Goal: Task Accomplishment & Management: Manage account settings

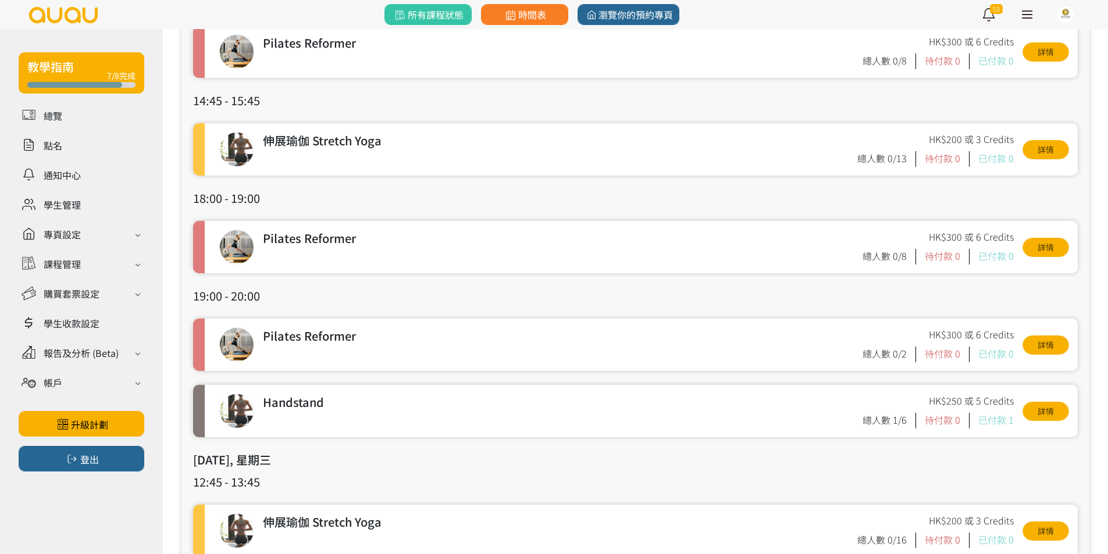
scroll to position [233, 0]
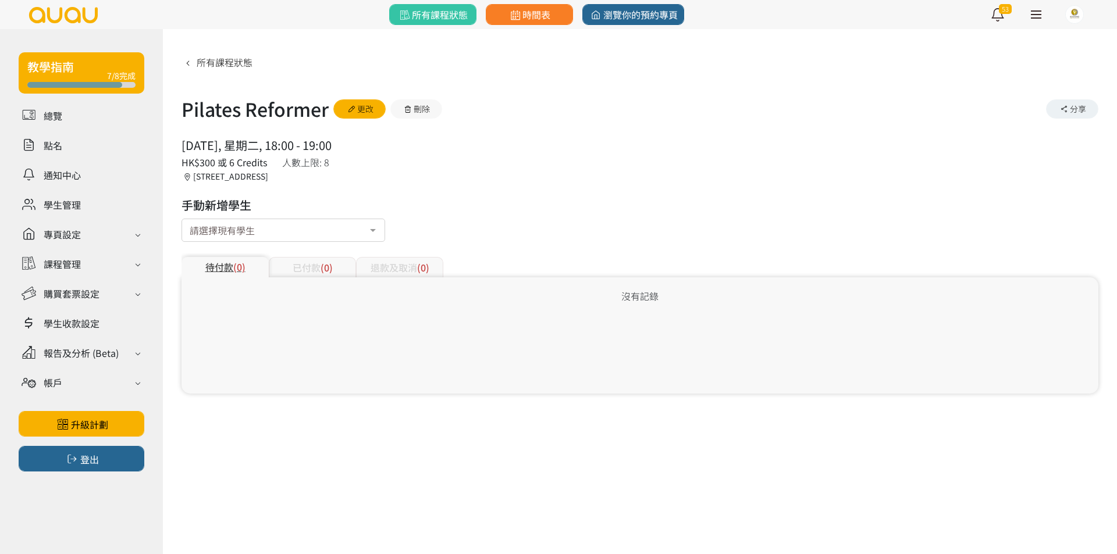
click at [265, 226] on div "請選擇現有學生" at bounding box center [283, 230] width 204 height 23
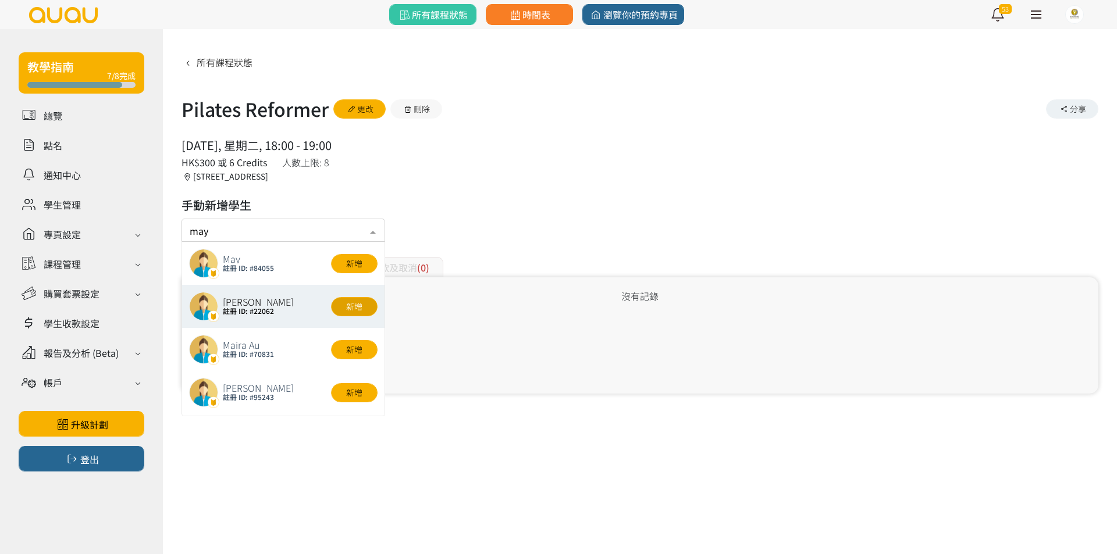
click at [351, 311] on button "新增" at bounding box center [354, 306] width 47 height 19
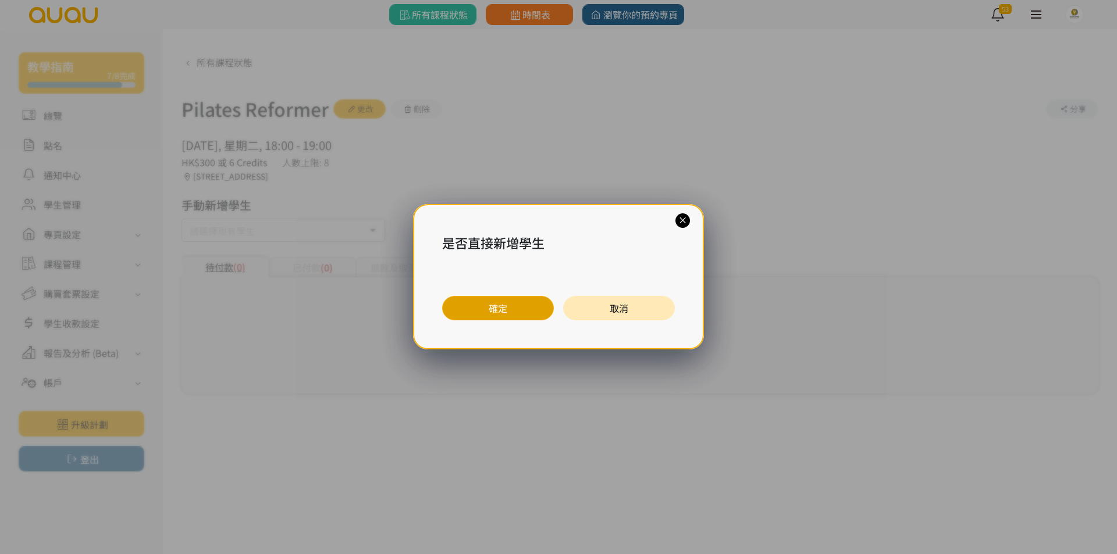
click at [496, 317] on button "確定" at bounding box center [498, 308] width 112 height 24
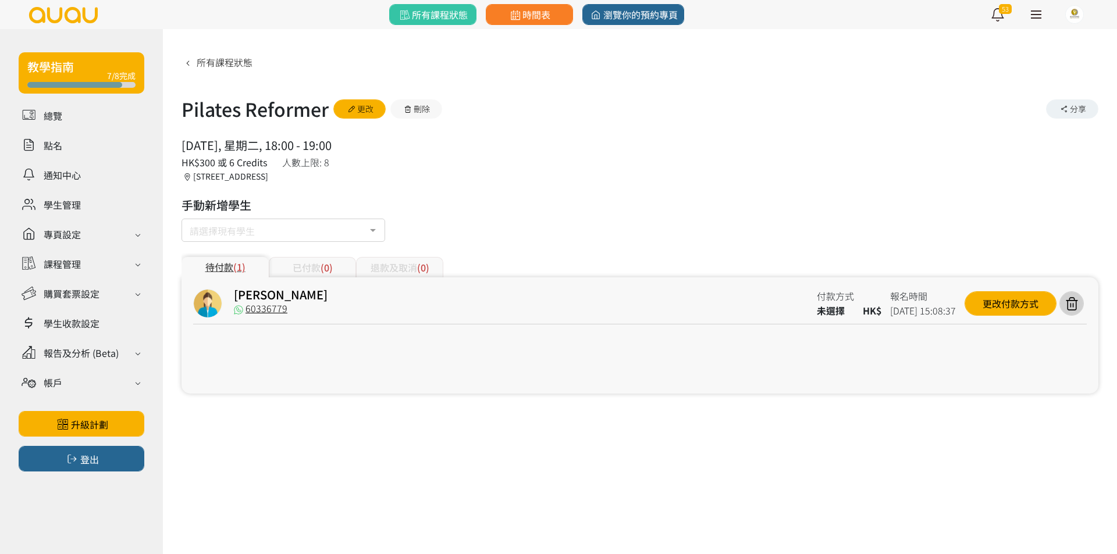
click at [230, 240] on div "請選擇現有學生" at bounding box center [283, 230] width 204 height 23
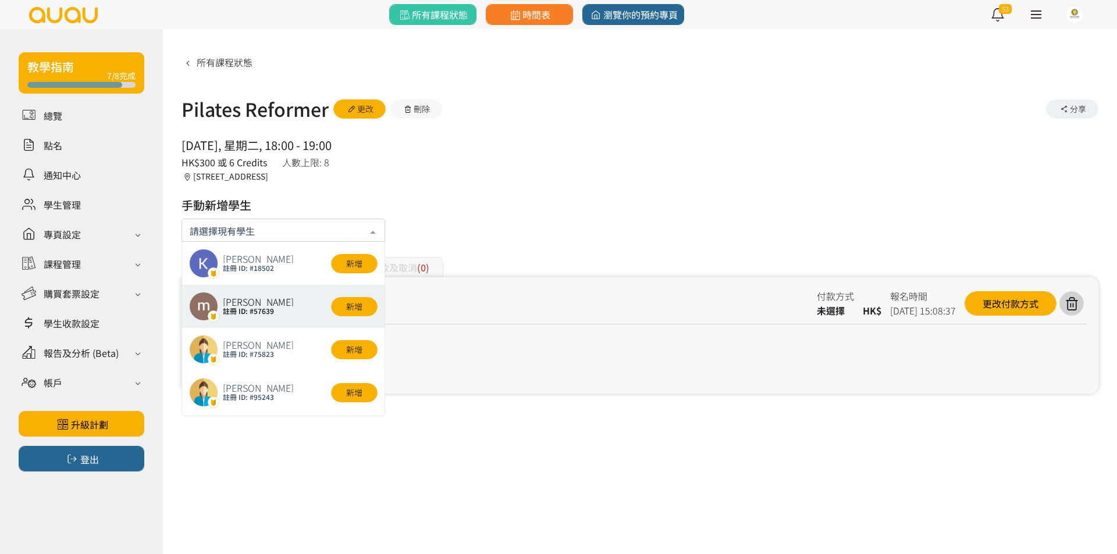
click at [230, 234] on input "text" at bounding box center [283, 229] width 187 height 15
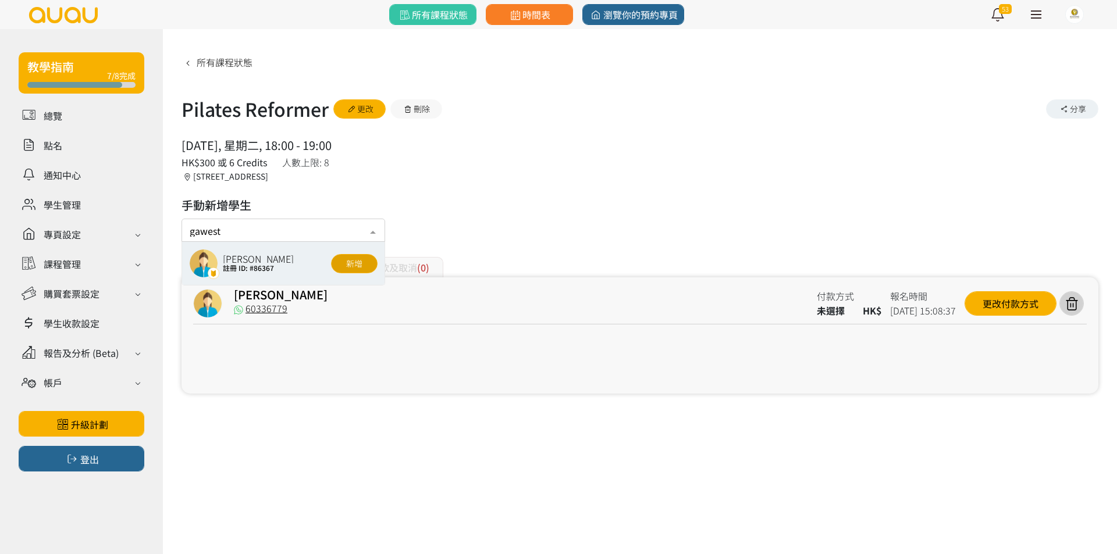
click at [348, 262] on button "新增" at bounding box center [354, 263] width 47 height 19
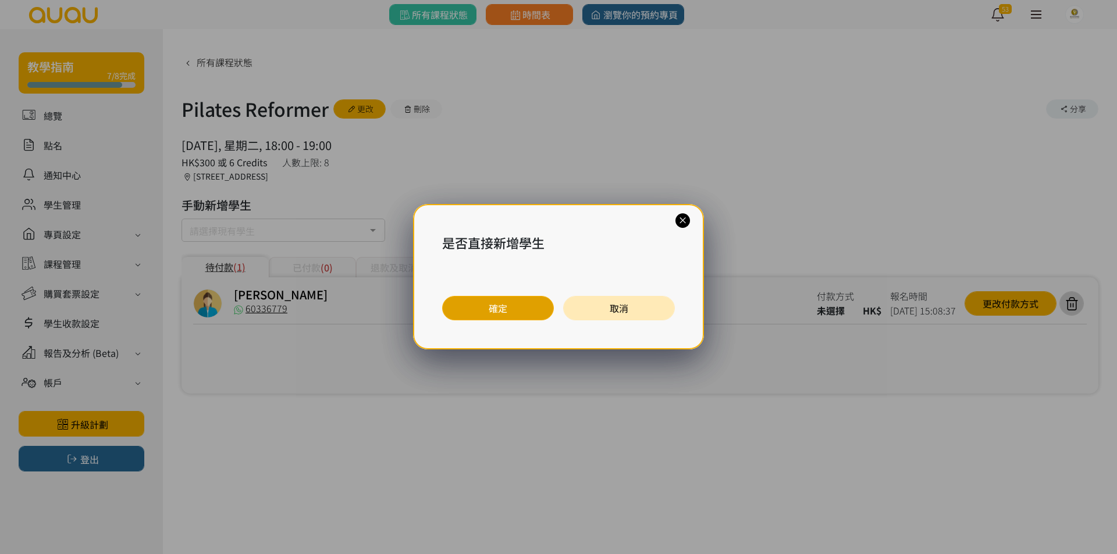
click at [495, 304] on button "確定" at bounding box center [498, 308] width 112 height 24
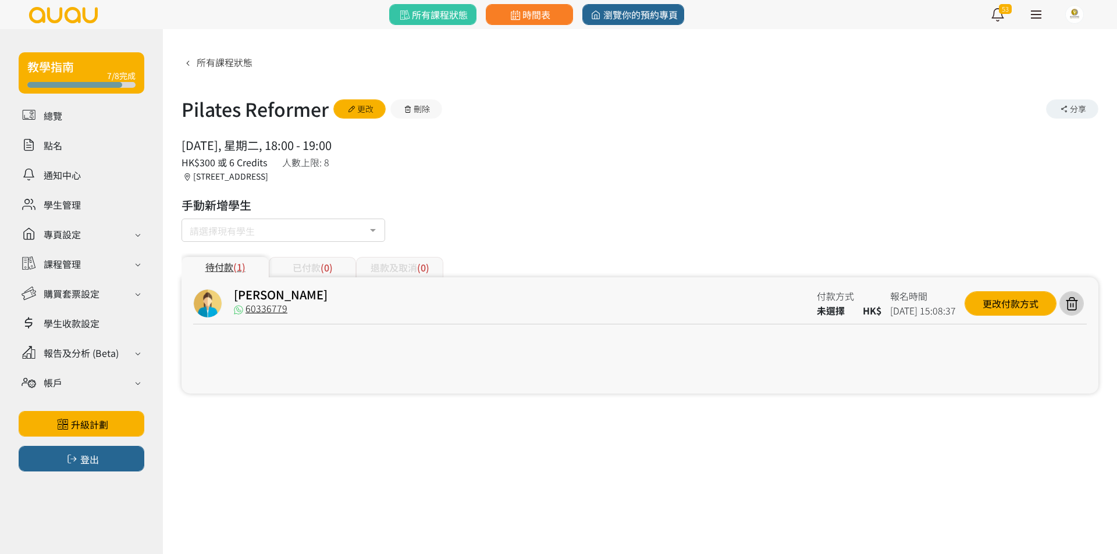
click at [238, 223] on div "請選擇現有學生" at bounding box center [283, 230] width 204 height 23
click at [190, 226] on input "text" at bounding box center [190, 228] width 0 height 12
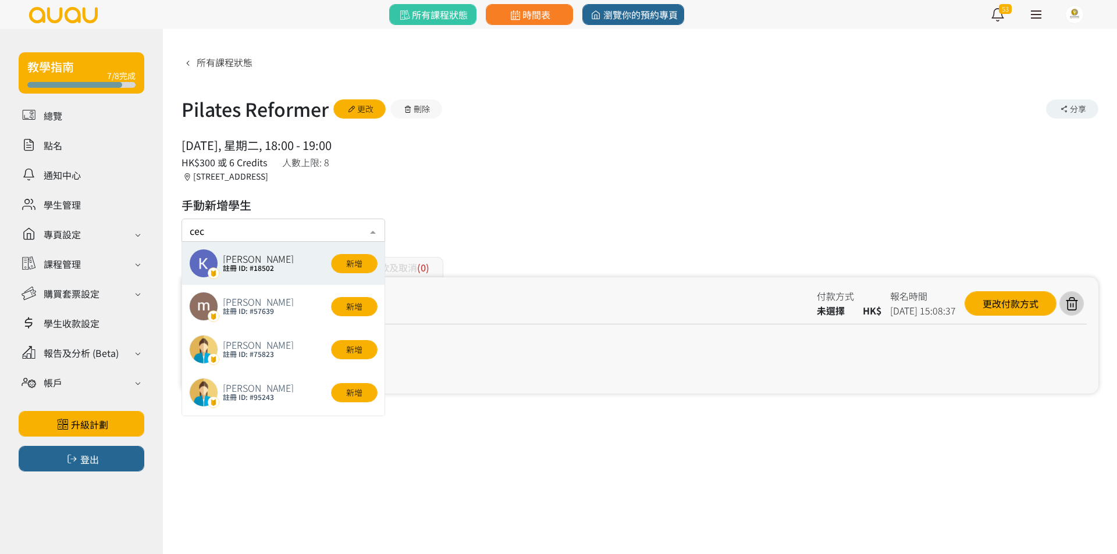
type input "ceci"
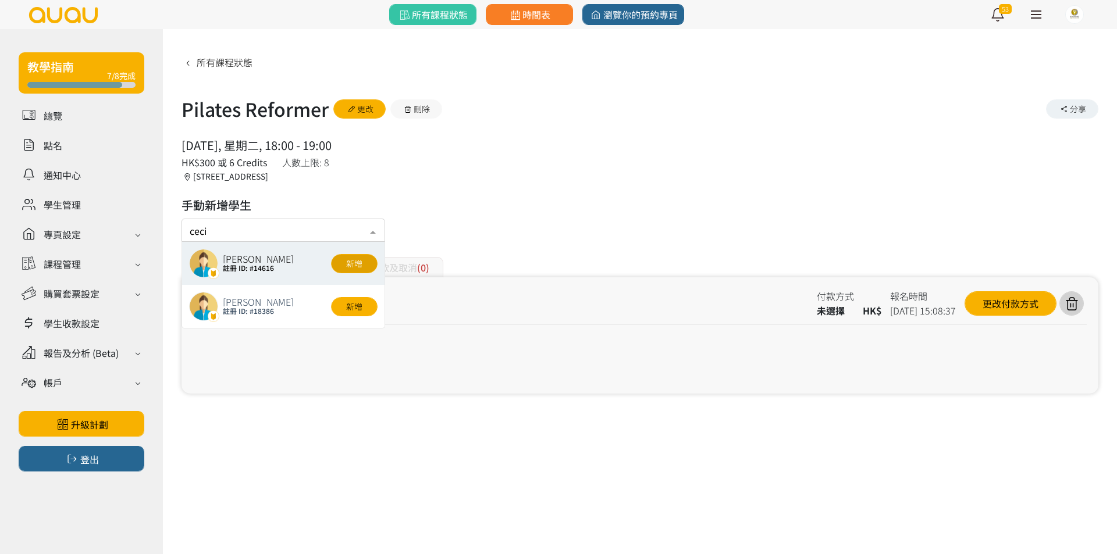
click at [352, 266] on button "新增" at bounding box center [354, 263] width 47 height 19
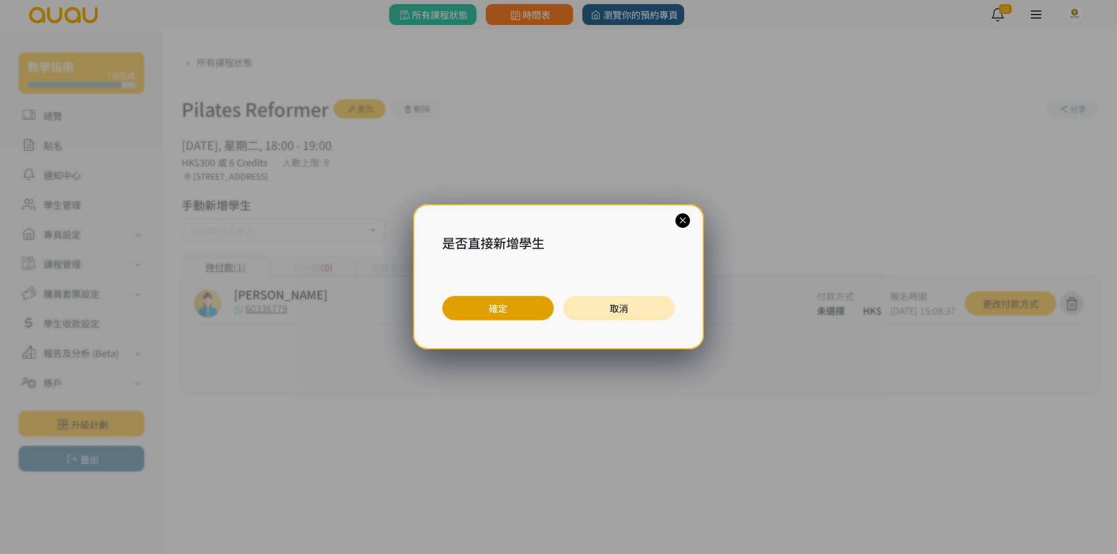
click at [500, 311] on button "確定" at bounding box center [498, 308] width 112 height 24
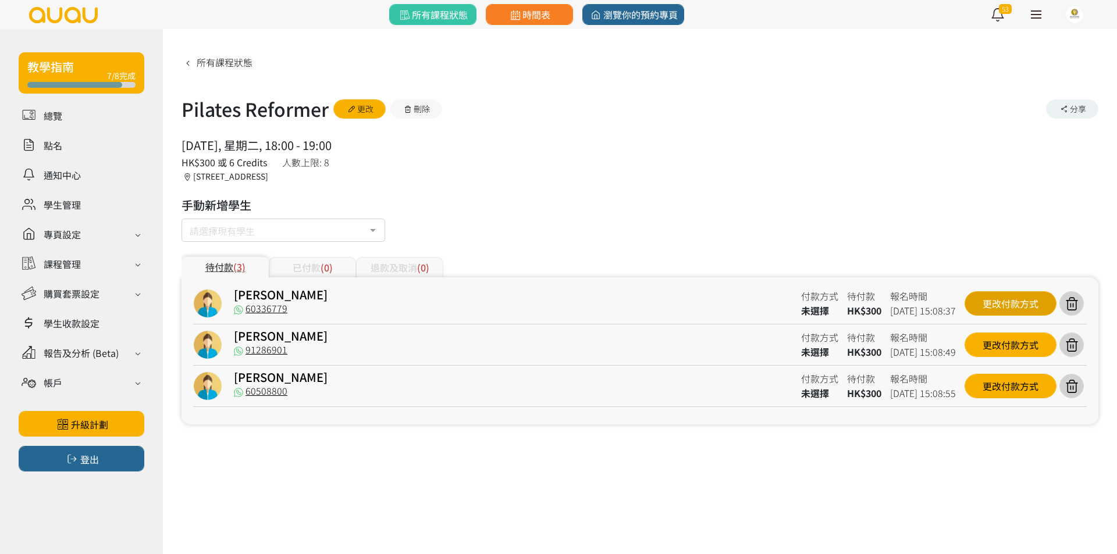
click at [999, 304] on div "更改付款方式" at bounding box center [1010, 303] width 92 height 24
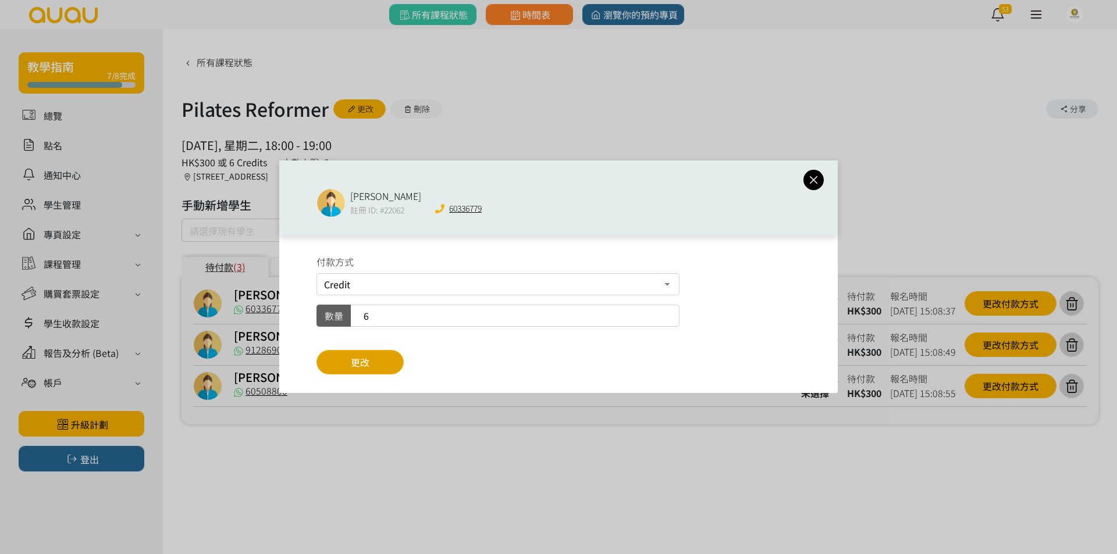
click at [391, 370] on button "更改" at bounding box center [359, 362] width 87 height 24
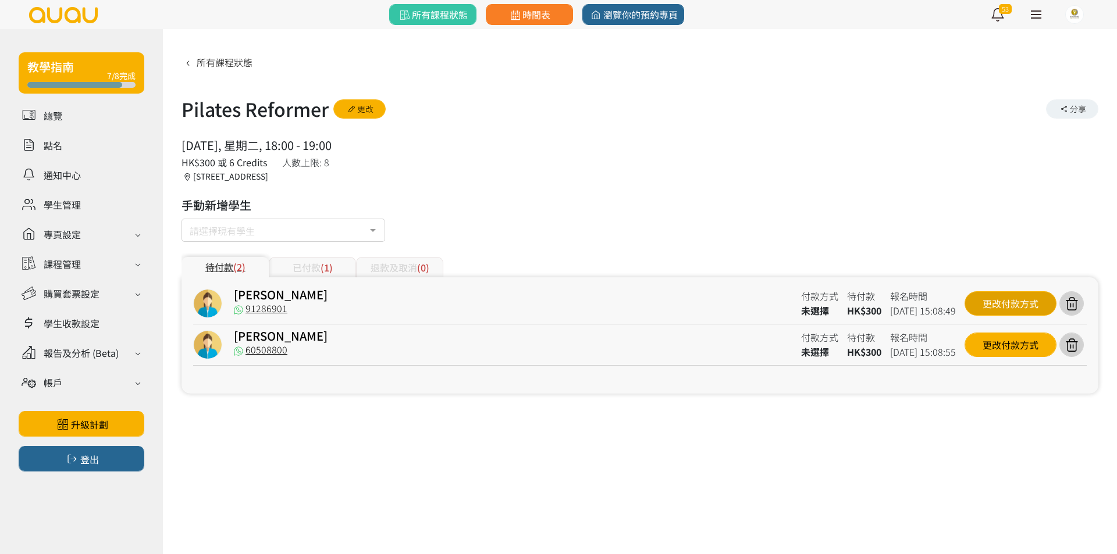
click at [1014, 301] on div "更改付款方式" at bounding box center [1010, 303] width 92 height 24
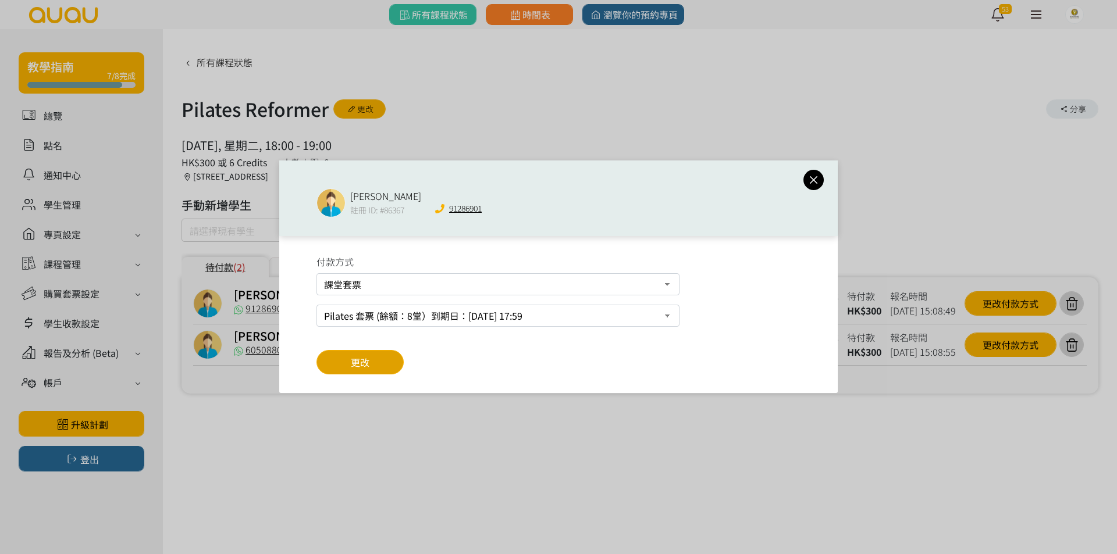
click at [375, 356] on button "更改" at bounding box center [359, 362] width 87 height 24
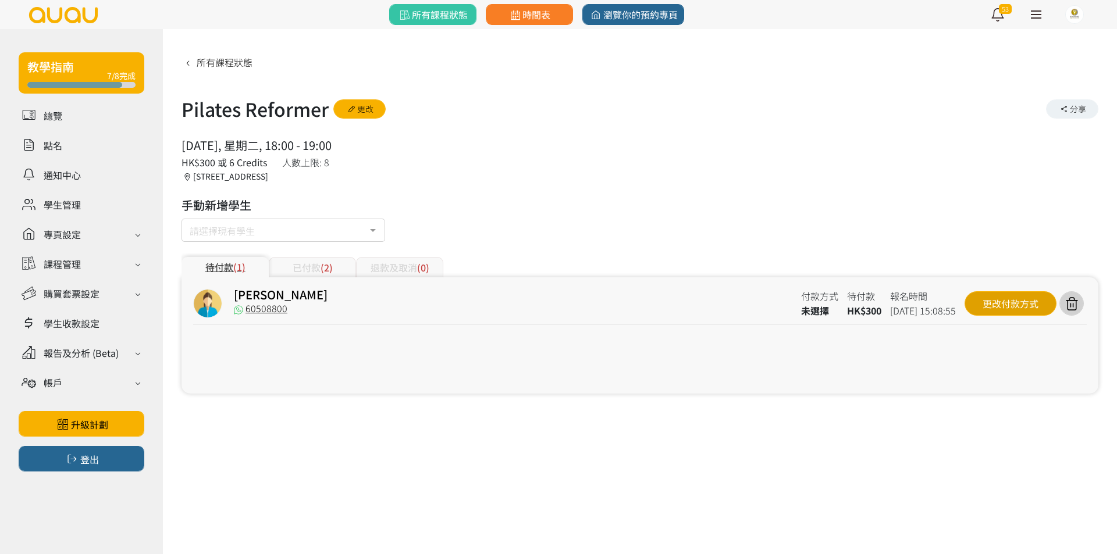
click at [989, 304] on div "更改付款方式" at bounding box center [1010, 303] width 92 height 24
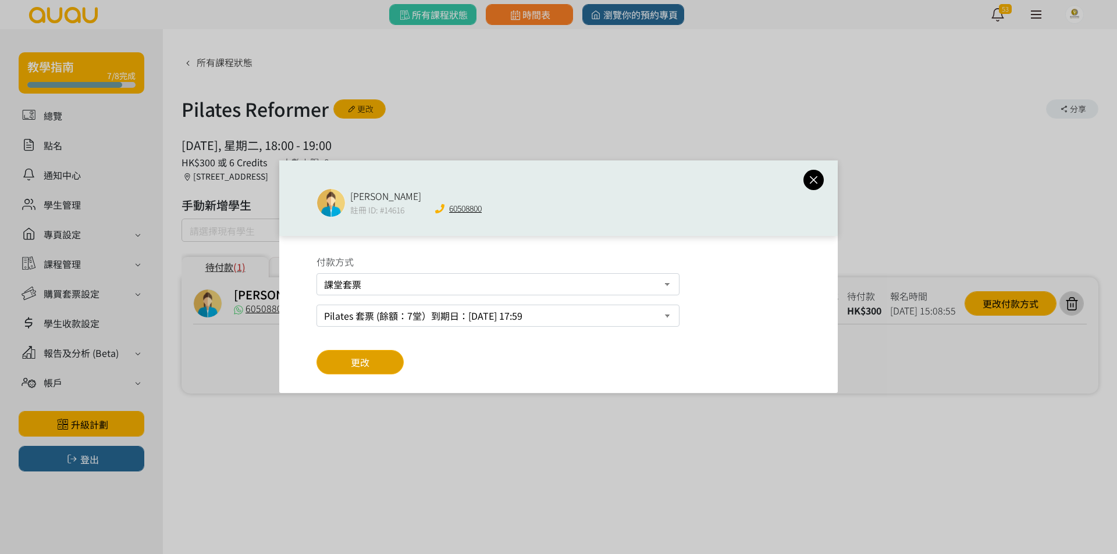
click at [365, 355] on span "更改" at bounding box center [360, 362] width 19 height 14
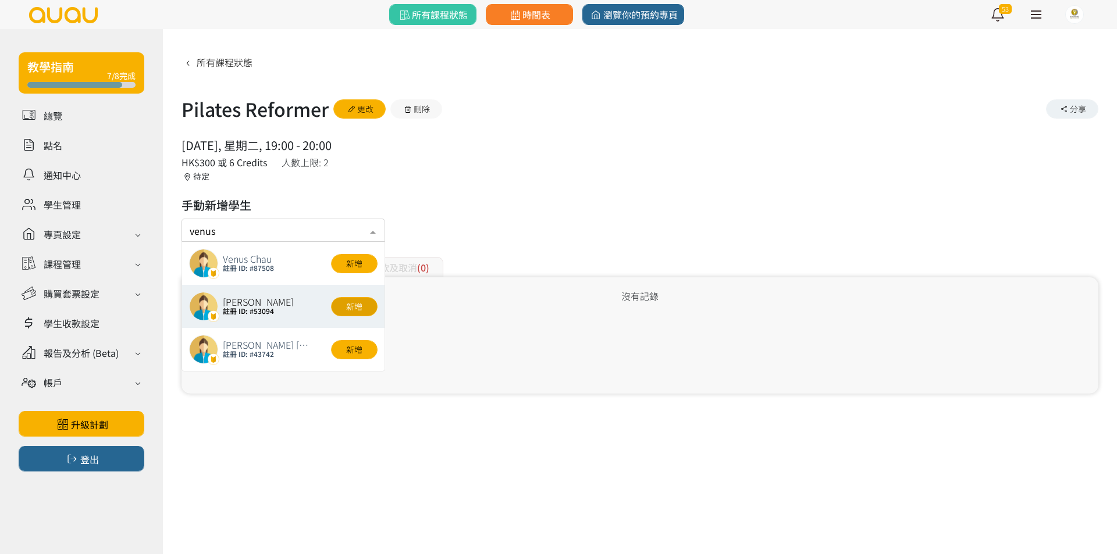
click at [341, 304] on button "新增" at bounding box center [354, 306] width 47 height 19
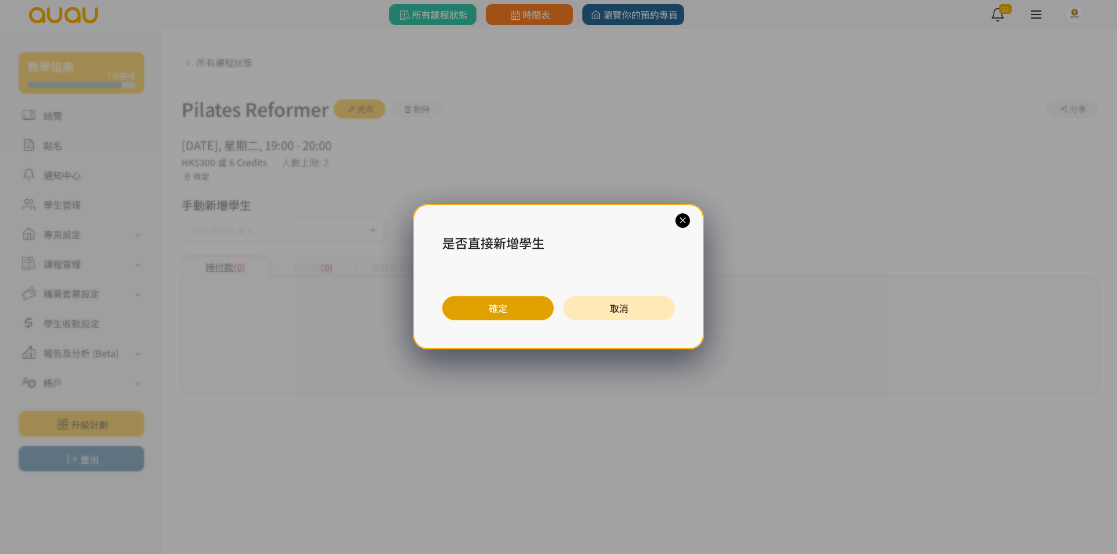
click at [480, 309] on button "確定" at bounding box center [498, 308] width 112 height 24
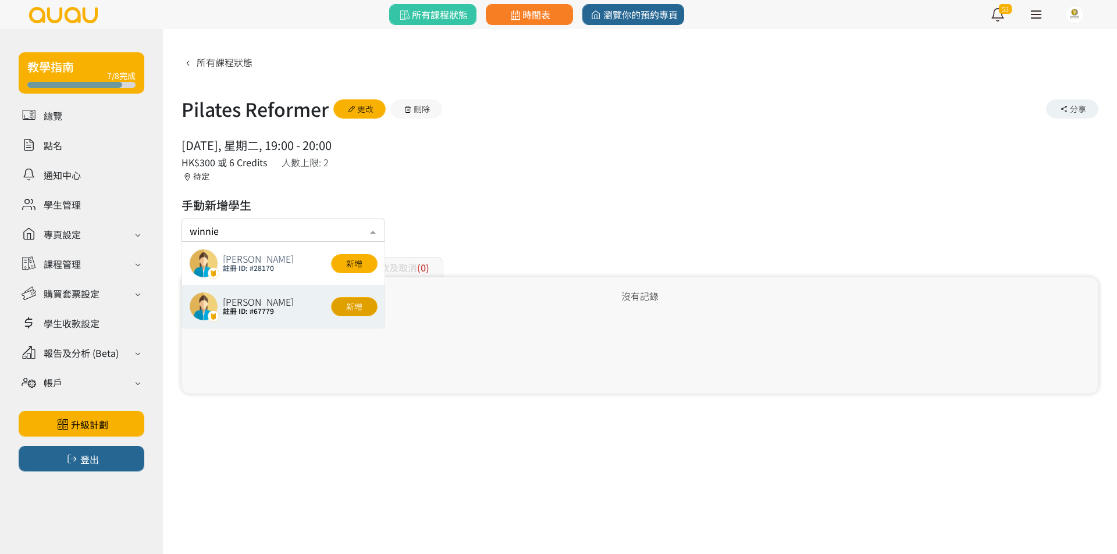
click at [360, 306] on button "新增" at bounding box center [354, 306] width 47 height 19
type input "winnie"
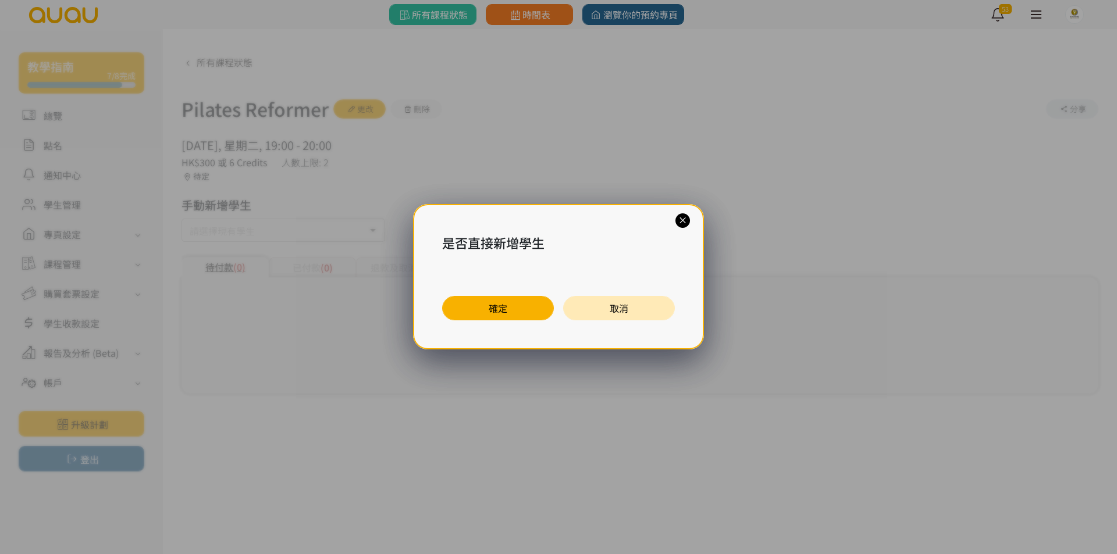
click at [465, 312] on button "確定" at bounding box center [498, 308] width 112 height 24
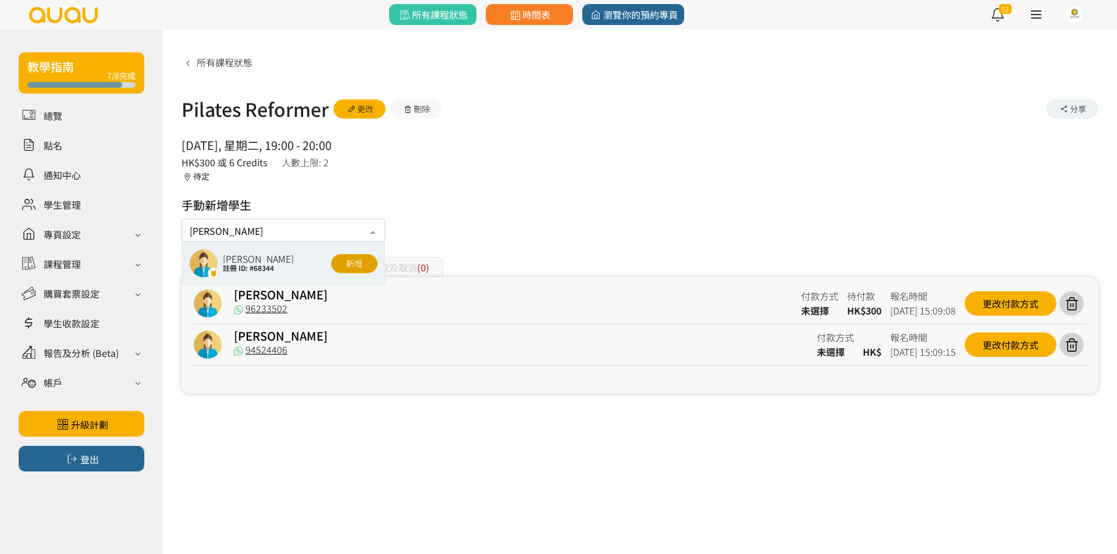
click at [354, 263] on button "新增" at bounding box center [354, 263] width 47 height 19
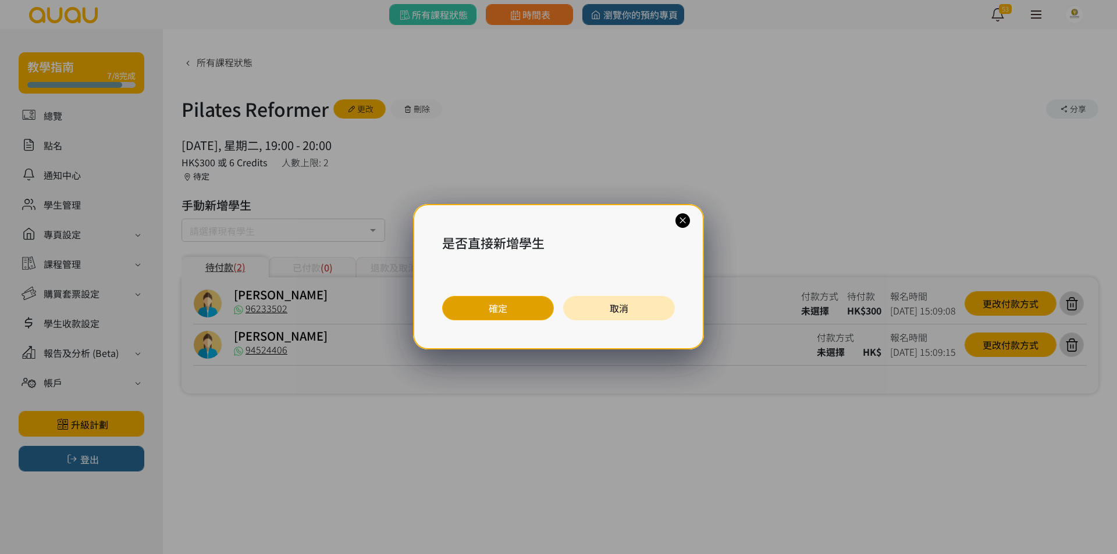
click at [457, 310] on button "確定" at bounding box center [498, 308] width 112 height 24
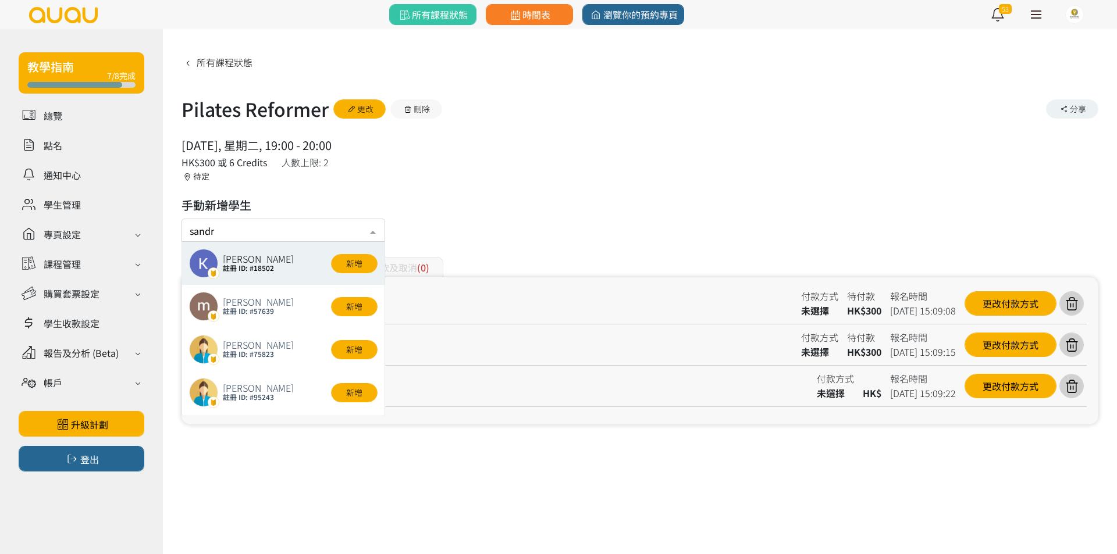
type input "sandra"
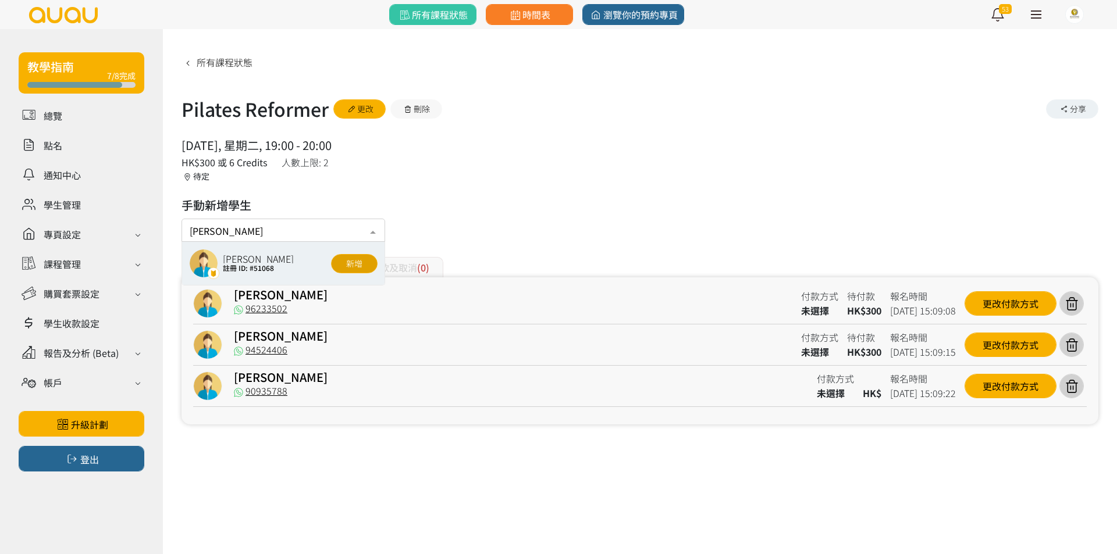
click at [348, 259] on button "新增" at bounding box center [354, 263] width 47 height 19
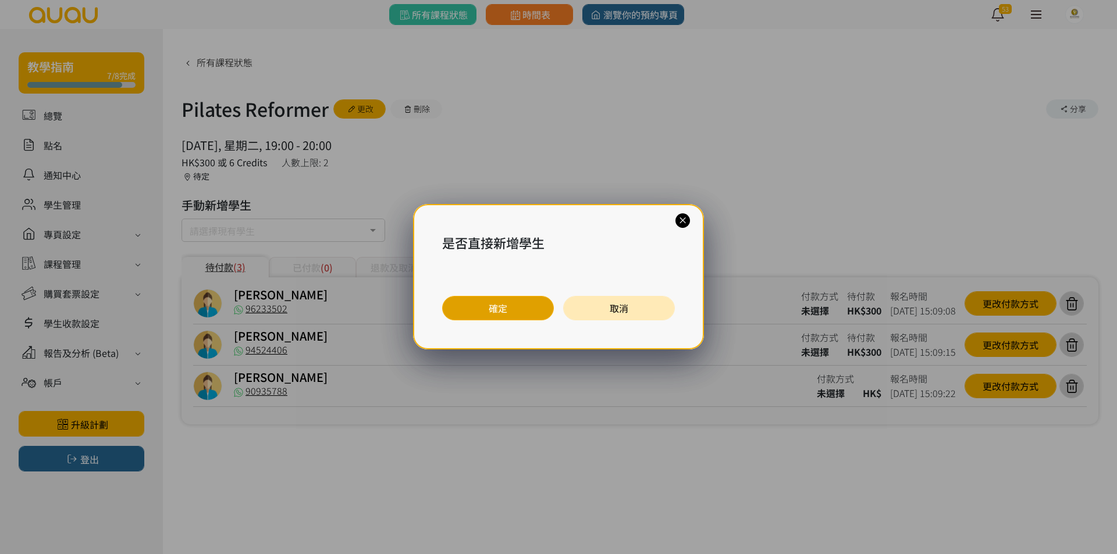
click at [530, 301] on button "確定" at bounding box center [498, 308] width 112 height 24
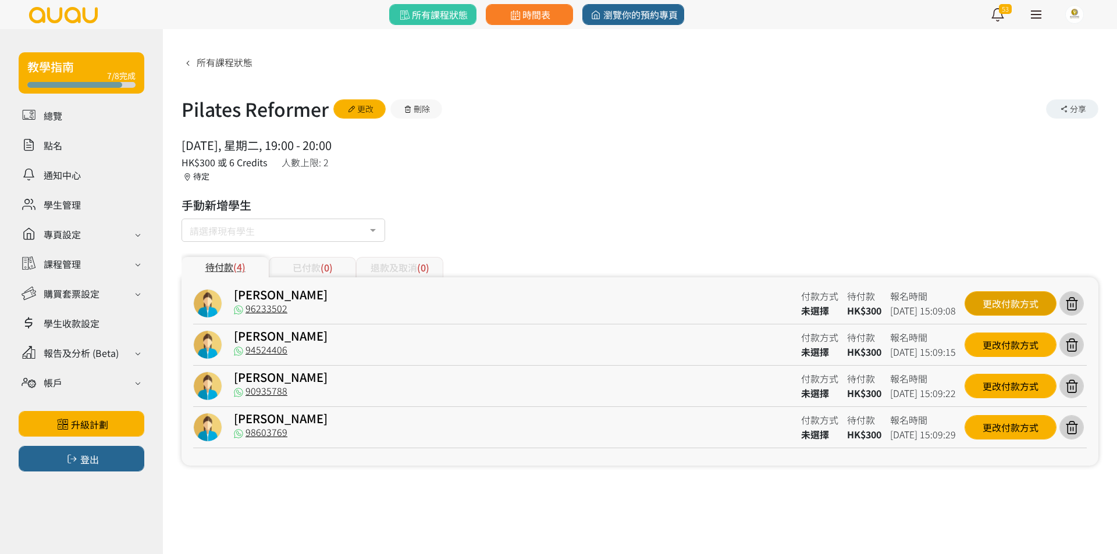
click at [986, 299] on div "更改付款方式" at bounding box center [1010, 303] width 92 height 24
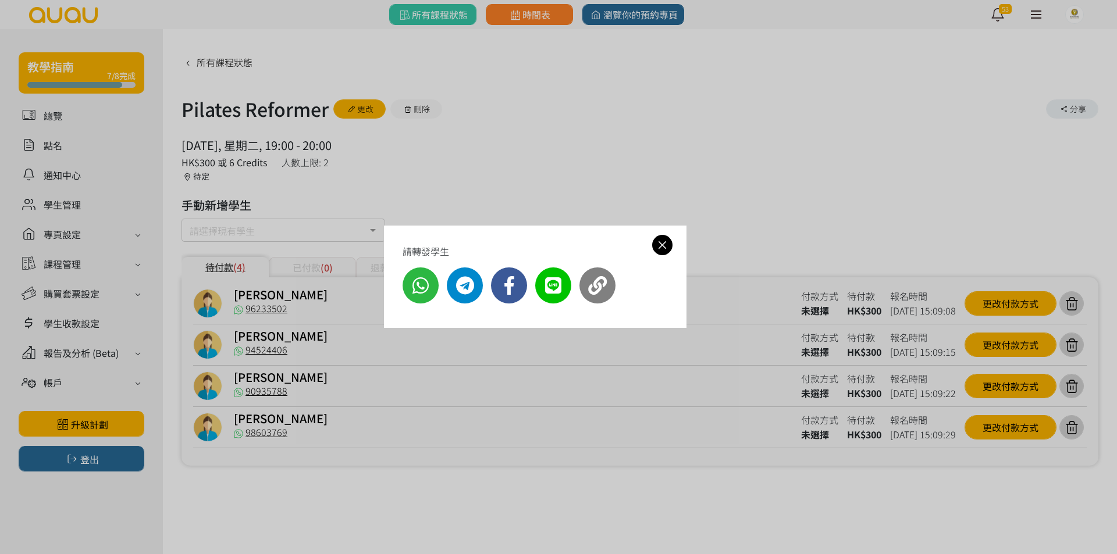
click at [372, 360] on div "請轉發學生" at bounding box center [558, 277] width 1117 height 554
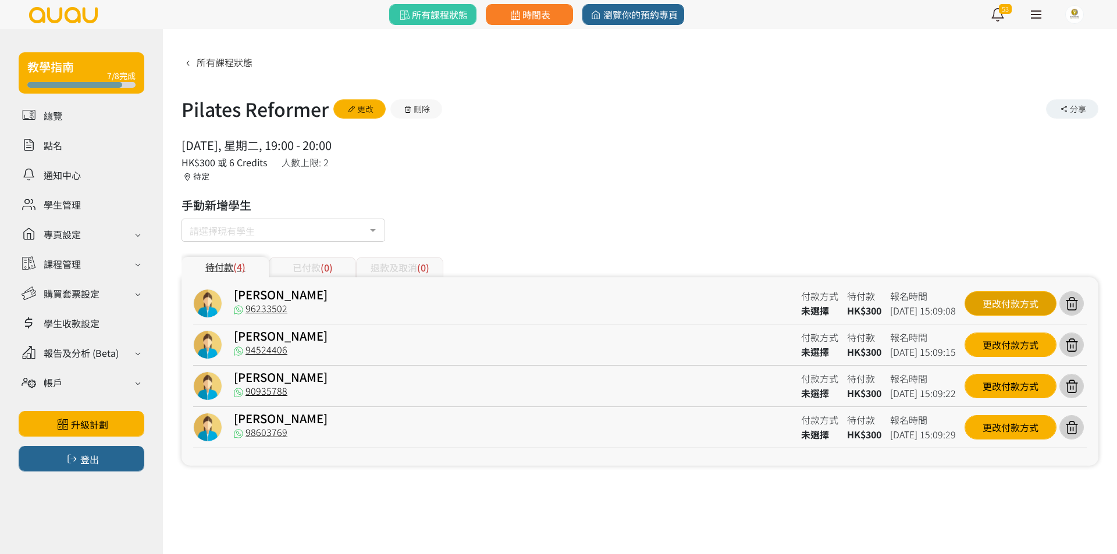
click at [988, 314] on div "更改付款方式" at bounding box center [1010, 303] width 92 height 24
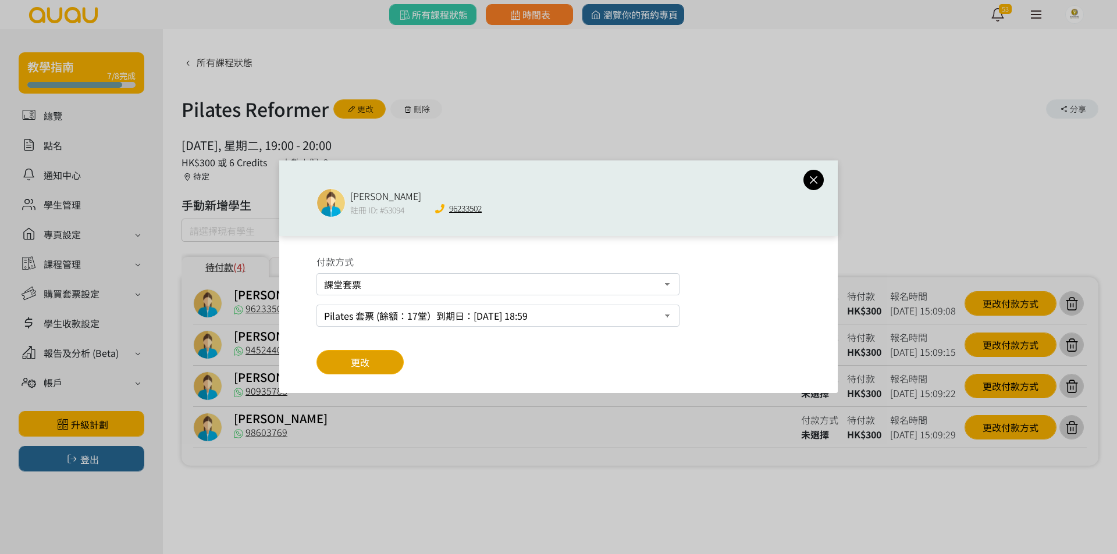
click at [375, 358] on button "更改" at bounding box center [359, 362] width 87 height 24
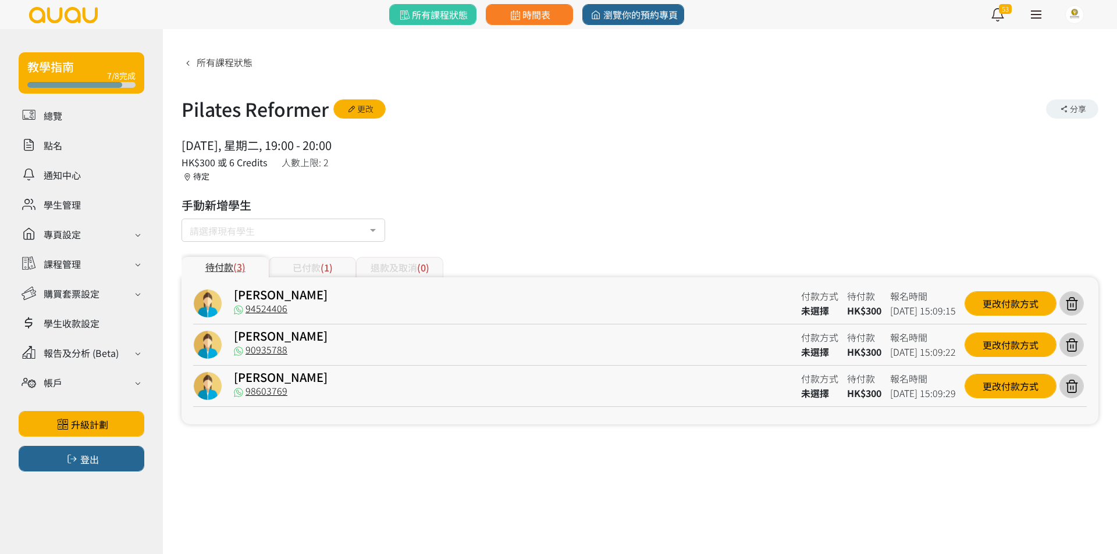
click at [991, 340] on div "更改付款方式" at bounding box center [1010, 345] width 92 height 24
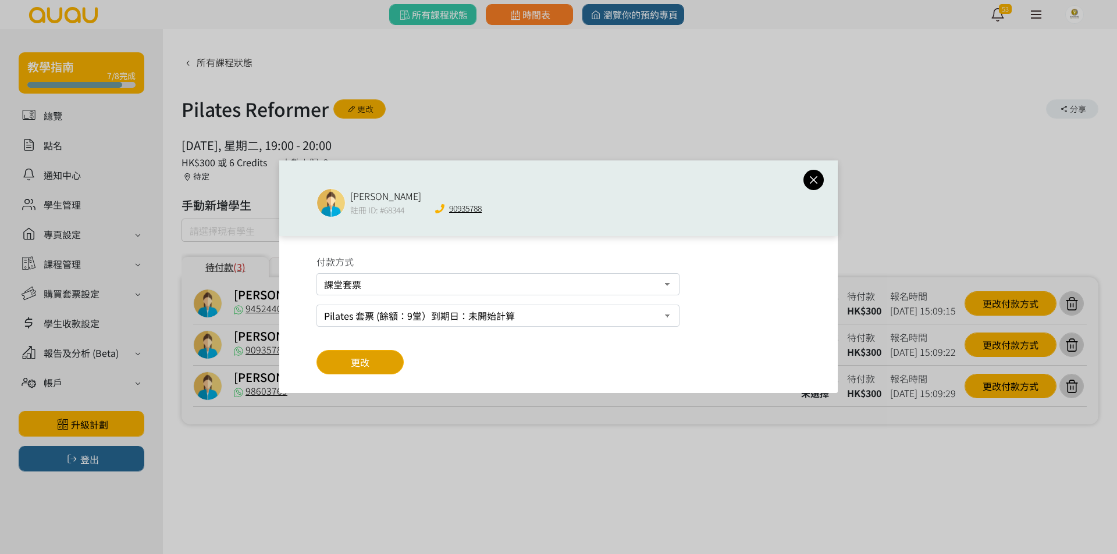
click at [365, 366] on span "更改" at bounding box center [360, 362] width 19 height 14
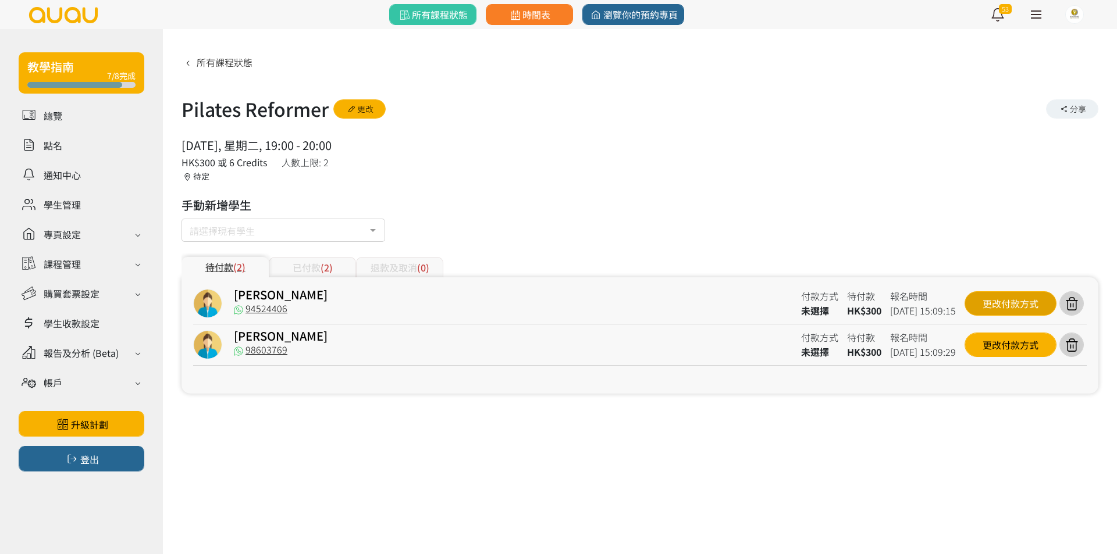
click at [1012, 297] on div "更改付款方式" at bounding box center [1010, 303] width 92 height 24
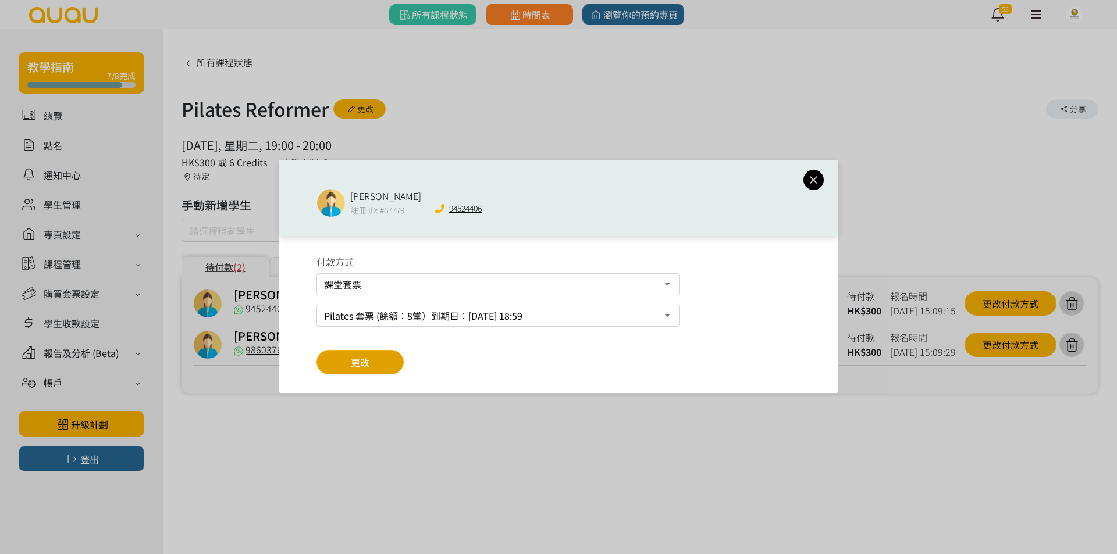
click at [388, 359] on button "更改" at bounding box center [359, 362] width 87 height 24
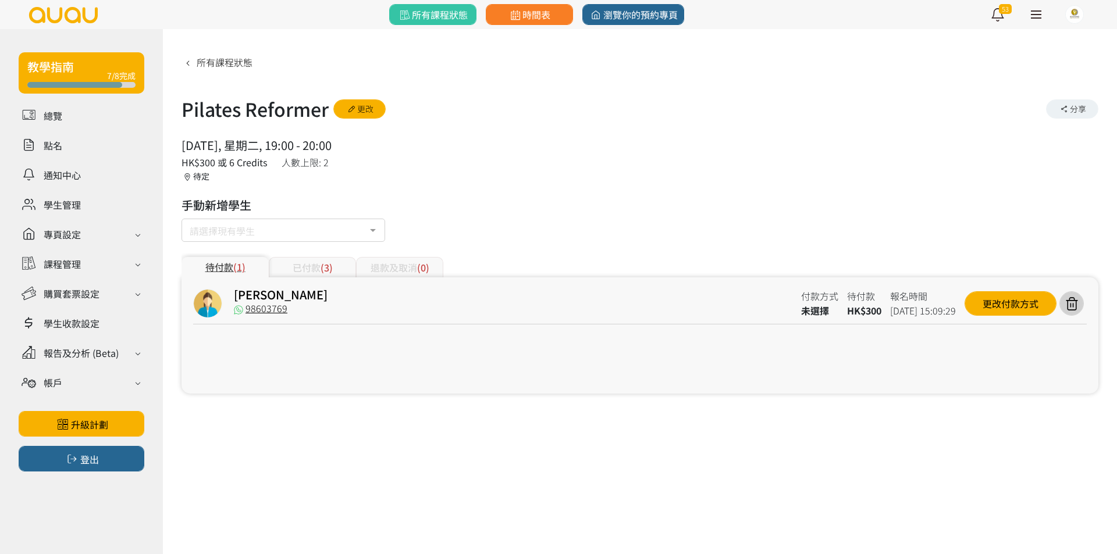
click at [1004, 291] on div "Sandra Law 98603769 付款方式 未選擇 待付款 HK$300 報名時間 2025-09-02 15:09:29 更改付款方式" at bounding box center [639, 306] width 893 height 35
click at [1004, 297] on div "更改付款方式" at bounding box center [1010, 303] width 92 height 24
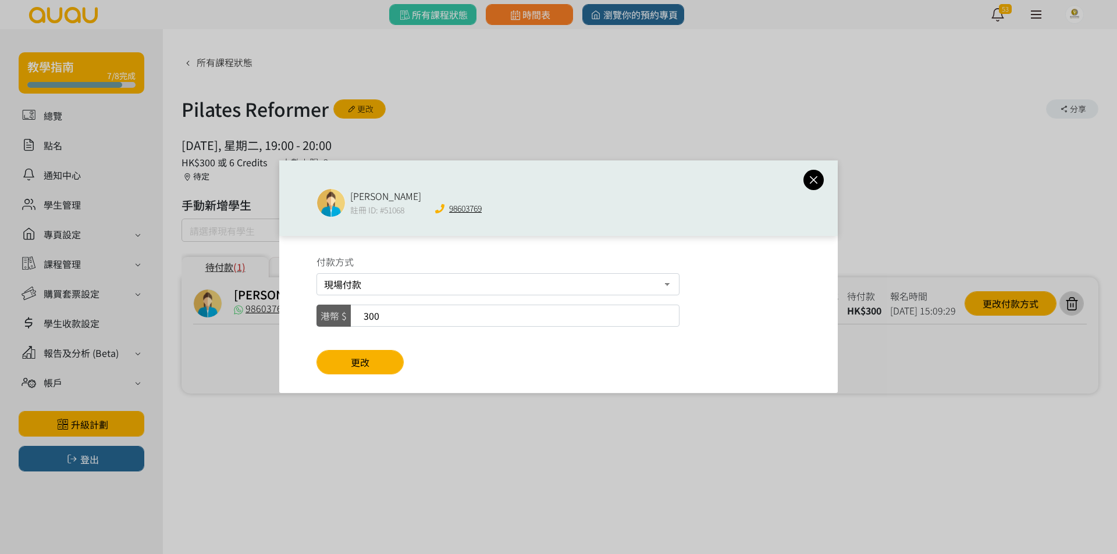
drag, startPoint x: 818, startPoint y: 181, endPoint x: 480, endPoint y: 247, distance: 344.3
click at [817, 182] on icon at bounding box center [813, 180] width 20 height 15
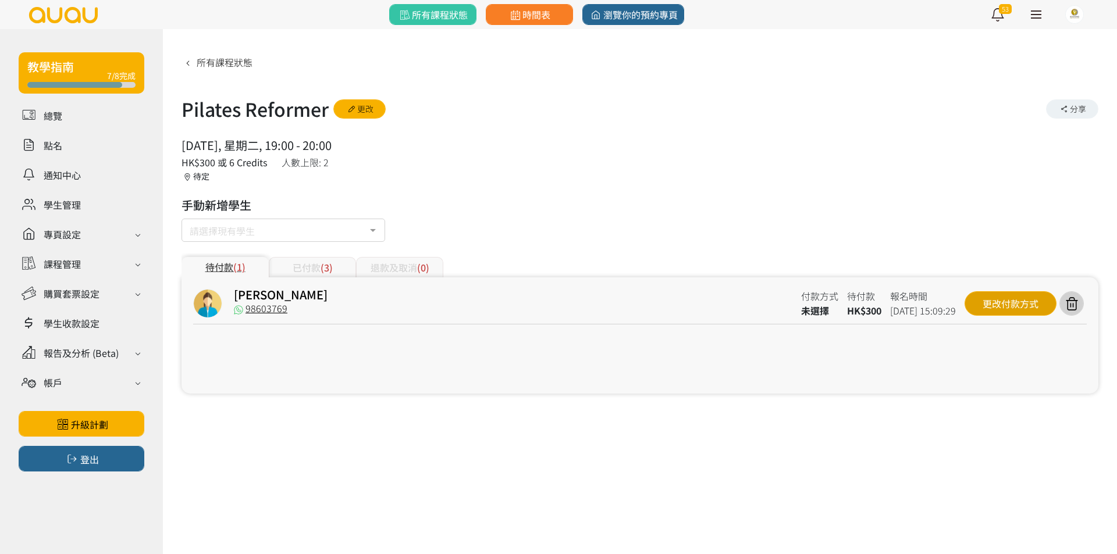
click at [988, 297] on div "更改付款方式" at bounding box center [1010, 303] width 92 height 24
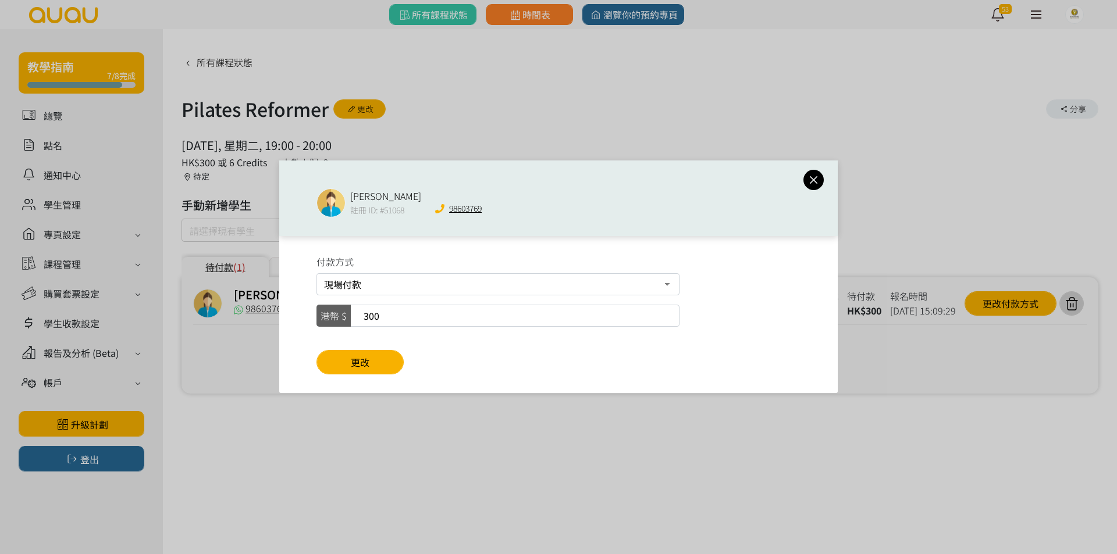
click at [808, 182] on icon at bounding box center [813, 180] width 20 height 15
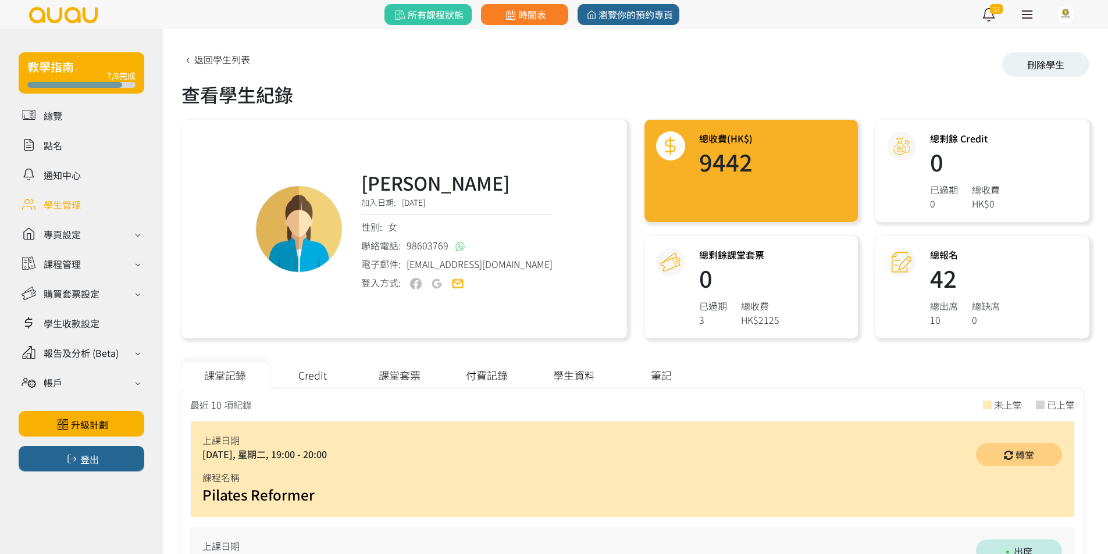
click at [403, 376] on div "課堂套票" at bounding box center [399, 375] width 87 height 27
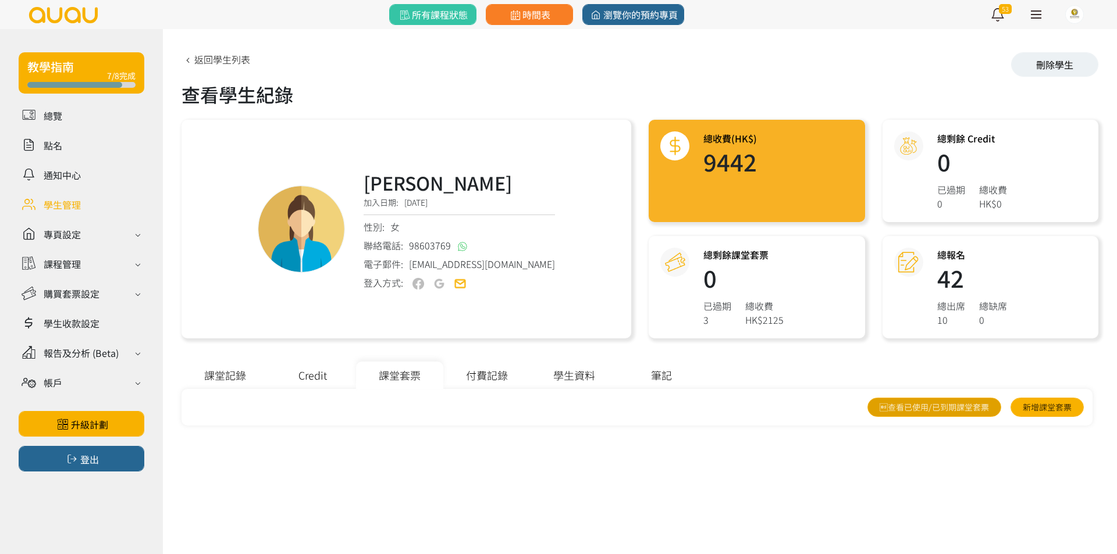
click at [971, 407] on link "查看已使用/已到期課堂套票" at bounding box center [934, 407] width 134 height 19
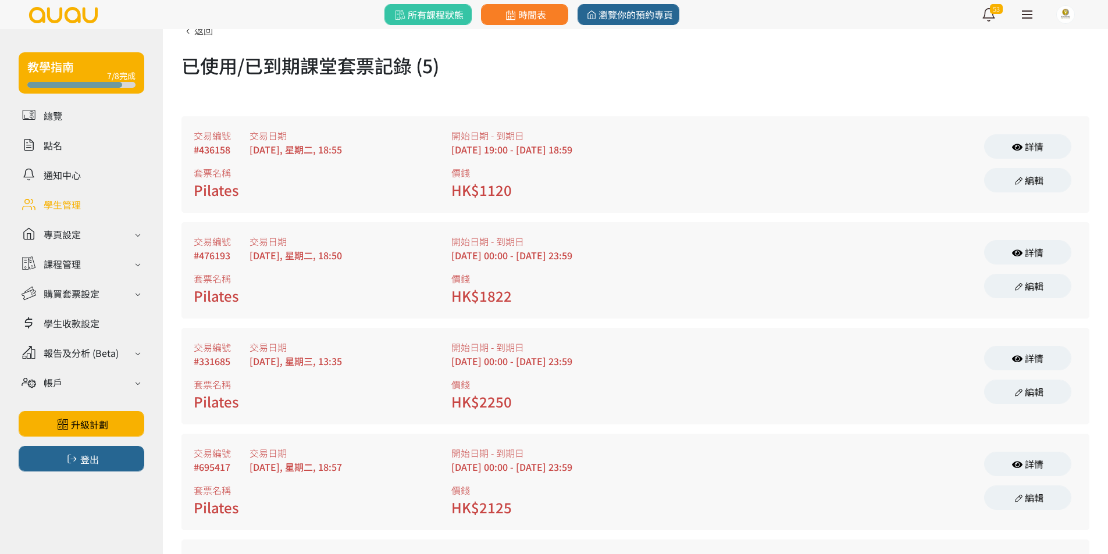
scroll to position [188, 0]
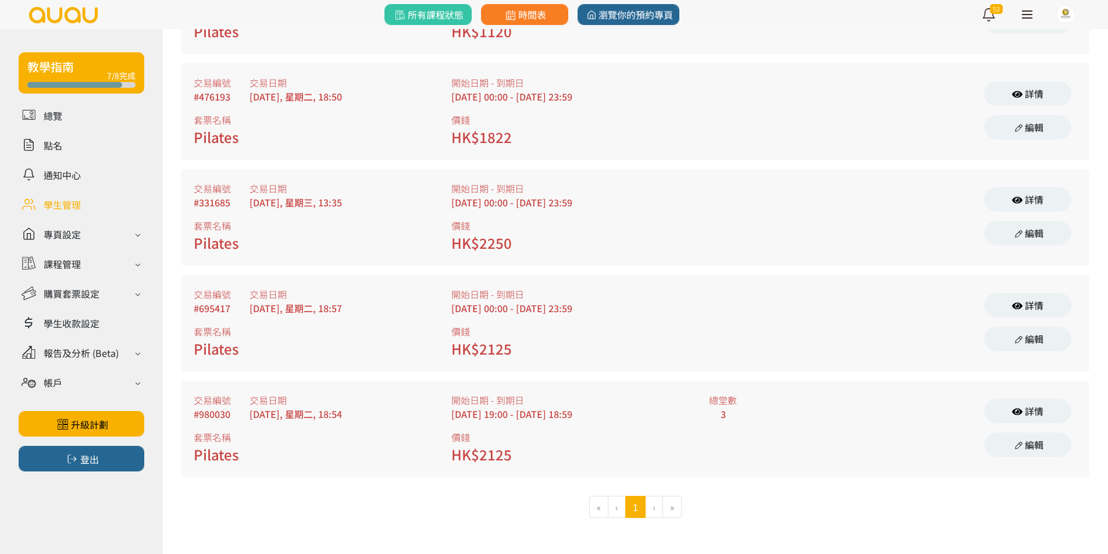
drag, startPoint x: 732, startPoint y: 420, endPoint x: 664, endPoint y: 391, distance: 73.8
click at [664, 391] on div "交易編號 #980030 交易日期 2025/06/10, 星期二, 18:54 套票名稱 Pilates 開始日期 - 到期日 2025/06/24, 19…" at bounding box center [635, 429] width 907 height 95
click at [662, 395] on div "開始日期 - 到期日" at bounding box center [580, 400] width 258 height 14
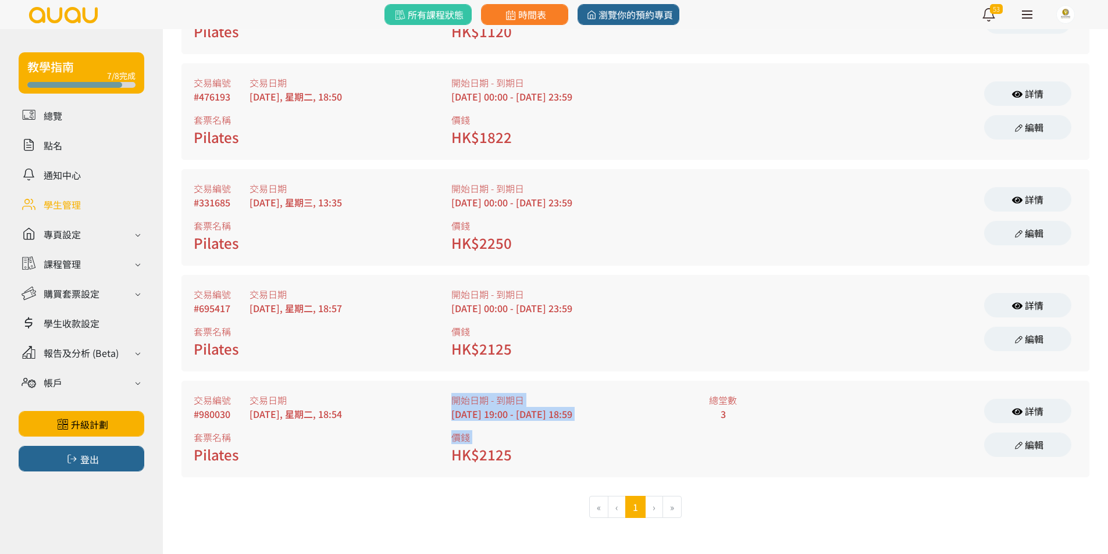
drag, startPoint x: 662, startPoint y: 395, endPoint x: 667, endPoint y: 426, distance: 31.7
click at [667, 426] on div "開始日期 - 到期日 2025/06/24, 19:00 - 2025/08/24, 18:59 價錢 HK$2125" at bounding box center [580, 429] width 258 height 72
click at [1045, 439] on link "編輯" at bounding box center [1027, 445] width 87 height 24
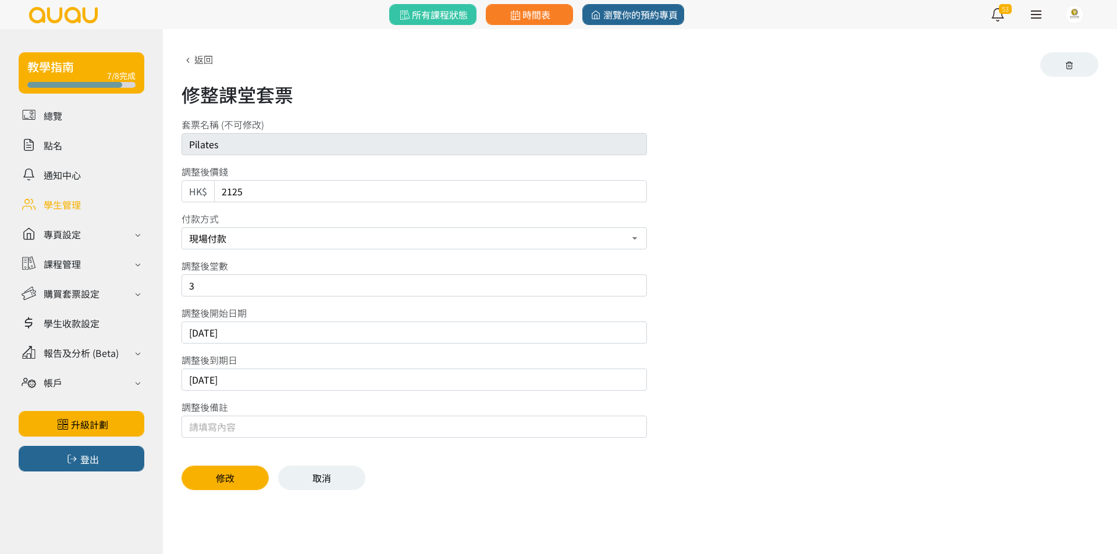
click at [221, 380] on input "2025/08/24" at bounding box center [413, 380] width 465 height 22
type input "2025/09/24"
click at [231, 475] on button "修改" at bounding box center [224, 478] width 87 height 24
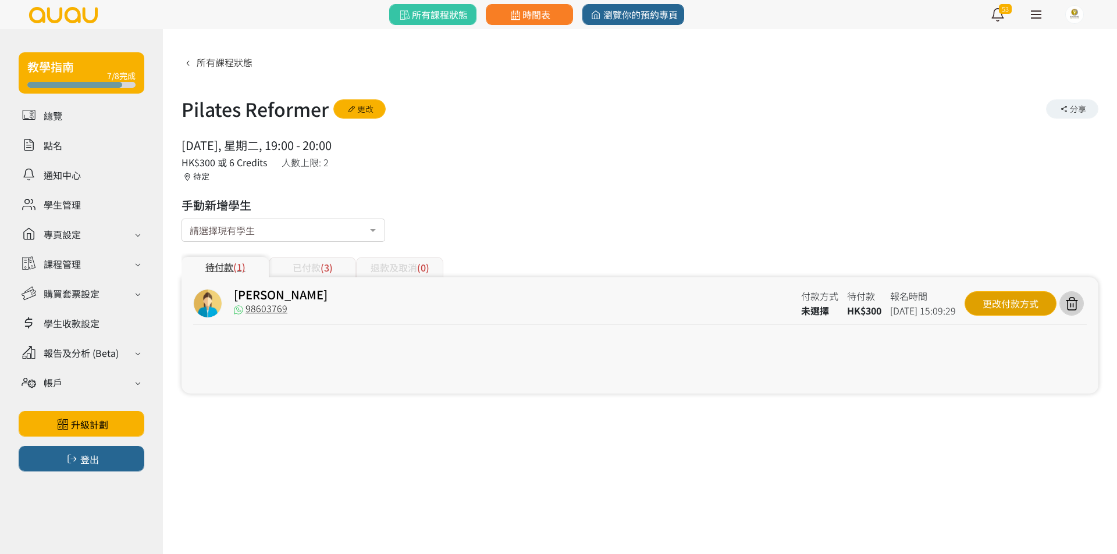
click at [1011, 309] on div "更改付款方式" at bounding box center [1010, 303] width 92 height 24
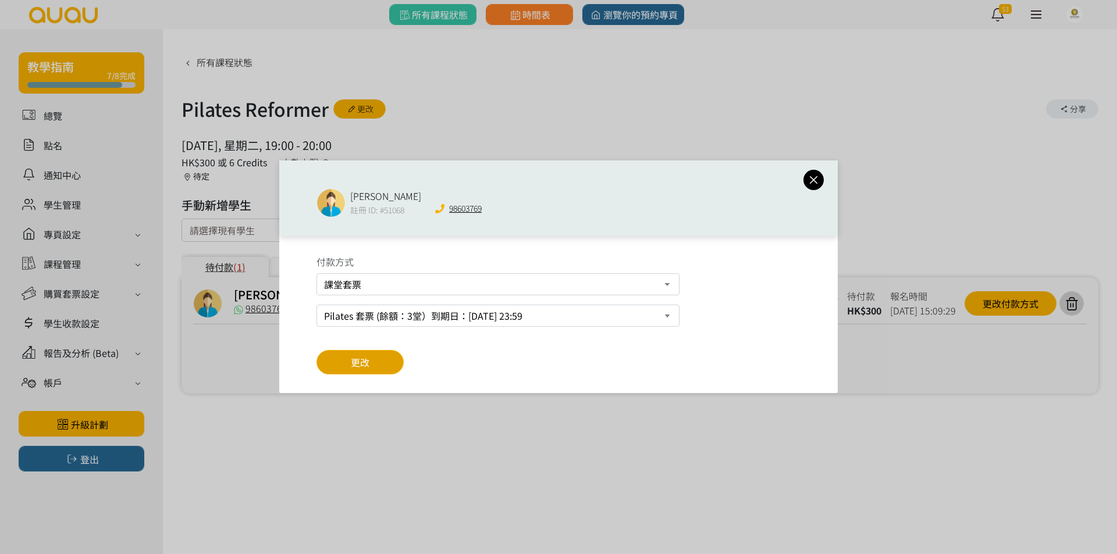
click at [372, 365] on button "更改" at bounding box center [359, 362] width 87 height 24
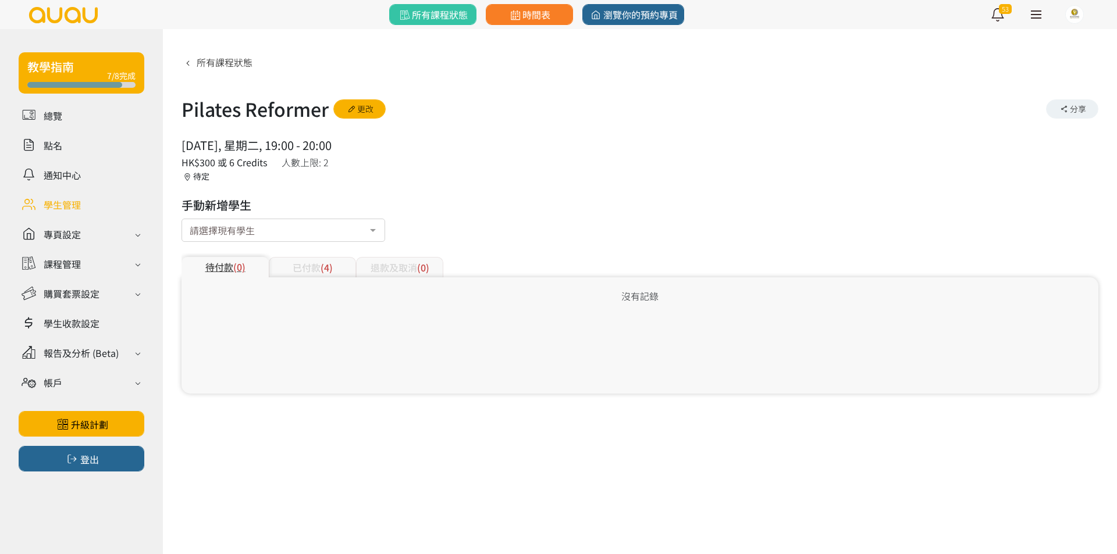
click at [114, 198] on link at bounding box center [82, 204] width 126 height 20
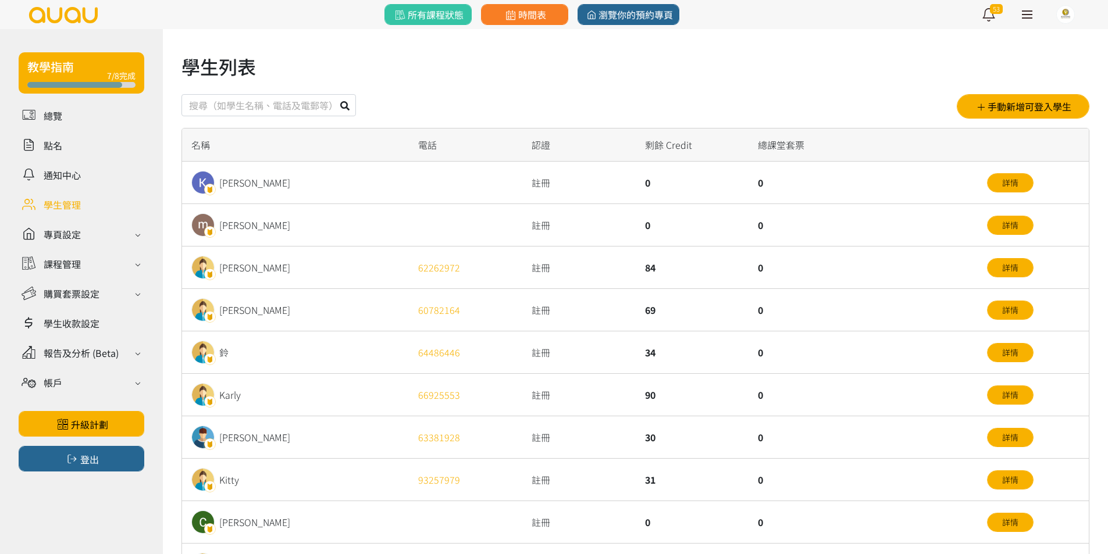
scroll to position [58, 0]
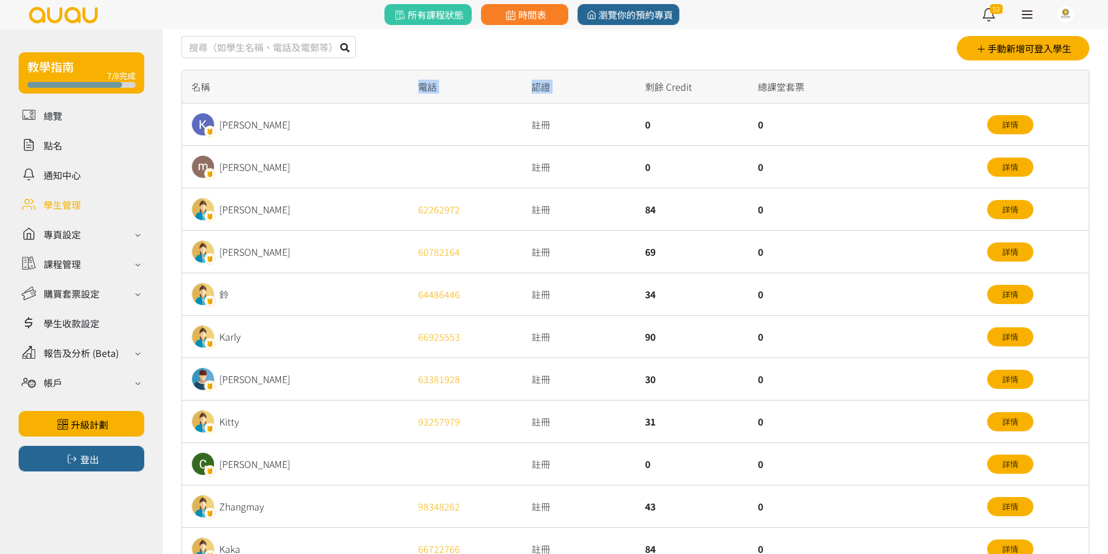
drag, startPoint x: 391, startPoint y: 89, endPoint x: 662, endPoint y: 114, distance: 272.2
click at [661, 114] on div "名稱 電話 認證 剩餘 Credit 總課堂套票 Kana Ching 註冊 0 0 詳情 mandy Ho 註冊 0 0 詳情 Angelia Choy 6…" at bounding box center [635, 405] width 908 height 671
click at [662, 122] on div "0" at bounding box center [692, 125] width 113 height 42
click at [619, 179] on div "註冊" at bounding box center [578, 167] width 113 height 42
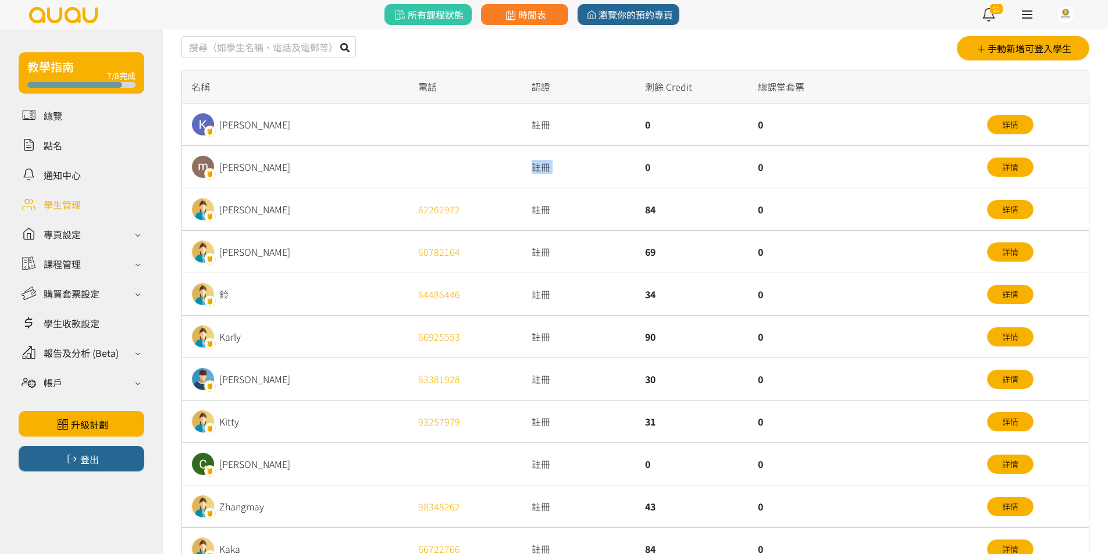
click at [619, 179] on div "註冊" at bounding box center [578, 167] width 113 height 42
click at [611, 196] on div "註冊" at bounding box center [578, 209] width 113 height 42
click at [611, 174] on div "註冊" at bounding box center [578, 167] width 113 height 42
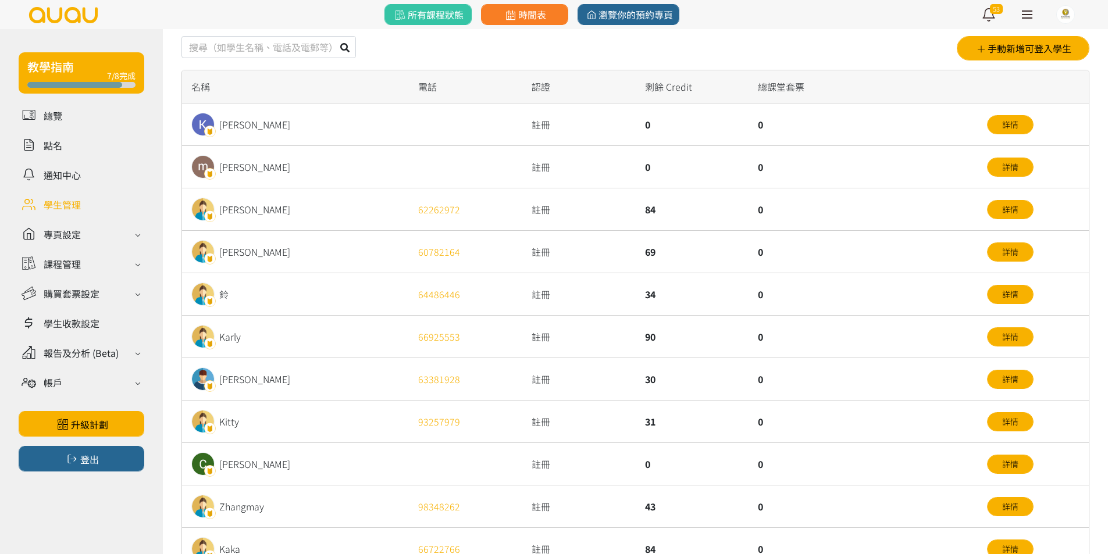
click at [611, 174] on div "註冊" at bounding box center [578, 167] width 113 height 42
click at [606, 194] on div "註冊" at bounding box center [578, 209] width 113 height 42
click at [600, 209] on div "註冊" at bounding box center [578, 209] width 113 height 42
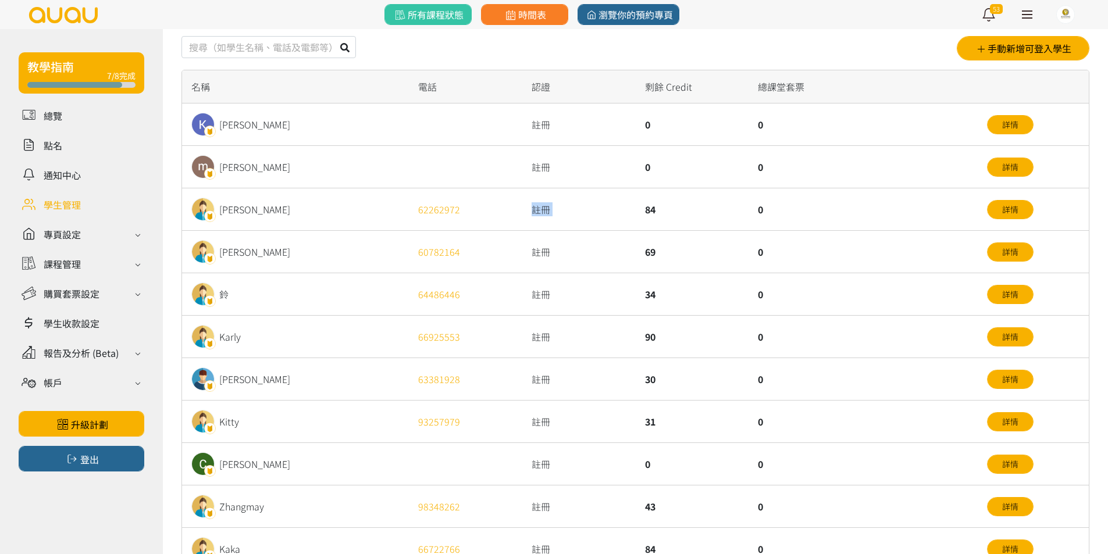
click at [557, 209] on div "註冊" at bounding box center [578, 209] width 113 height 42
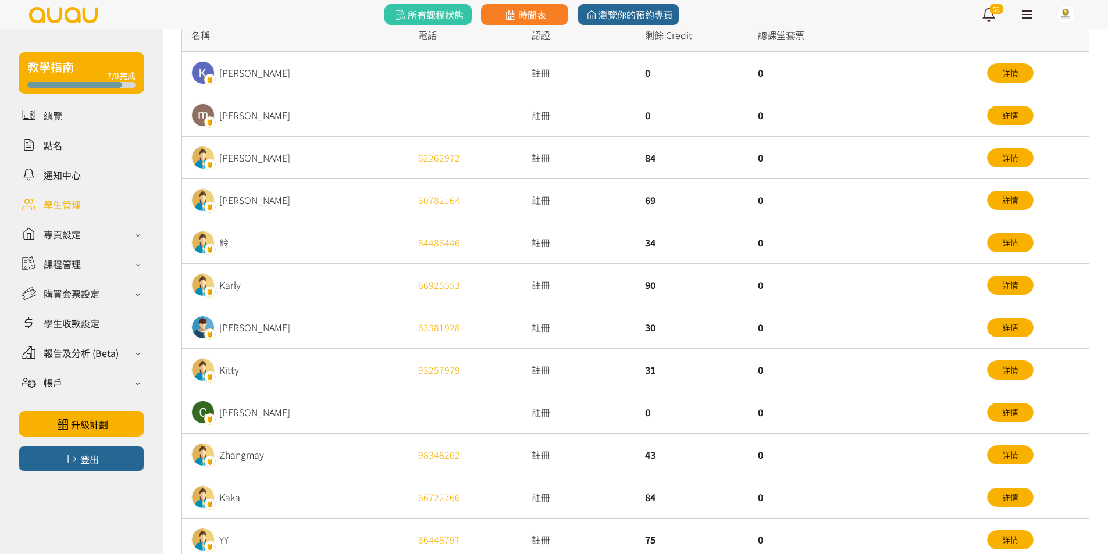
scroll to position [116, 0]
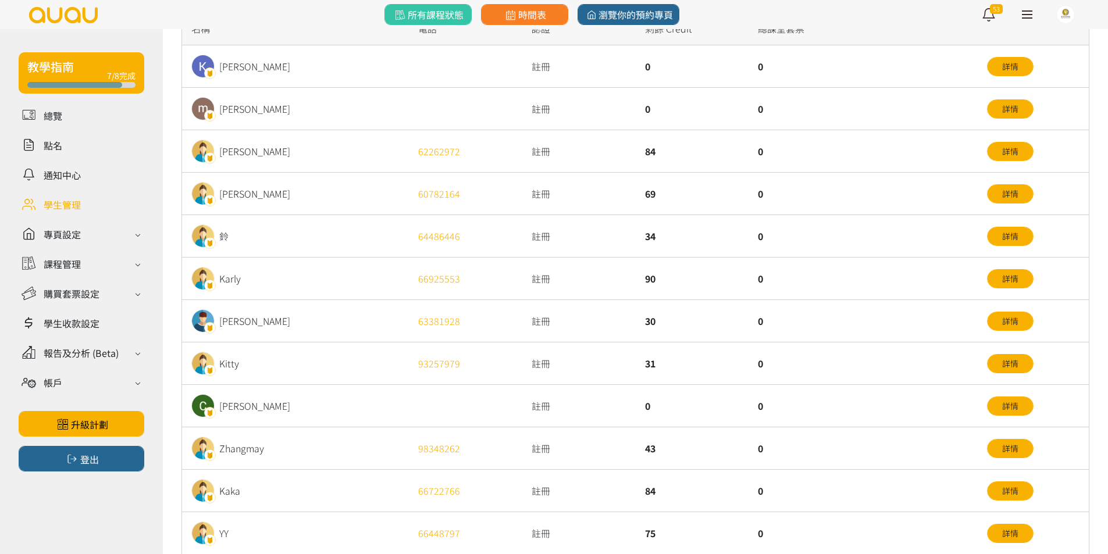
drag, startPoint x: 615, startPoint y: 230, endPoint x: 715, endPoint y: 240, distance: 101.2
click at [0, 0] on div "鈴 64486446 註冊 34 0 詳情" at bounding box center [0, 0] width 0 height 0
click at [700, 240] on div "34" at bounding box center [692, 236] width 113 height 42
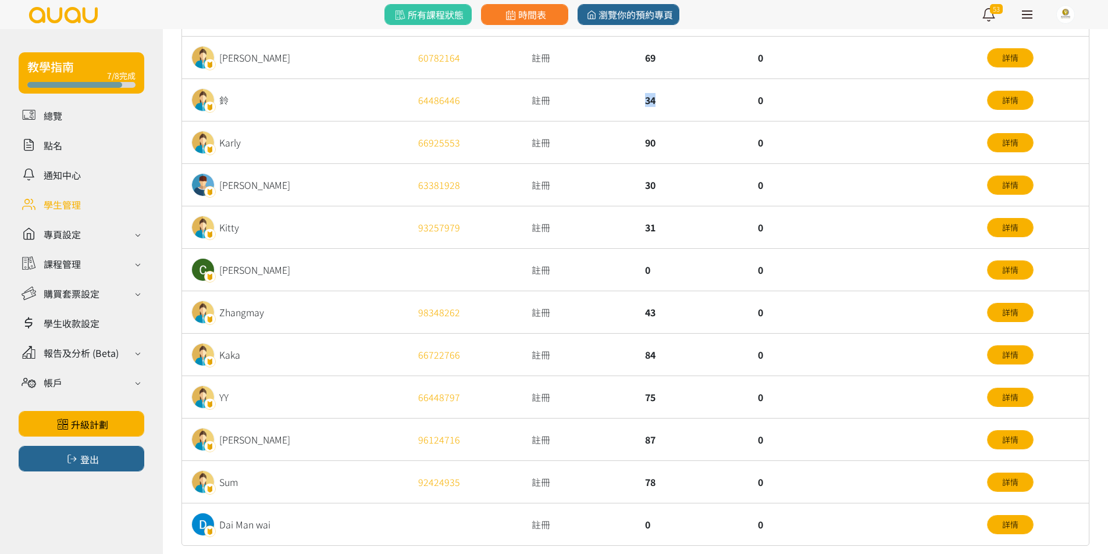
scroll to position [302, 0]
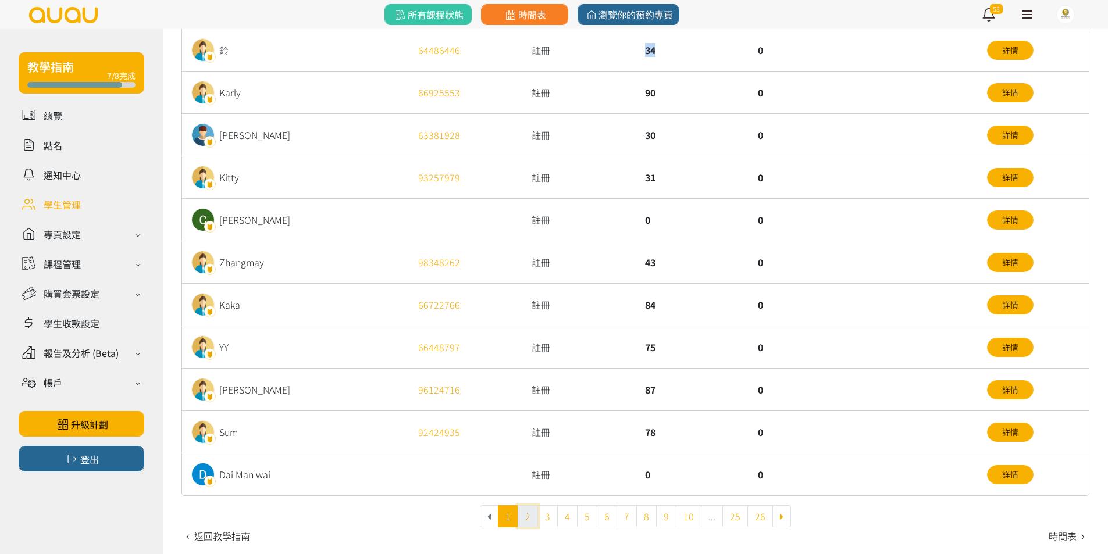
click at [532, 515] on link "2" at bounding box center [528, 516] width 20 height 22
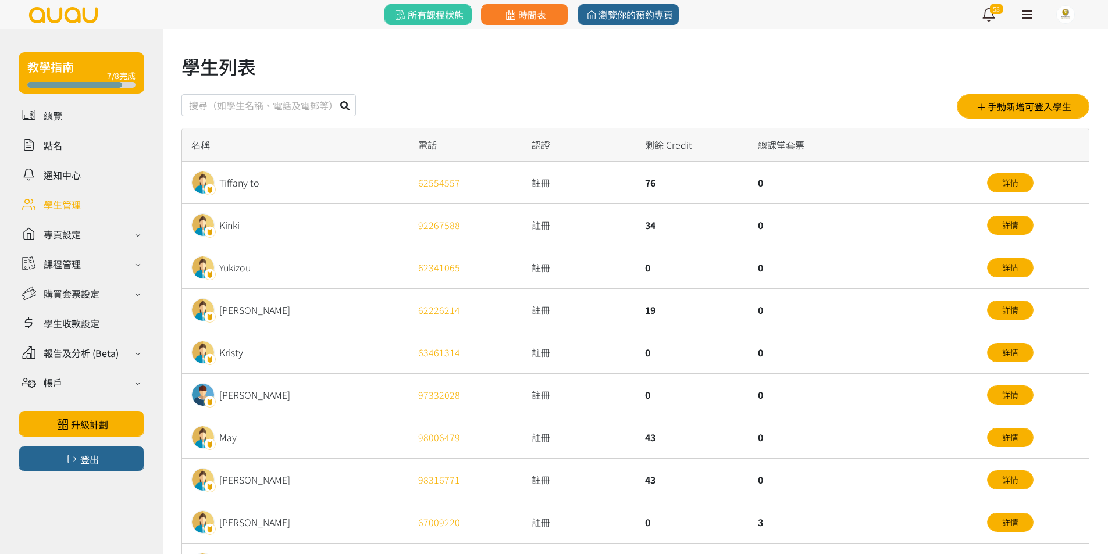
scroll to position [302, 0]
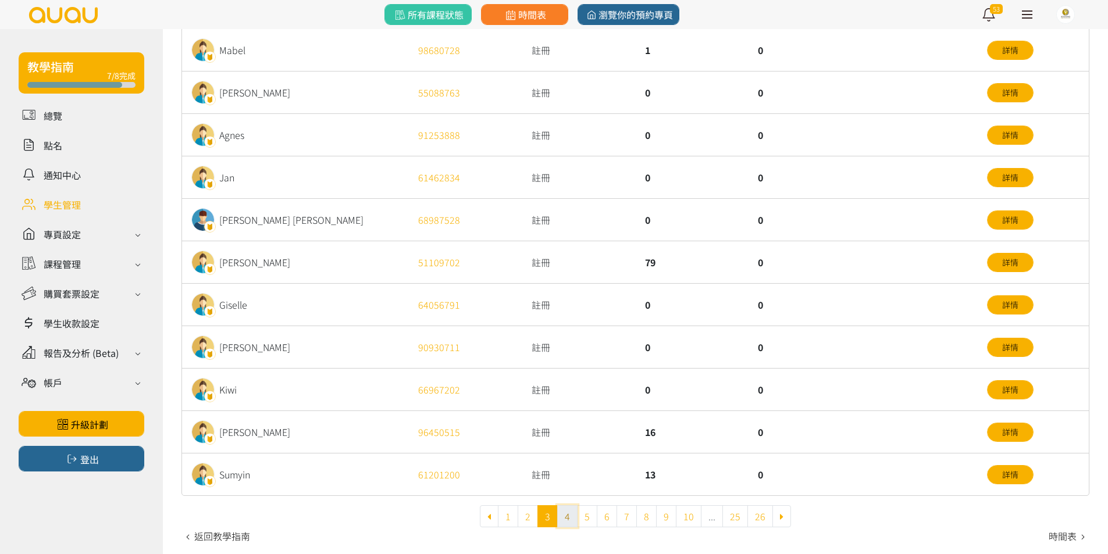
scroll to position [302, 0]
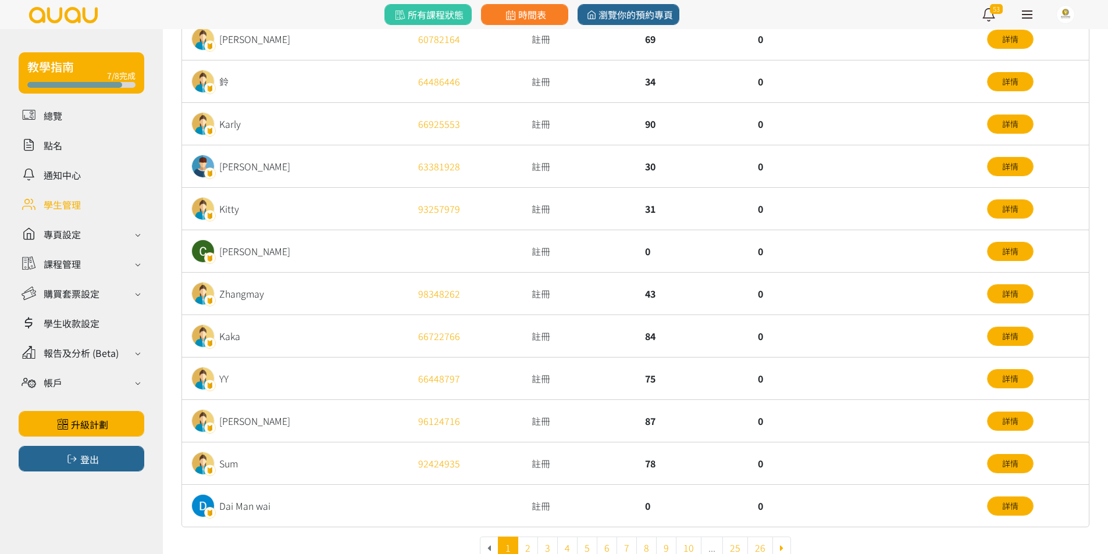
scroll to position [302, 0]
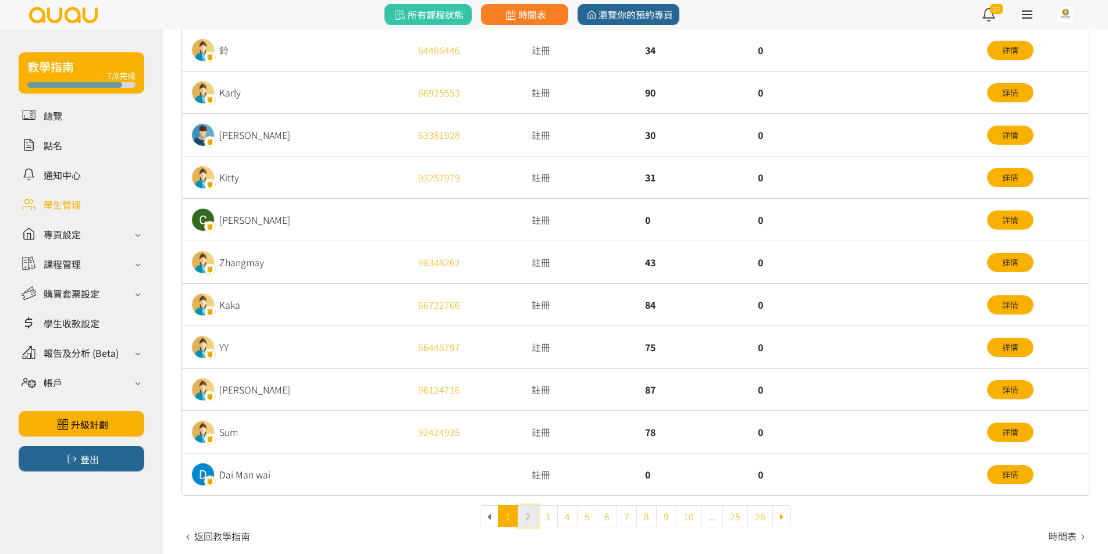
click at [523, 514] on link "2" at bounding box center [528, 516] width 20 height 22
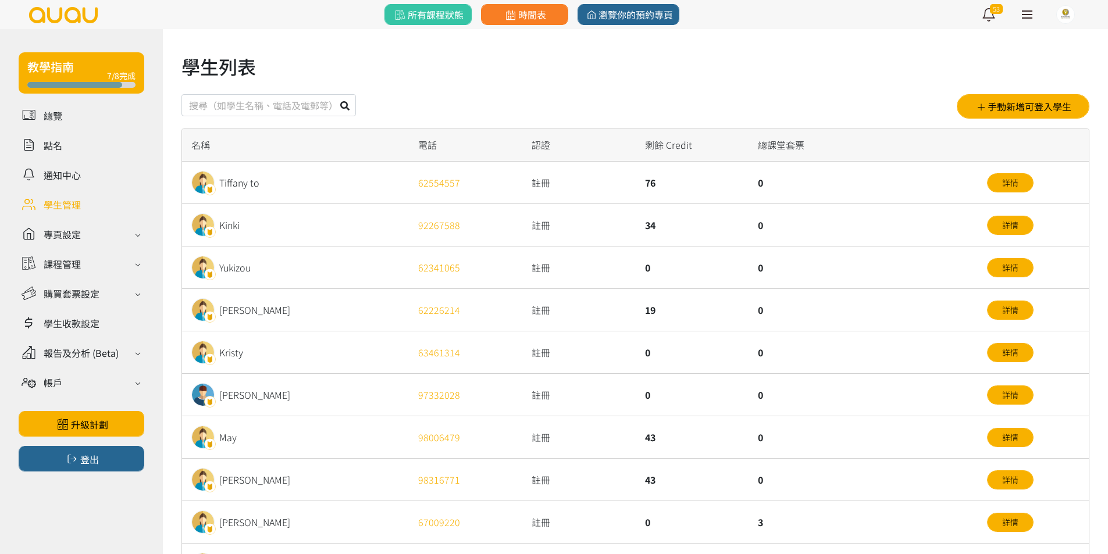
click at [644, 338] on div "0" at bounding box center [692, 352] width 113 height 42
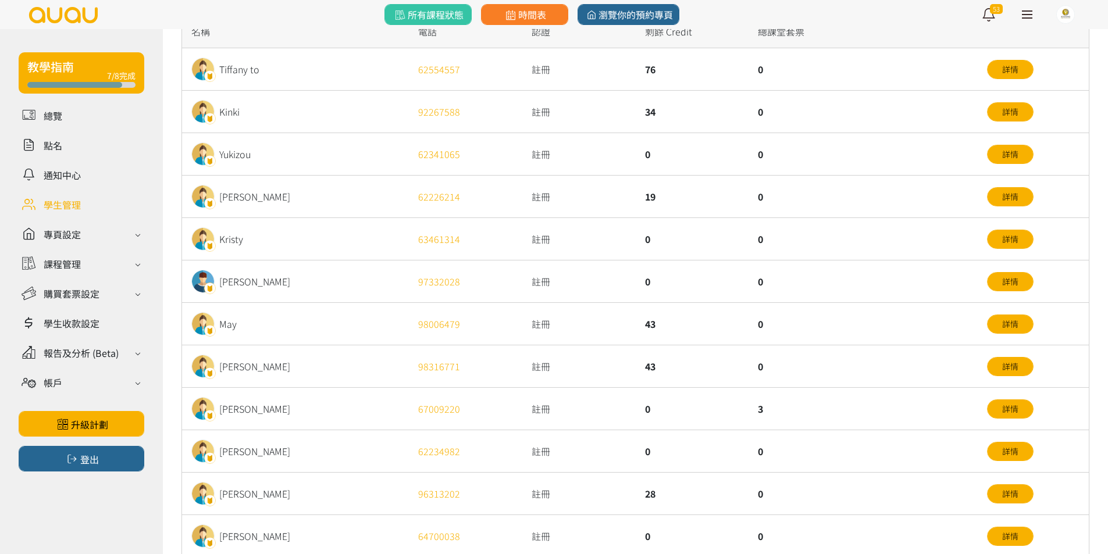
scroll to position [116, 0]
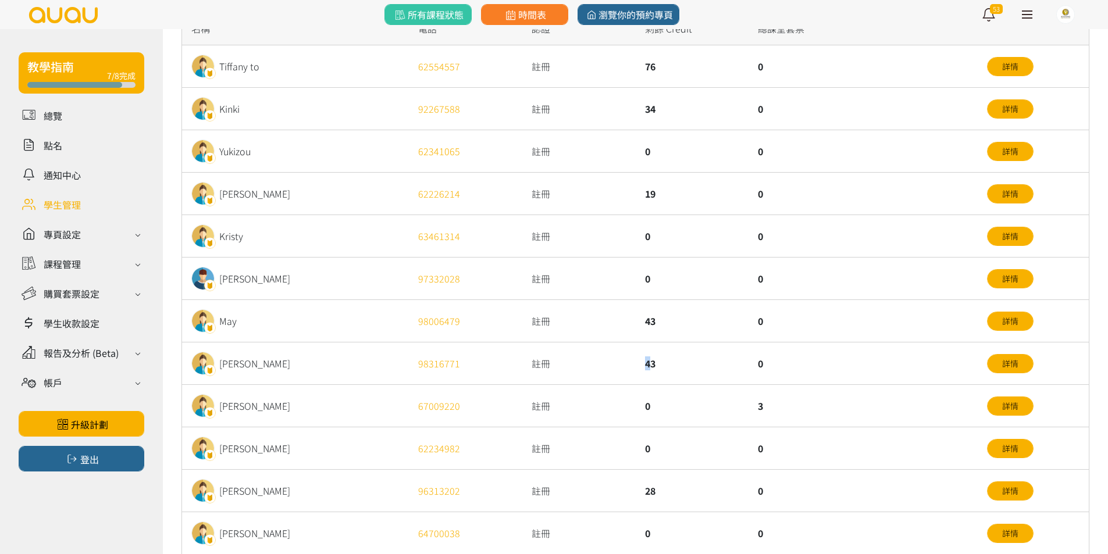
drag, startPoint x: 615, startPoint y: 367, endPoint x: 703, endPoint y: 365, distance: 87.3
click at [0, 0] on div "[PERSON_NAME] 98316771 註冊 43 0 詳情" at bounding box center [0, 0] width 0 height 0
click at [694, 368] on div "43" at bounding box center [692, 364] width 113 height 42
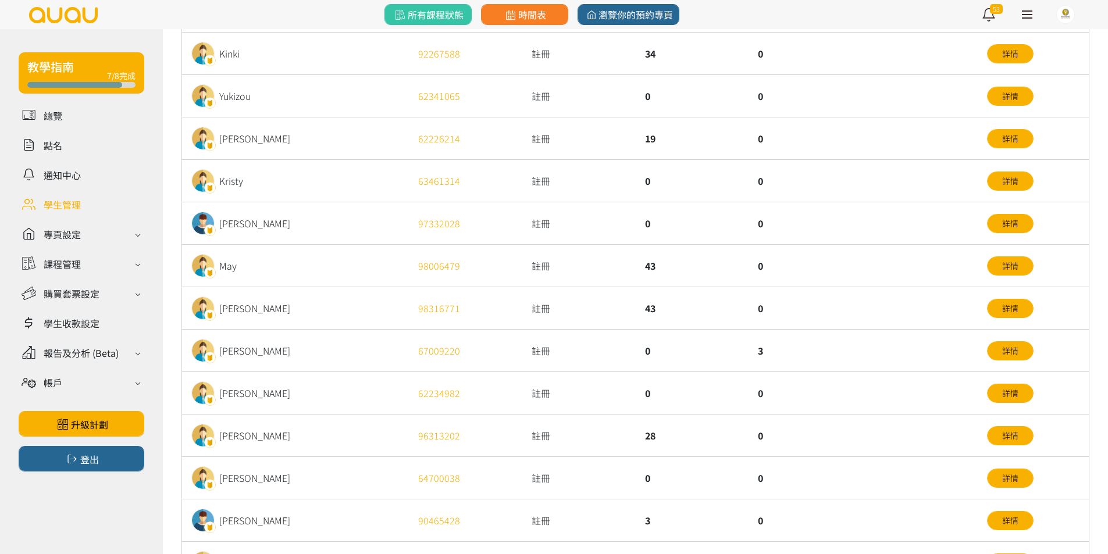
scroll to position [174, 0]
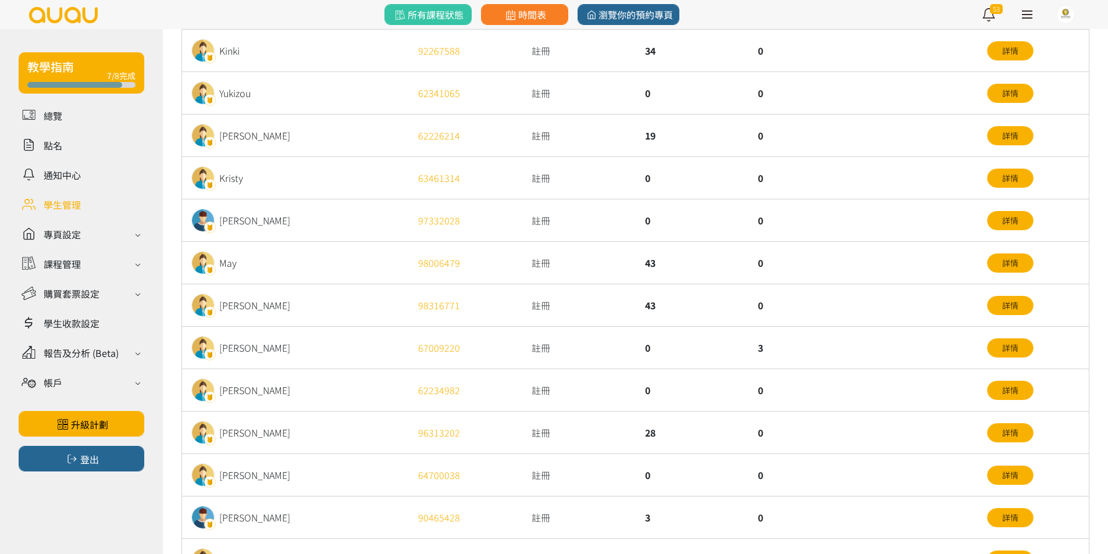
drag, startPoint x: 661, startPoint y: 440, endPoint x: 654, endPoint y: 437, distance: 6.8
click at [655, 438] on div "28" at bounding box center [692, 433] width 113 height 42
click at [649, 437] on div "28" at bounding box center [692, 433] width 113 height 42
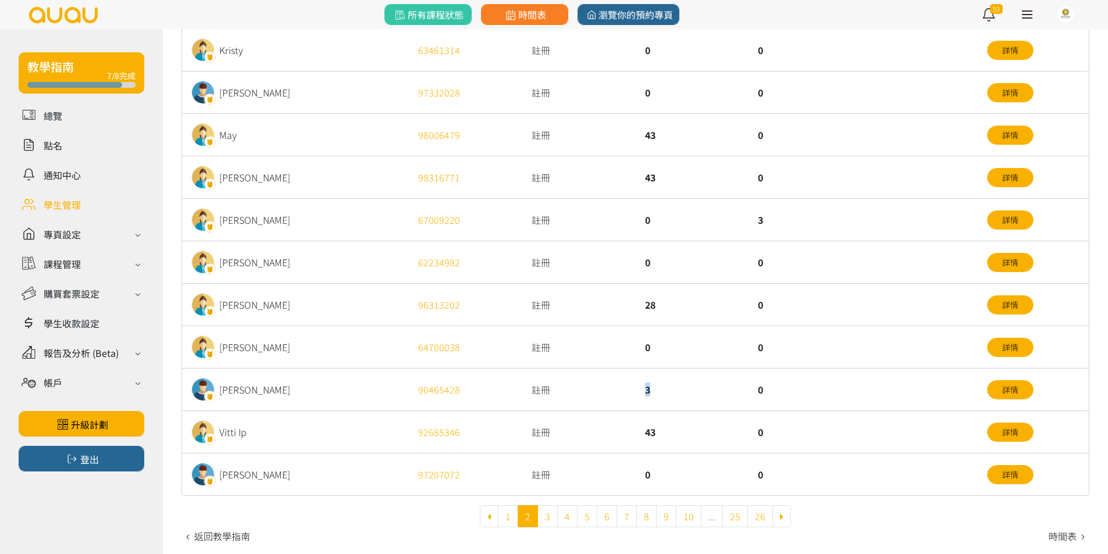
drag, startPoint x: 668, startPoint y: 394, endPoint x: 599, endPoint y: 388, distance: 68.9
click at [0, 0] on div "Steven 90465428 註冊 3 0 詳情" at bounding box center [0, 0] width 0 height 0
click at [613, 392] on div "註冊" at bounding box center [578, 390] width 113 height 42
click at [554, 516] on link "3" at bounding box center [547, 516] width 20 height 22
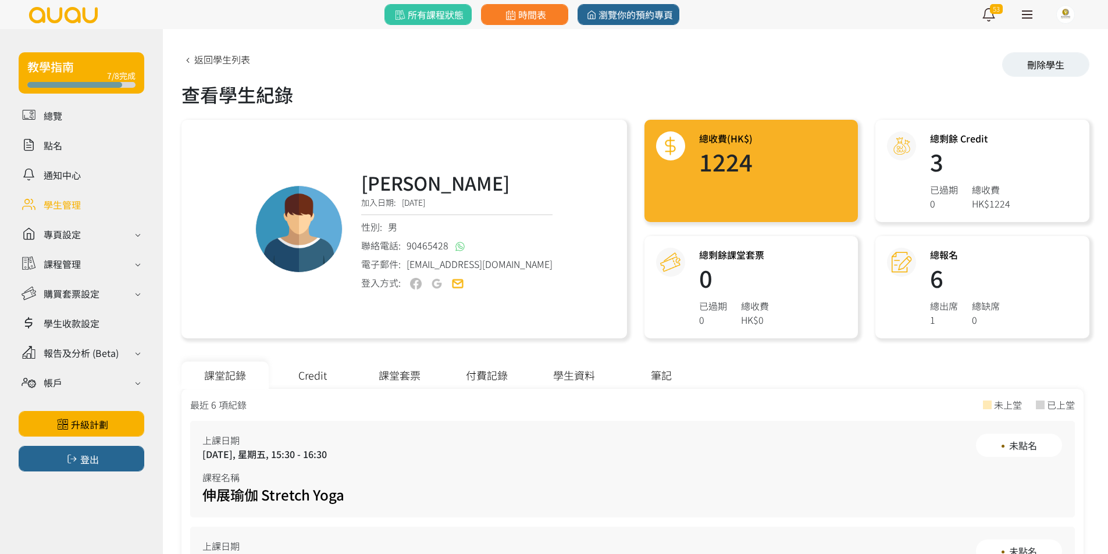
click at [319, 373] on div "Credit" at bounding box center [312, 375] width 87 height 27
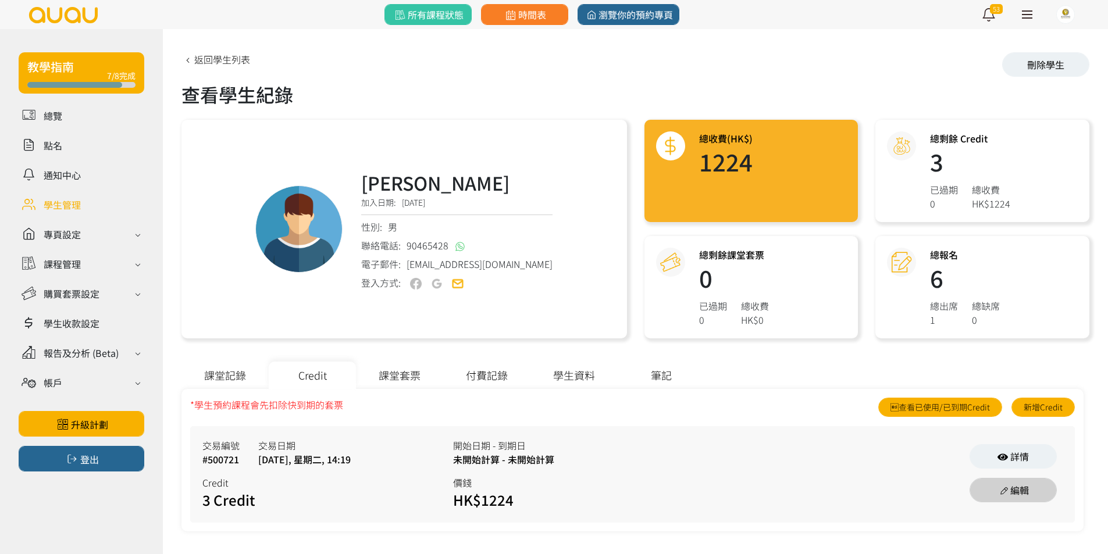
click at [995, 484] on link "編輯" at bounding box center [1012, 490] width 87 height 24
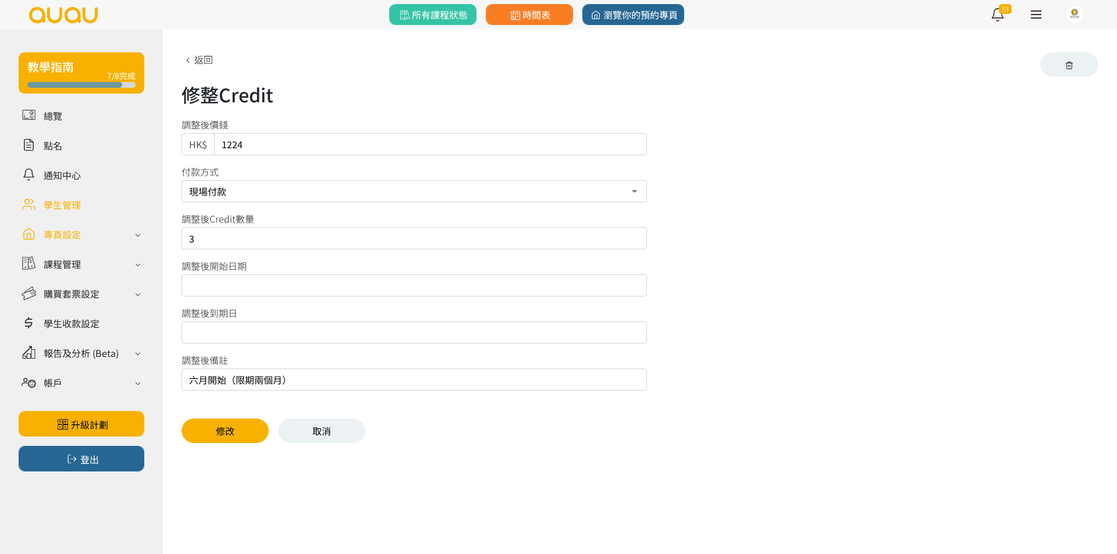
drag, startPoint x: 222, startPoint y: 240, endPoint x: 99, endPoint y: 232, distance: 122.9
click at [131, 234] on div "教學指南 7/8完成 總覽 點名 通知中心 學生管理 專頁設定 外觀與主題 基本資料 資格和認證 課程管理 課程 課程設定 課程組合 (Beta) 私人預約 …" at bounding box center [558, 245] width 1117 height 432
type input "0"
click at [212, 425] on button "修改" at bounding box center [224, 431] width 87 height 24
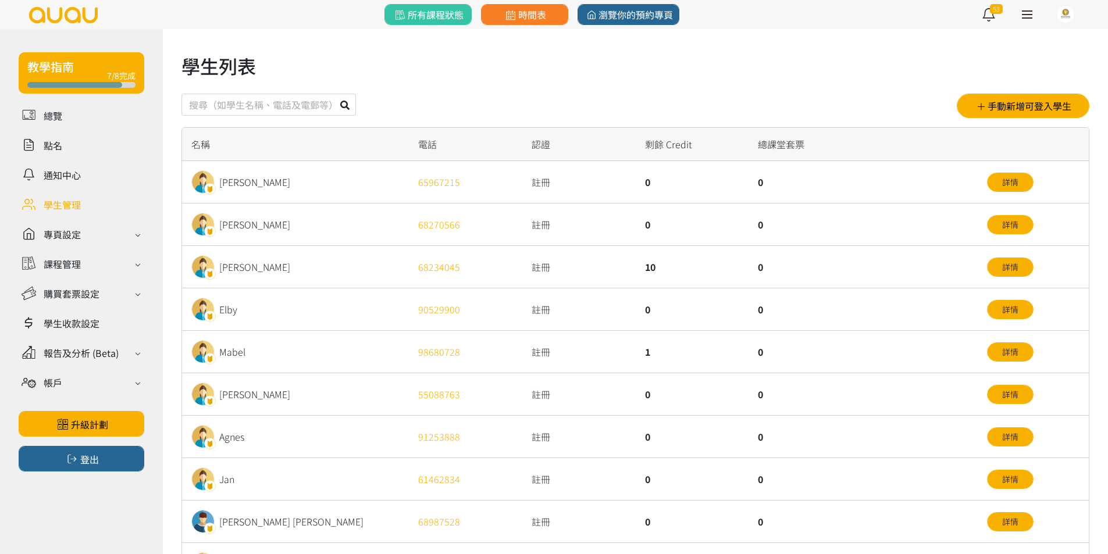
scroll to position [58, 0]
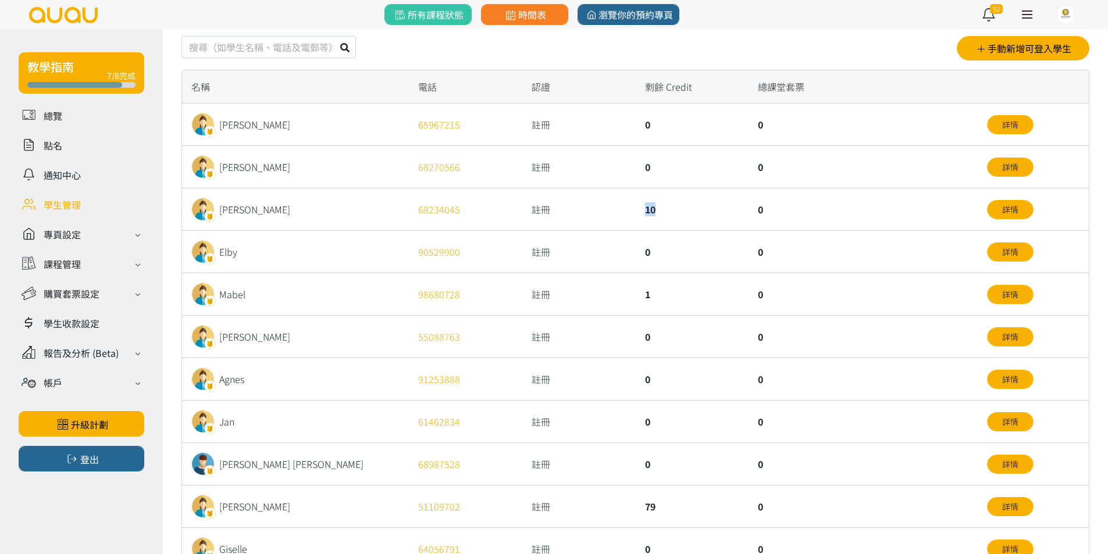
drag, startPoint x: 634, startPoint y: 202, endPoint x: 702, endPoint y: 201, distance: 68.0
click at [0, 0] on div "[PERSON_NAME] 68234045 註冊 10 0 詳情" at bounding box center [0, 0] width 0 height 0
drag, startPoint x: 699, startPoint y: 215, endPoint x: 696, endPoint y: 224, distance: 10.5
click at [699, 216] on div "10" at bounding box center [692, 209] width 113 height 42
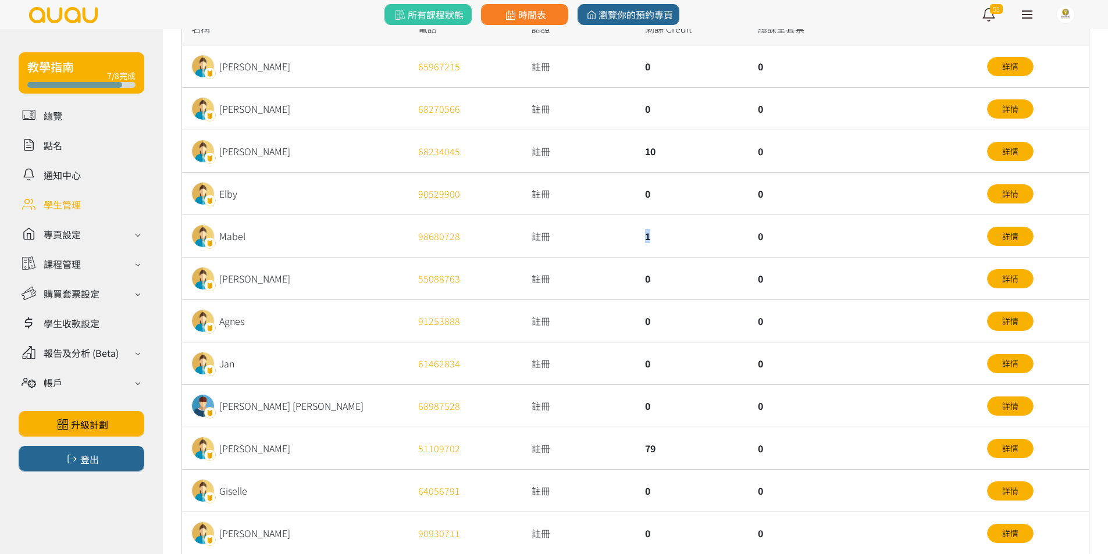
drag, startPoint x: 671, startPoint y: 234, endPoint x: 627, endPoint y: 235, distance: 43.6
click at [0, 0] on div "Mabel 98680728 註冊 1 0 詳情" at bounding box center [0, 0] width 0 height 0
click at [626, 235] on div "註冊" at bounding box center [578, 236] width 113 height 42
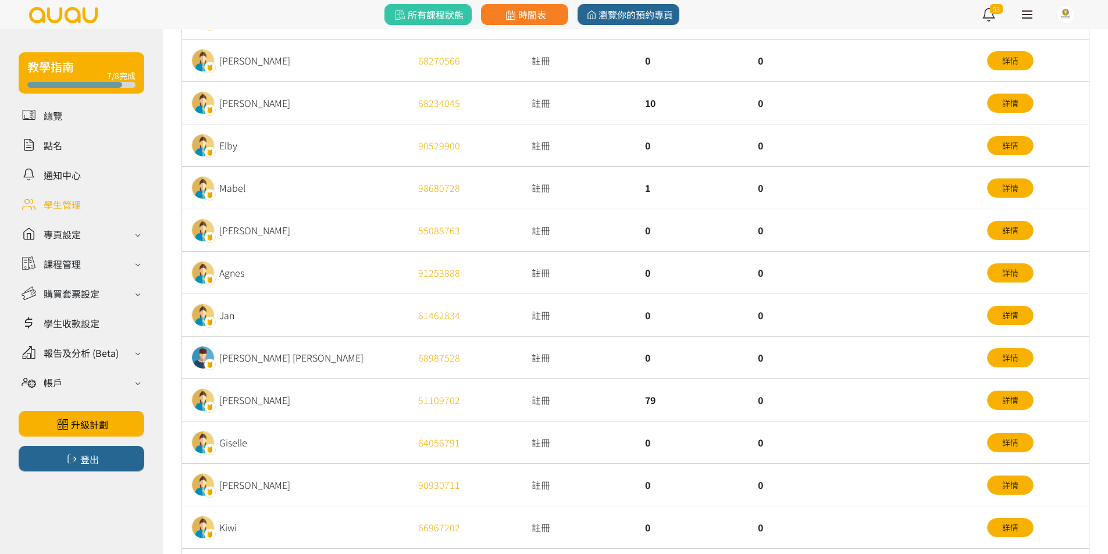
scroll to position [174, 0]
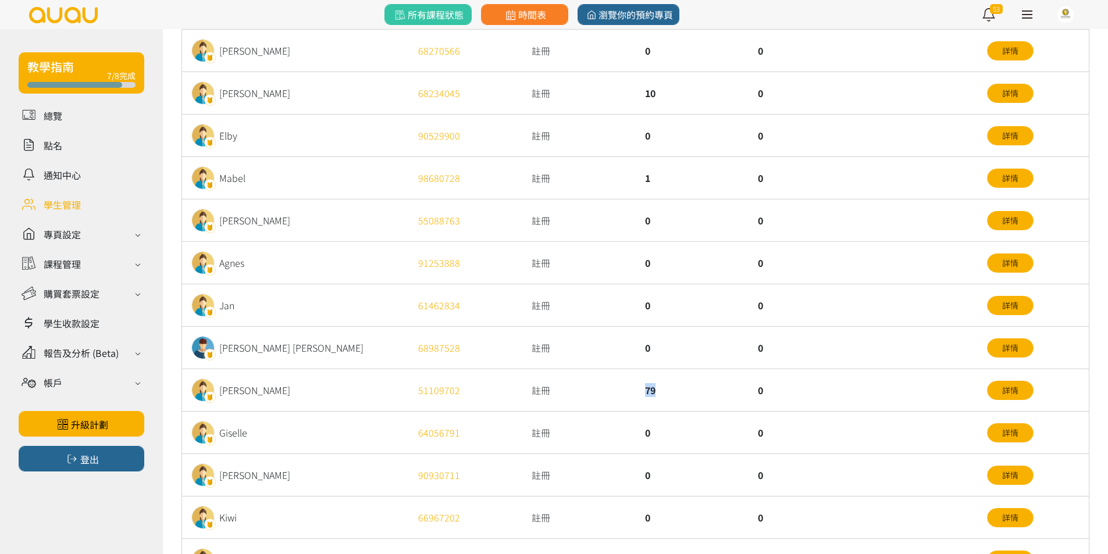
drag, startPoint x: 637, startPoint y: 381, endPoint x: 664, endPoint y: 383, distance: 26.8
click at [664, 383] on div "79" at bounding box center [692, 390] width 113 height 42
click at [665, 386] on div "79" at bounding box center [692, 390] width 113 height 42
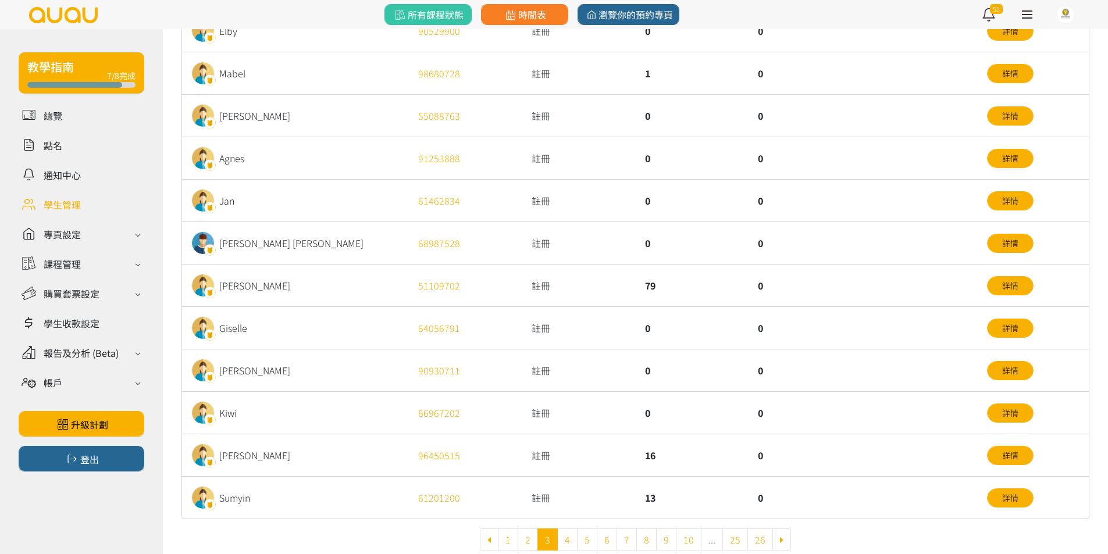
scroll to position [302, 0]
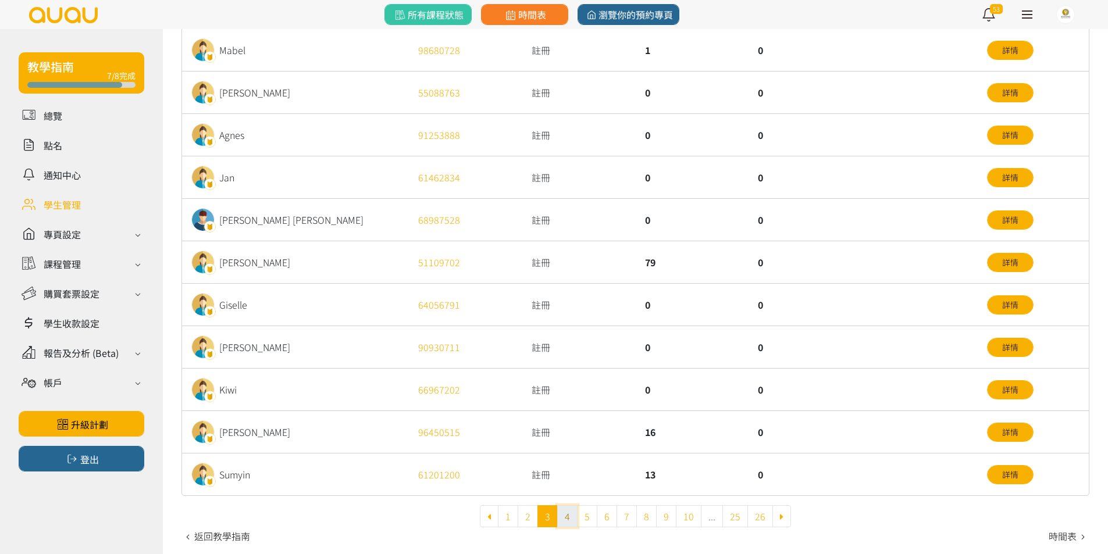
click at [569, 511] on link "4" at bounding box center [567, 516] width 20 height 22
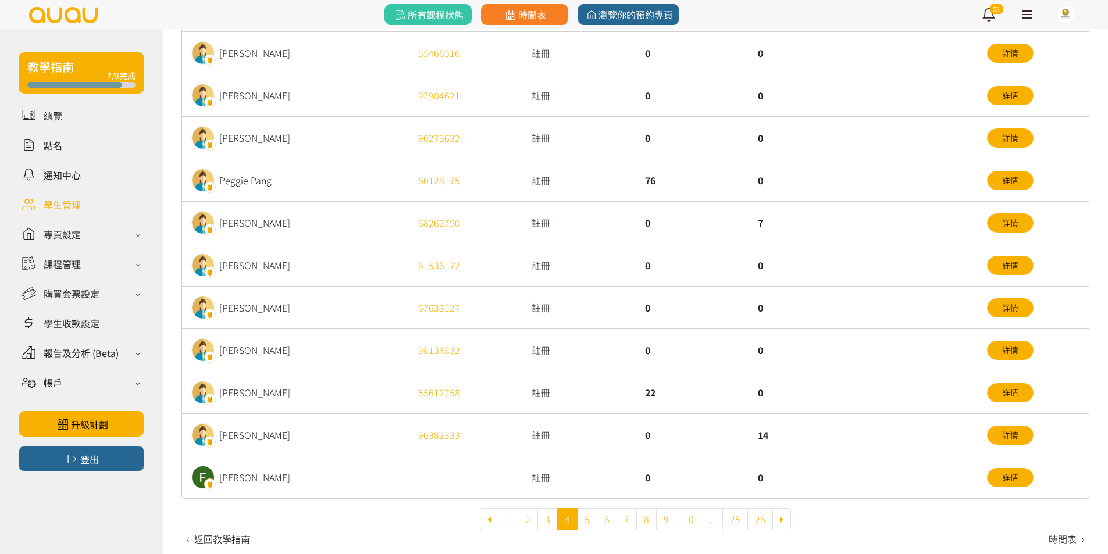
scroll to position [302, 0]
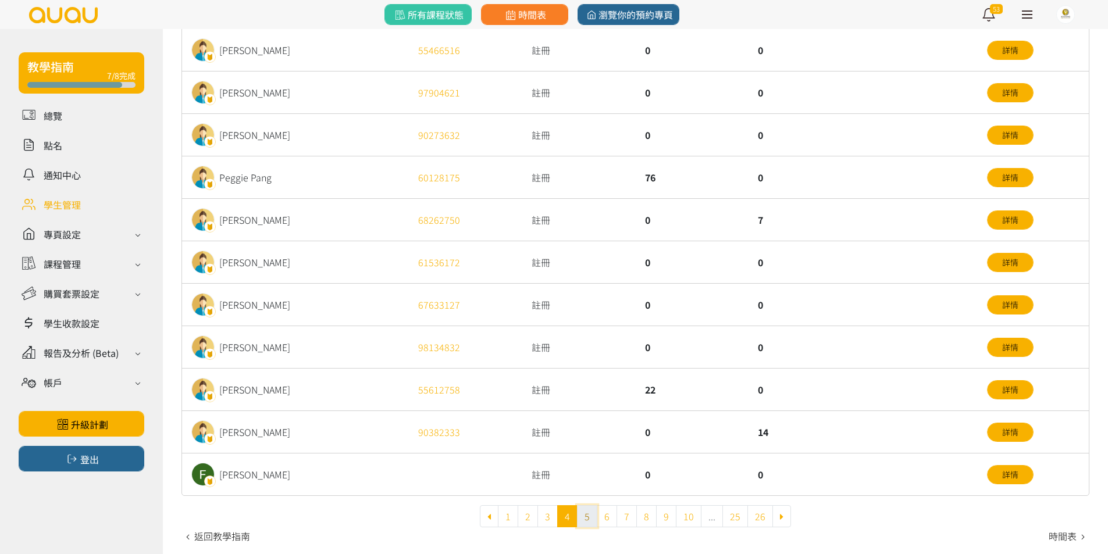
click at [589, 514] on link "5" at bounding box center [587, 516] width 20 height 22
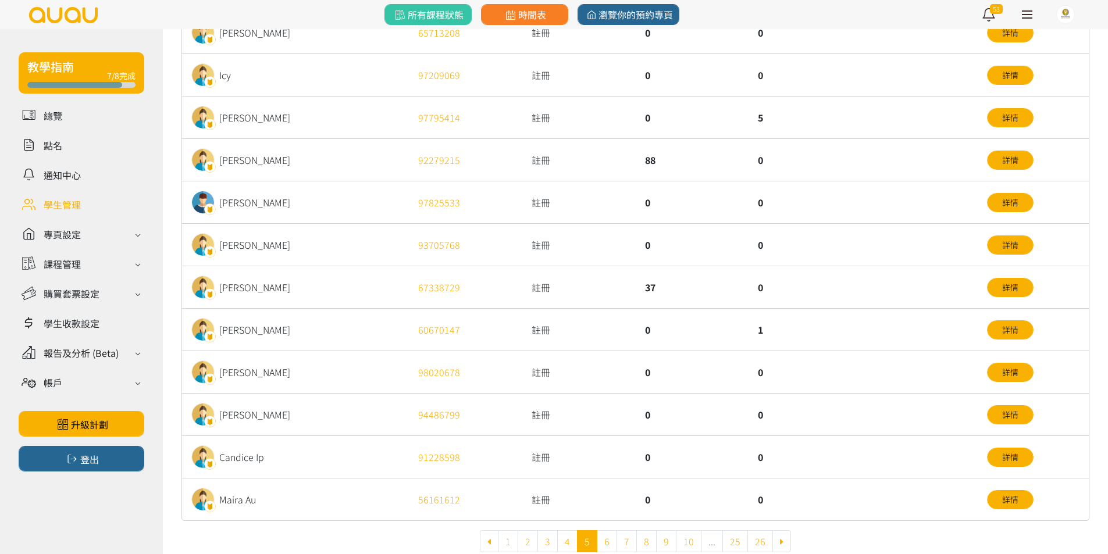
scroll to position [186, 0]
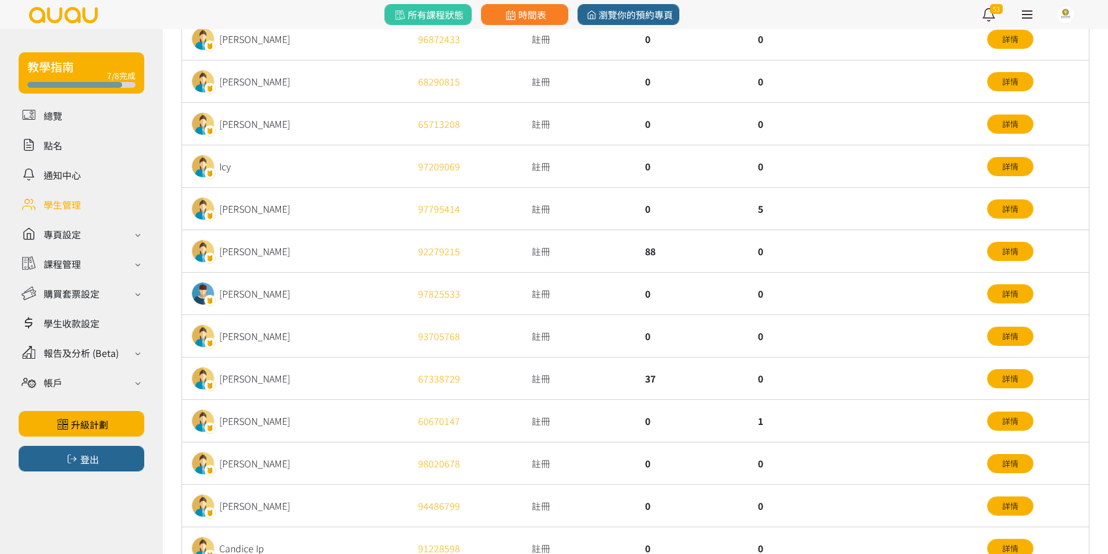
click at [661, 381] on div "37" at bounding box center [692, 379] width 113 height 42
click at [660, 400] on div "37" at bounding box center [692, 379] width 113 height 42
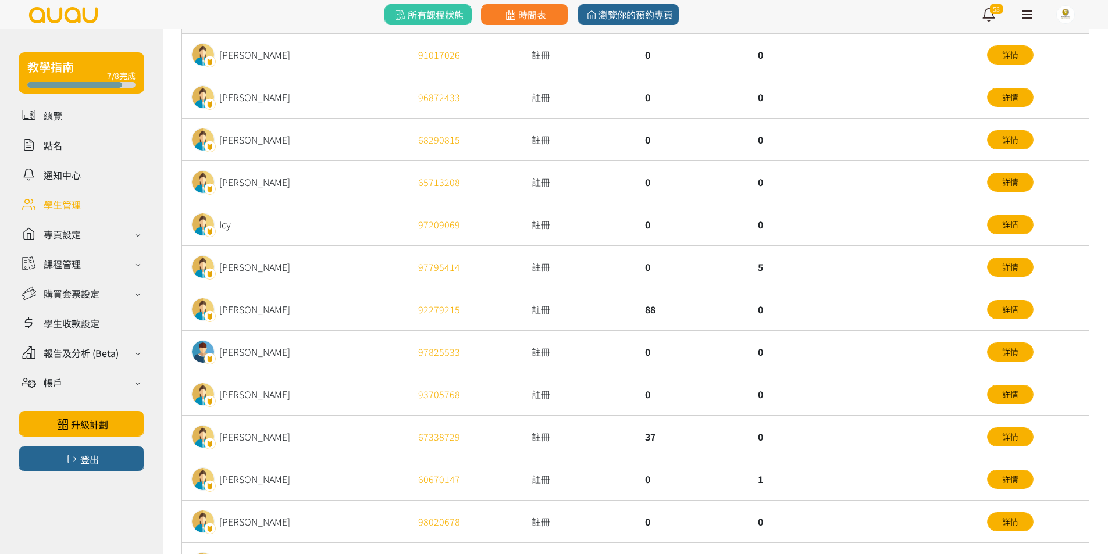
click at [721, 273] on div "0" at bounding box center [692, 267] width 113 height 42
drag, startPoint x: 721, startPoint y: 273, endPoint x: 796, endPoint y: 273, distance: 75.0
click at [0, 0] on div "Rita Ho 97795414 註冊 0 5 詳情" at bounding box center [0, 0] width 0 height 0
click at [796, 273] on div "5" at bounding box center [861, 267] width 227 height 42
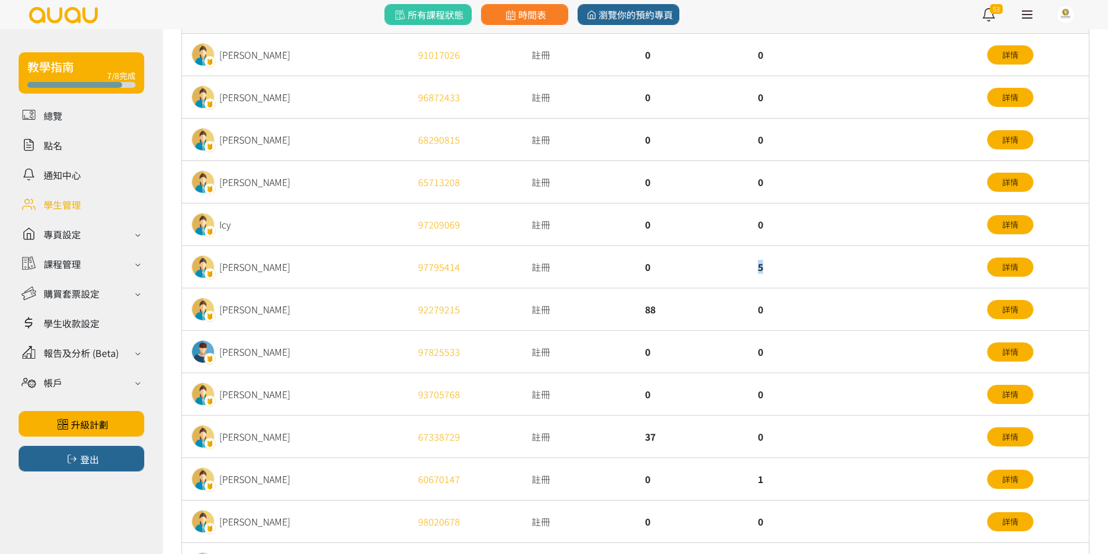
drag, startPoint x: 797, startPoint y: 269, endPoint x: 693, endPoint y: 275, distance: 104.3
click at [0, 0] on div "Rita Ho 97795414 註冊 0 5 詳情" at bounding box center [0, 0] width 0 height 0
click at [724, 270] on div "0" at bounding box center [692, 267] width 113 height 42
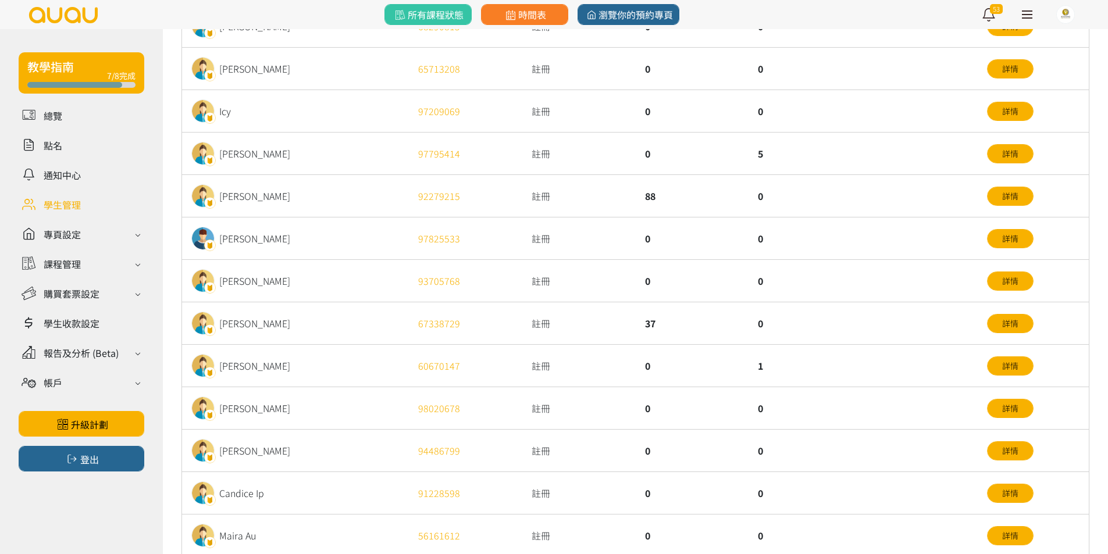
scroll to position [302, 0]
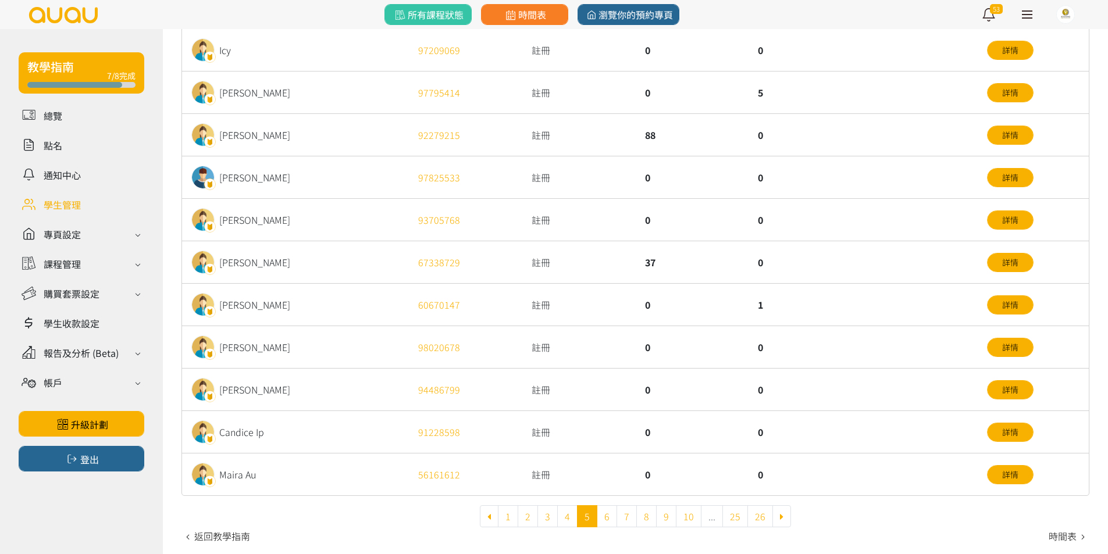
click at [594, 517] on span "5" at bounding box center [587, 516] width 20 height 22
click at [600, 517] on link "6" at bounding box center [607, 516] width 20 height 22
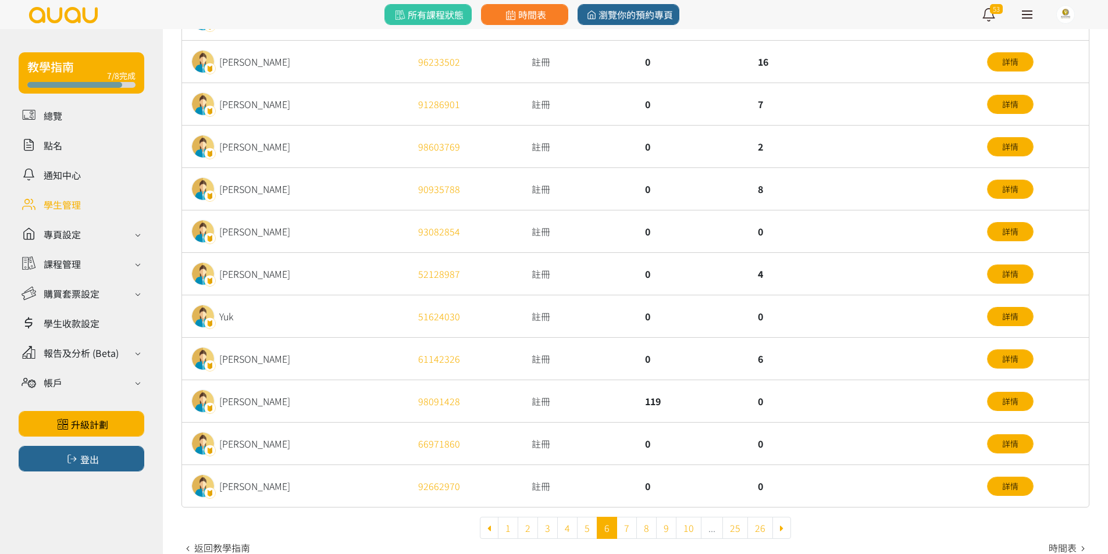
drag, startPoint x: 613, startPoint y: 401, endPoint x: 572, endPoint y: 404, distance: 40.8
click at [0, 0] on div "Mi Leung 98091428 註冊 119 0 詳情" at bounding box center [0, 0] width 0 height 0
click at [632, 402] on div "註冊" at bounding box center [578, 401] width 113 height 42
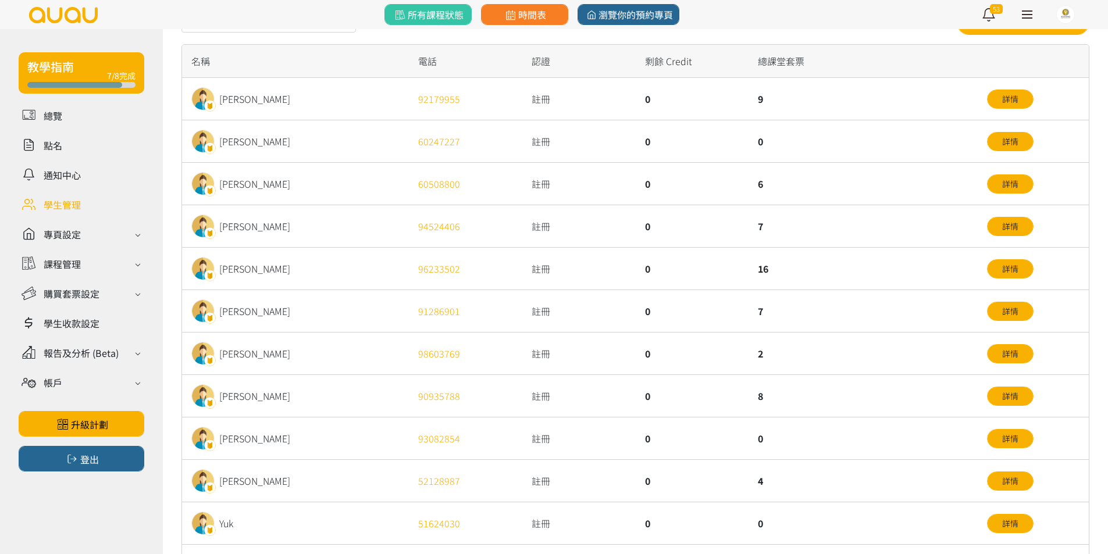
scroll to position [58, 0]
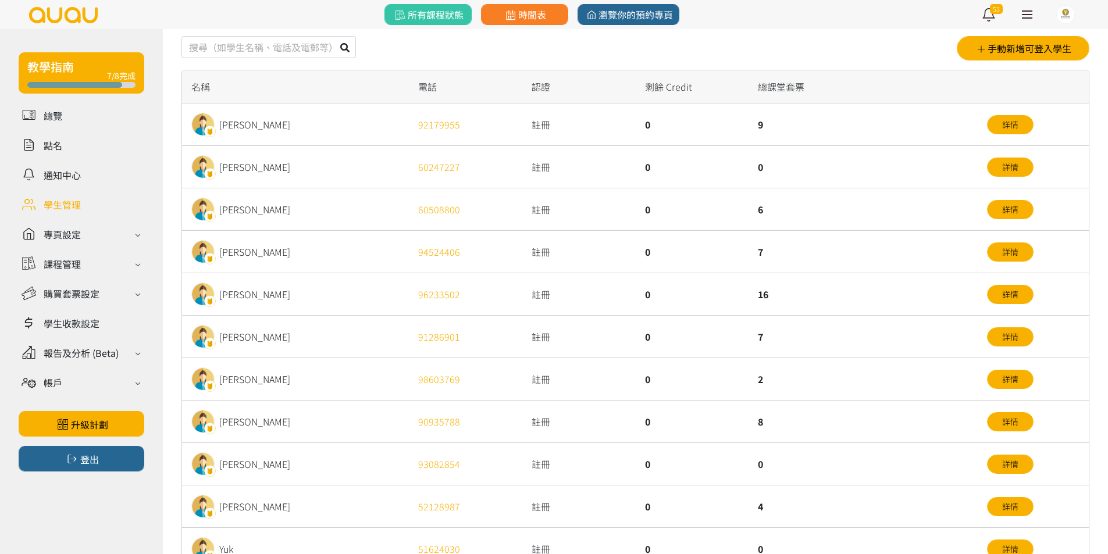
drag, startPoint x: 771, startPoint y: 302, endPoint x: 793, endPoint y: 306, distance: 23.2
click at [0, 0] on div "Venus Tsang 96233502 註冊 0 16 詳情" at bounding box center [0, 0] width 0 height 0
click at [793, 306] on div "16" at bounding box center [861, 294] width 227 height 42
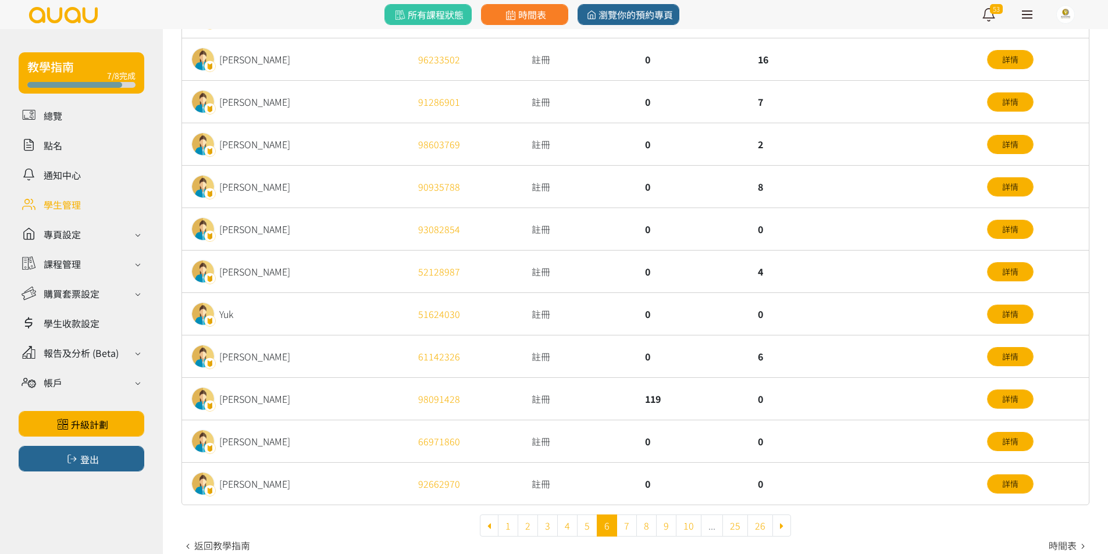
scroll to position [302, 0]
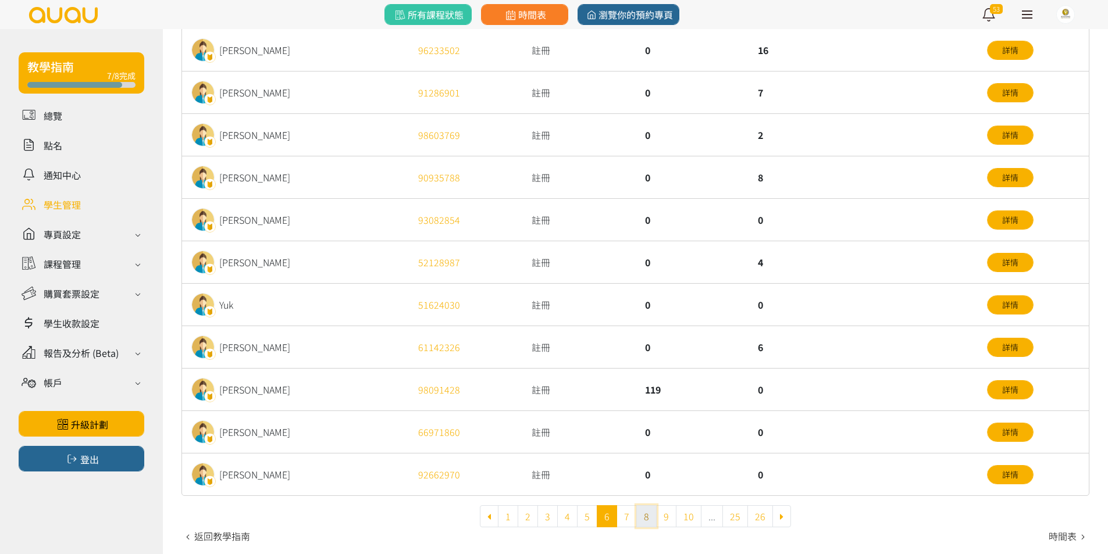
click at [636, 515] on link "8" at bounding box center [646, 516] width 20 height 22
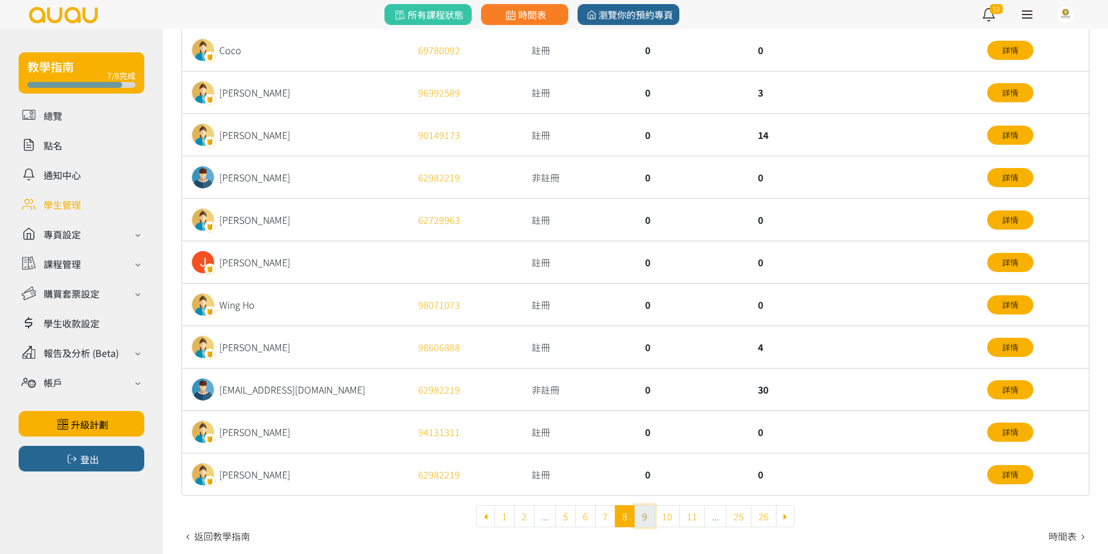
scroll to position [302, 0]
click at [637, 516] on link "9" at bounding box center [645, 516] width 20 height 22
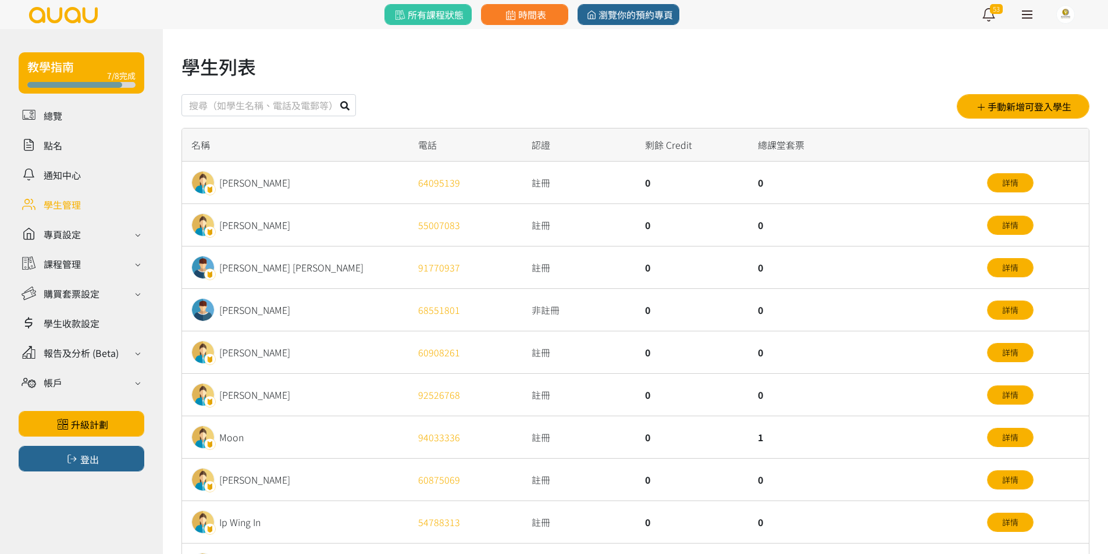
scroll to position [302, 0]
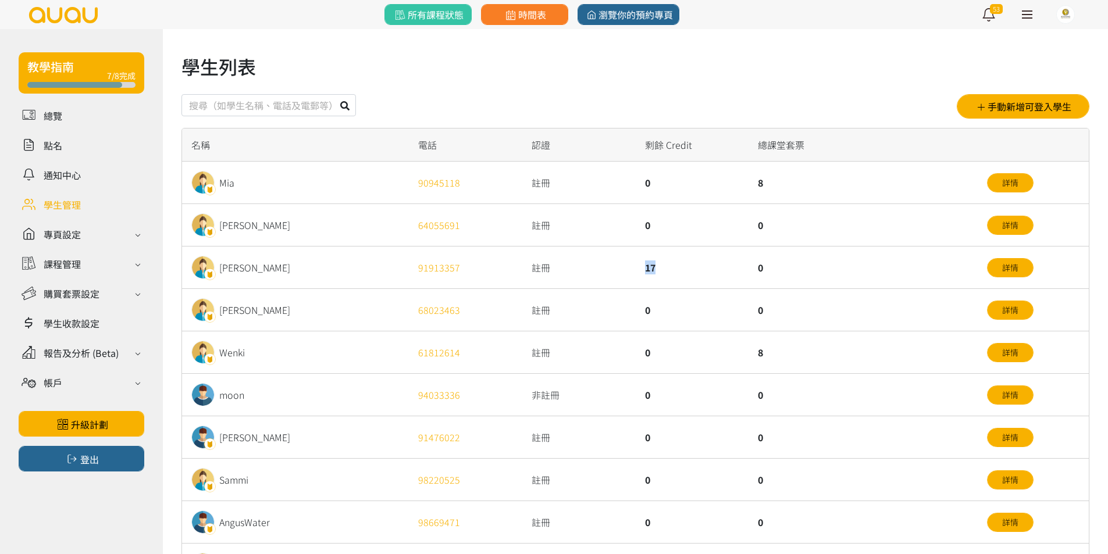
click at [679, 274] on div "17" at bounding box center [692, 268] width 113 height 42
drag, startPoint x: 0, startPoint y: 0, endPoint x: 602, endPoint y: 269, distance: 659.4
click at [0, 0] on div "VERA TANG 91913357 註冊 17 0 詳情" at bounding box center [0, 0] width 0 height 0
click at [658, 301] on div "0" at bounding box center [692, 310] width 113 height 42
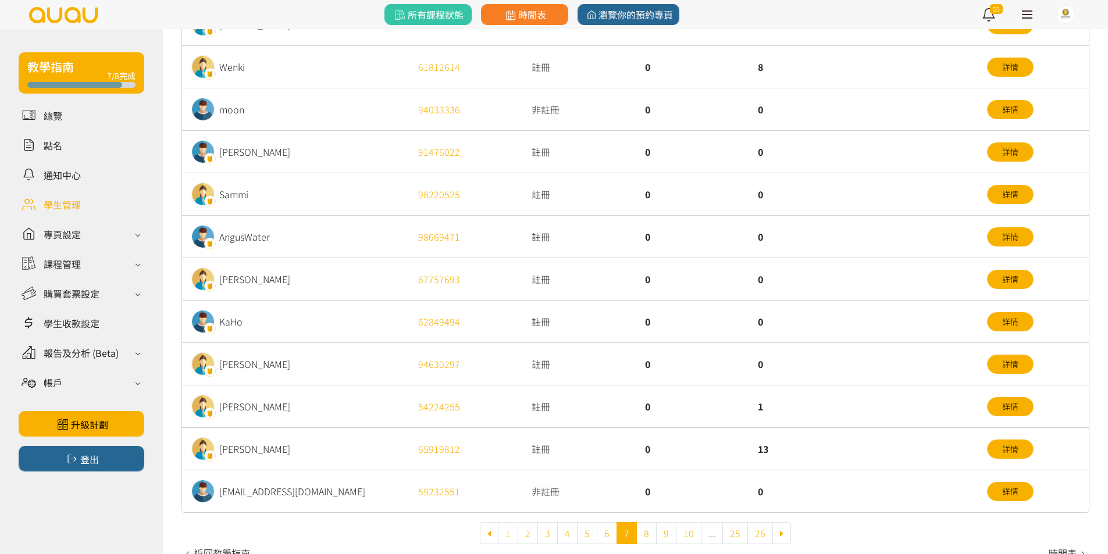
scroll to position [302, 0]
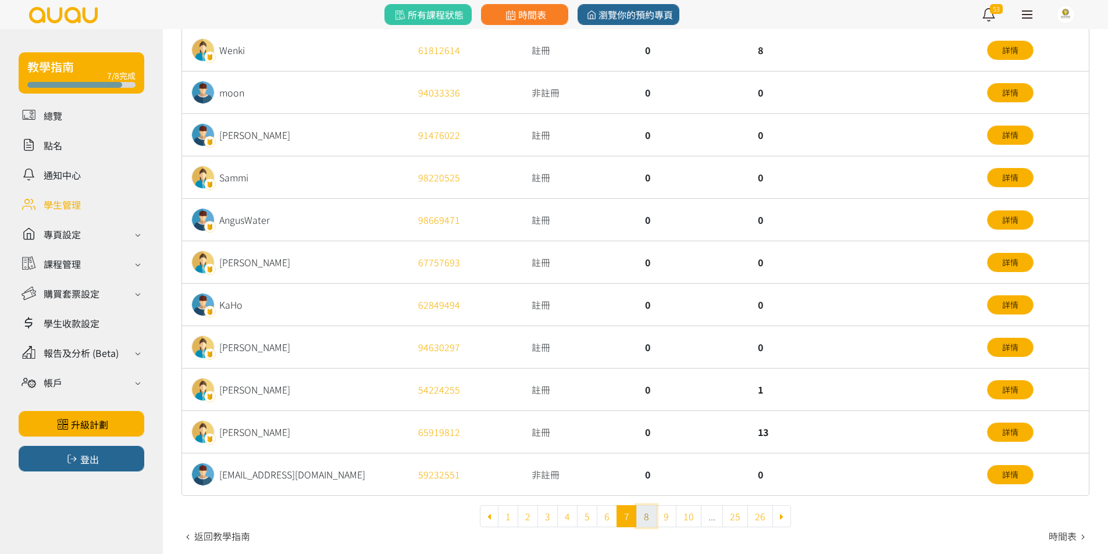
click at [643, 509] on link "8" at bounding box center [646, 516] width 20 height 22
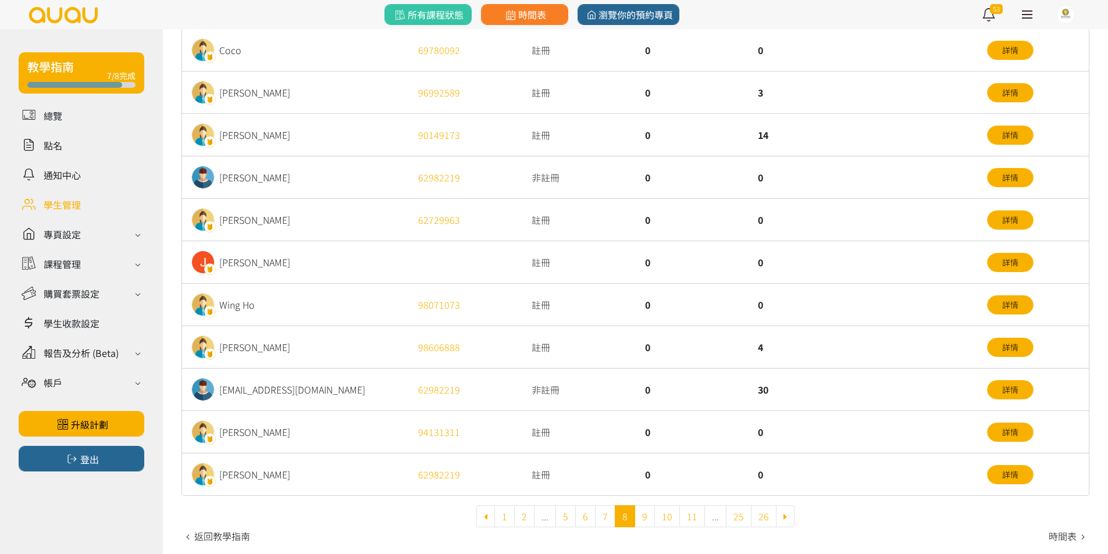
scroll to position [302, 0]
click at [673, 386] on div "0" at bounding box center [692, 390] width 113 height 42
click at [686, 392] on div "0" at bounding box center [692, 390] width 113 height 42
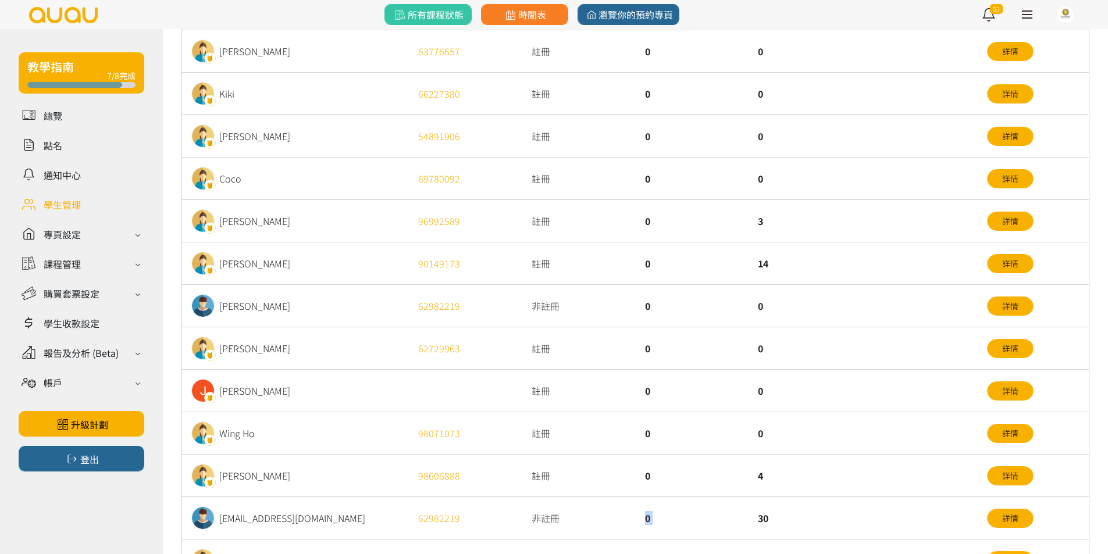
scroll to position [244, 0]
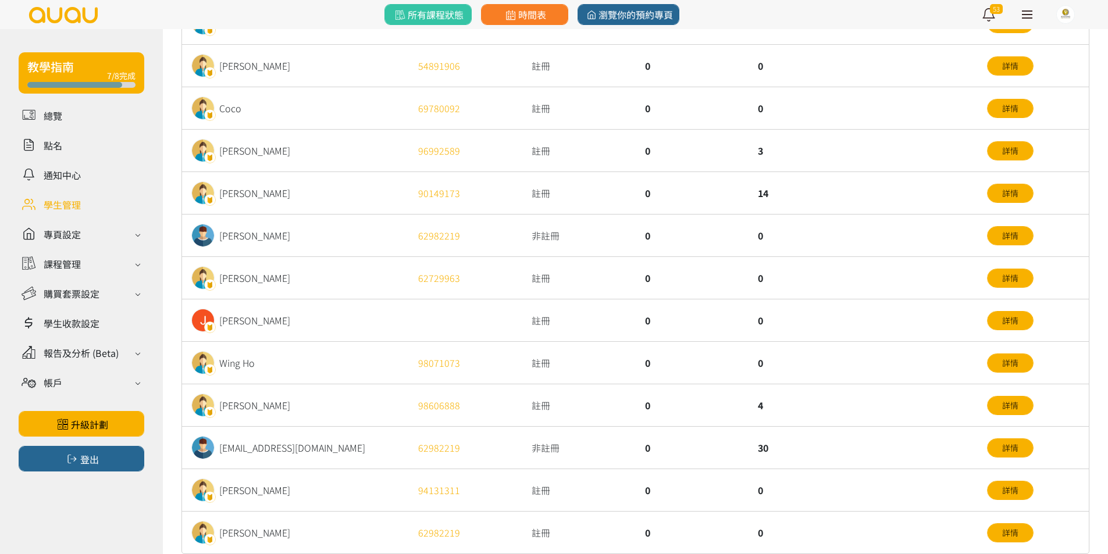
click at [957, 454] on div "30" at bounding box center [861, 448] width 227 height 42
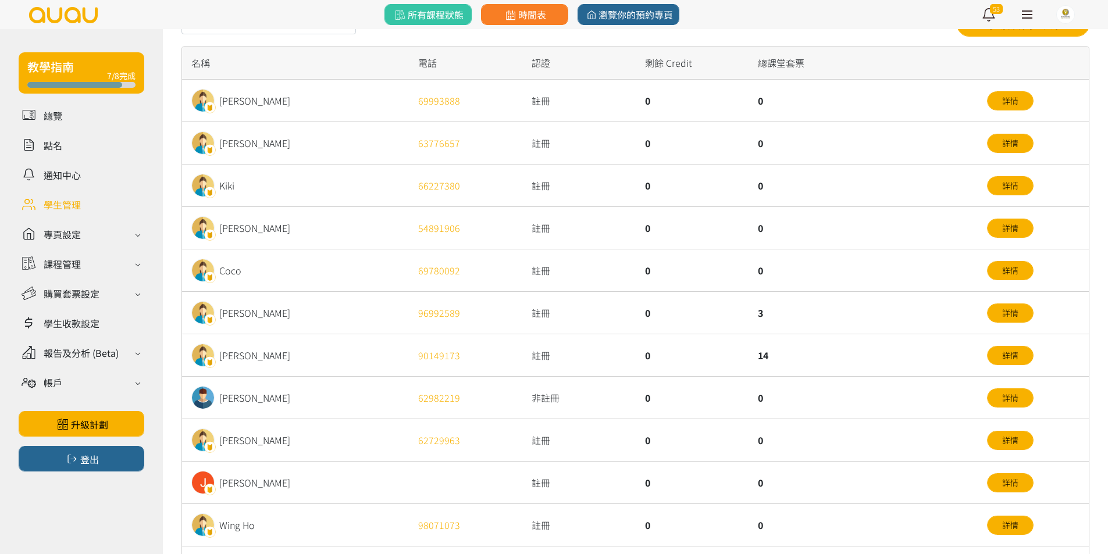
scroll to position [70, 0]
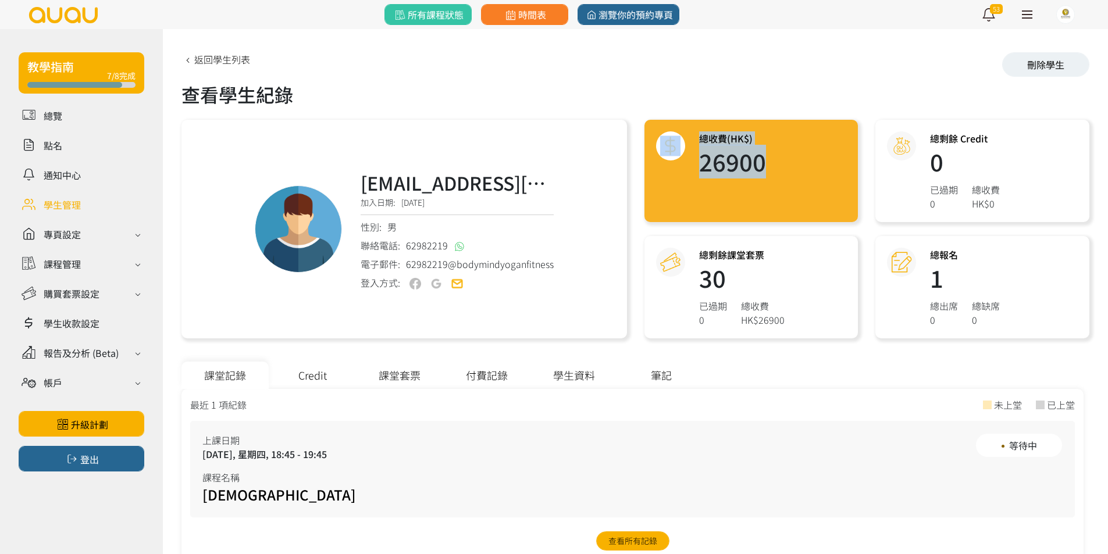
drag, startPoint x: 814, startPoint y: 161, endPoint x: 665, endPoint y: 157, distance: 149.5
click at [665, 157] on div "總收費(HK$) 26900" at bounding box center [751, 171] width 214 height 102
click at [760, 214] on div "總收費(HK$) 26900" at bounding box center [751, 171] width 214 height 102
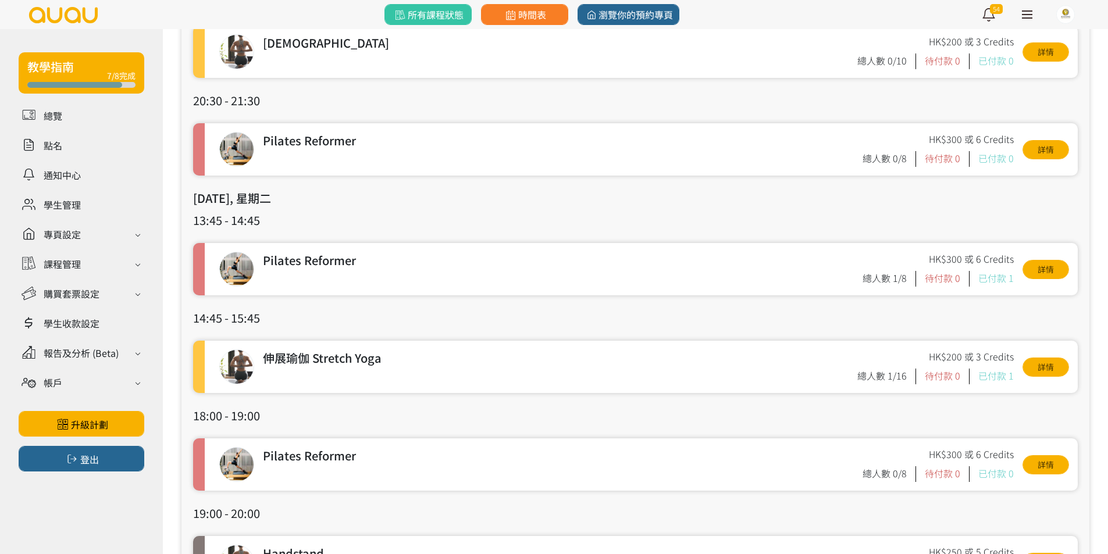
scroll to position [2408, 0]
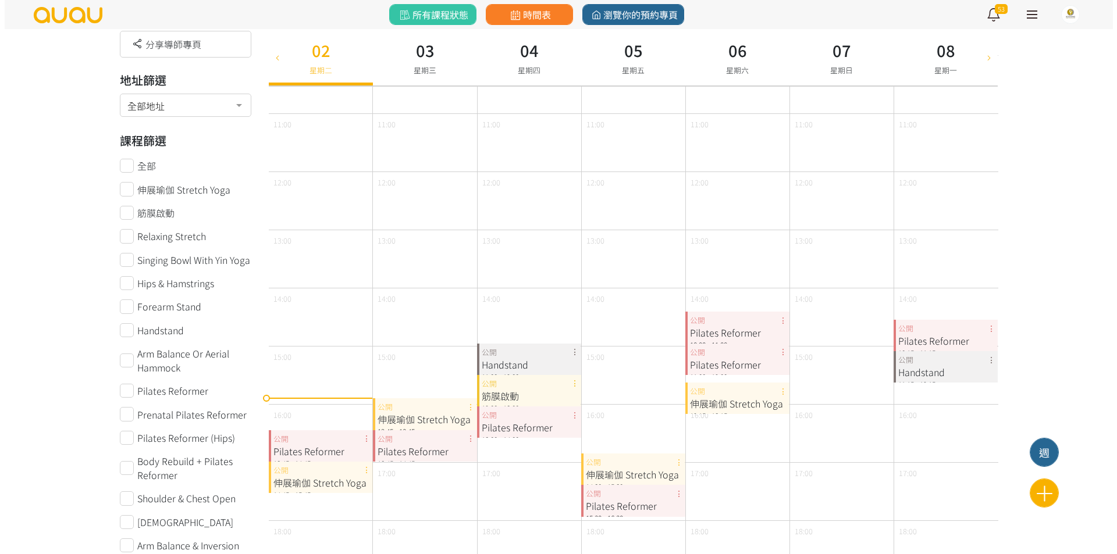
scroll to position [58, 0]
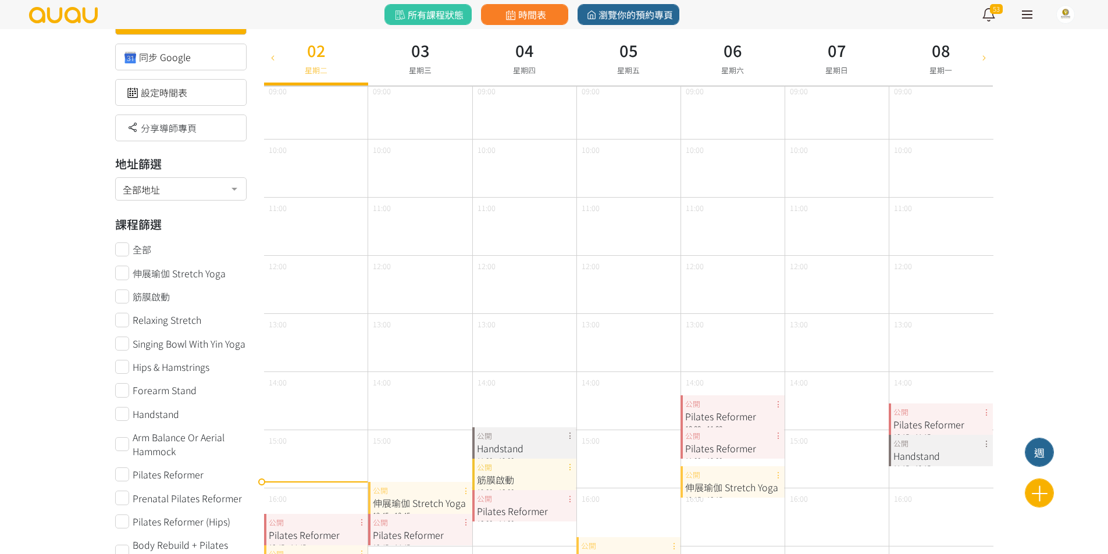
click at [984, 60] on icon at bounding box center [984, 56] width 13 height 9
type input "2025-09-09"
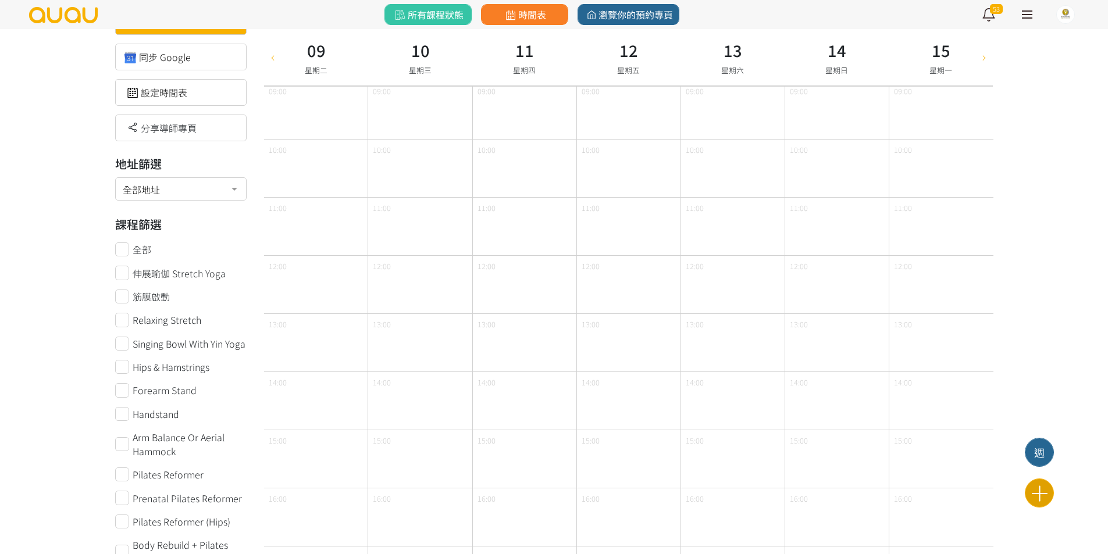
click at [1039, 500] on icon at bounding box center [1039, 493] width 28 height 20
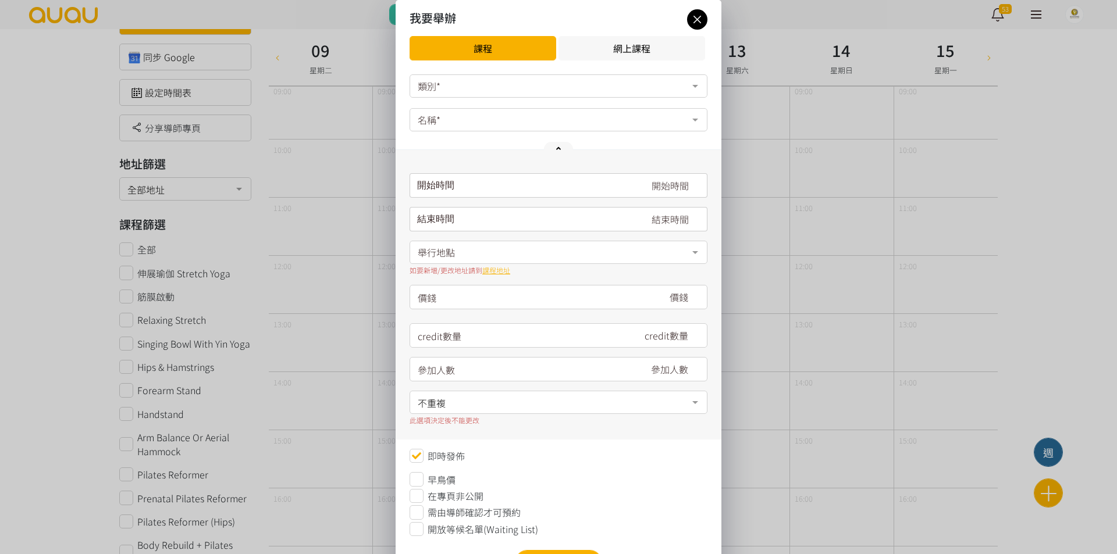
click at [509, 76] on div "類別*" at bounding box center [558, 85] width 298 height 23
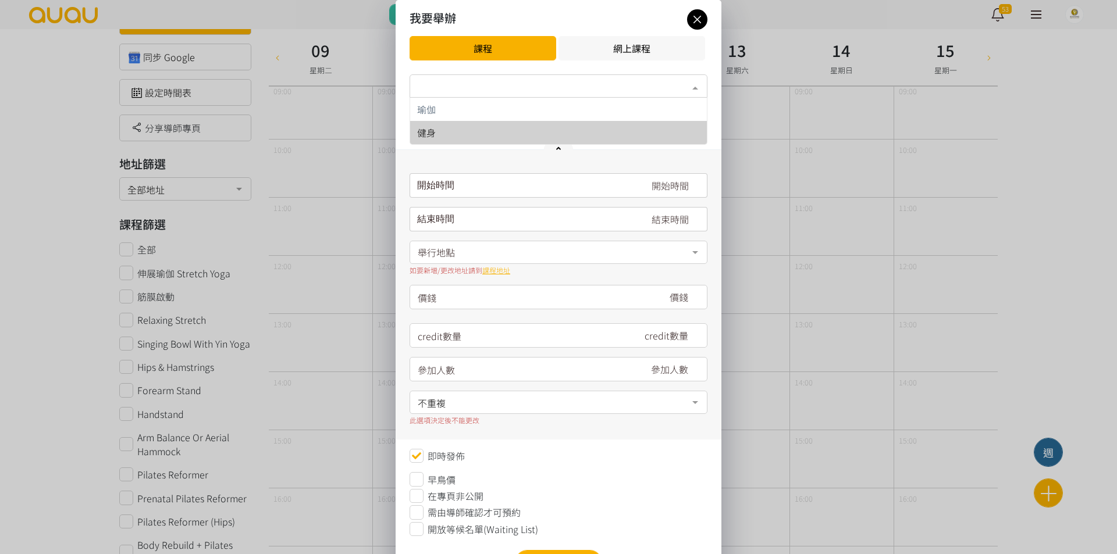
click at [504, 126] on span "健身" at bounding box center [558, 132] width 297 height 23
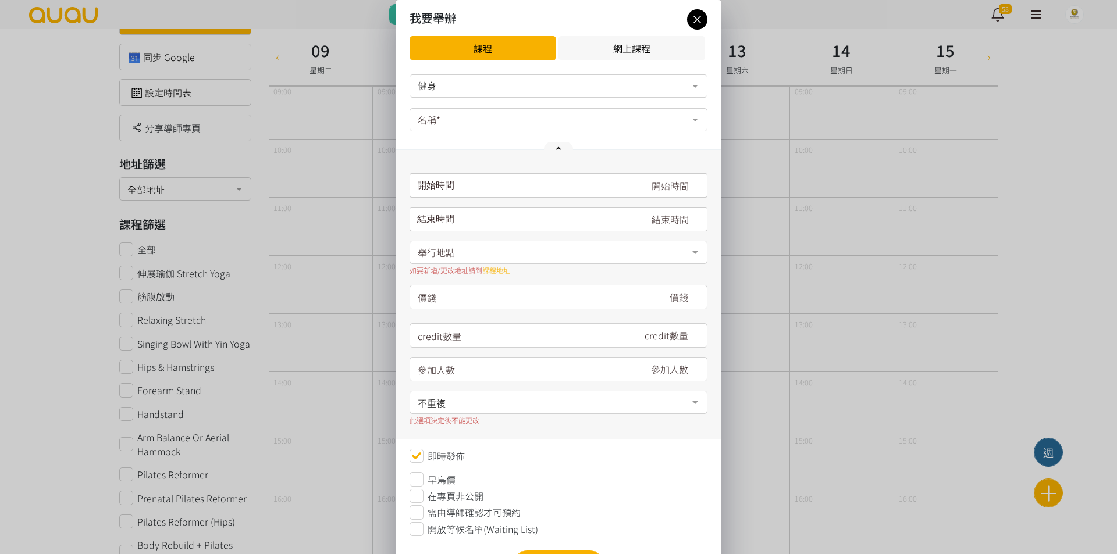
click at [505, 120] on div "名稱*" at bounding box center [558, 119] width 298 height 23
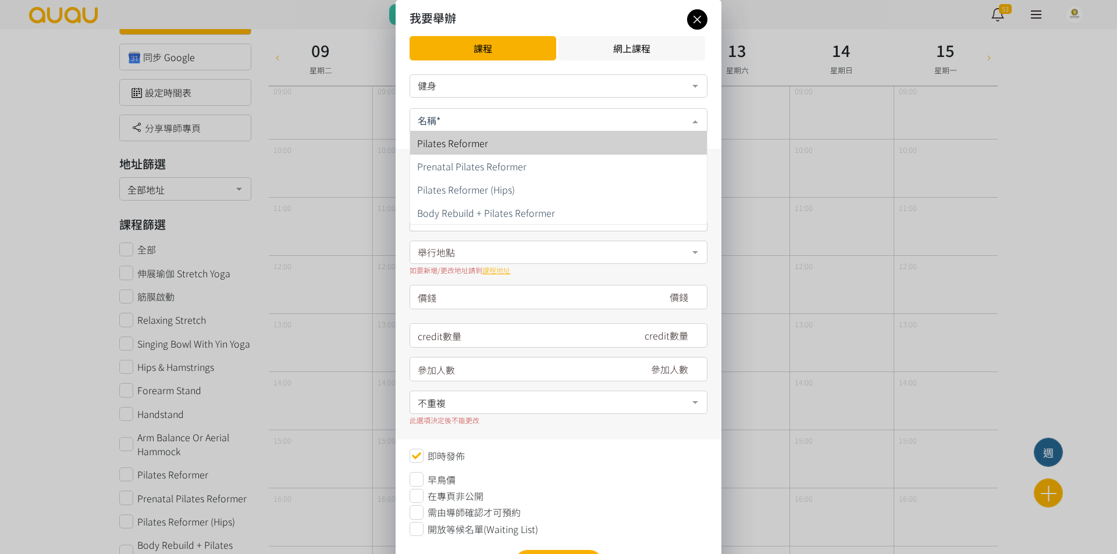
click at [504, 139] on span "Pilates Reformer" at bounding box center [558, 142] width 297 height 23
type input "300"
type input "6"
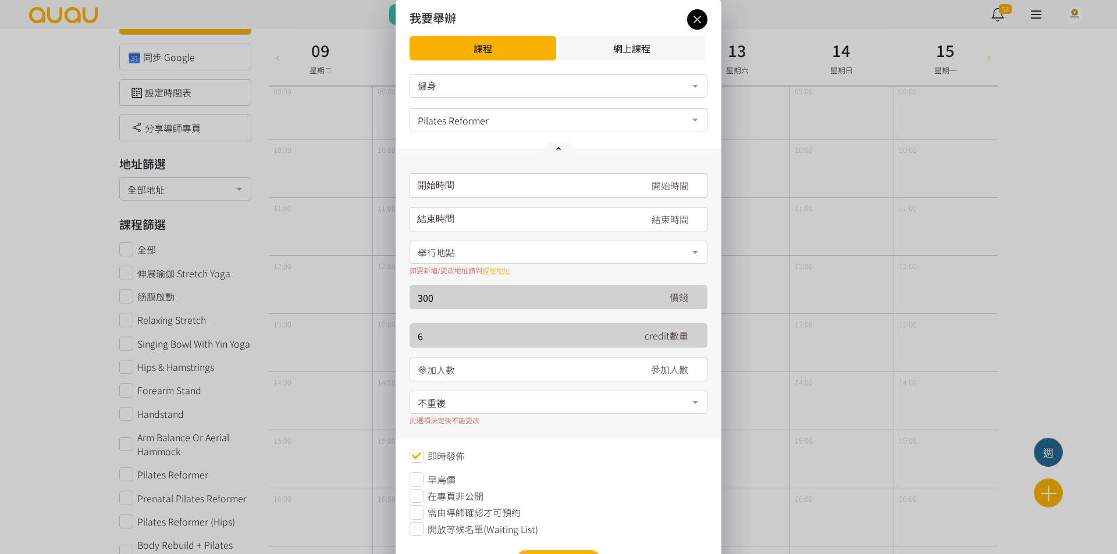
click at [500, 181] on input "請選擇時間表日期" at bounding box center [558, 185] width 298 height 24
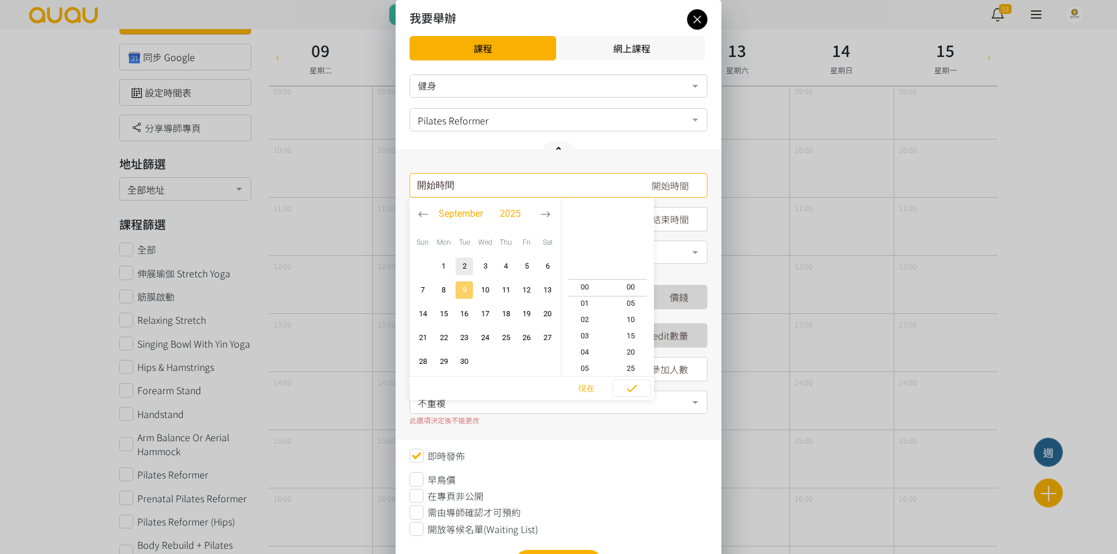
click at [469, 290] on span "9" at bounding box center [464, 290] width 14 height 12
type input "2025-09-09, 15:55"
type input "2025-09-09, 16:55"
click at [587, 258] on span "13" at bounding box center [584, 255] width 47 height 12
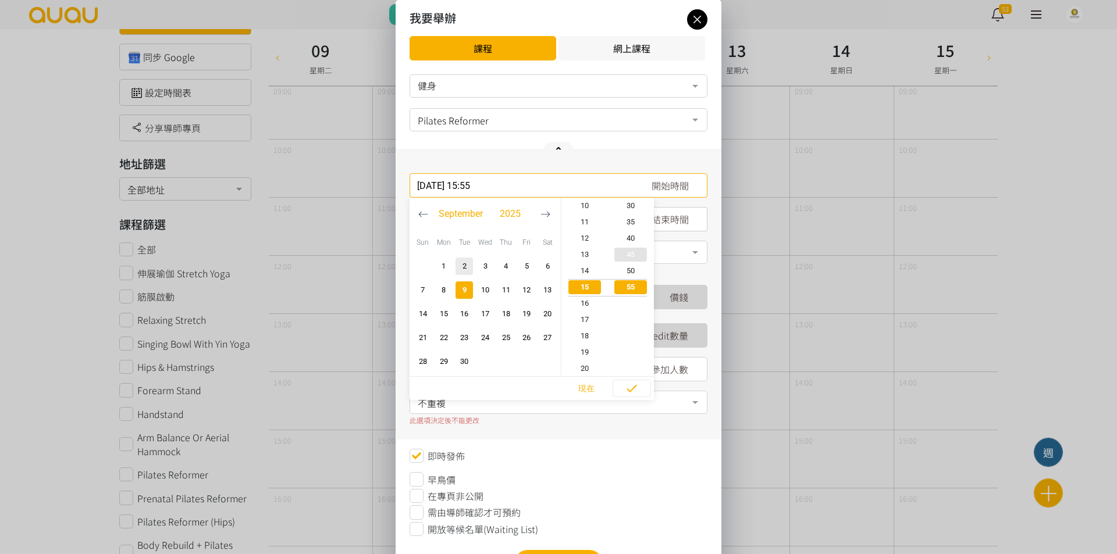
type input "2025-09-09, 13:55"
type input "2025-09-09, 14:55"
click at [630, 254] on span "45" at bounding box center [631, 255] width 47 height 12
type input "2025-09-09, 13:45"
type input "2025-09-09, 14:45"
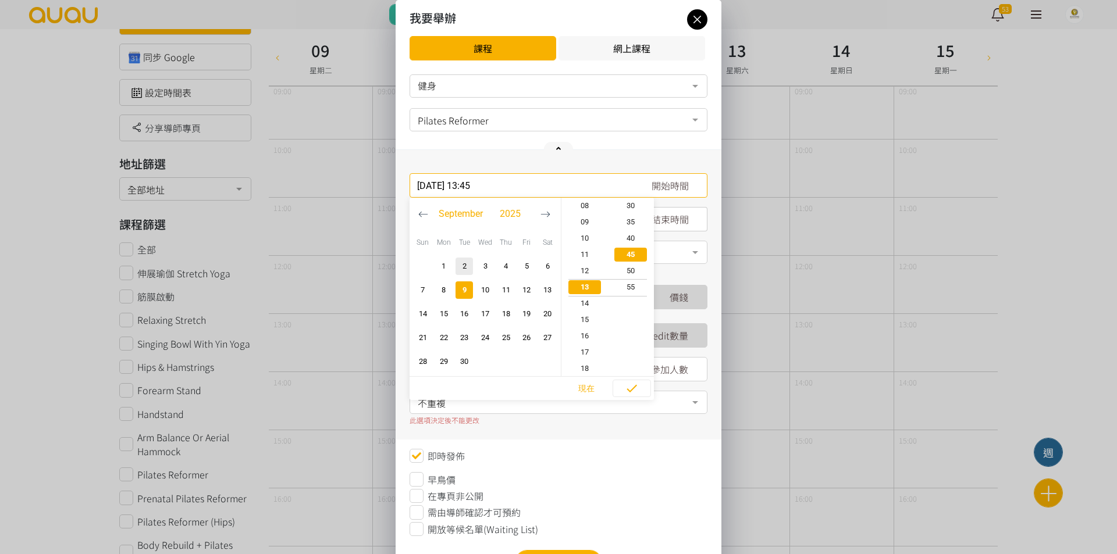
scroll to position [147, 0]
click at [619, 384] on span "button" at bounding box center [631, 388] width 37 height 17
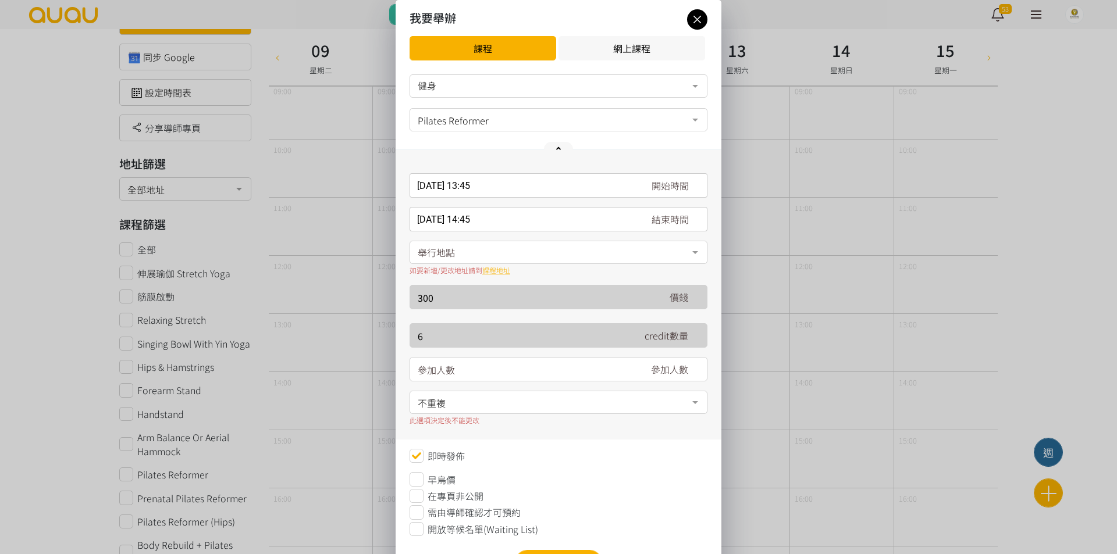
click at [466, 364] on input "number" at bounding box center [523, 370] width 211 height 24
type input "8"
click at [530, 258] on div "舉行地點" at bounding box center [558, 252] width 298 height 23
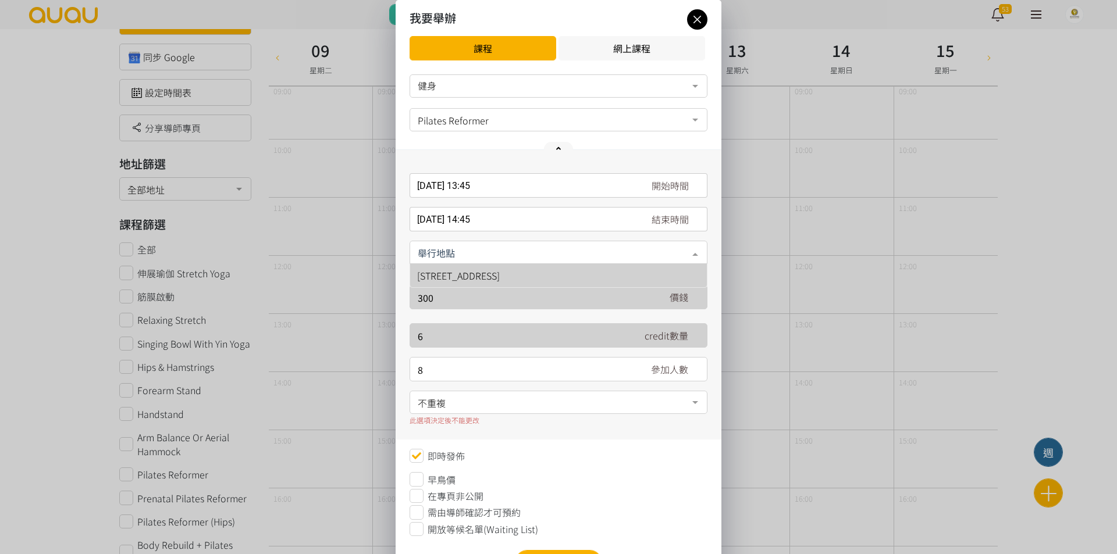
click at [500, 277] on span "香港, 九龍, 太子, 太子彌敦道788-790號 利美大廈10樓A室" at bounding box center [458, 276] width 83 height 14
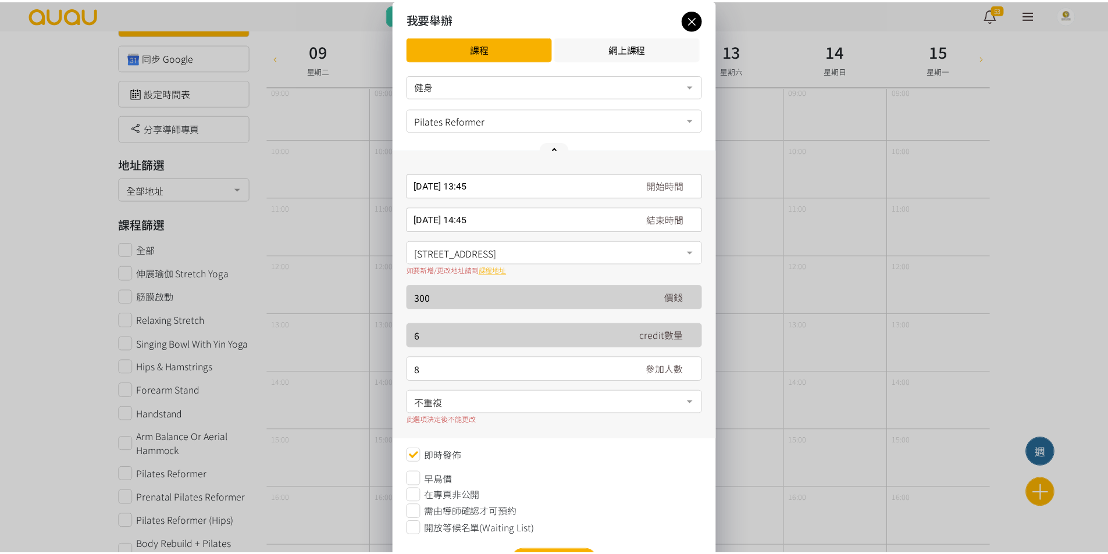
scroll to position [54, 0]
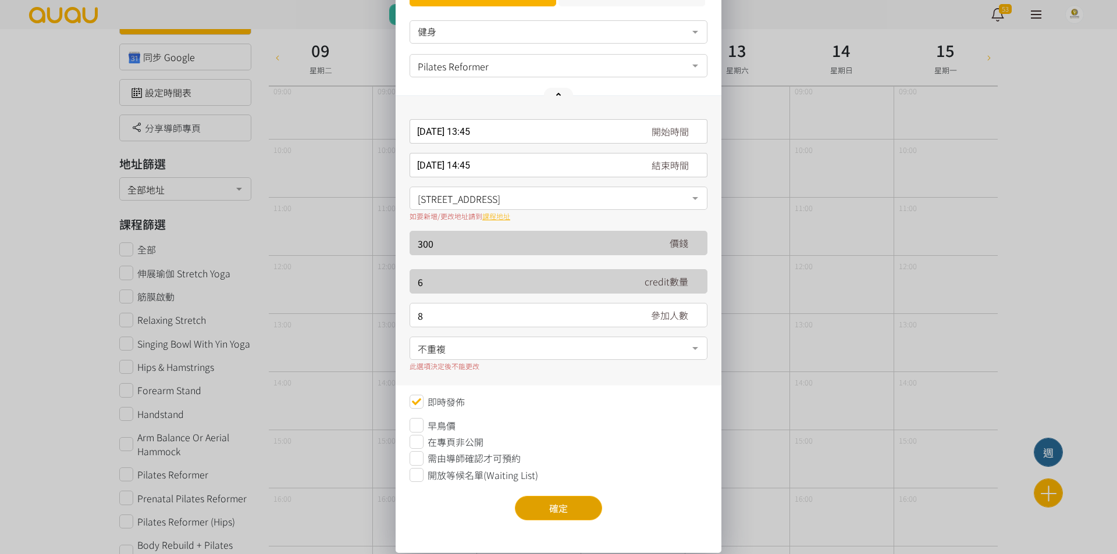
click at [543, 511] on button "確定" at bounding box center [558, 508] width 87 height 24
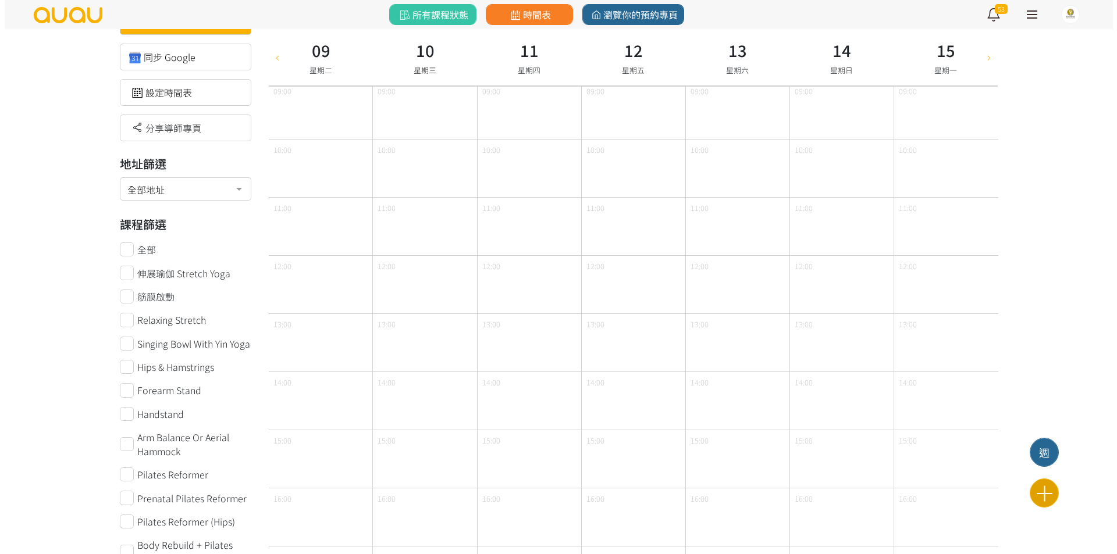
scroll to position [0, 0]
click at [1036, 487] on icon at bounding box center [1039, 493] width 28 height 20
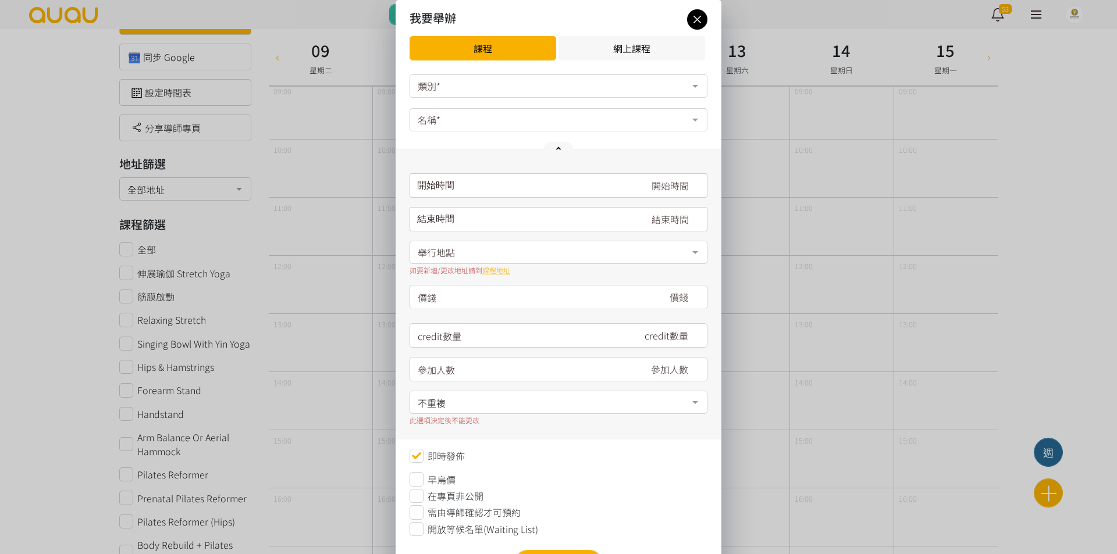
click at [484, 85] on div "類別*" at bounding box center [558, 85] width 298 height 23
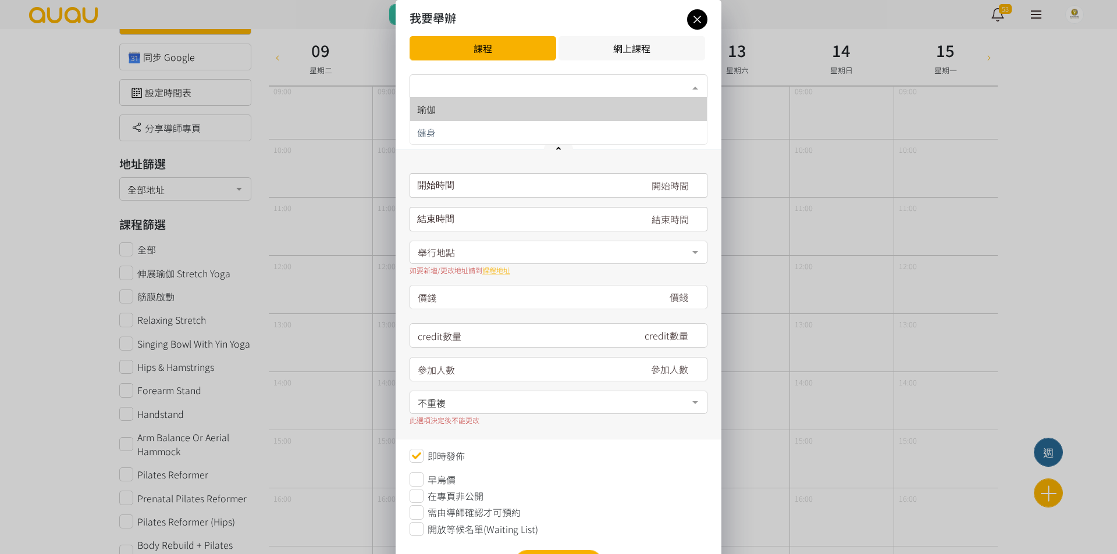
click at [492, 110] on div "瑜伽" at bounding box center [558, 109] width 283 height 9
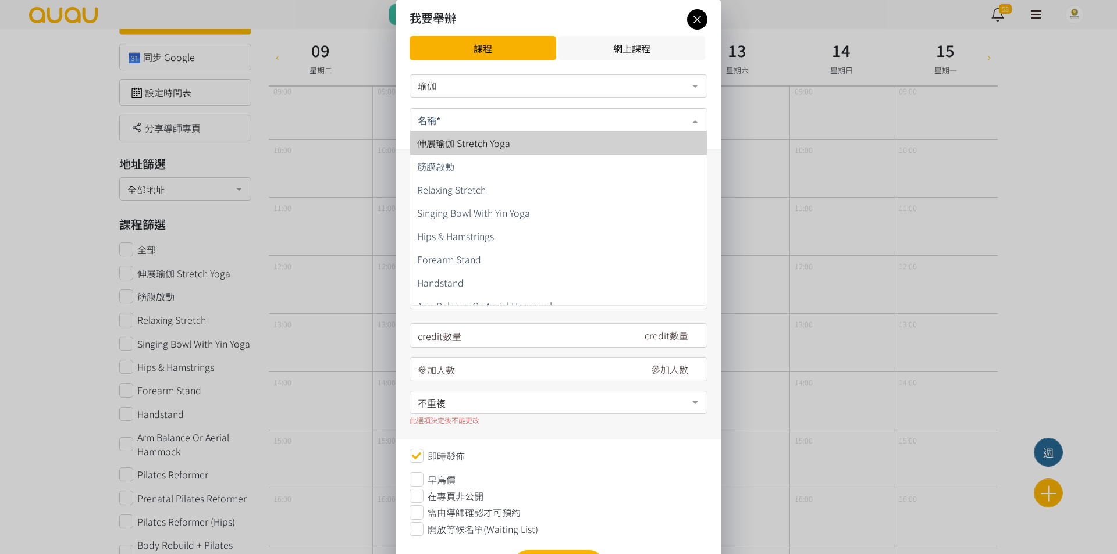
click at [492, 116] on div at bounding box center [558, 119] width 298 height 23
click at [493, 140] on span "伸展瑜伽 Stretch Yoga" at bounding box center [463, 143] width 93 height 14
type input "200"
type input "3"
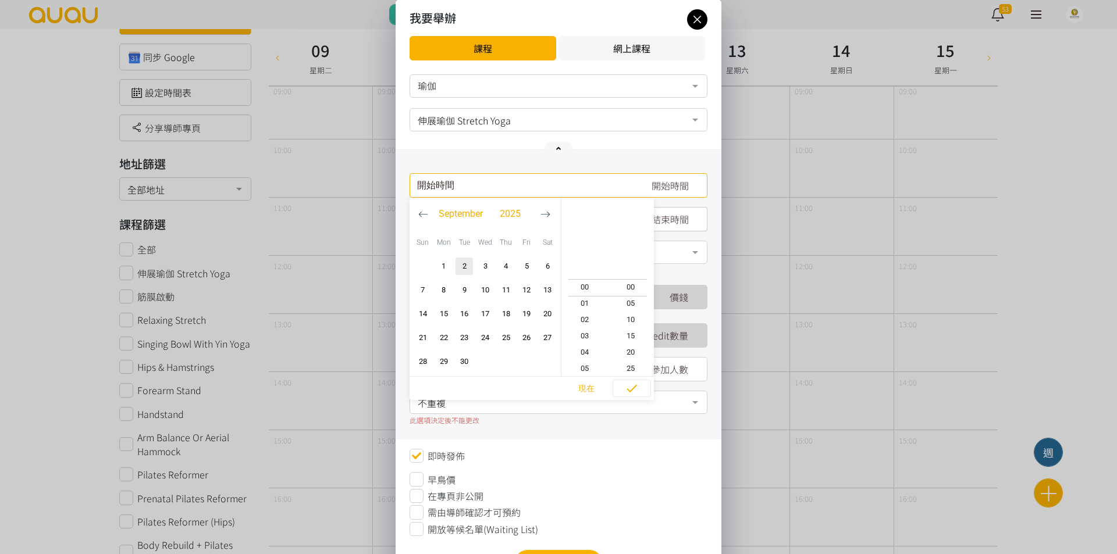
click at [499, 178] on input "請選擇時間表日期" at bounding box center [558, 185] width 298 height 24
click at [465, 293] on span "9" at bounding box center [464, 290] width 14 height 12
type input "2025-09-09, 15:55"
type input "2025-09-09, 16:55"
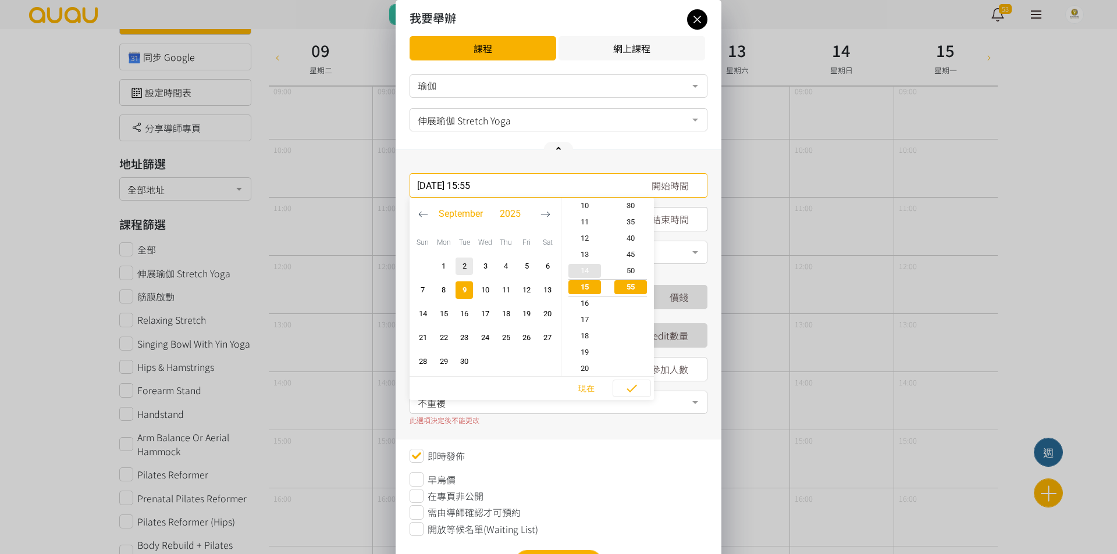
click at [584, 274] on span "14" at bounding box center [584, 271] width 47 height 12
type input "2025-09-09, 14:55"
type input "2025-09-09, 15:55"
click at [625, 261] on button "45" at bounding box center [631, 255] width 47 height 16
type input "2025-09-09, 14:45"
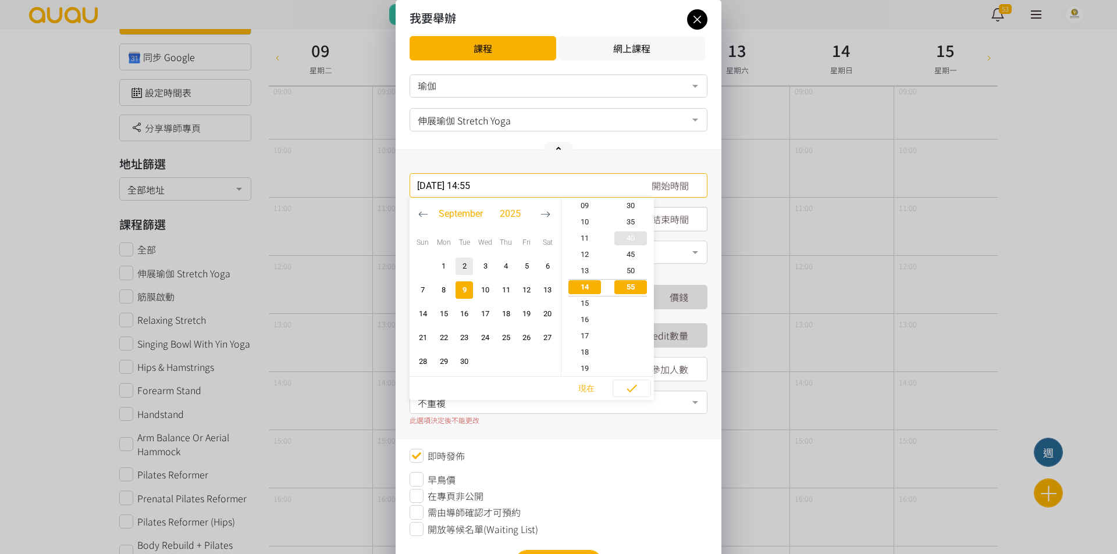
type input "2025-09-09, 15:45"
click at [626, 388] on icon "button" at bounding box center [632, 389] width 14 height 14
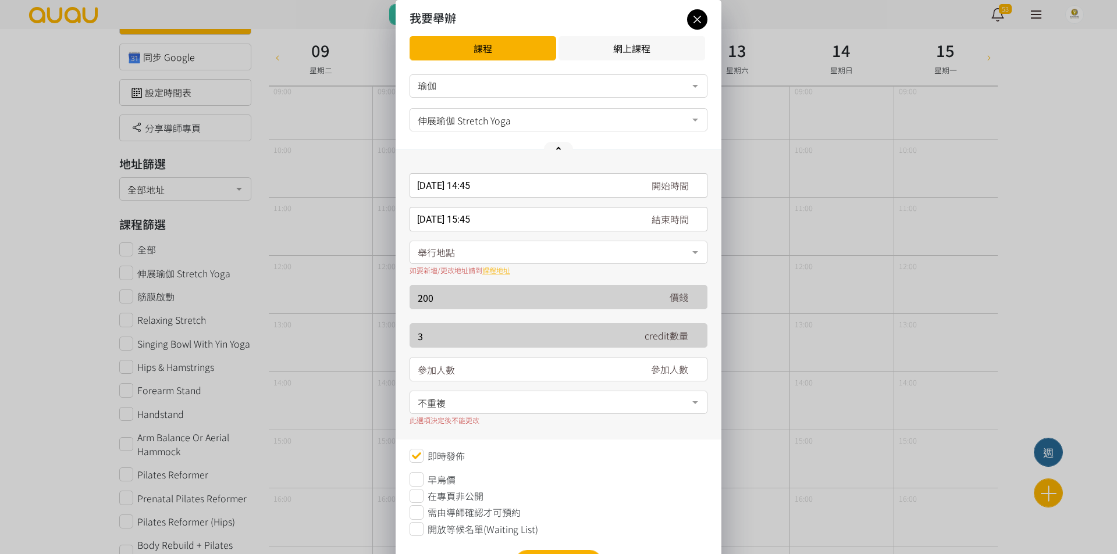
click at [510, 365] on input "number" at bounding box center [523, 370] width 211 height 24
type input "16"
click at [572, 406] on span "不重複" at bounding box center [558, 401] width 281 height 15
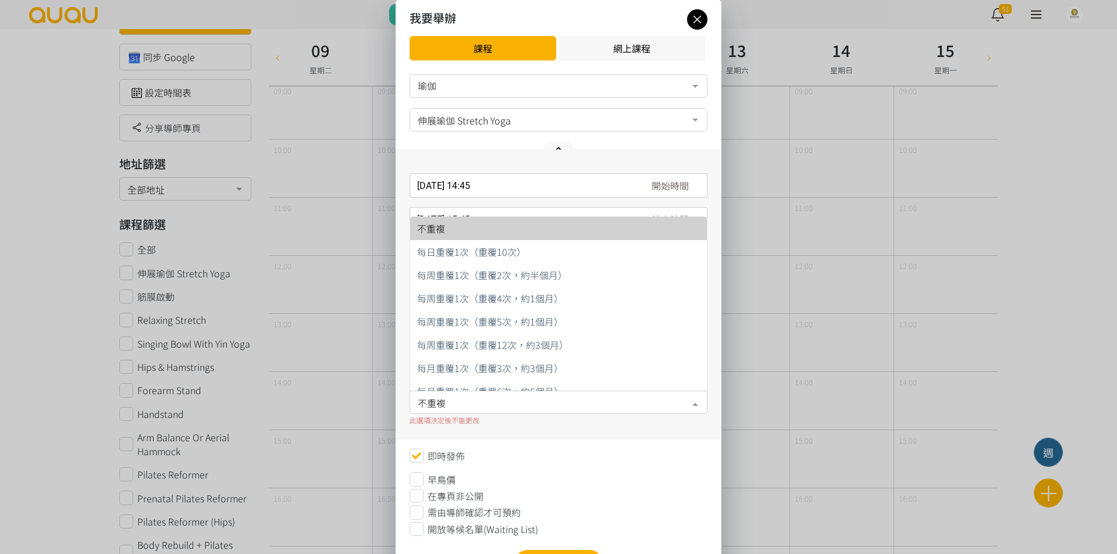
click at [558, 226] on span "不重複" at bounding box center [558, 228] width 297 height 23
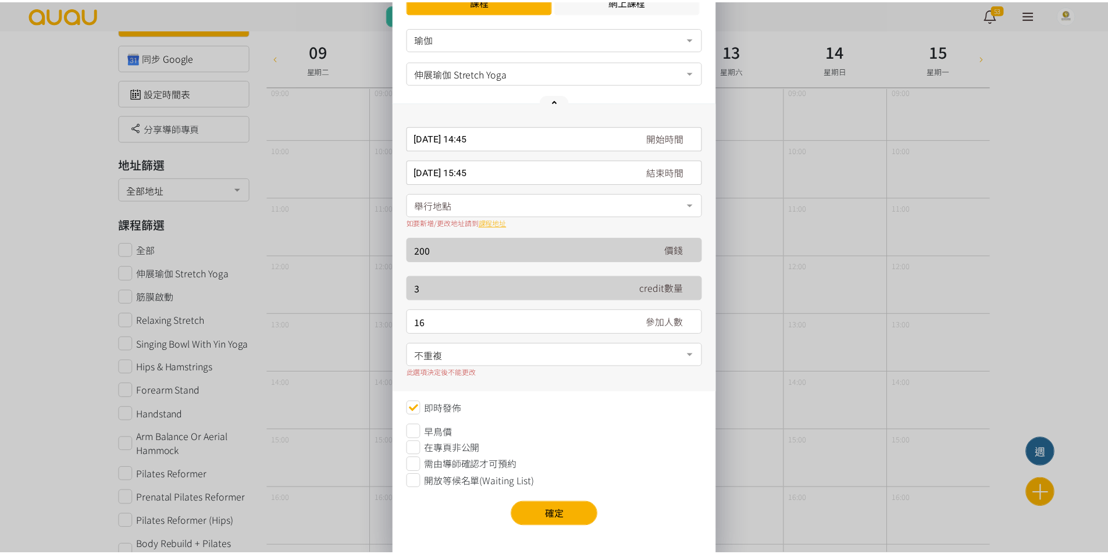
scroll to position [54, 0]
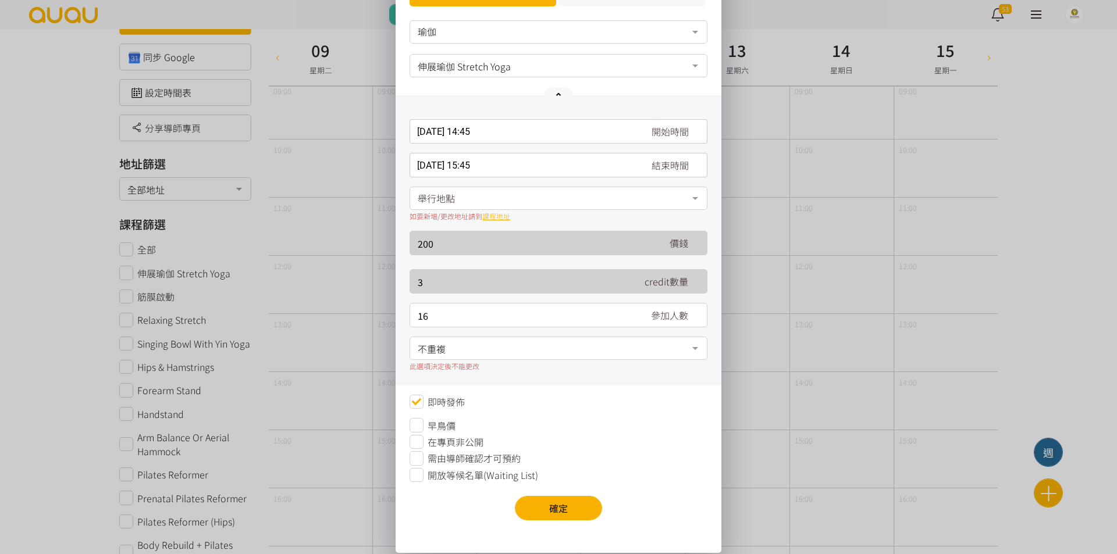
click at [549, 494] on div "瑜伽 瑜伽 健身 No elements found. Consider changing the search query. List is empty. …" at bounding box center [558, 270] width 298 height 500
click at [549, 502] on button "確定" at bounding box center [558, 508] width 87 height 24
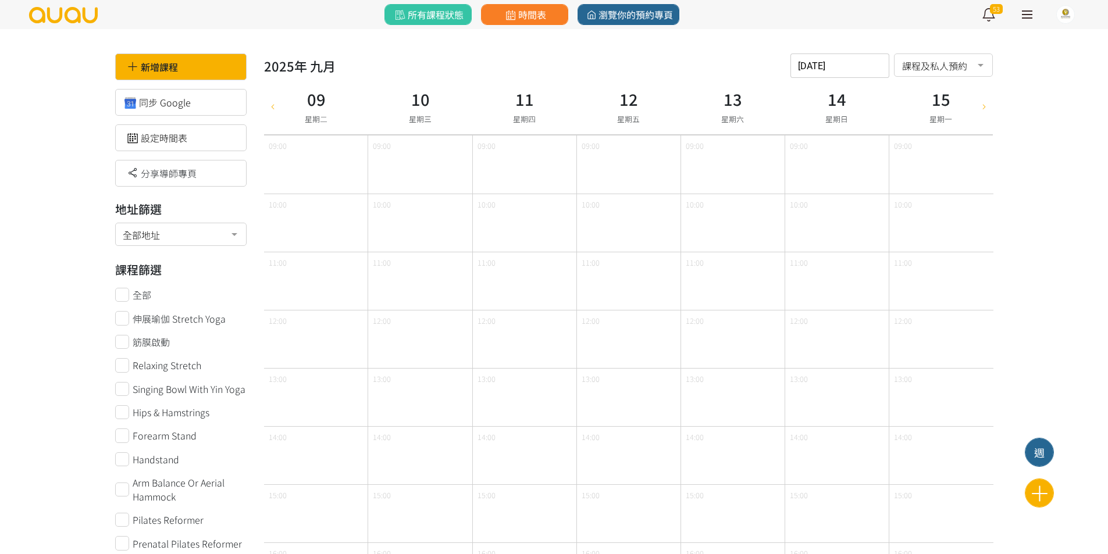
scroll to position [0, 0]
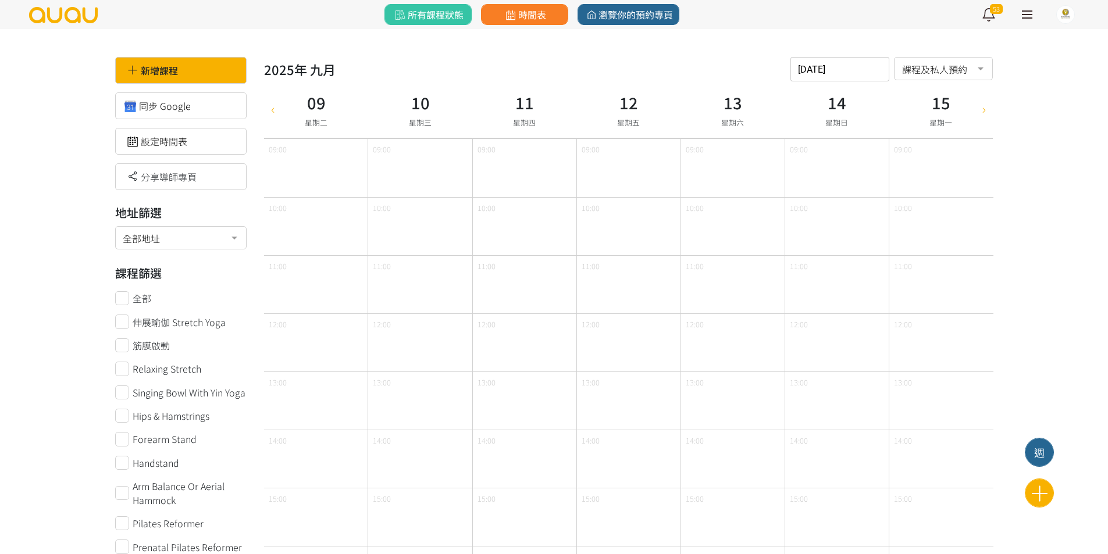
click at [272, 110] on icon at bounding box center [272, 109] width 13 height 9
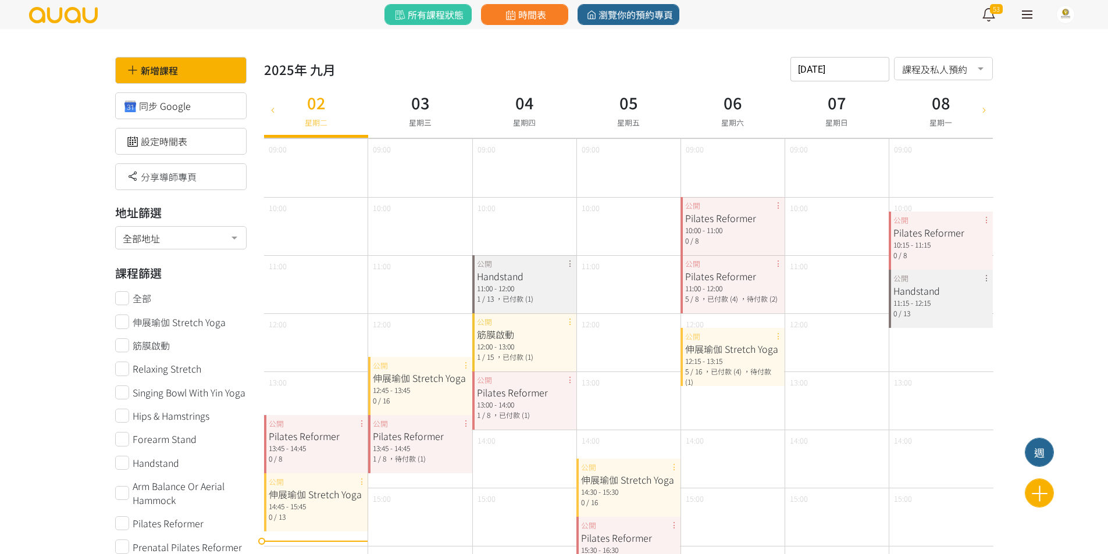
click at [988, 114] on icon at bounding box center [984, 109] width 13 height 9
type input "2025-09-09"
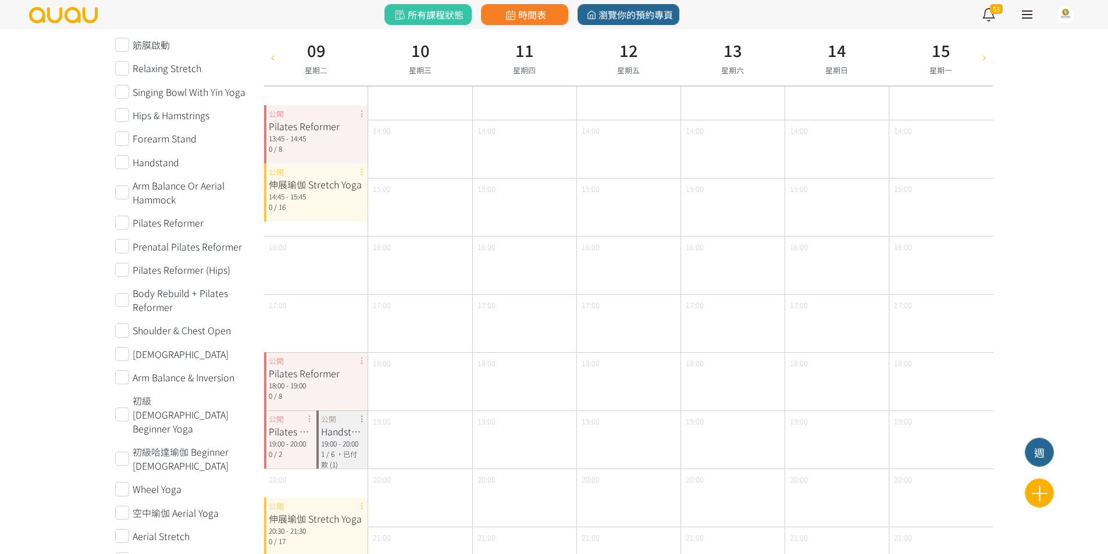
scroll to position [301, 0]
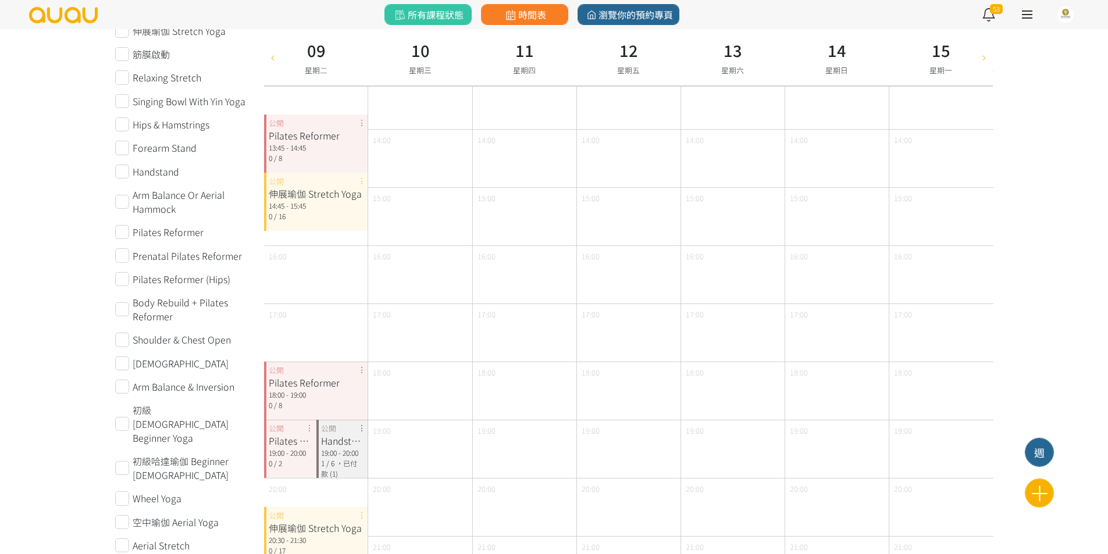
click at [361, 124] on div "Pilates Reformer 13:45 - 14:45 0 / 8 公開" at bounding box center [316, 144] width 104 height 58
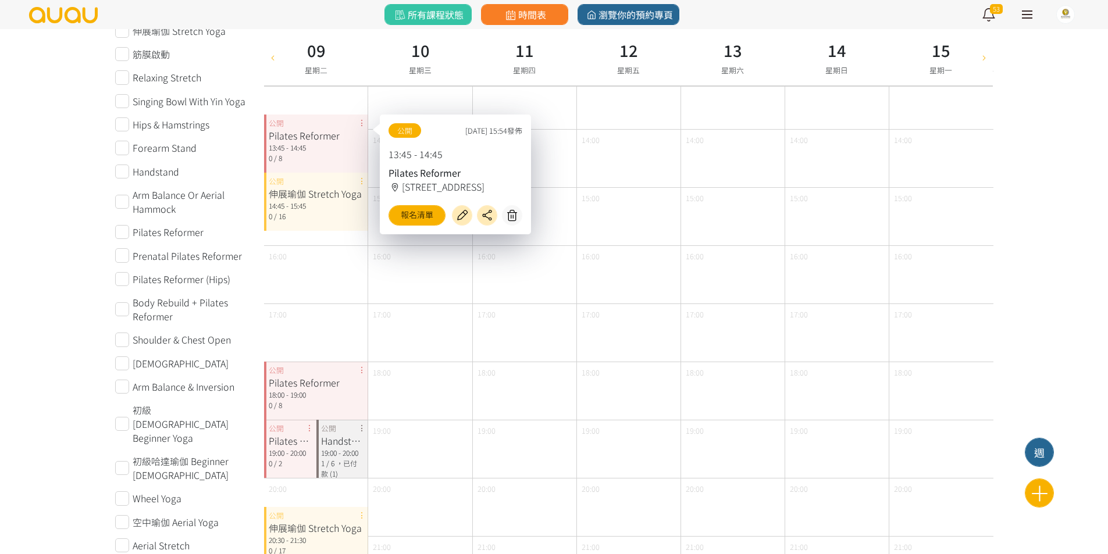
click at [359, 183] on div "伸展瑜伽 Stretch Yoga 14:45 - 15:45 0 / 16 公開" at bounding box center [316, 202] width 104 height 58
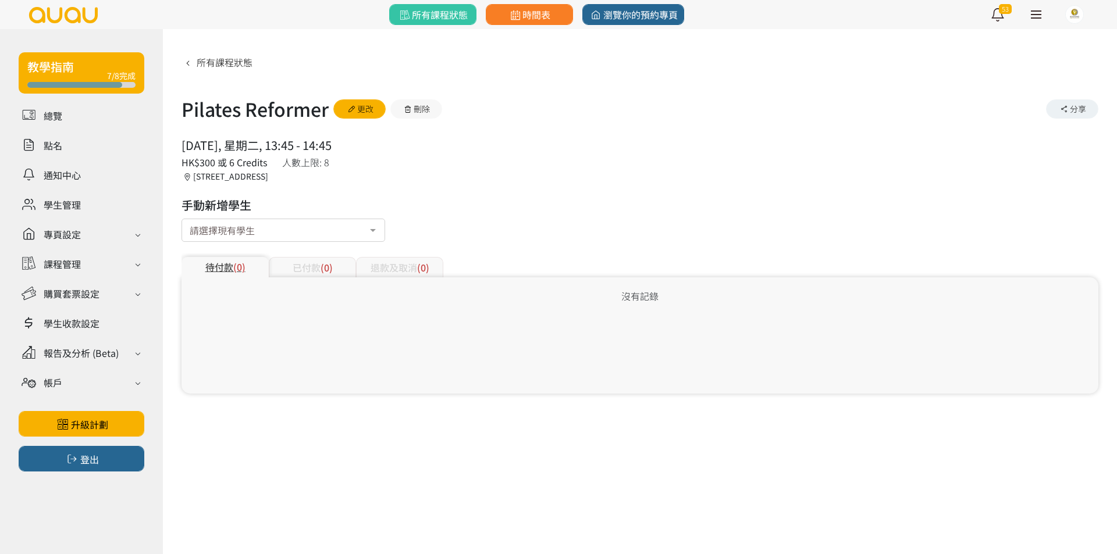
drag, startPoint x: 300, startPoint y: 230, endPoint x: 224, endPoint y: 225, distance: 75.8
click at [280, 229] on div "請選擇現有學生" at bounding box center [283, 230] width 204 height 23
click at [190, 225] on input "text" at bounding box center [190, 228] width 0 height 12
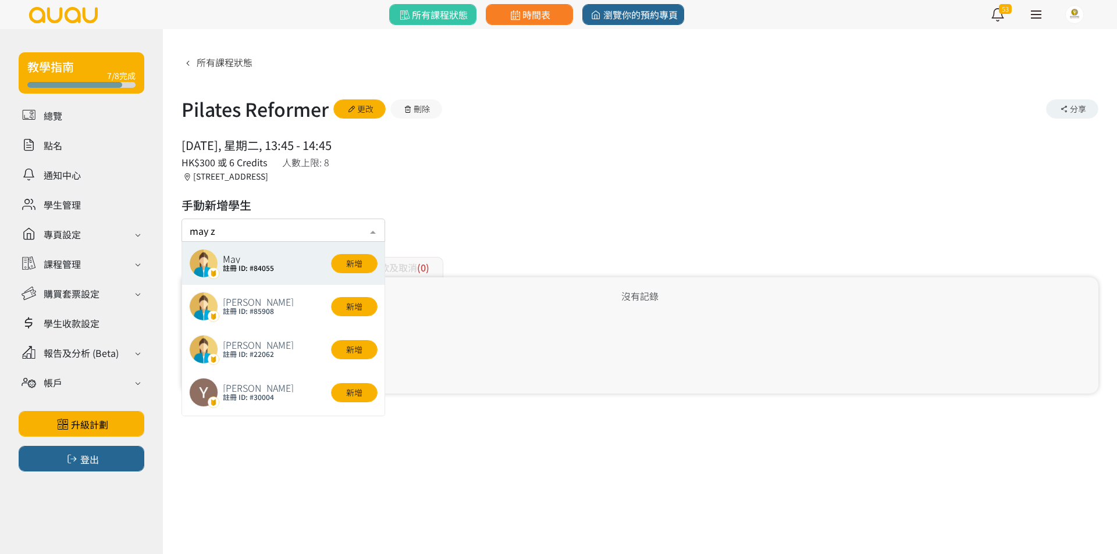
type input "may zh"
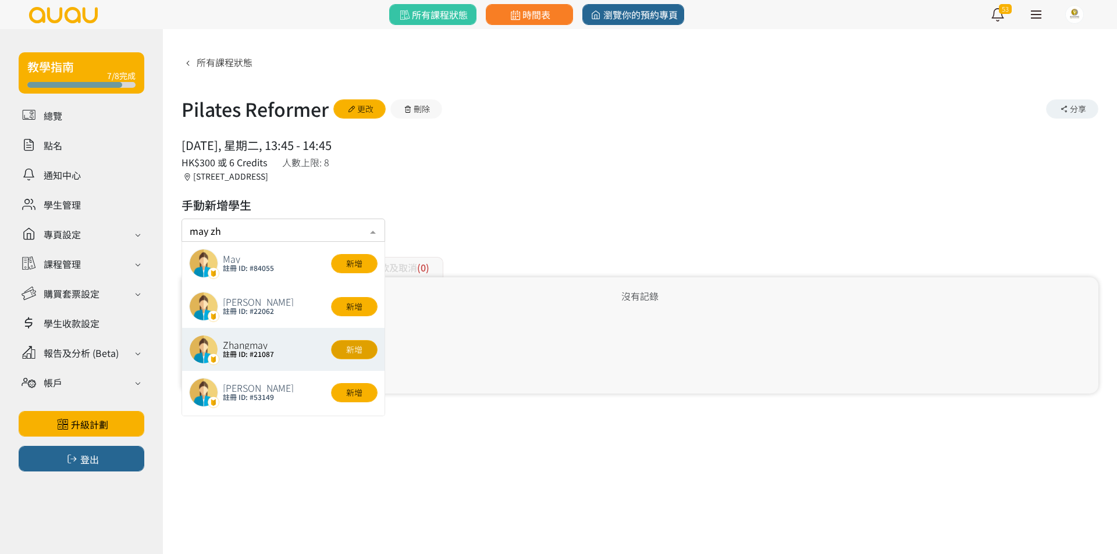
click at [342, 349] on button "新增" at bounding box center [354, 349] width 47 height 19
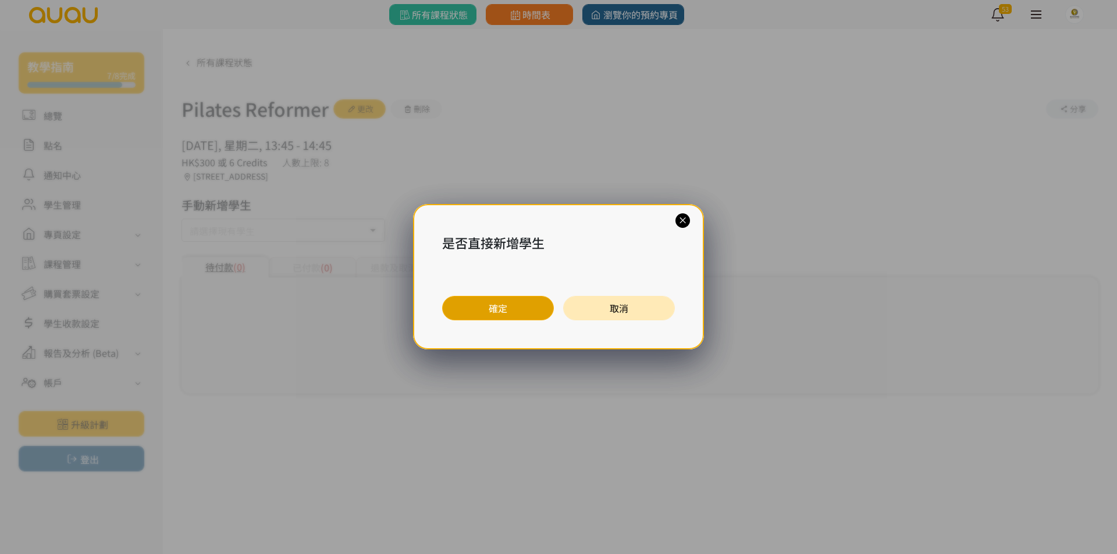
click at [470, 310] on button "確定" at bounding box center [498, 308] width 112 height 24
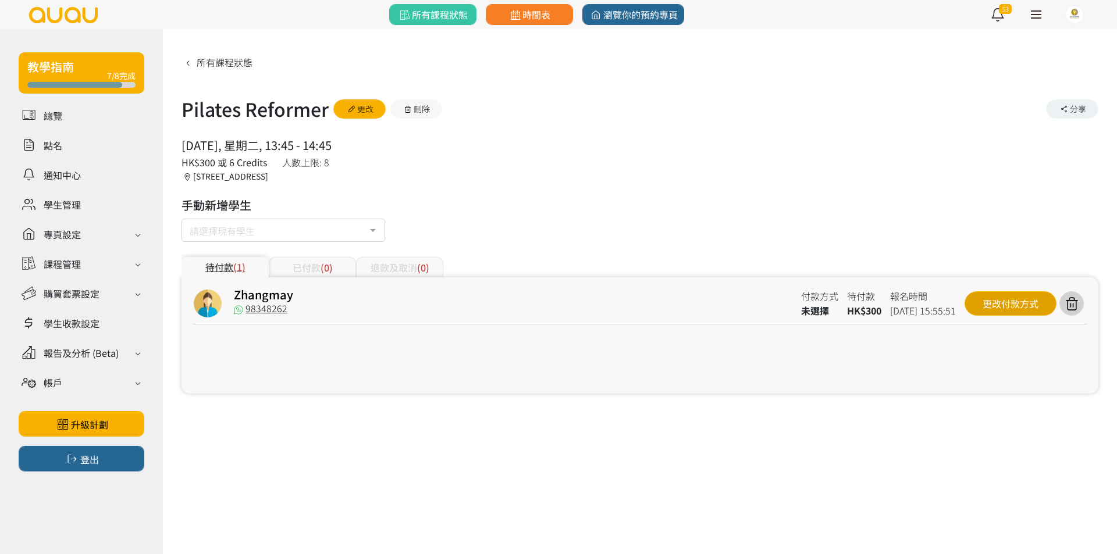
click at [1001, 305] on div "更改付款方式" at bounding box center [1010, 303] width 92 height 24
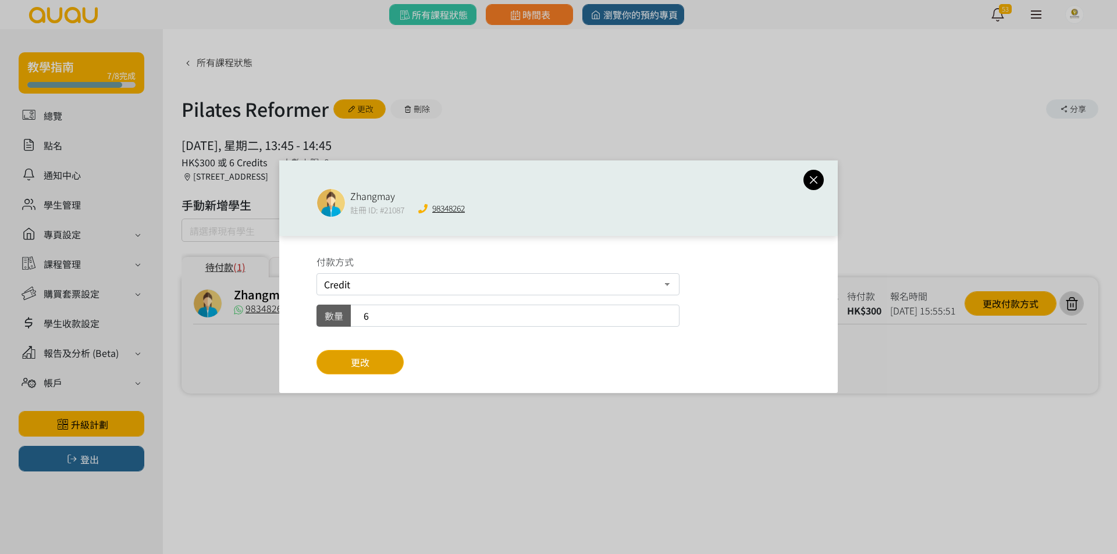
click at [361, 358] on span "更改" at bounding box center [360, 362] width 19 height 14
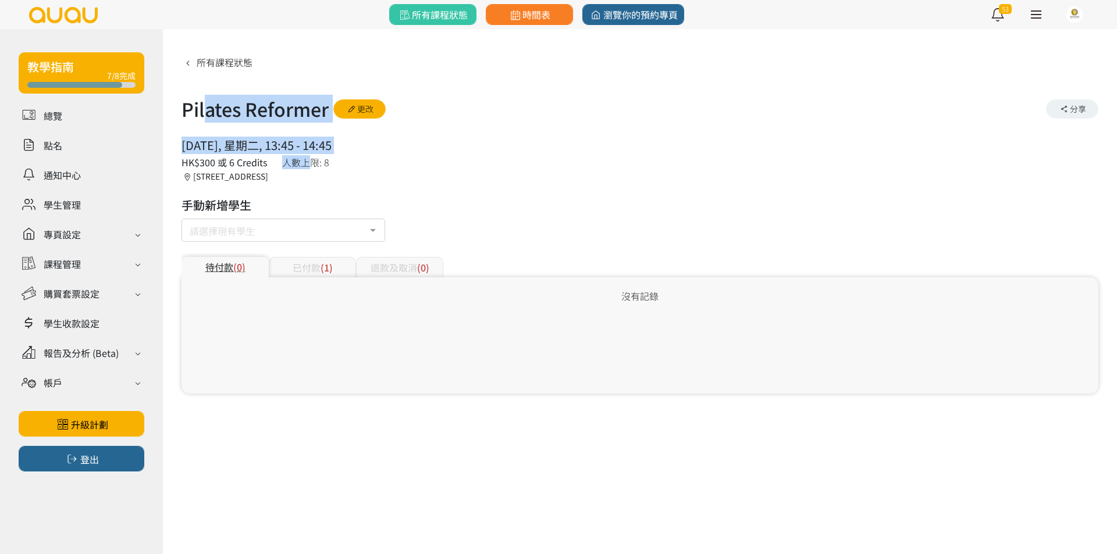
drag, startPoint x: 437, startPoint y: 176, endPoint x: 38, endPoint y: 98, distance: 405.9
click at [47, 98] on div "教學指南 7/8完成 總覽 點名 通知中心 學生管理 專頁設定 外觀與主題 基本資料 資格和認證 課程管理 課程 課程設定 課程組合 (Beta) 私人預約 …" at bounding box center [558, 220] width 1117 height 382
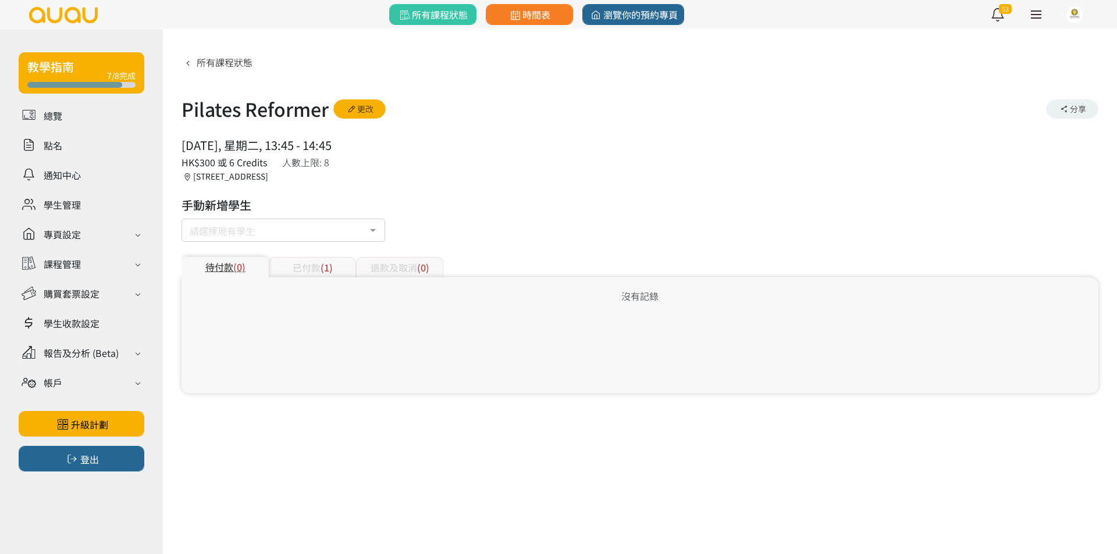
click at [236, 190] on div "所有課程狀態 Pilates Reformer 更改 分享 2025/09/09, 星期二, 13:45 - 14:45 人數上限: 8 HK$300 或 6…" at bounding box center [639, 222] width 917 height 341
click at [243, 172] on div "香港, 九龍, 太子, 太子彌敦道788-790號 利美大廈10樓A室" at bounding box center [225, 176] width 89 height 12
drag, startPoint x: 243, startPoint y: 172, endPoint x: 243, endPoint y: 141, distance: 30.8
click at [243, 141] on div "2025/09/09, 星期二, 13:45 - 14:45 人數上限: 8 HK$300 或 6 Credits 香港, 九龍, 太子, 太子彌敦道788-…" at bounding box center [639, 160] width 917 height 46
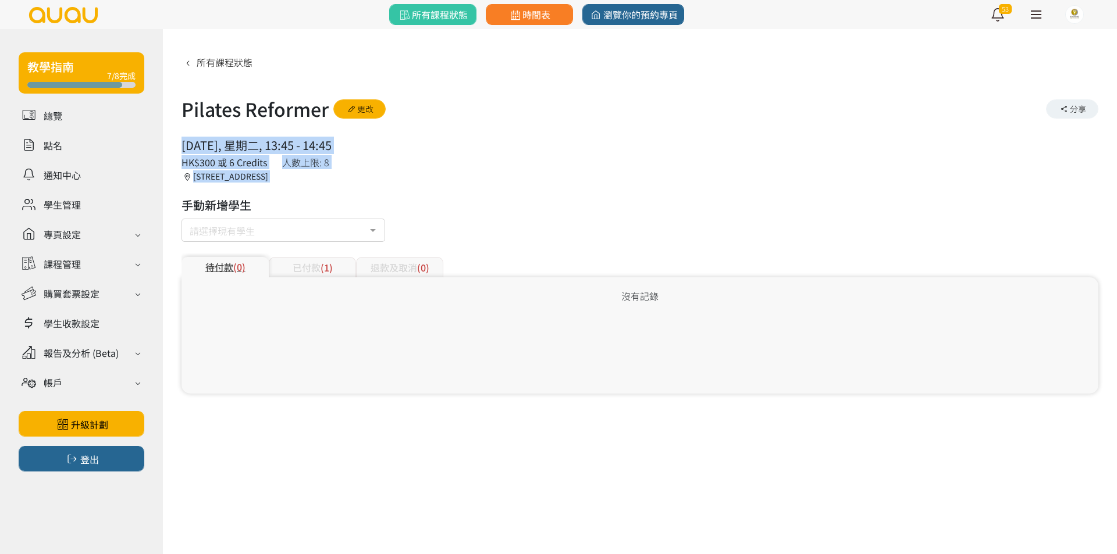
click at [243, 141] on div "2025/09/09, 星期二, 13:45 - 14:45" at bounding box center [256, 145] width 150 height 17
drag, startPoint x: 243, startPoint y: 141, endPoint x: 243, endPoint y: 124, distance: 17.5
click at [243, 124] on div "所有課程狀態 Pilates Reformer 更改 分享 2025/09/09, 星期二, 13:45 - 14:45 人數上限: 8 HK$300 或 6…" at bounding box center [639, 222] width 917 height 341
click at [245, 112] on h1 "Pilates Reformer" at bounding box center [254, 109] width 147 height 28
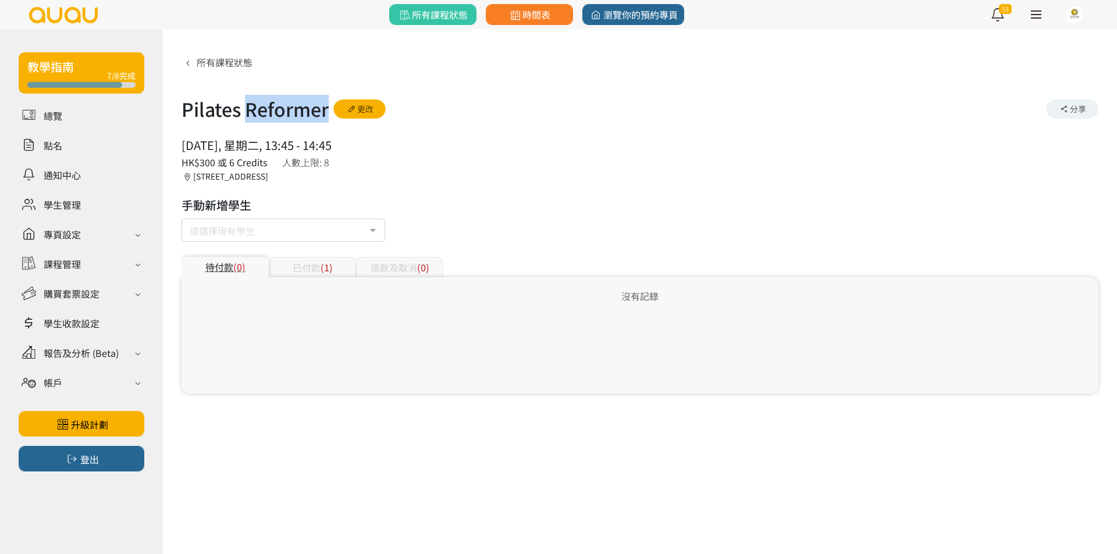
click at [245, 112] on h1 "Pilates Reformer" at bounding box center [254, 109] width 147 height 28
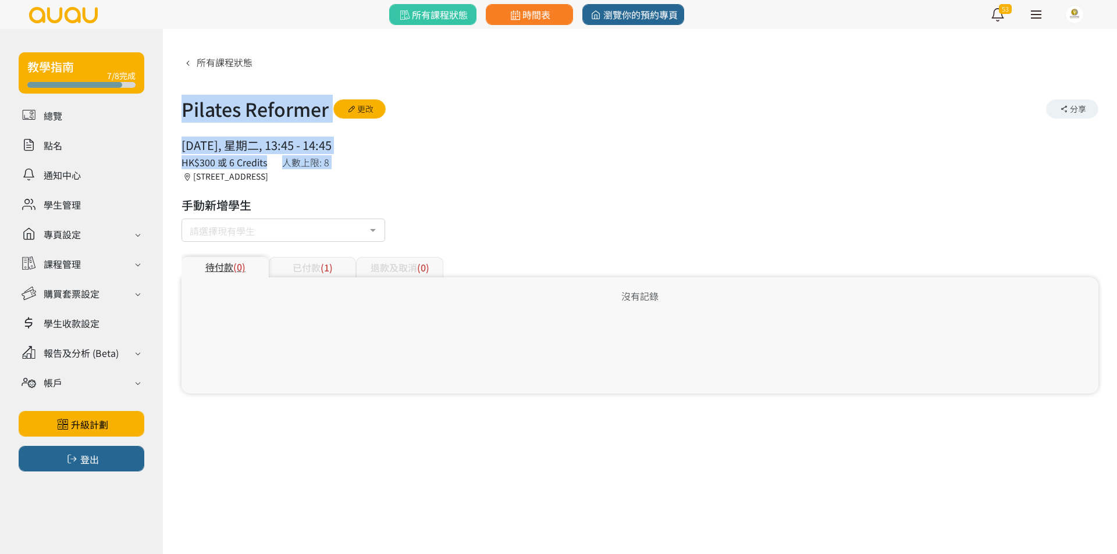
drag, startPoint x: 245, startPoint y: 112, endPoint x: 313, endPoint y: 166, distance: 87.3
click at [308, 164] on div "所有課程狀態 Pilates Reformer 更改 分享 2025/09/09, 星期二, 13:45 - 14:45 人數上限: 8 HK$300 或 6…" at bounding box center [639, 222] width 917 height 341
click at [270, 166] on div "HK$300 或 6 Credits" at bounding box center [225, 162] width 89 height 14
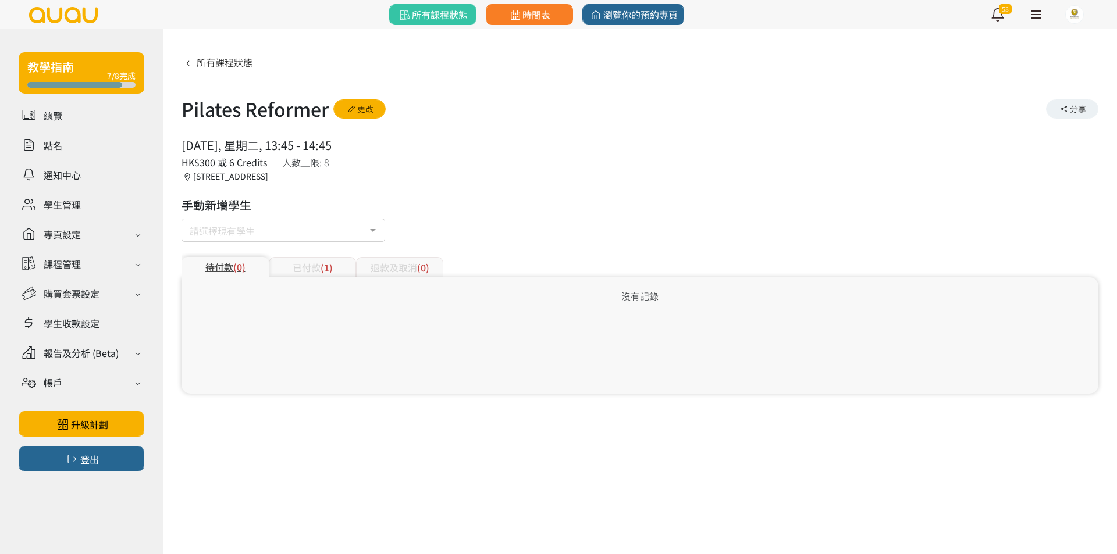
click at [270, 176] on div "香港, 九龍, 太子, 太子彌敦道788-790號 利美大廈10樓A室" at bounding box center [225, 176] width 89 height 12
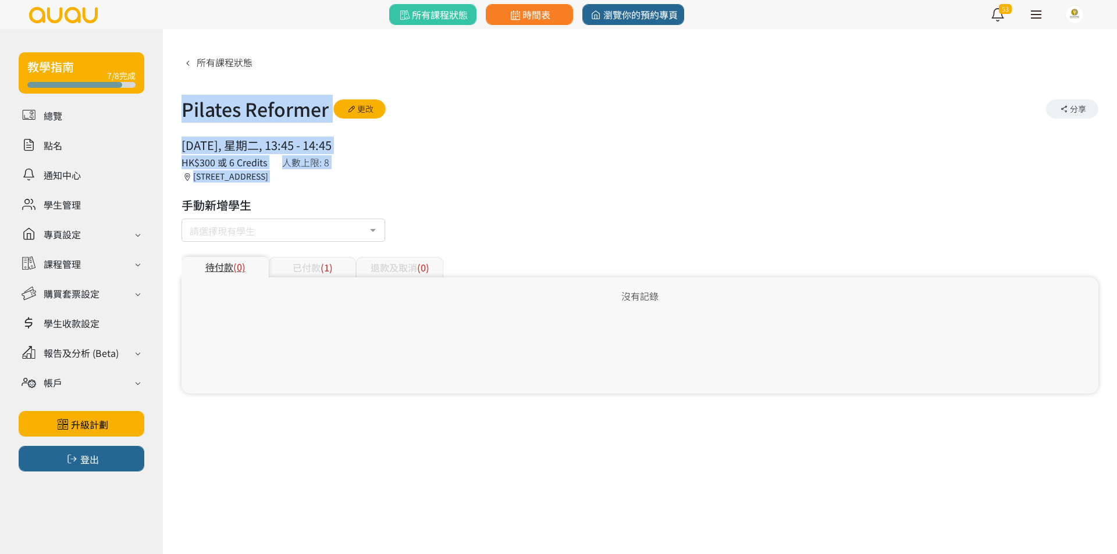
drag, startPoint x: 310, startPoint y: 176, endPoint x: 239, endPoint y: 112, distance: 95.9
click at [239, 112] on div "所有課程狀態 Pilates Reformer 更改 分享 2025/09/09, 星期二, 13:45 - 14:45 人數上限: 8 HK$300 或 6…" at bounding box center [639, 222] width 917 height 341
click at [239, 112] on h1 "Pilates Reformer" at bounding box center [254, 109] width 147 height 28
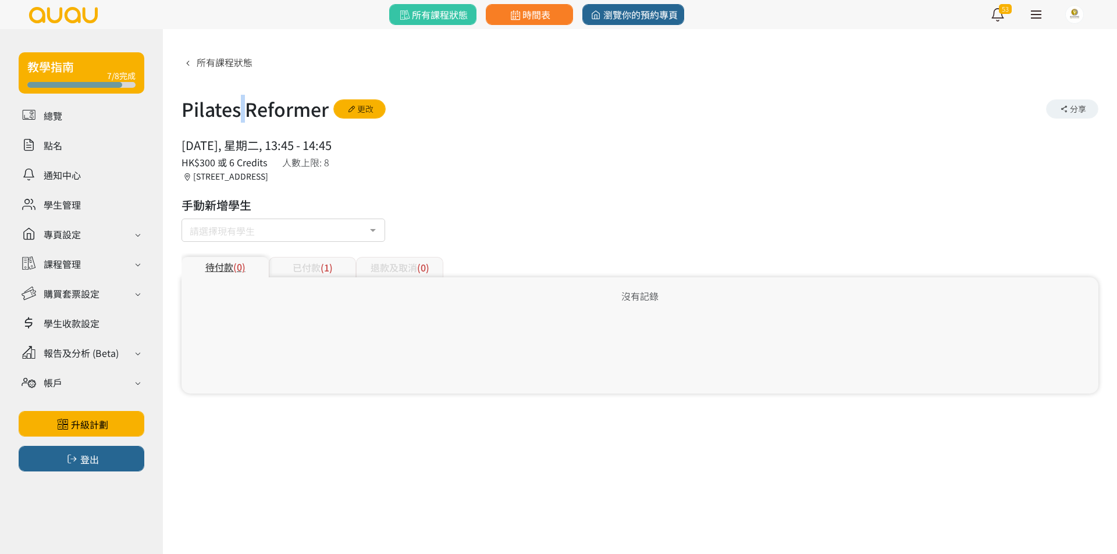
click at [239, 112] on h1 "Pilates Reformer" at bounding box center [254, 109] width 147 height 28
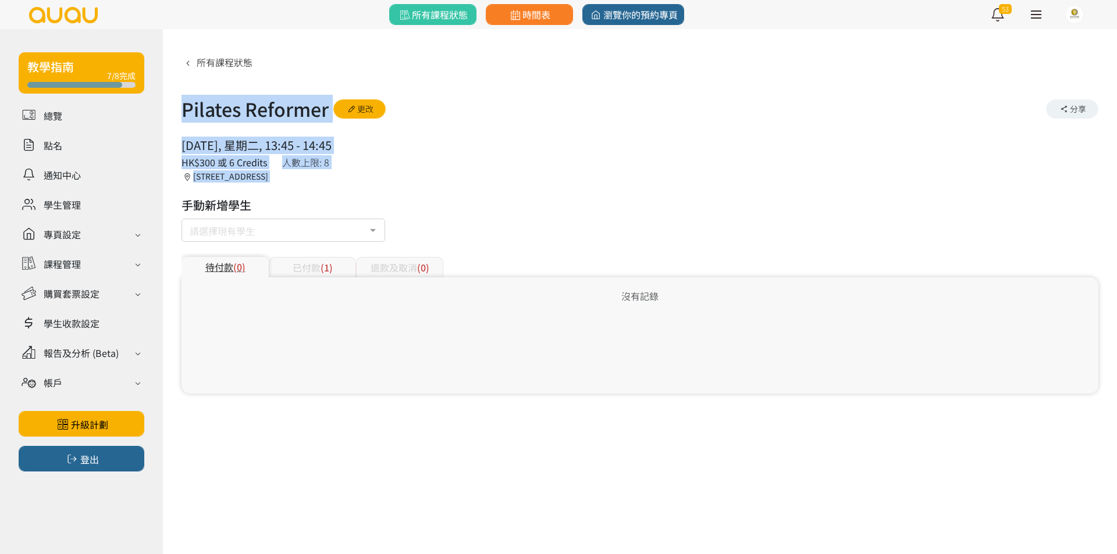
drag, startPoint x: 239, startPoint y: 112, endPoint x: 350, endPoint y: 175, distance: 127.4
click at [350, 175] on div "所有課程狀態 Pilates Reformer 更改 分享 2025/09/09, 星期二, 13:45 - 14:45 人數上限: 8 HK$300 或 6…" at bounding box center [639, 222] width 917 height 341
click at [270, 175] on div "香港, 九龍, 太子, 太子彌敦道788-790號 利美大廈10樓A室" at bounding box center [225, 176] width 89 height 12
drag, startPoint x: 350, startPoint y: 175, endPoint x: 337, endPoint y: 163, distance: 17.3
click at [270, 176] on div "香港, 九龍, 太子, 太子彌敦道788-790號 利美大廈10樓A室" at bounding box center [225, 176] width 89 height 12
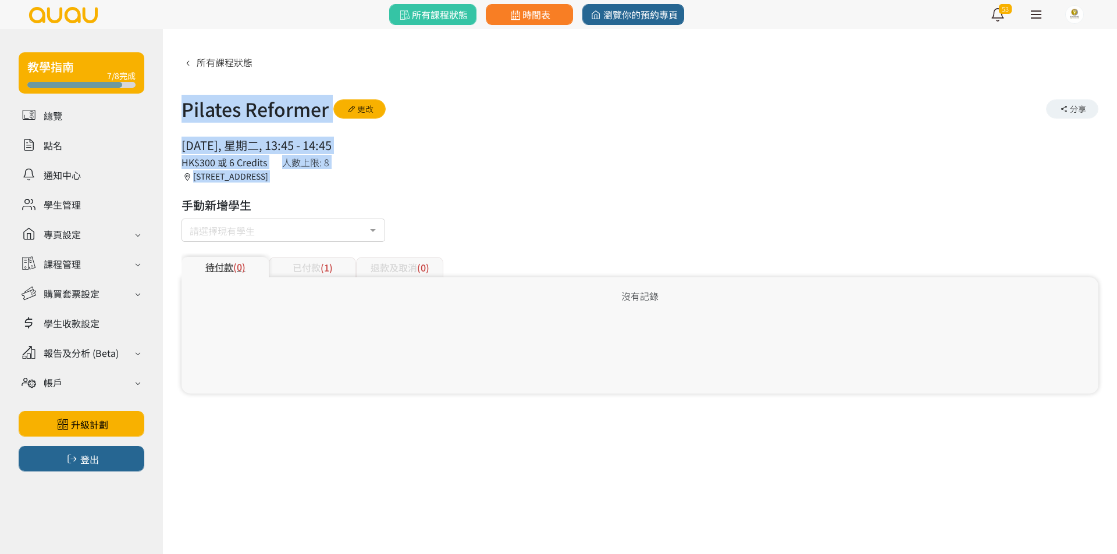
drag, startPoint x: 337, startPoint y: 163, endPoint x: 281, endPoint y: 116, distance: 73.0
click at [284, 117] on div "所有課程狀態 Pilates Reformer 更改 分享 2025/09/09, 星期二, 13:45 - 14:45 人數上限: 8 HK$300 或 6…" at bounding box center [639, 222] width 917 height 341
drag, startPoint x: 281, startPoint y: 116, endPoint x: 276, endPoint y: 121, distance: 7.4
click at [280, 118] on h1 "Pilates Reformer" at bounding box center [254, 109] width 147 height 28
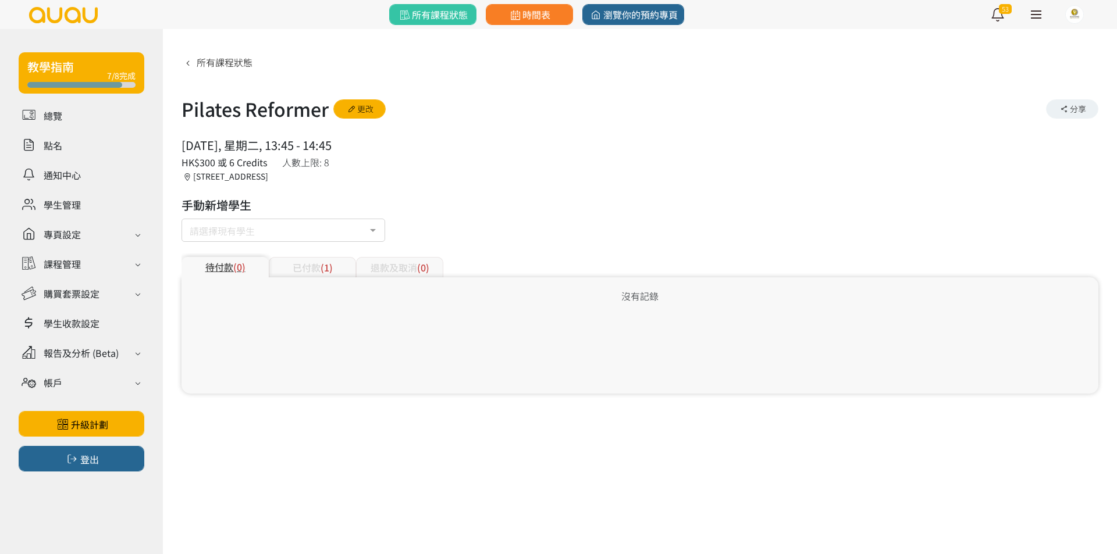
click at [322, 270] on span "(1)" at bounding box center [326, 268] width 12 height 14
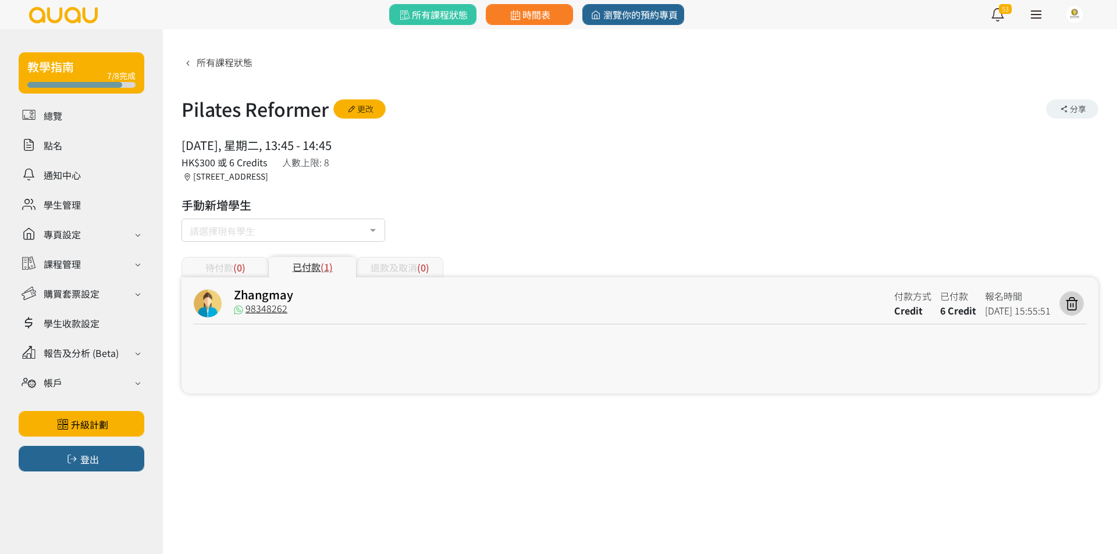
click at [568, 197] on div "所有課程狀態 Pilates Reformer 更改 分享 2025/09/09, 星期二, 13:45 - 14:45 人數上限: 8 HK$300 或 6…" at bounding box center [639, 222] width 917 height 341
click at [79, 198] on link at bounding box center [82, 204] width 126 height 20
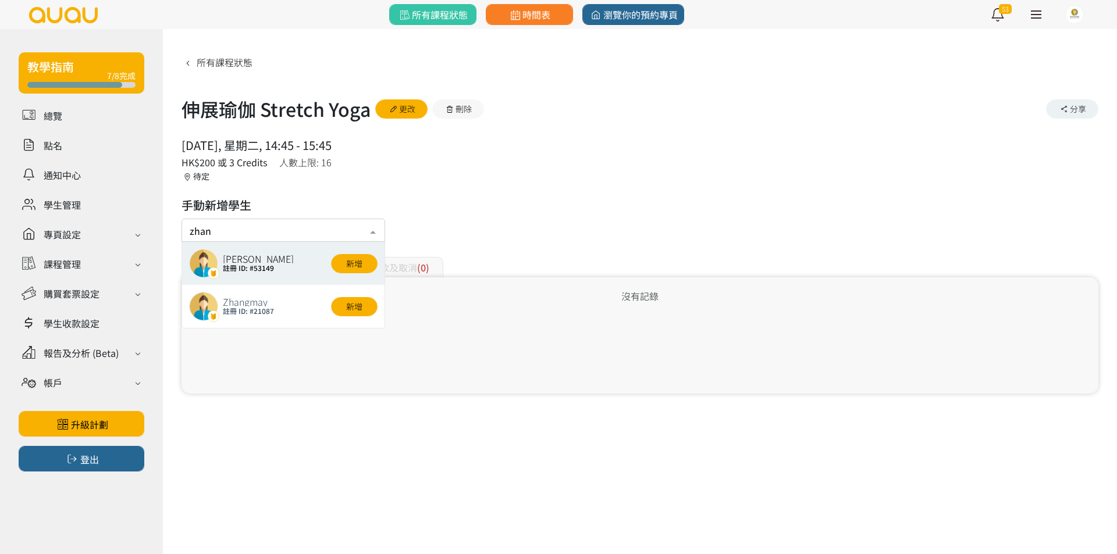
type input "zhang"
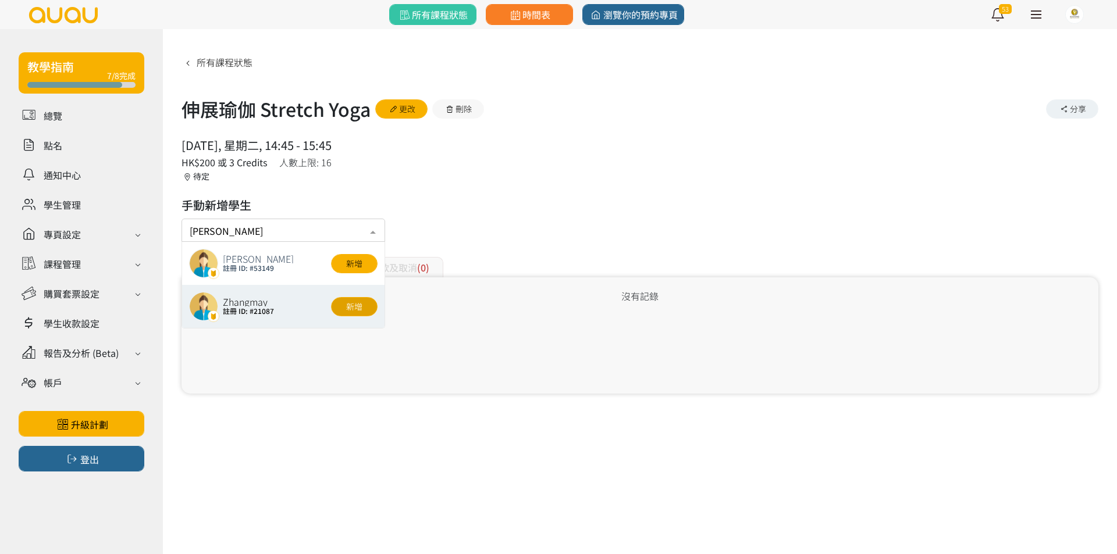
click at [345, 304] on button "新增" at bounding box center [354, 306] width 47 height 19
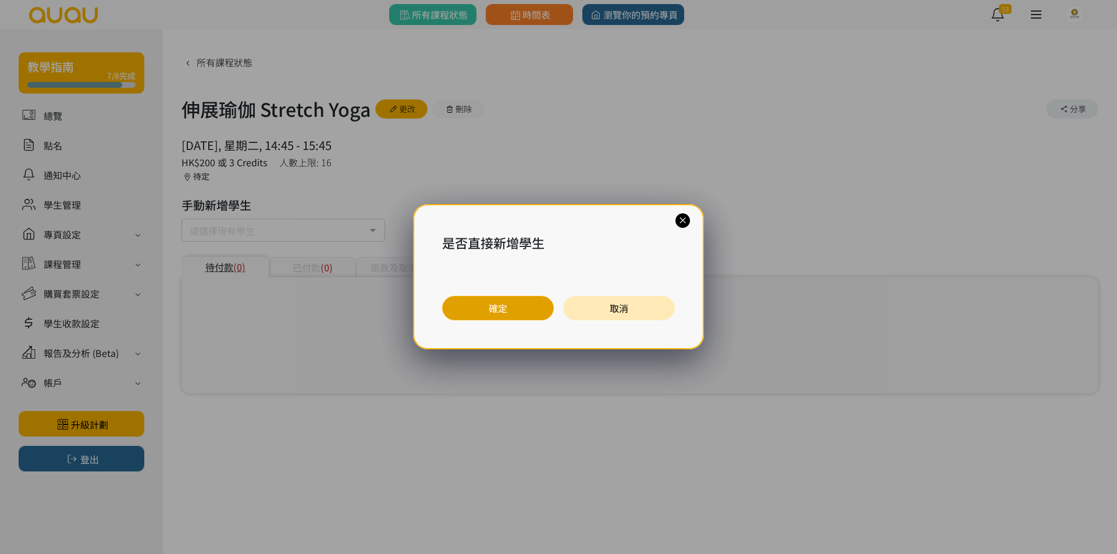
click at [487, 308] on button "確定" at bounding box center [498, 308] width 112 height 24
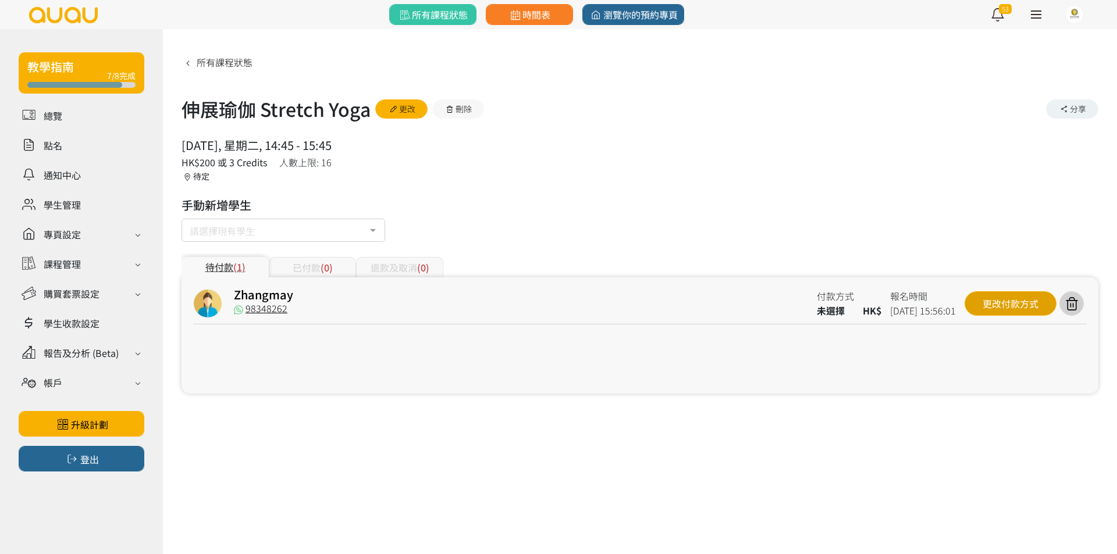
click at [1026, 306] on div "更改付款方式" at bounding box center [1010, 303] width 92 height 24
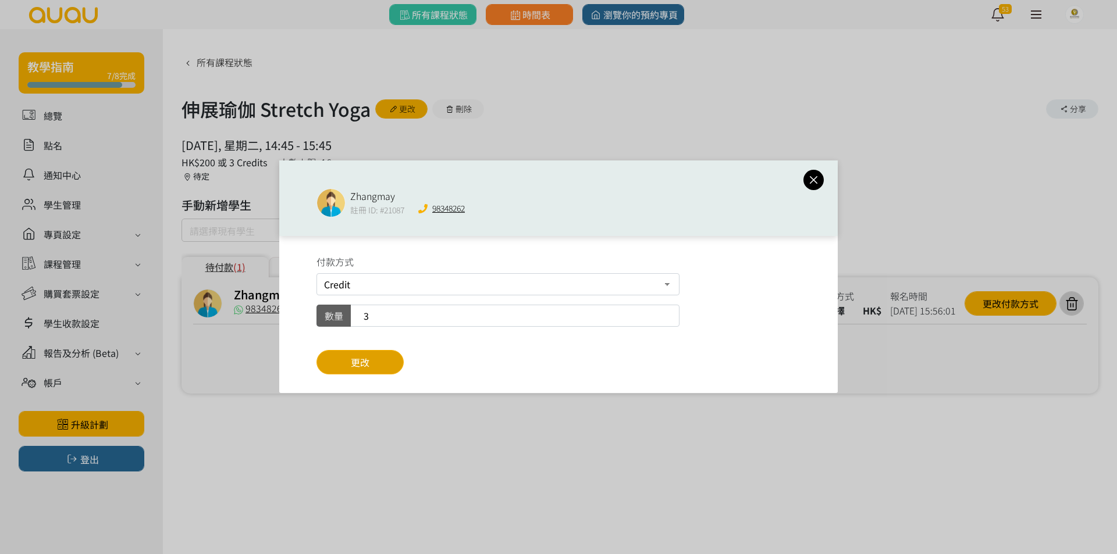
click at [388, 370] on button "更改" at bounding box center [359, 362] width 87 height 24
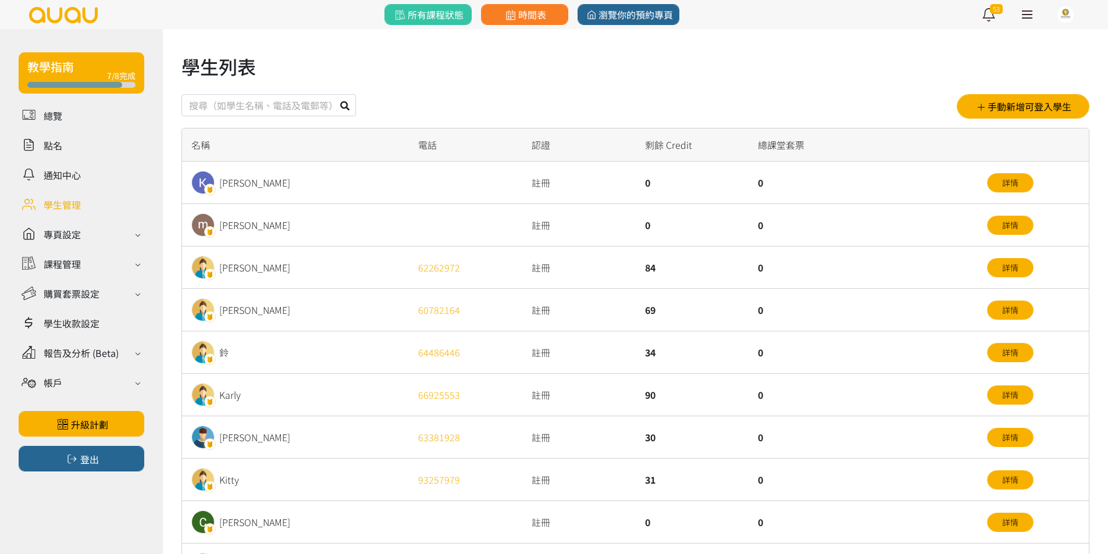
click at [1018, 121] on div "學生列表 手動新增可登入學生 名稱 電話 認證 剩餘 Credit 總課堂套票 [PERSON_NAME] 註冊 0 0 詳情 [PERSON_NAME] 註…" at bounding box center [635, 441] width 908 height 778
click at [1019, 109] on button "手動新增可登入學生" at bounding box center [1023, 106] width 133 height 24
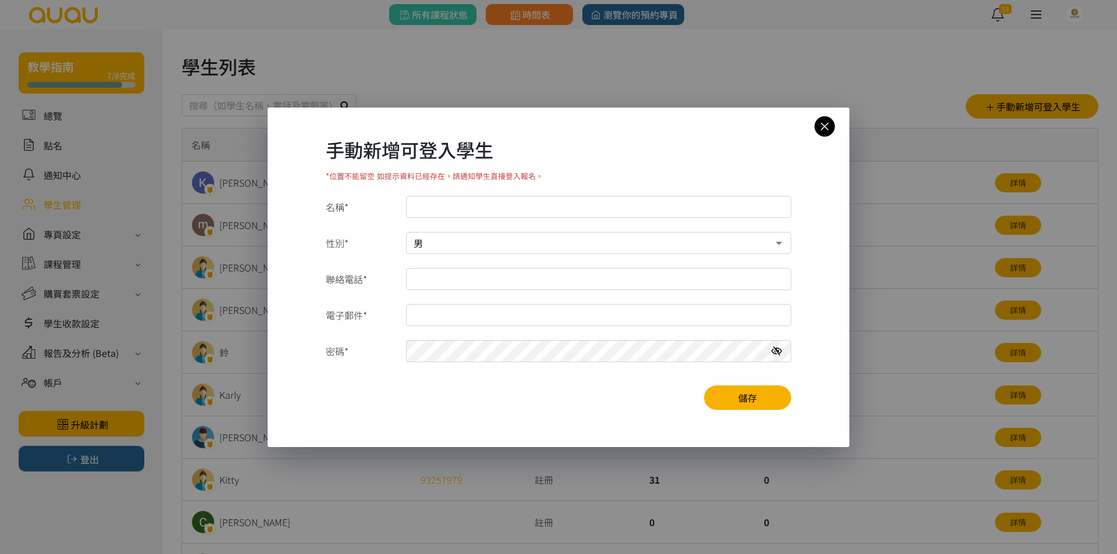
click at [532, 234] on select "男 女" at bounding box center [598, 243] width 385 height 22
select select "1"
click at [406, 232] on select "男 女" at bounding box center [598, 243] width 385 height 22
click at [527, 215] on input "名稱*" at bounding box center [598, 207] width 385 height 22
type input "91227995"
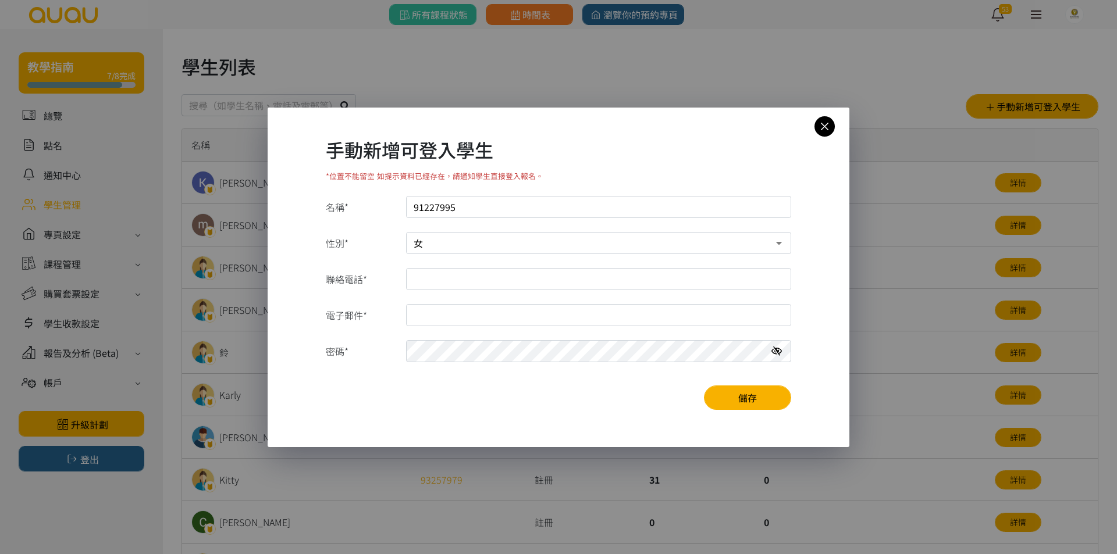
click at [704, 386] on button "儲存" at bounding box center [747, 398] width 87 height 24
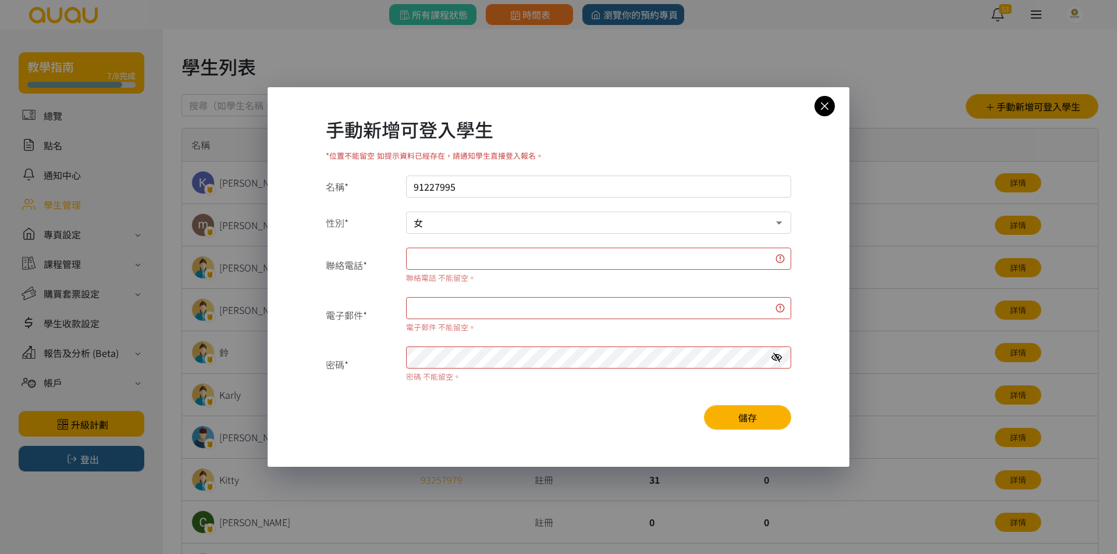
click at [502, 195] on input "91227995" at bounding box center [598, 187] width 385 height 22
click at [500, 179] on input "91227995" at bounding box center [598, 187] width 385 height 22
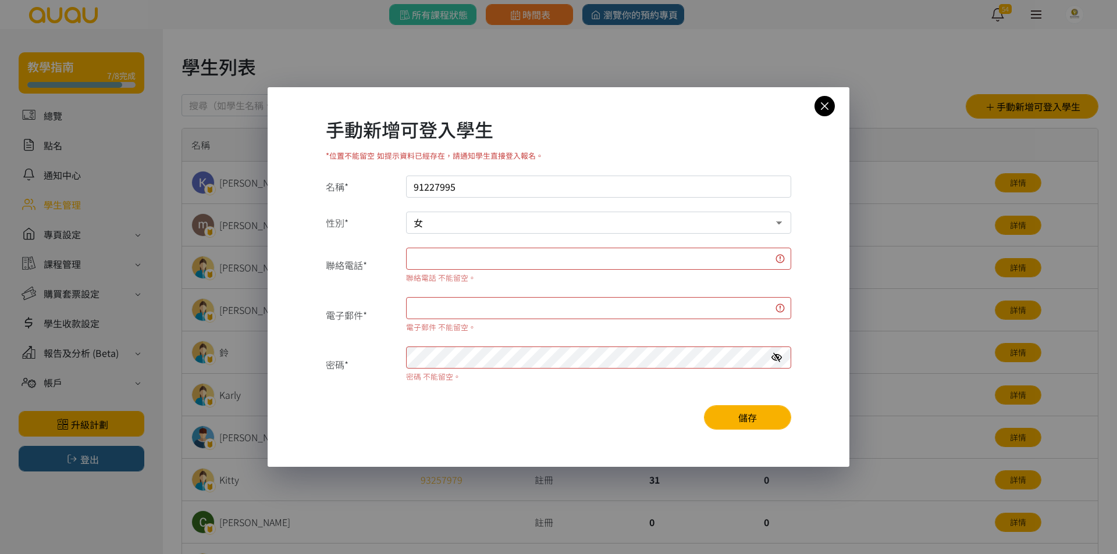
click at [500, 179] on input "91227995" at bounding box center [598, 187] width 385 height 22
type input "[PERSON_NAME]"
click at [493, 220] on select "男 女" at bounding box center [598, 223] width 385 height 22
select select "0"
click at [406, 212] on select "男 女" at bounding box center [598, 223] width 385 height 22
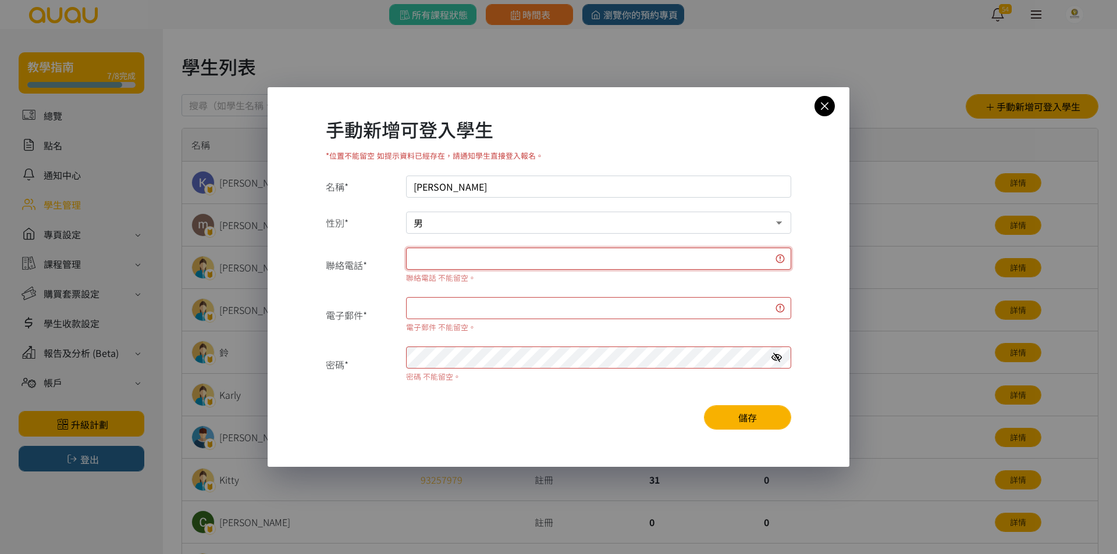
click at [469, 254] on input "聯絡電話*" at bounding box center [598, 259] width 385 height 22
type input "91227995"
click at [646, 308] on input "電子郵件" at bounding box center [598, 308] width 385 height 22
type input "[EMAIL_ADDRESS][DOMAIN_NAME]"
click at [648, 288] on form "名稱* Herman Wong 性別* 男 女 聯絡電話* 91227995 聯絡電話 不能留空。 電子郵件* hermanwong11@yahoo.com.…" at bounding box center [558, 279] width 465 height 207
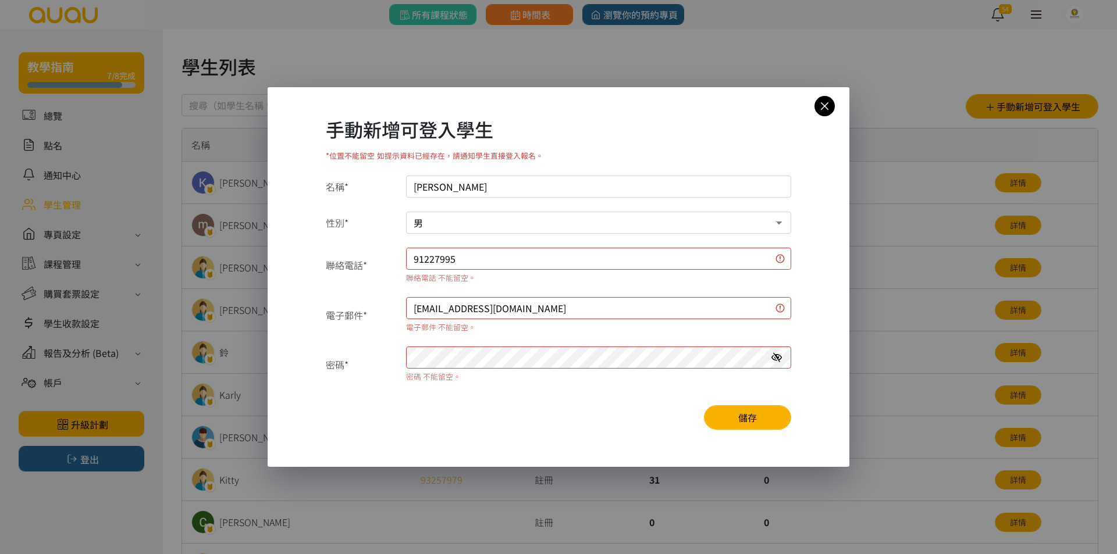
click at [633, 279] on div "聯絡電話 不能留空。" at bounding box center [598, 277] width 385 height 11
click at [641, 332] on div "電子郵件 不能留空。" at bounding box center [598, 327] width 385 height 11
click at [648, 337] on form "名稱* Herman Wong 性別* 男 女 聯絡電話* 91227995 聯絡電話 不能留空。 電子郵件* hermanwong11@yahoo.com.…" at bounding box center [558, 279] width 465 height 207
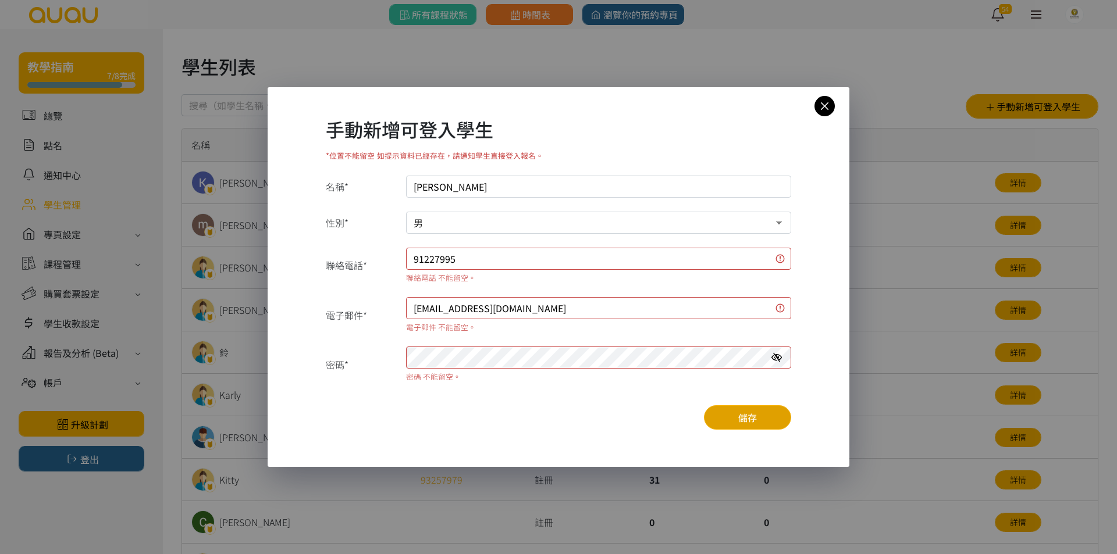
click at [714, 412] on button "儲存" at bounding box center [747, 417] width 87 height 24
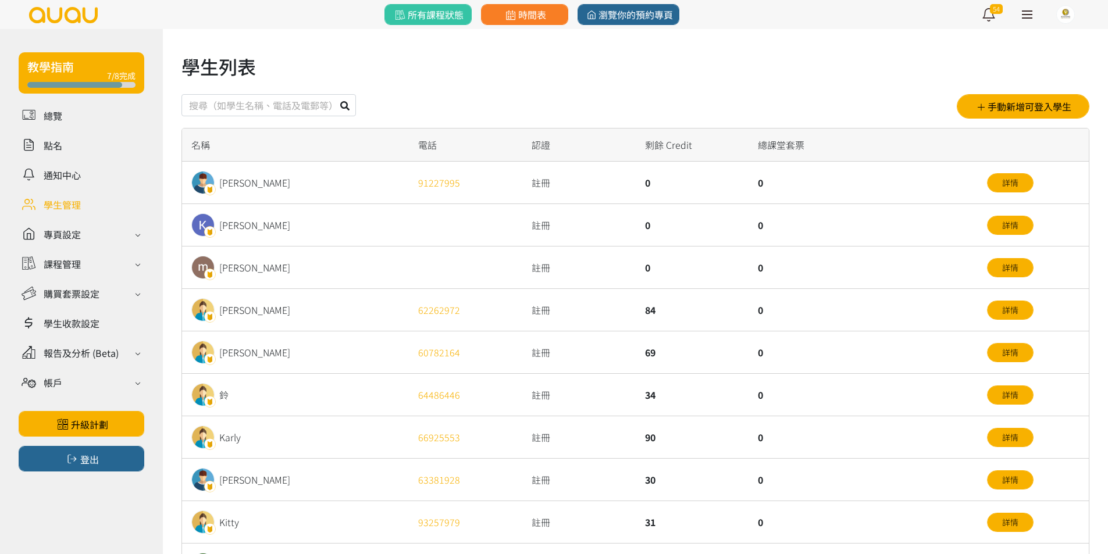
click at [997, 188] on link "詳情" at bounding box center [1010, 182] width 47 height 19
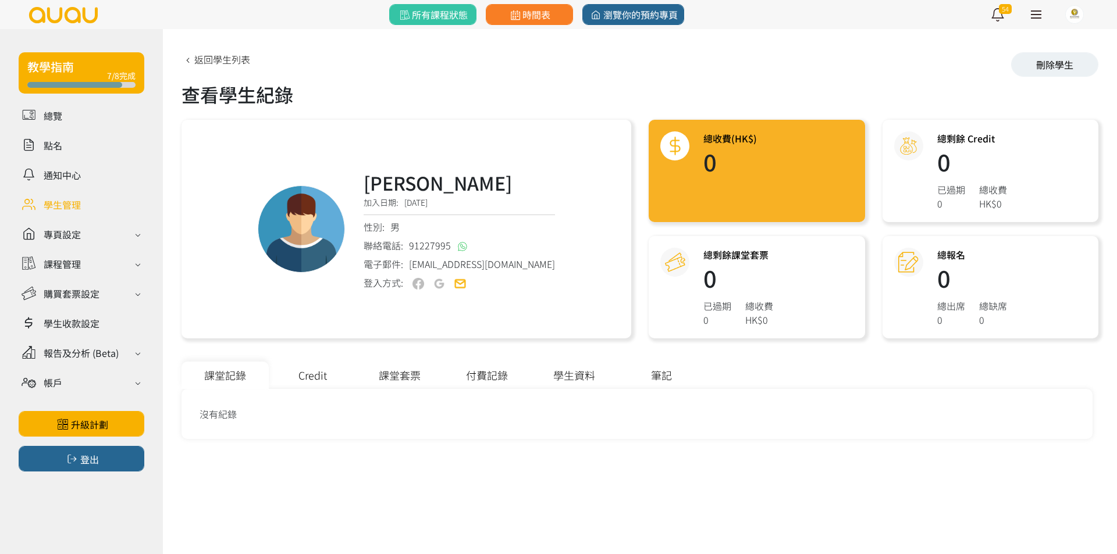
click at [715, 276] on h1 "0" at bounding box center [738, 277] width 70 height 23
drag, startPoint x: 384, startPoint y: 380, endPoint x: 412, endPoint y: 379, distance: 27.4
click at [384, 380] on div "課堂套票" at bounding box center [399, 375] width 87 height 27
click at [1041, 402] on link "新增課堂套票" at bounding box center [1046, 407] width 73 height 19
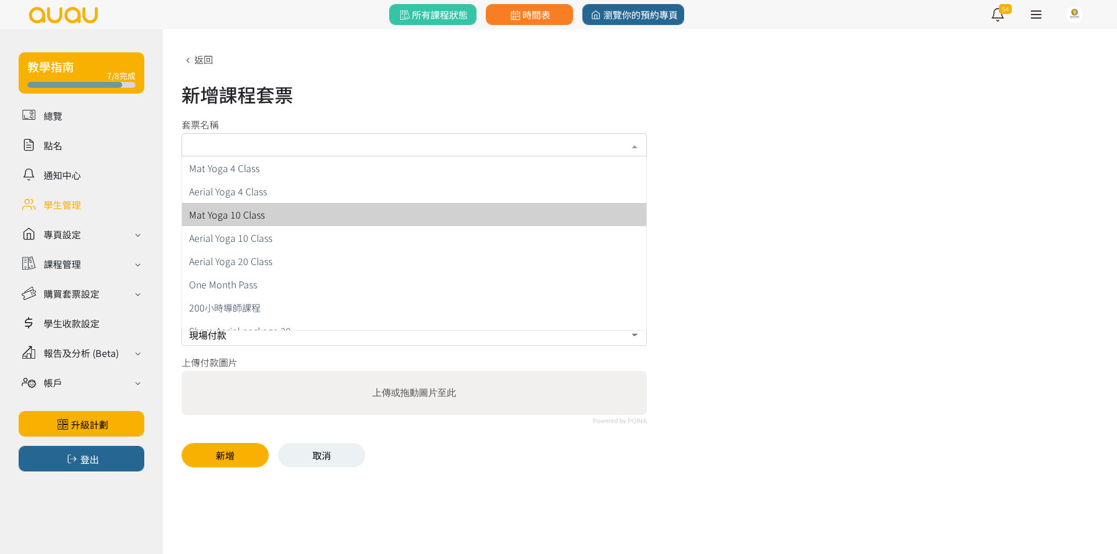
click at [334, 207] on span "Mat Yoga 10 Class" at bounding box center [414, 214] width 464 height 23
type input "未開始計算"
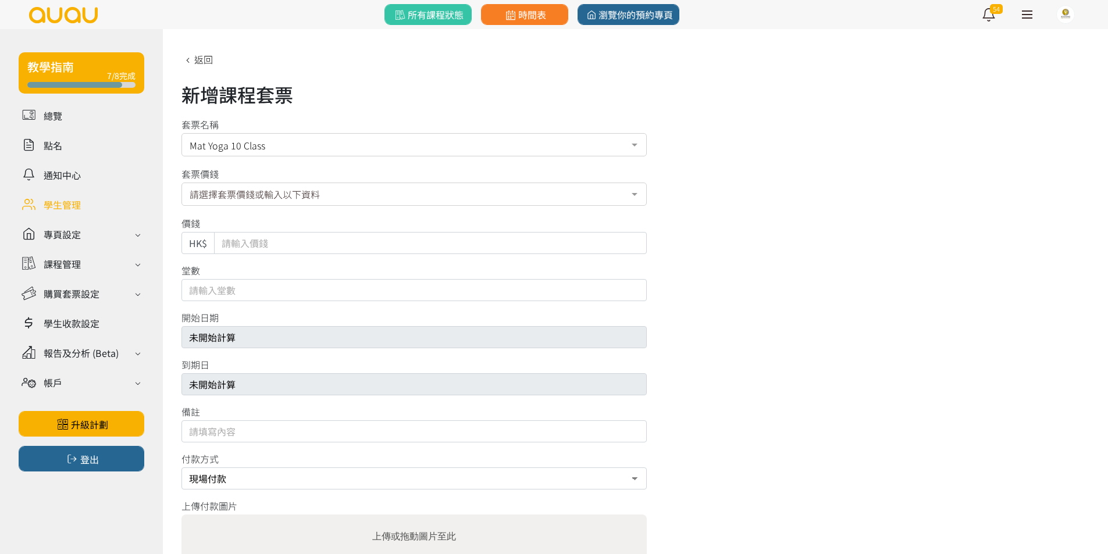
click at [340, 198] on div "請選擇套票價錢或輸入以下資料" at bounding box center [413, 194] width 465 height 23
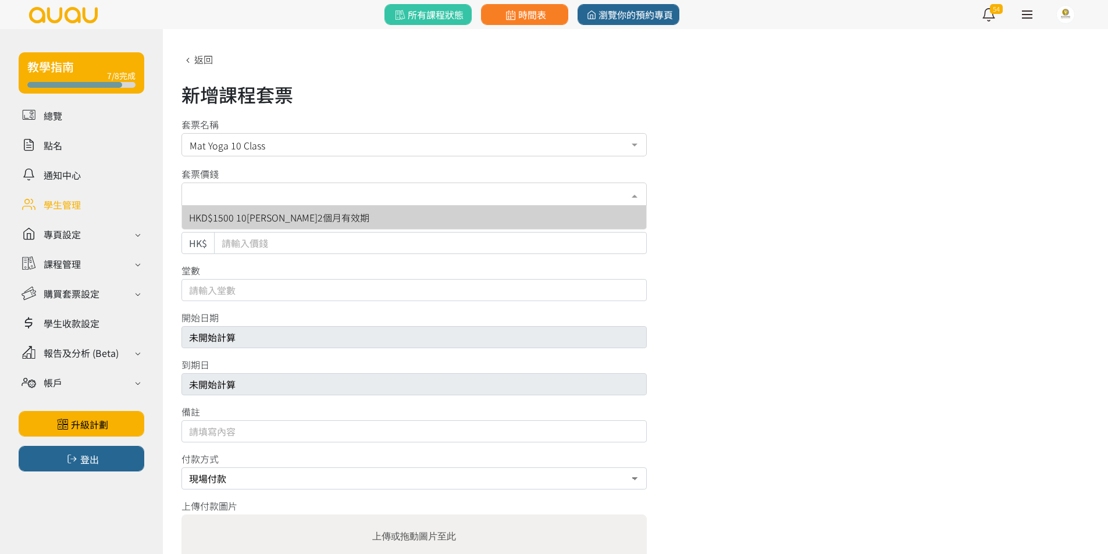
click at [338, 214] on span "HKD$1500 10[PERSON_NAME]2個月有效期" at bounding box center [414, 217] width 464 height 23
type input "1500"
type input "10"
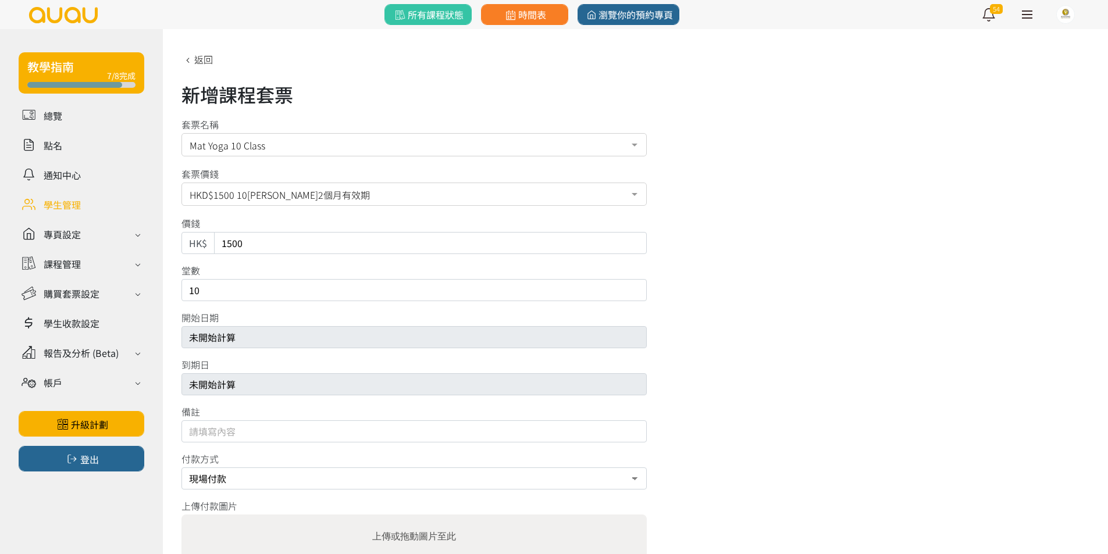
drag, startPoint x: 336, startPoint y: 237, endPoint x: 0, endPoint y: 262, distance: 336.5
click at [0, 262] on div "教學指南 7/8完成 總覽 點名 通知中心 學生管理 專頁設定 外觀與主題 基本資料 資格和認證 課程管理 課程 課程設定 課程組合 (Beta) 私人預約 …" at bounding box center [554, 329] width 1108 height 600
type input "1275"
click at [746, 162] on div "新增課程套票 套票名稱 Mat Yoga 10 Class Mat Yoga 4 Class Aerial Yoga 4 Class Mat Yoga 10 …" at bounding box center [635, 331] width 908 height 559
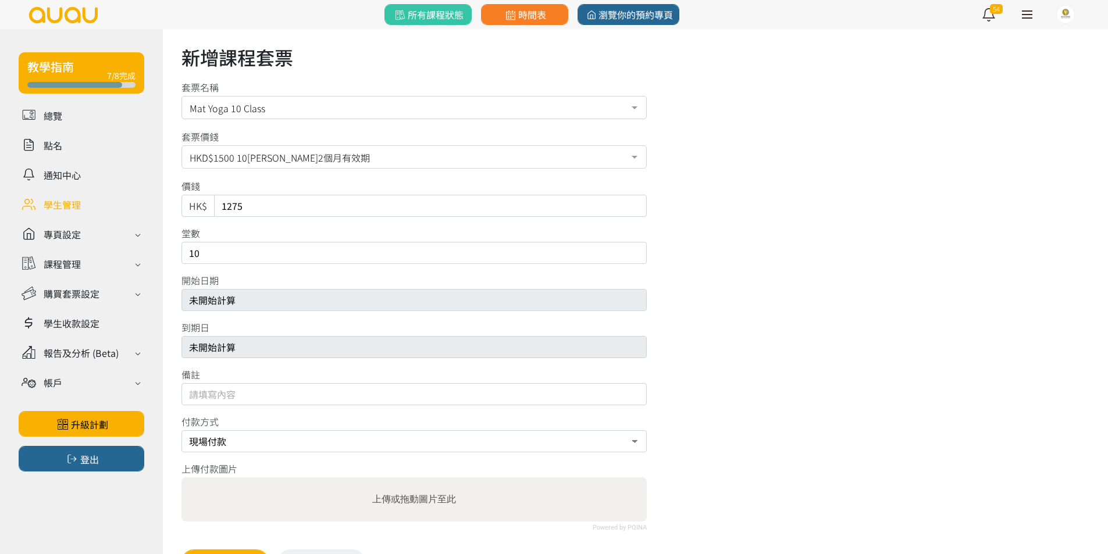
scroll to position [84, 0]
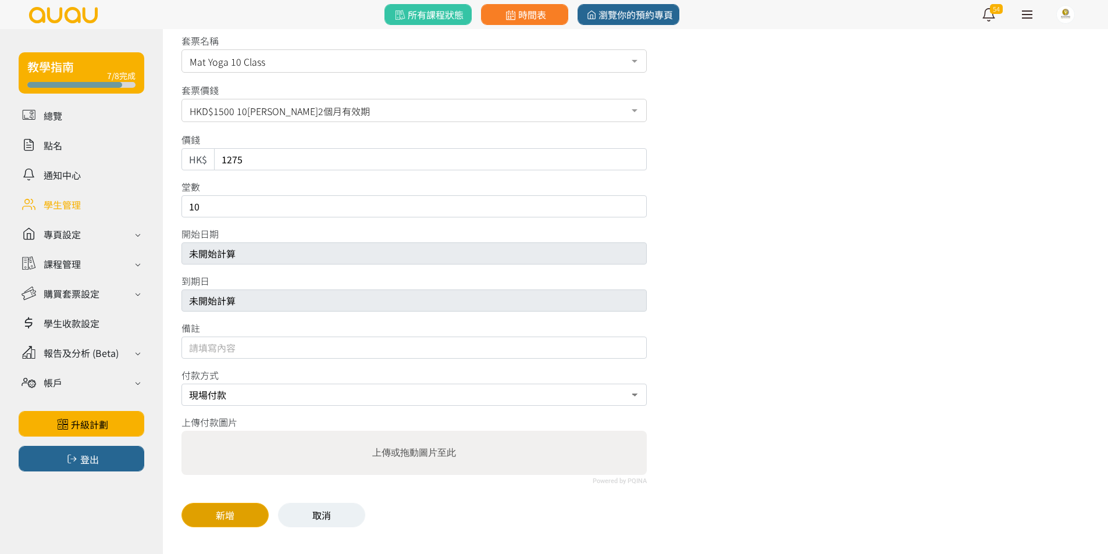
click at [241, 514] on button "新增" at bounding box center [224, 515] width 87 height 24
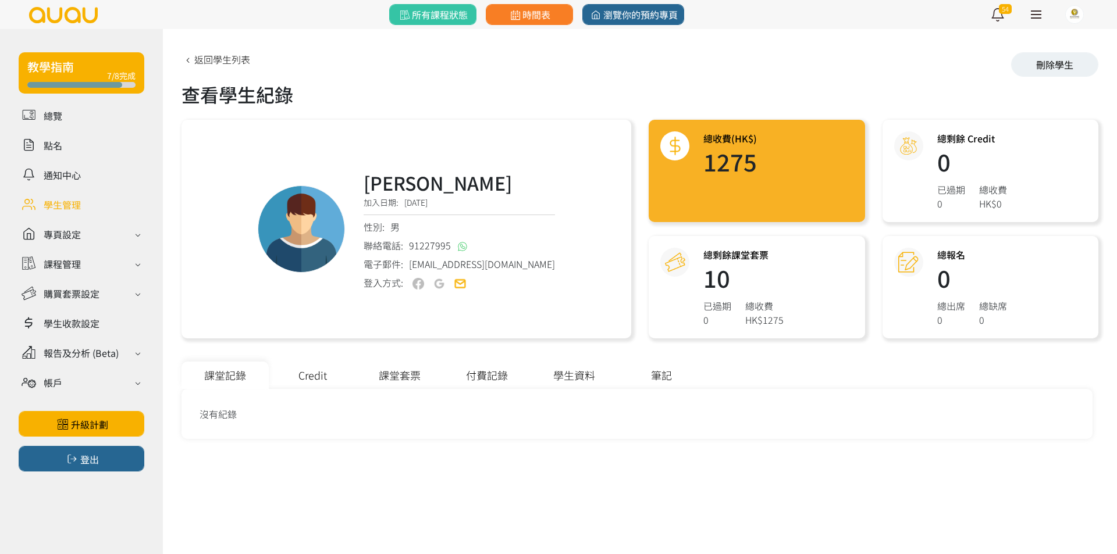
click at [562, 67] on div "查看學生紀錄 [PERSON_NAME] 加入日期: [DATE] 性別: 男 聯絡電話: [PHONE_NUMBER] 電子郵件: [EMAIL_ADDRE…" at bounding box center [639, 245] width 917 height 387
click at [566, 67] on div "查看學生紀錄 [PERSON_NAME] 加入日期: [DATE] 性別: 男 聯絡電話: [PHONE_NUMBER] 電子郵件: [EMAIL_ADDRE…" at bounding box center [639, 245] width 917 height 387
click at [565, 66] on div "查看學生紀錄 [PERSON_NAME] 加入日期: [DATE] 性別: 男 聯絡電話: [PHONE_NUMBER] 電子郵件: [EMAIL_ADDRE…" at bounding box center [639, 245] width 917 height 387
click at [565, 66] on div "查看學生紀錄 Herman Wong 加入日期: 2025/09/02 性別: 男 聯絡電話: 91227995 電子郵件: hermanwong11@yah…" at bounding box center [639, 245] width 917 height 387
click at [561, 79] on div "查看學生紀錄 Herman Wong 加入日期: 2025/09/02 性別: 男 聯絡電話: 91227995 電子郵件: hermanwong11@yah…" at bounding box center [639, 245] width 917 height 387
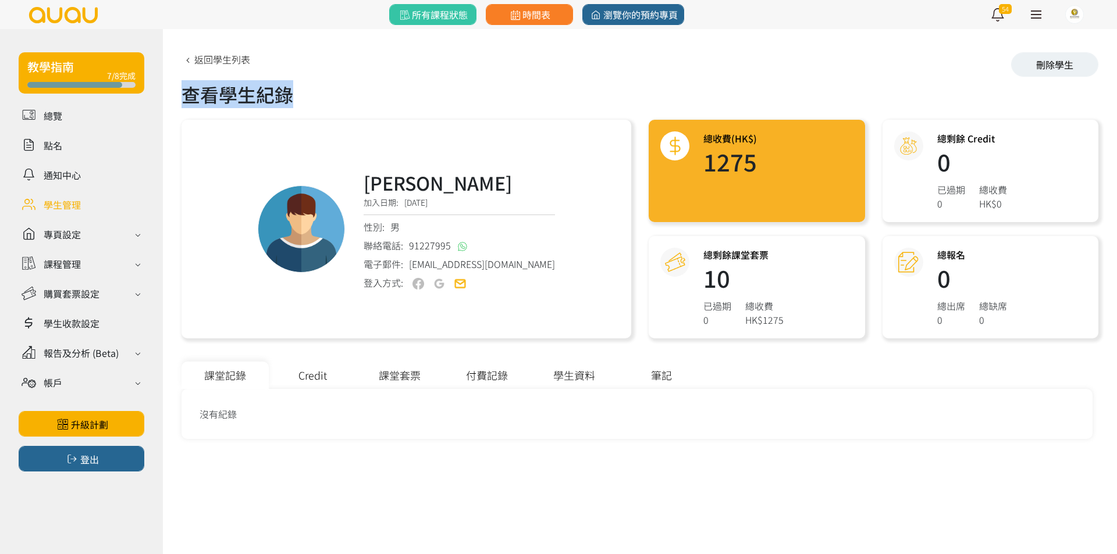
click at [351, 80] on div "查看學生紀錄" at bounding box center [639, 94] width 917 height 28
drag, startPoint x: 341, startPoint y: 91, endPoint x: 188, endPoint y: 87, distance: 152.4
click at [188, 87] on div "查看學生紀錄" at bounding box center [639, 94] width 917 height 28
click at [187, 87] on div "查看學生紀錄" at bounding box center [639, 94] width 917 height 28
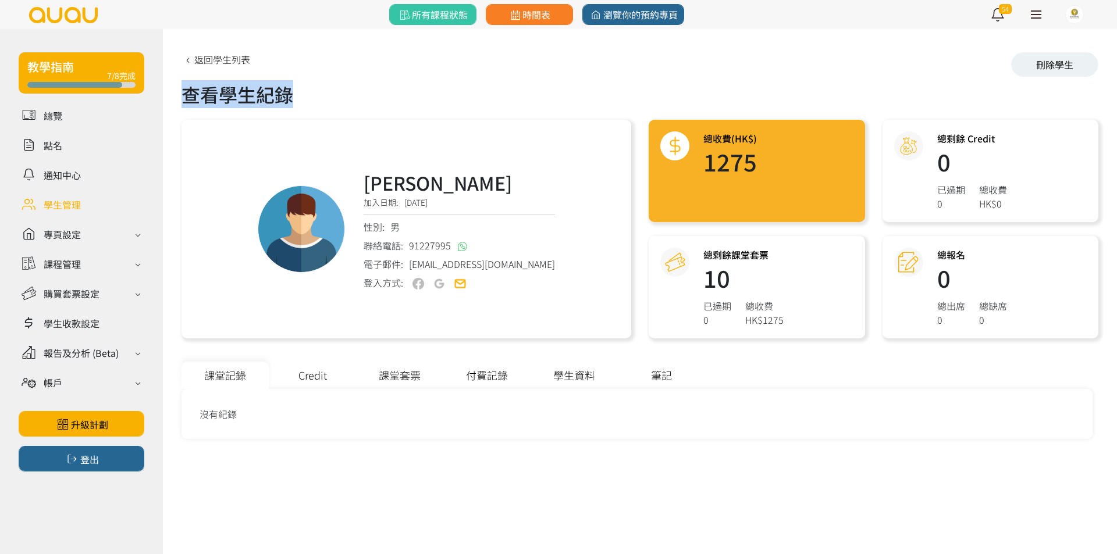
drag, startPoint x: 187, startPoint y: 87, endPoint x: 281, endPoint y: 87, distance: 94.8
click at [281, 87] on div "查看學生紀錄" at bounding box center [639, 94] width 917 height 28
click at [281, 86] on div "查看學生紀錄" at bounding box center [639, 94] width 917 height 28
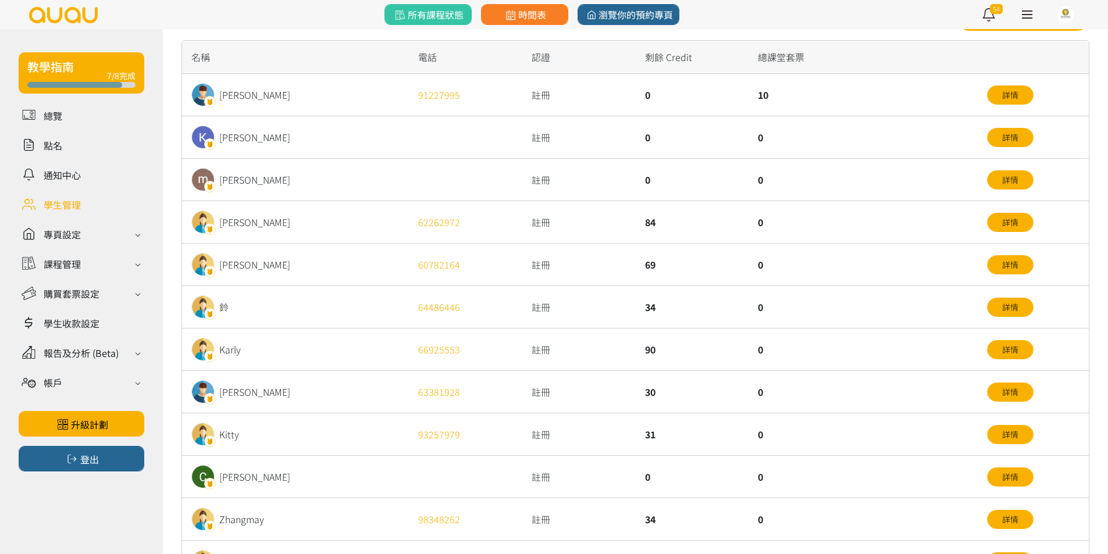
scroll to position [116, 0]
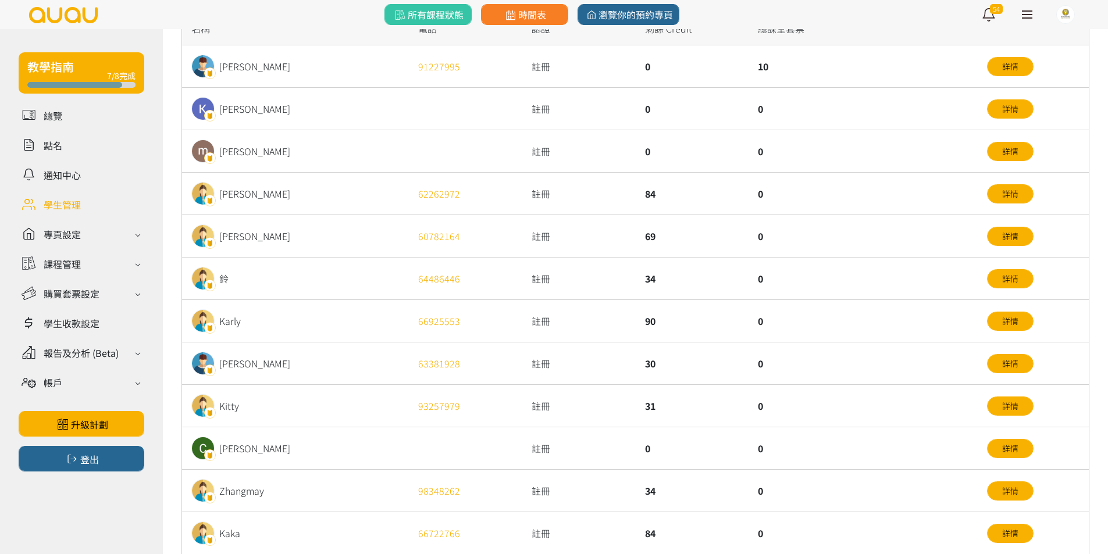
click at [742, 276] on div "34" at bounding box center [692, 279] width 113 height 42
click at [905, 295] on div "0" at bounding box center [861, 279] width 227 height 42
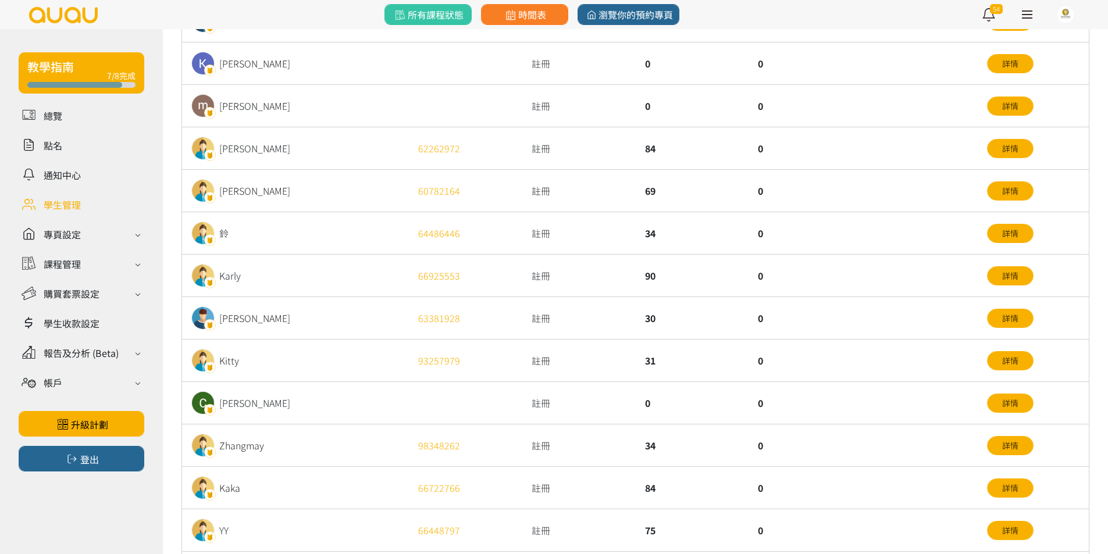
scroll to position [174, 0]
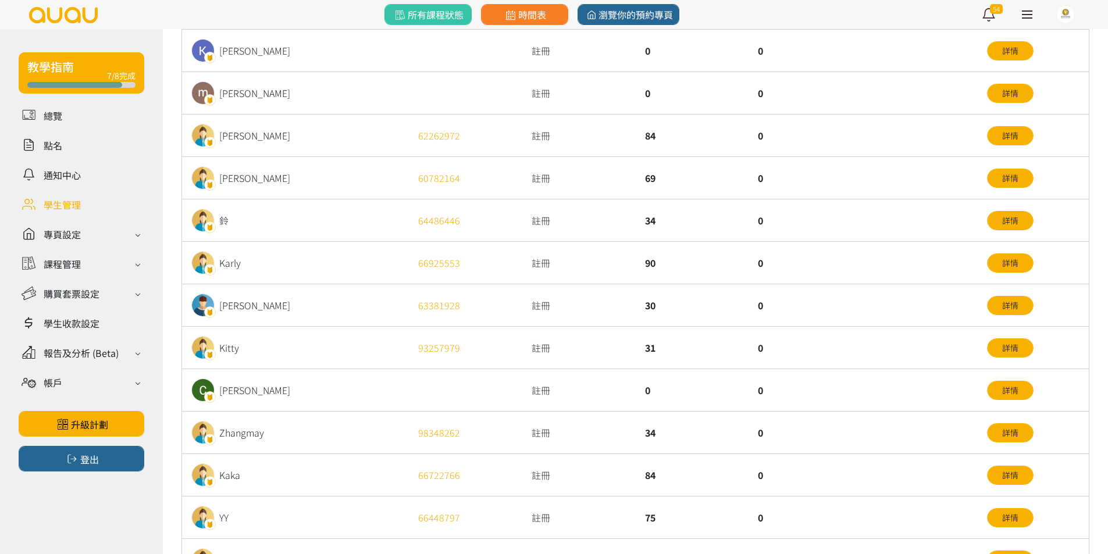
click at [859, 262] on div "0" at bounding box center [861, 263] width 227 height 42
click at [859, 274] on div "0" at bounding box center [861, 263] width 227 height 42
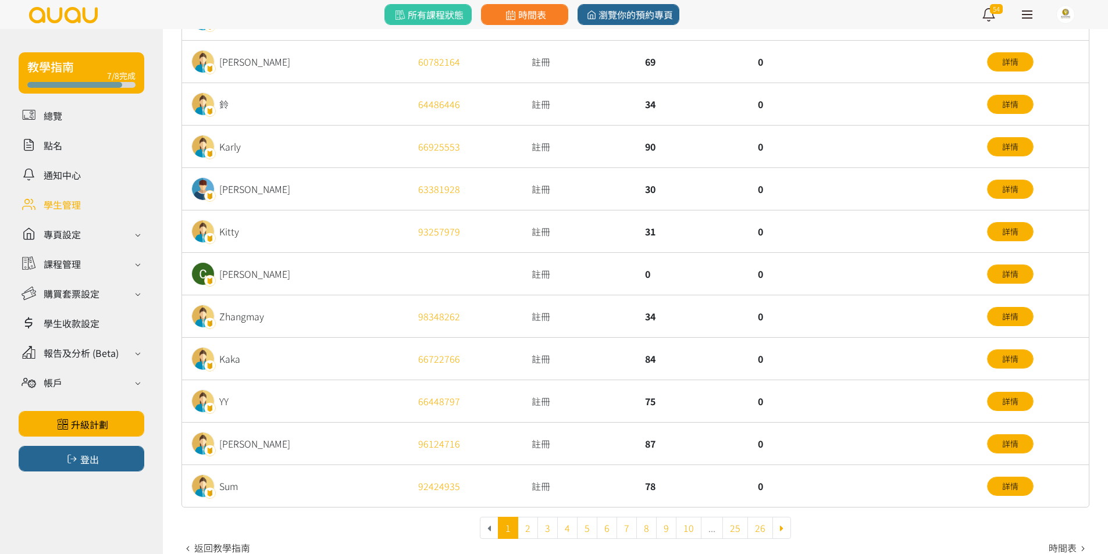
scroll to position [302, 0]
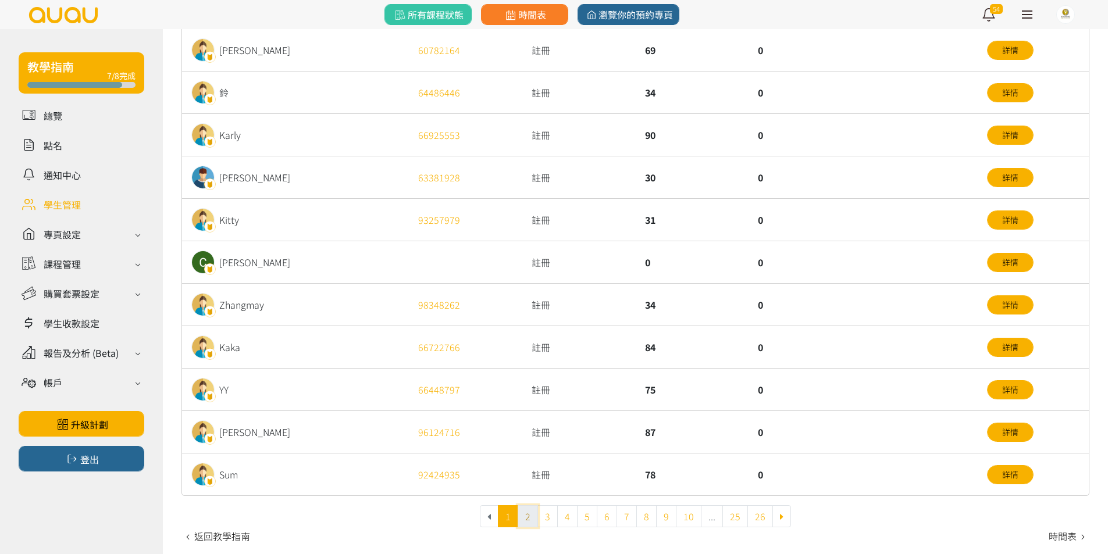
click at [524, 513] on link "2" at bounding box center [528, 516] width 20 height 22
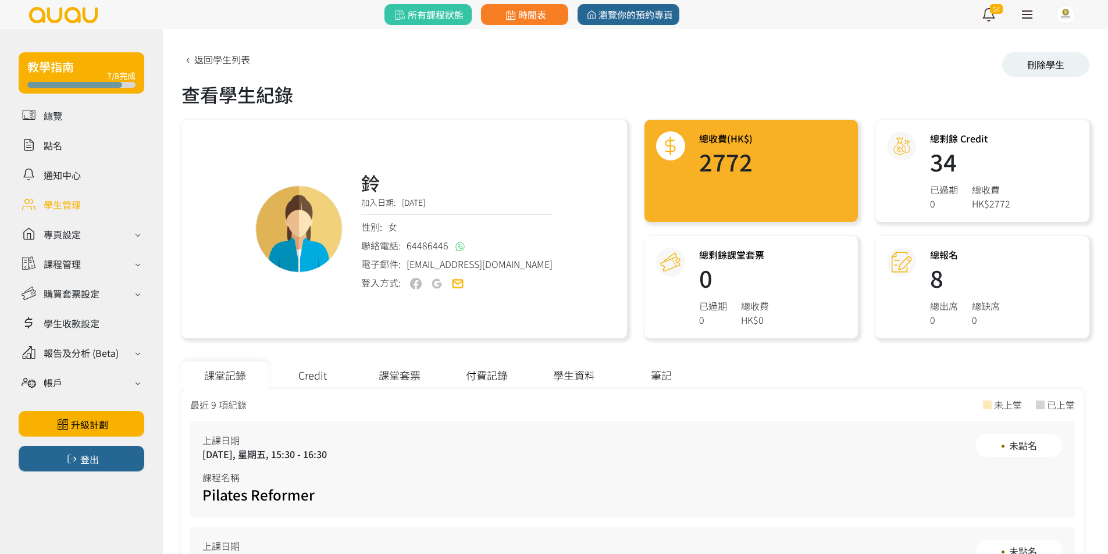
click at [326, 370] on div "Credit" at bounding box center [312, 375] width 87 height 27
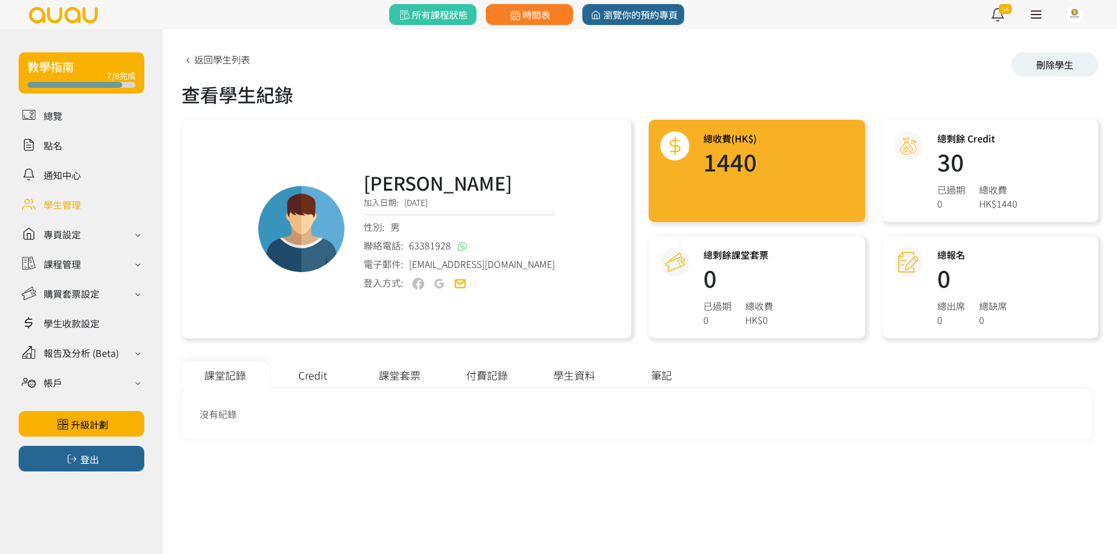
click at [333, 379] on div "Credit" at bounding box center [312, 375] width 87 height 27
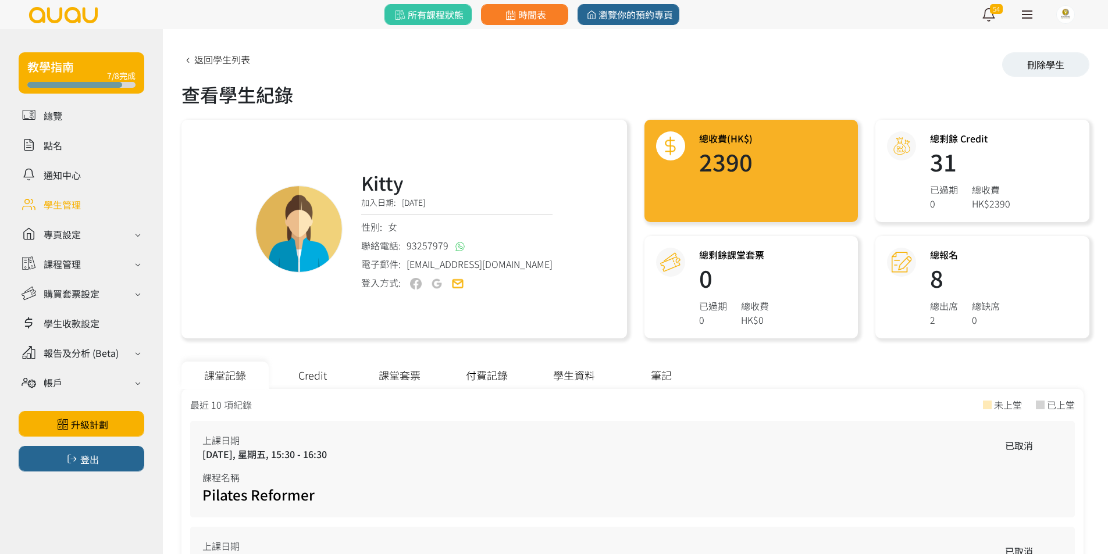
click at [343, 377] on div "Credit" at bounding box center [312, 375] width 87 height 27
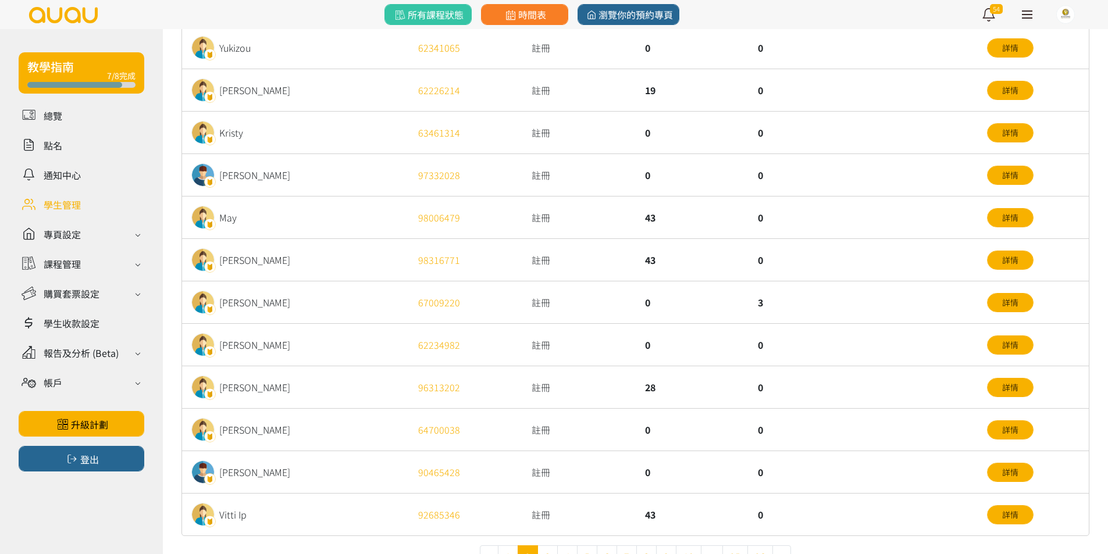
scroll to position [291, 0]
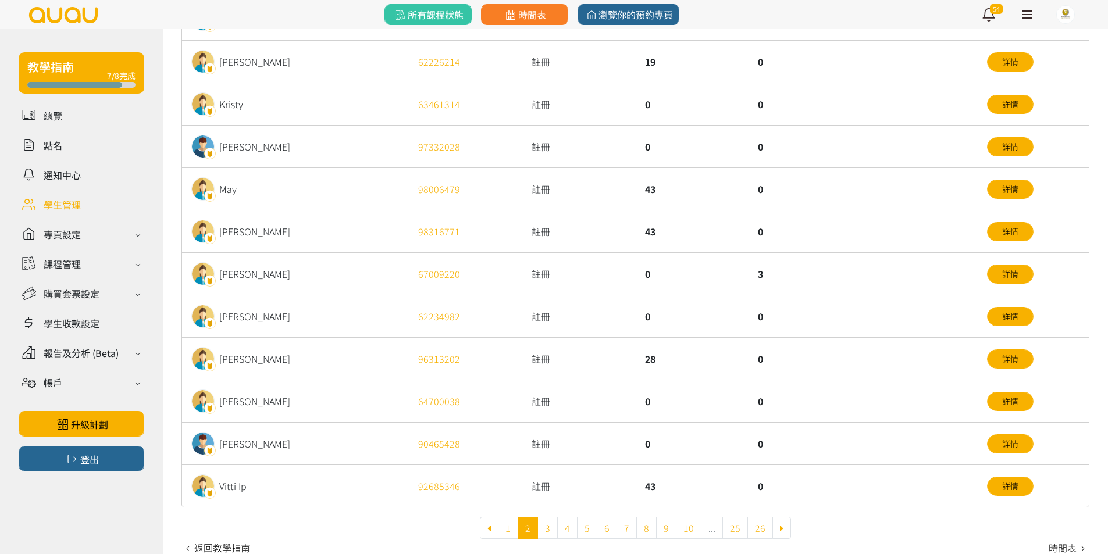
click at [897, 280] on div "3" at bounding box center [861, 274] width 227 height 42
click at [897, 297] on div "0" at bounding box center [861, 316] width 227 height 42
click at [547, 525] on link "3" at bounding box center [547, 528] width 20 height 22
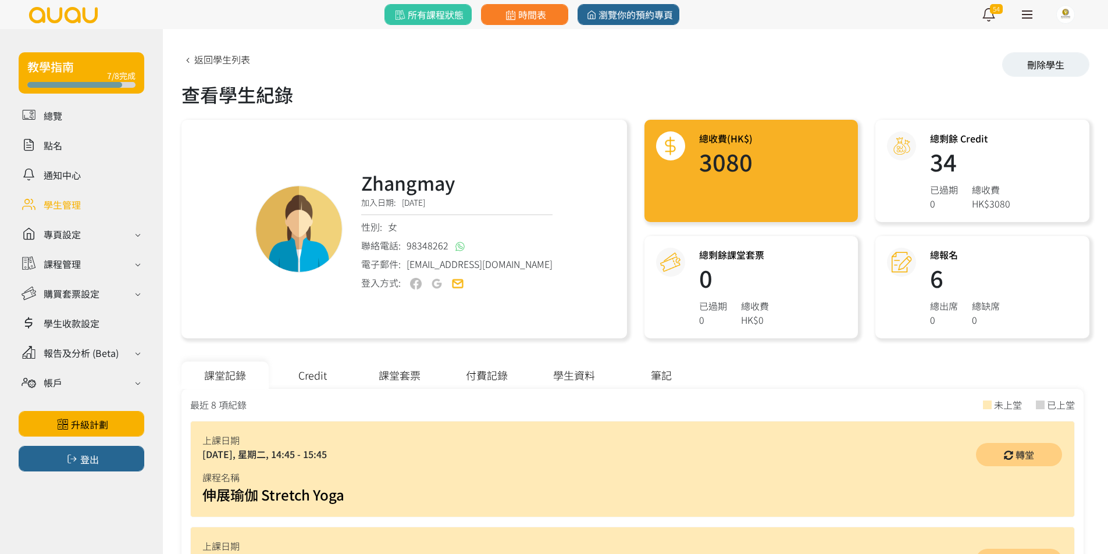
click at [315, 383] on div "Credit" at bounding box center [312, 375] width 87 height 27
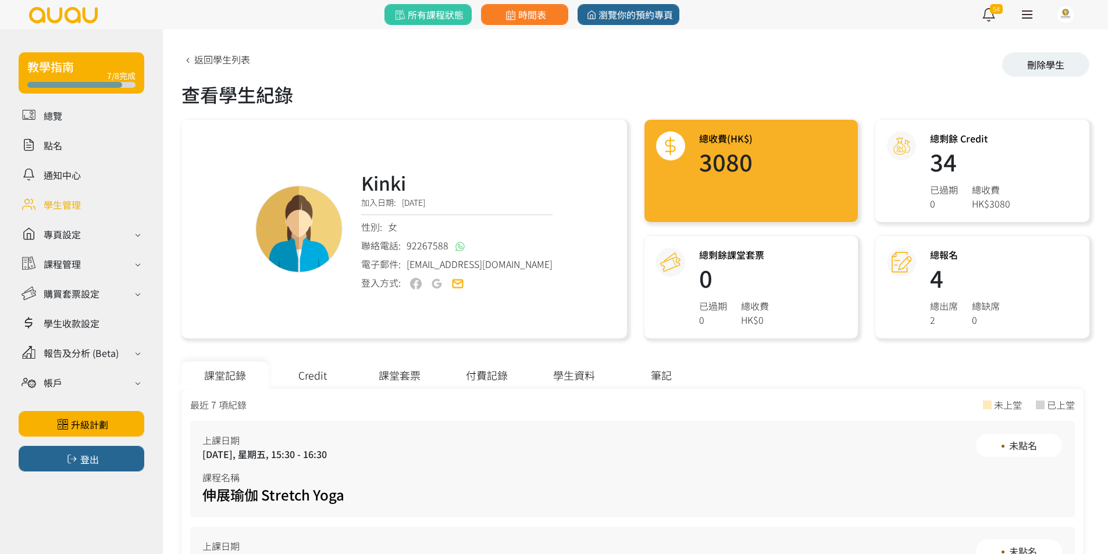
scroll to position [58, 0]
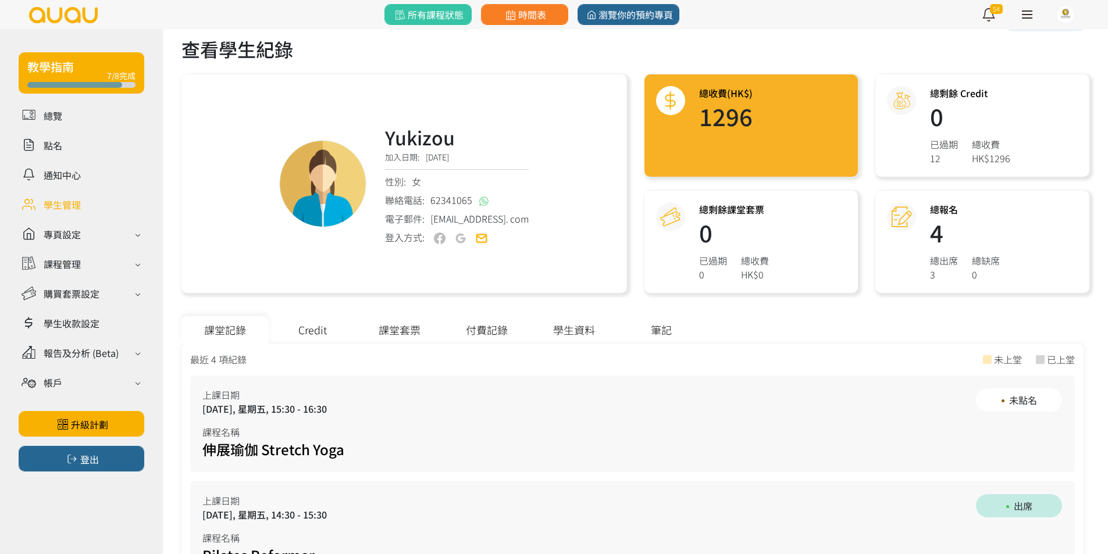
scroll to position [58, 0]
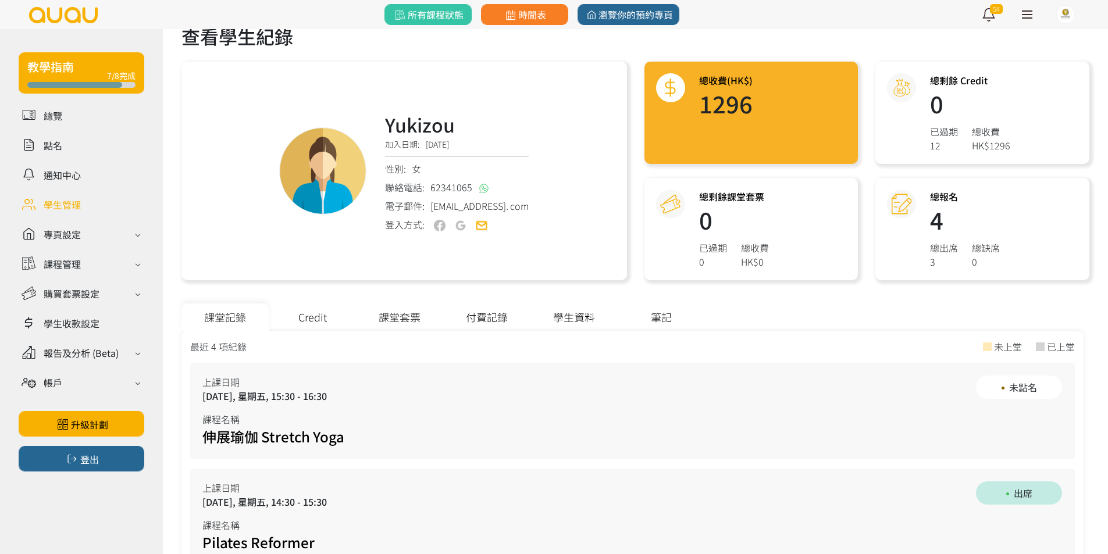
click at [425, 130] on h3 "Yukizou" at bounding box center [457, 124] width 144 height 28
click at [548, 140] on div "Yukizou 加入日期: [DATE] 性別: 女 聯絡電話: [PHONE_NUMBER]‬ 電子郵件: [EMAIL_ADDRESS]. com 登入方…" at bounding box center [403, 171] width 445 height 219
click at [372, 322] on div "課堂套票" at bounding box center [399, 317] width 87 height 27
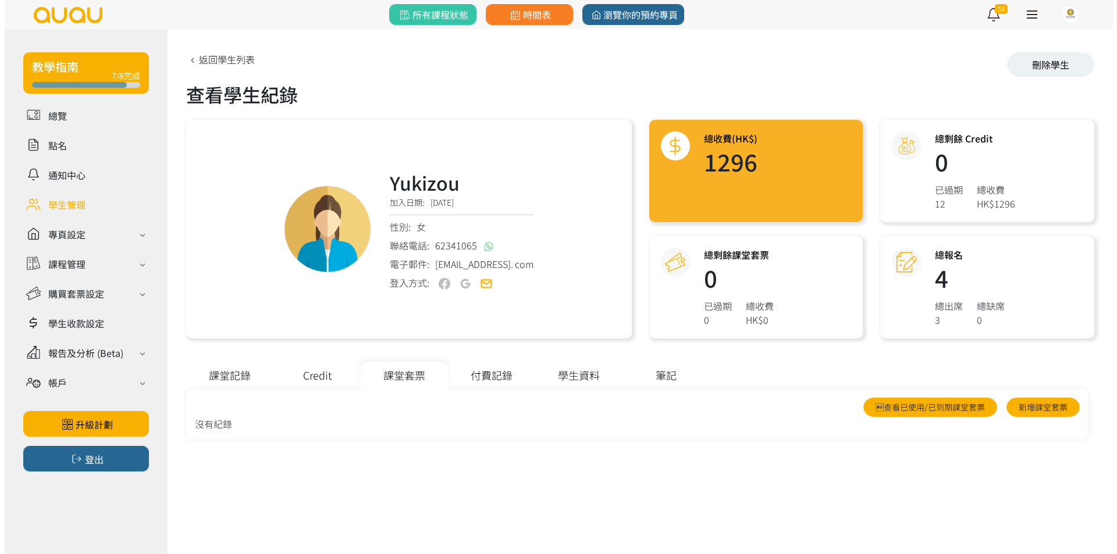
scroll to position [0, 0]
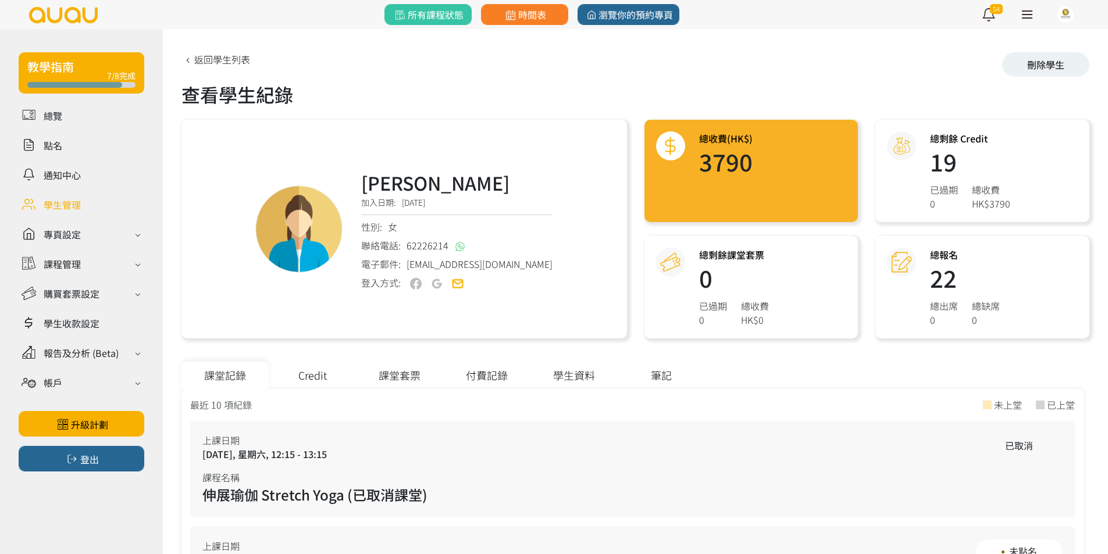
scroll to position [58, 0]
click at [414, 374] on div "課堂套票" at bounding box center [399, 375] width 87 height 27
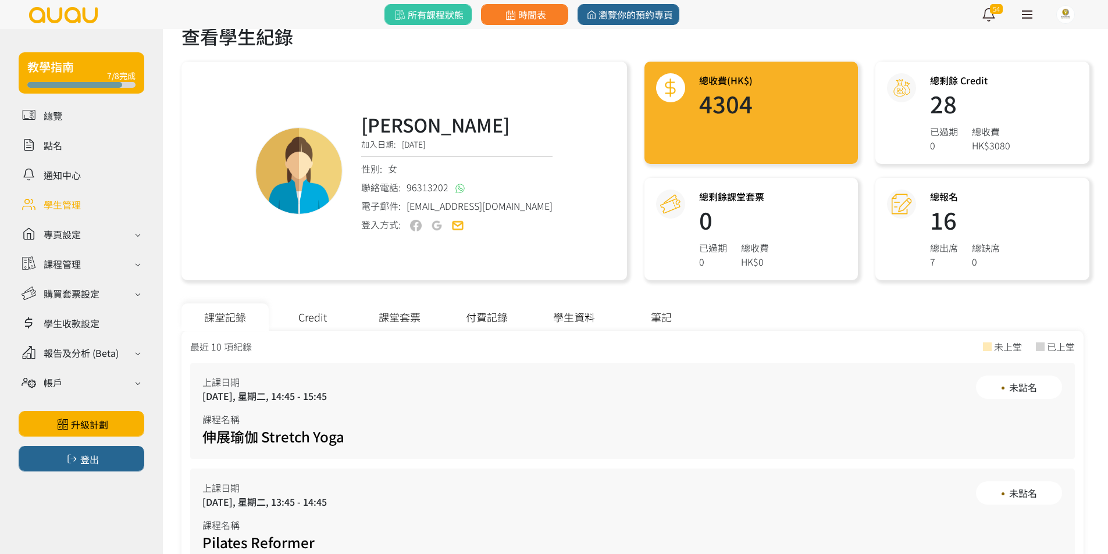
click at [408, 318] on div "課堂套票" at bounding box center [399, 317] width 87 height 27
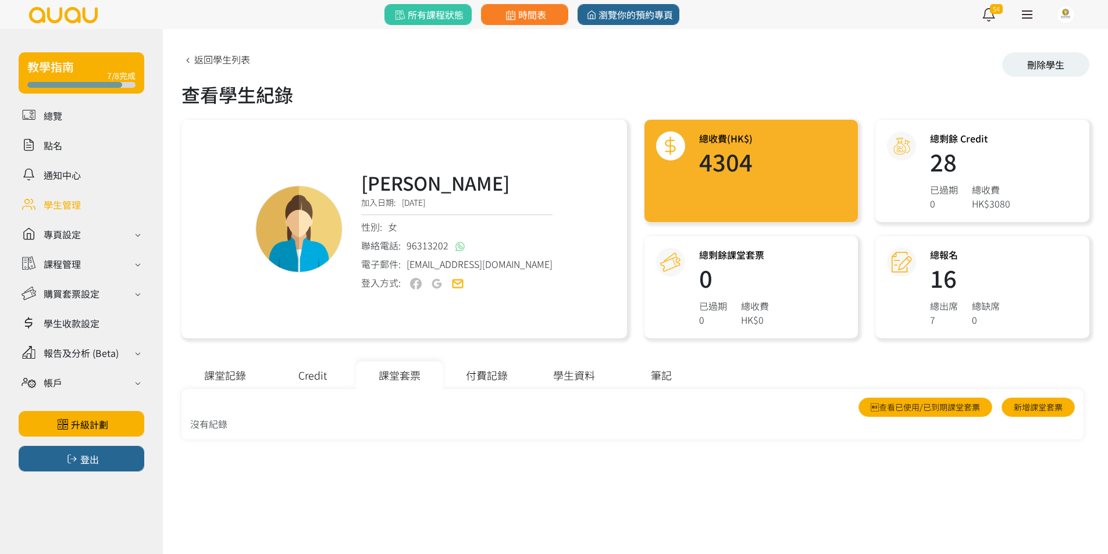
scroll to position [0, 0]
click at [334, 368] on div "Credit" at bounding box center [312, 375] width 87 height 27
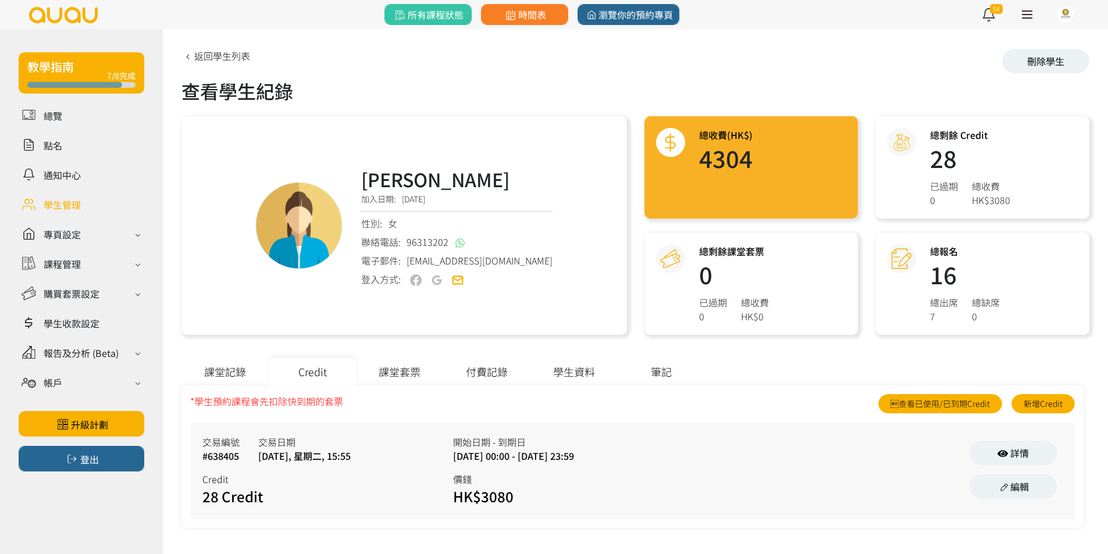
scroll to position [4, 0]
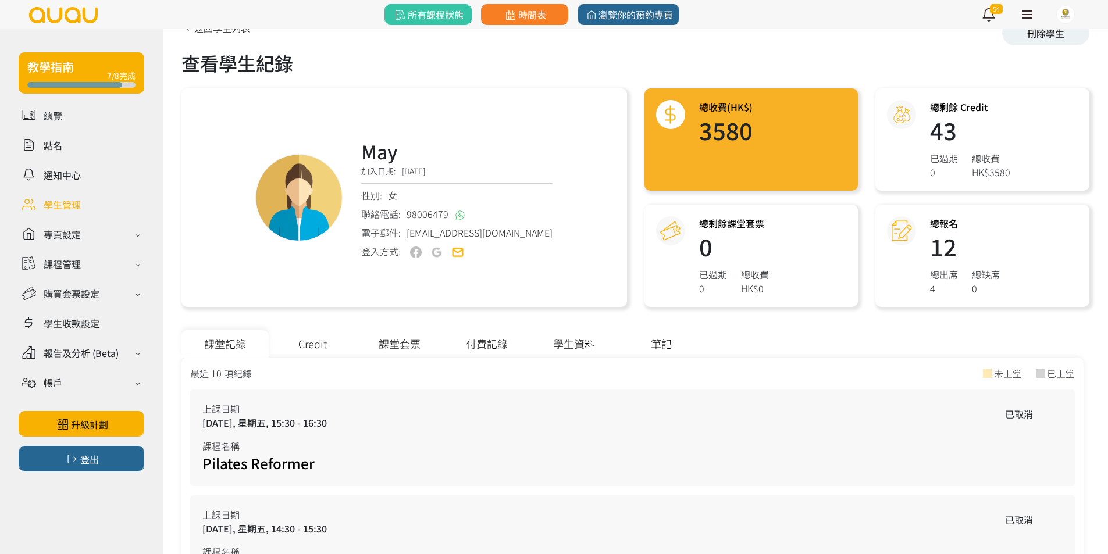
scroll to position [58, 0]
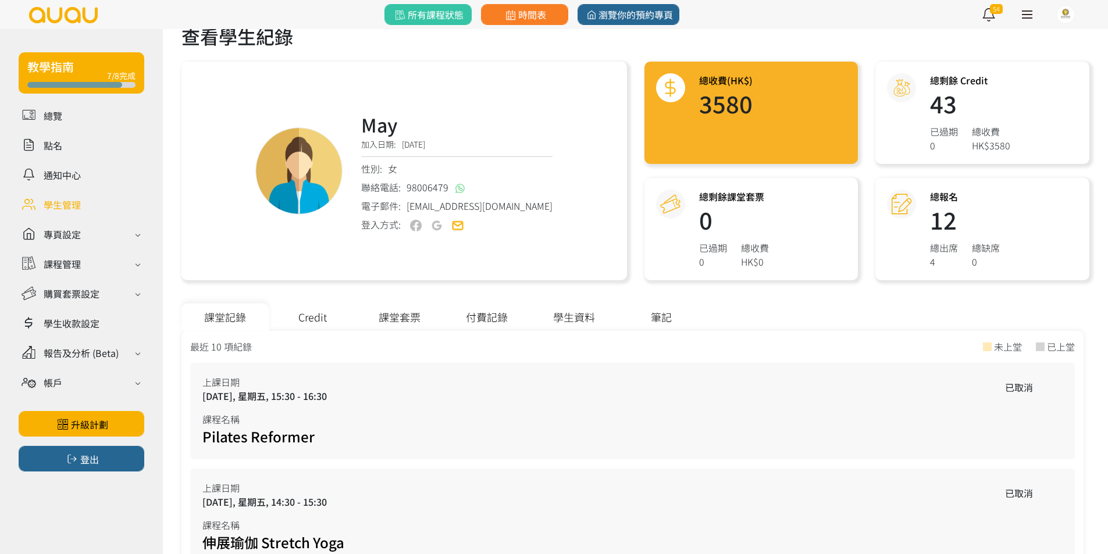
click at [316, 327] on div "Credit" at bounding box center [312, 317] width 87 height 27
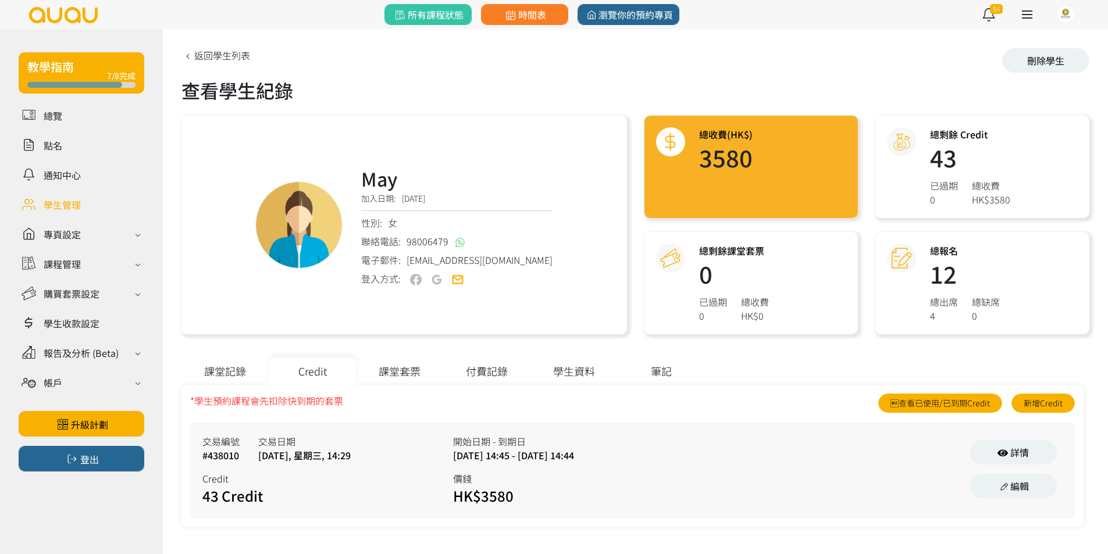
scroll to position [4, 0]
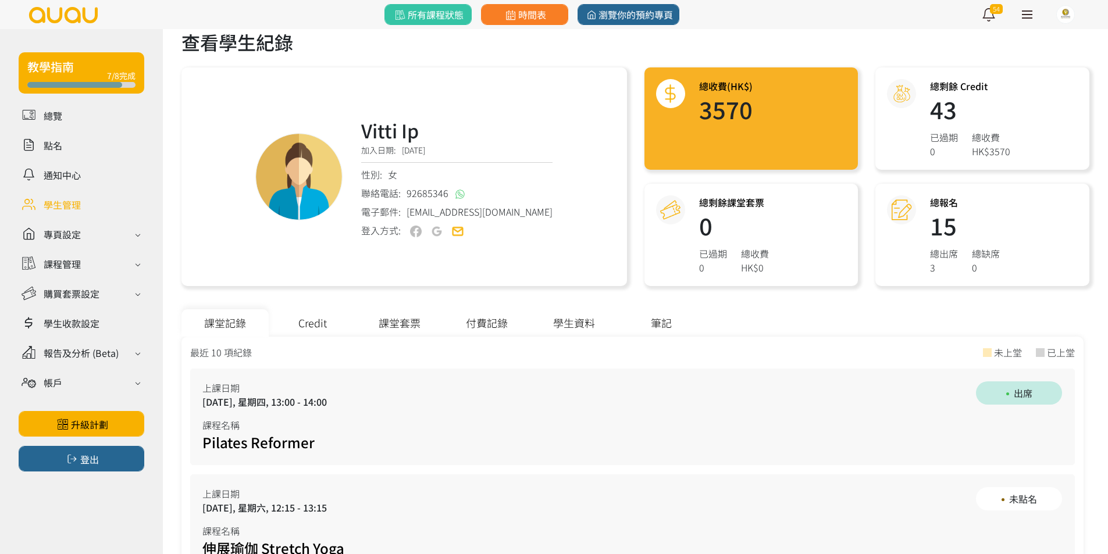
scroll to position [58, 0]
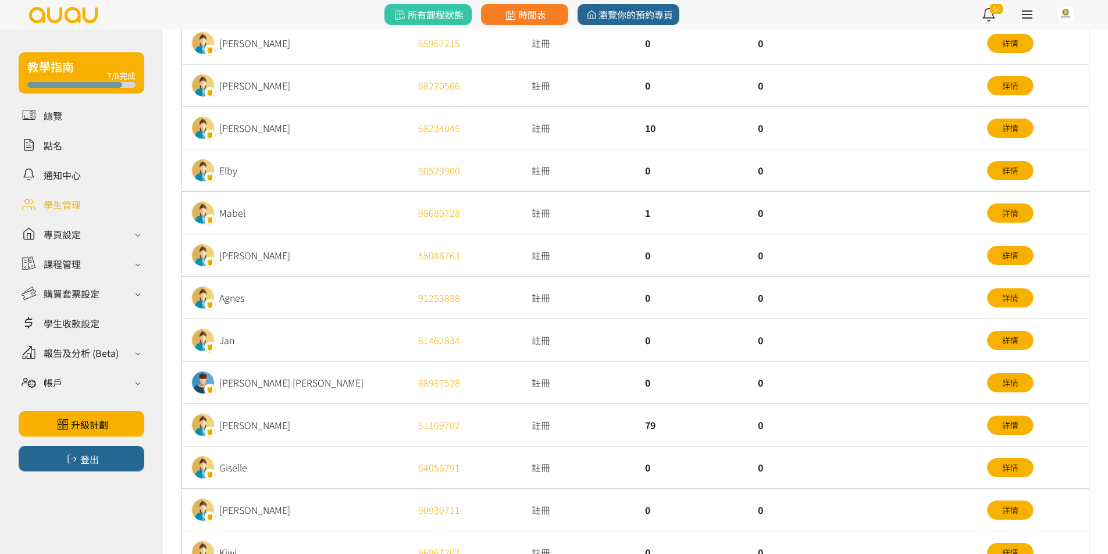
scroll to position [233, 0]
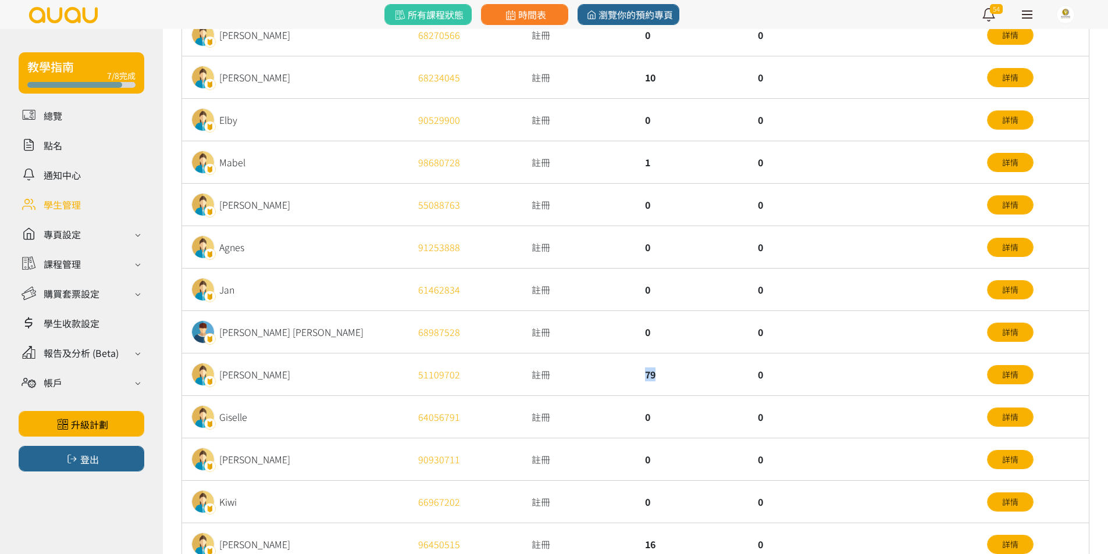
drag, startPoint x: 633, startPoint y: 372, endPoint x: 685, endPoint y: 376, distance: 51.9
click at [0, 0] on div "Crystal Leung 51109702 註冊 79 0 詳情" at bounding box center [0, 0] width 0 height 0
click at [685, 376] on div "79" at bounding box center [692, 375] width 113 height 42
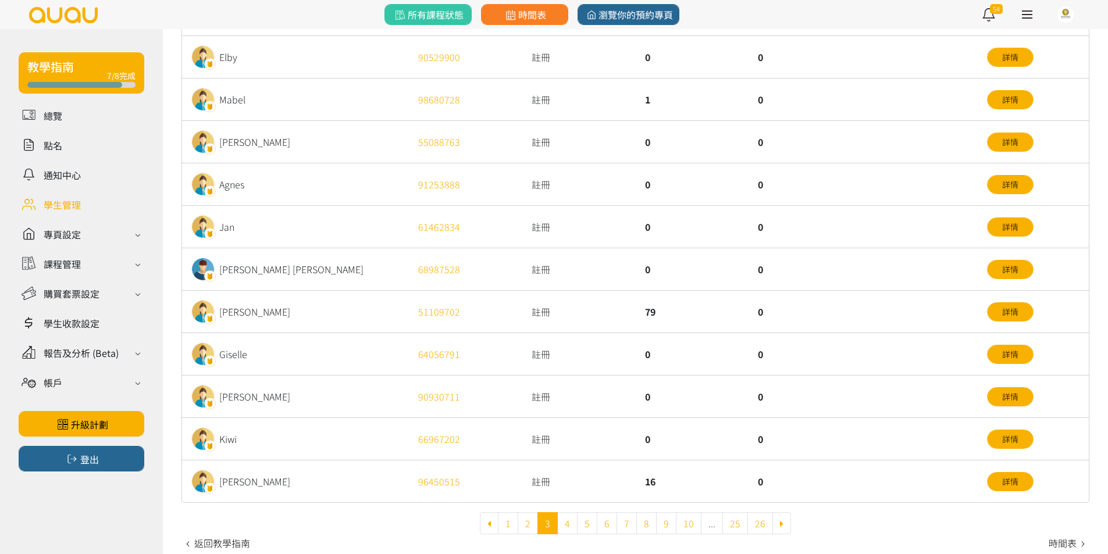
scroll to position [302, 0]
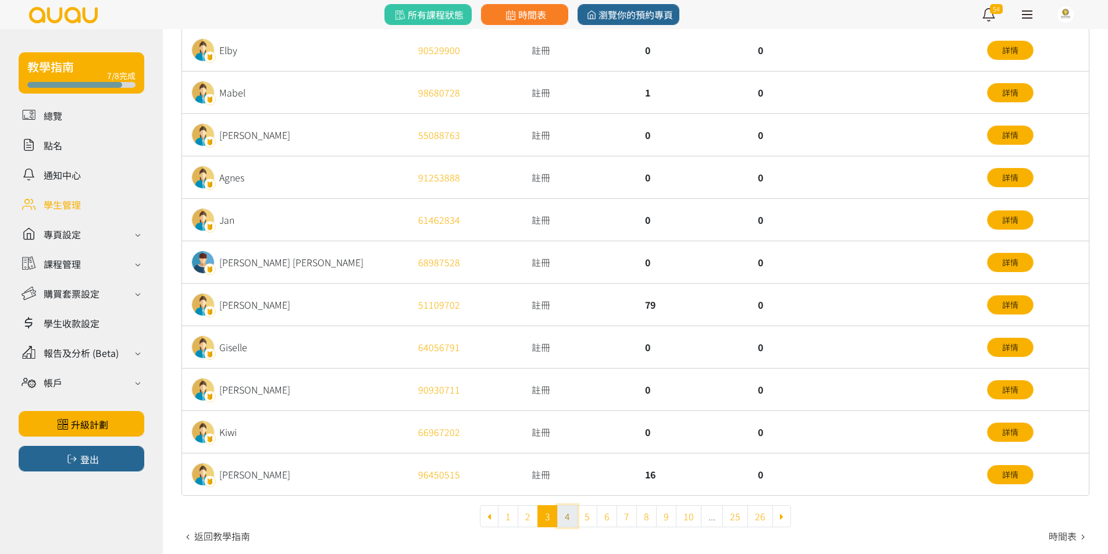
click at [571, 521] on link "4" at bounding box center [567, 516] width 20 height 22
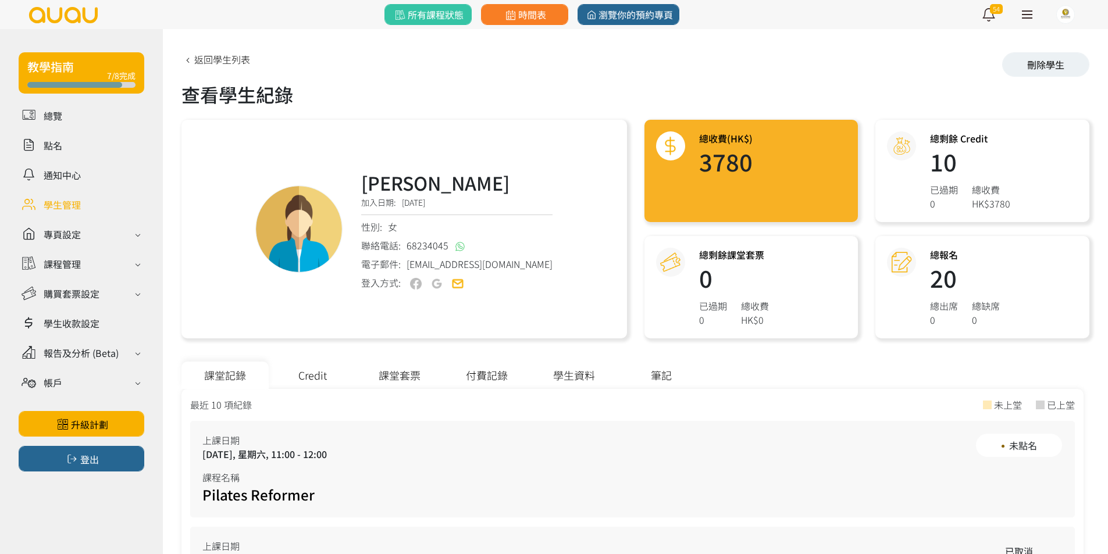
click at [342, 375] on div "Credit" at bounding box center [312, 375] width 87 height 27
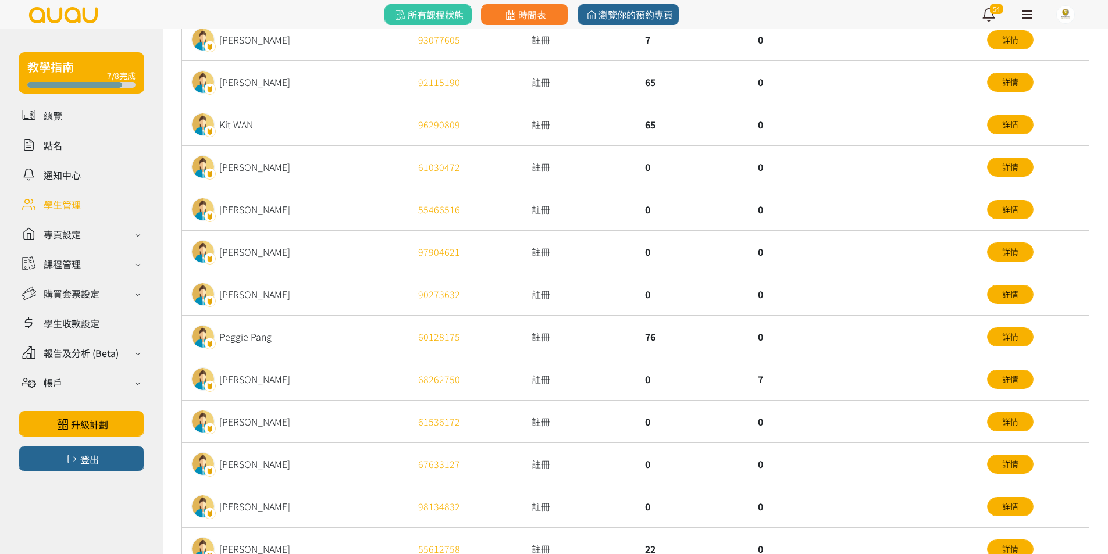
scroll to position [174, 0]
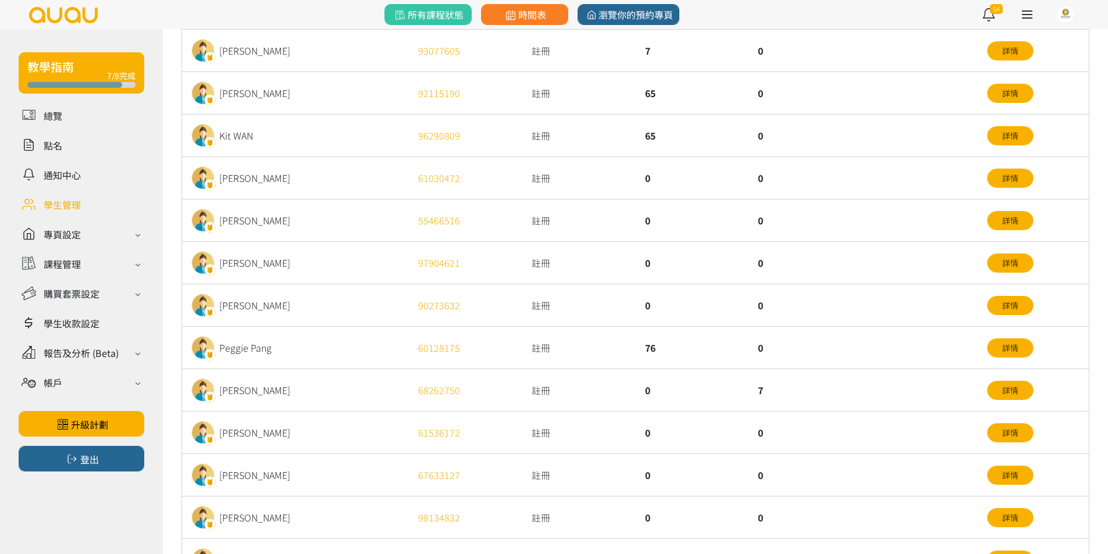
click at [698, 352] on div "76" at bounding box center [692, 348] width 113 height 42
click at [698, 351] on div "76" at bounding box center [692, 348] width 113 height 42
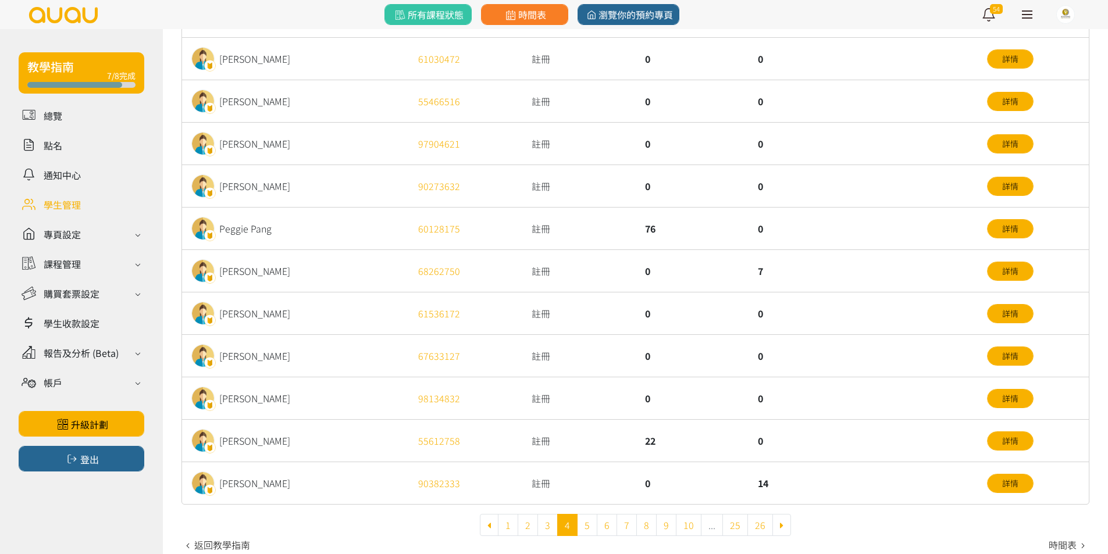
scroll to position [302, 0]
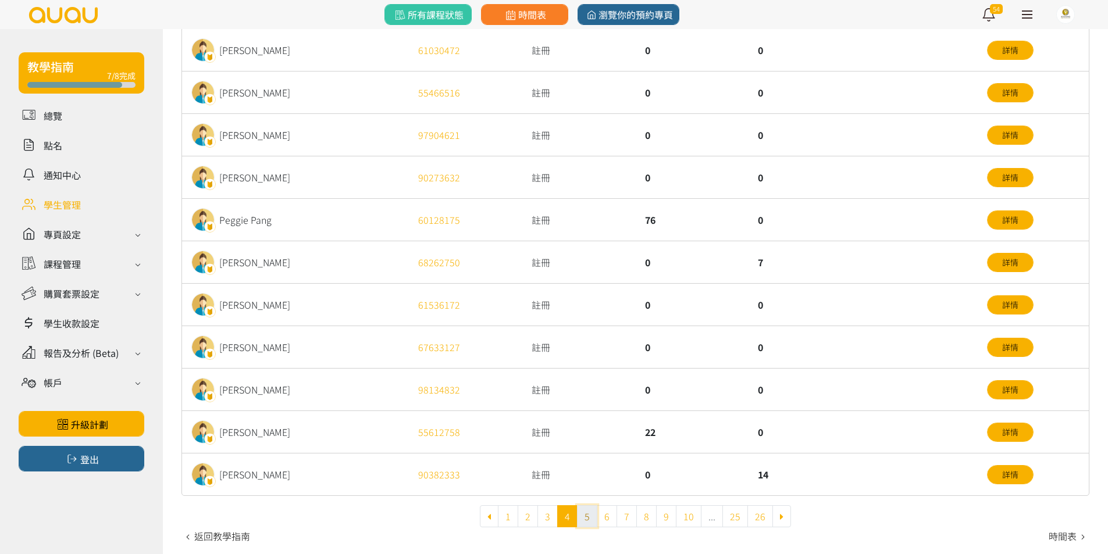
click at [594, 522] on link "5" at bounding box center [587, 516] width 20 height 22
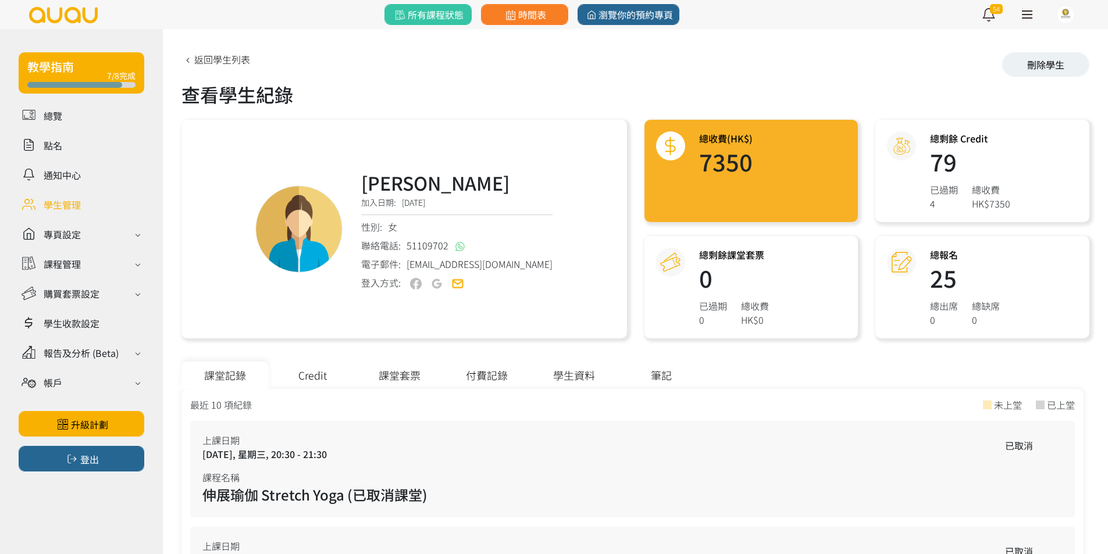
click at [327, 373] on div "Credit" at bounding box center [312, 375] width 87 height 27
click at [333, 366] on div "Credit" at bounding box center [312, 375] width 87 height 27
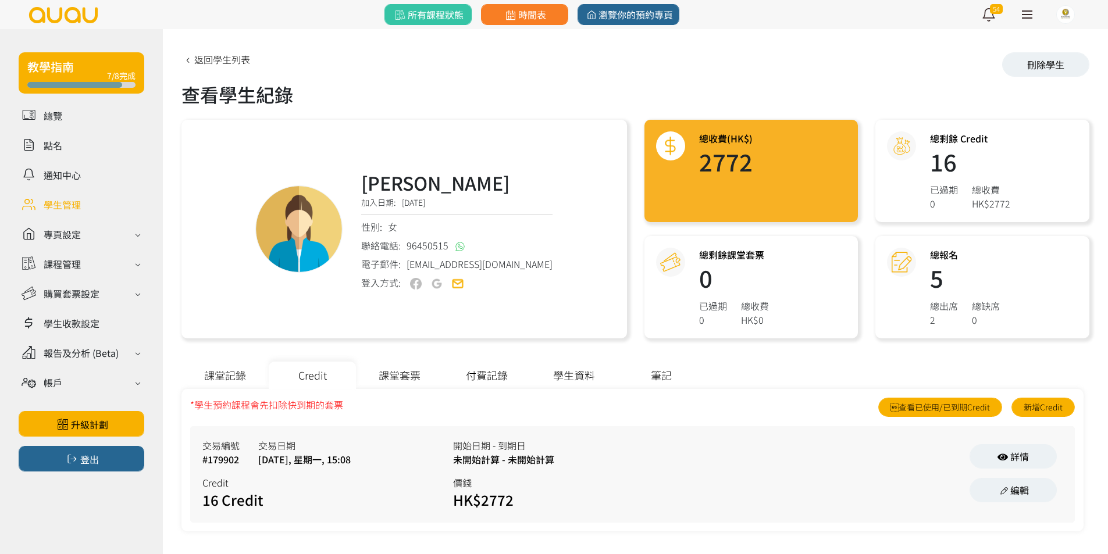
click at [351, 458] on div "2025/01/13, 星期一, 15:08" at bounding box center [304, 459] width 92 height 14
click at [572, 466] on div "開始日期 - 到期日 未開始計算 - 未開始計算 價錢 HK$2772" at bounding box center [578, 475] width 251 height 72
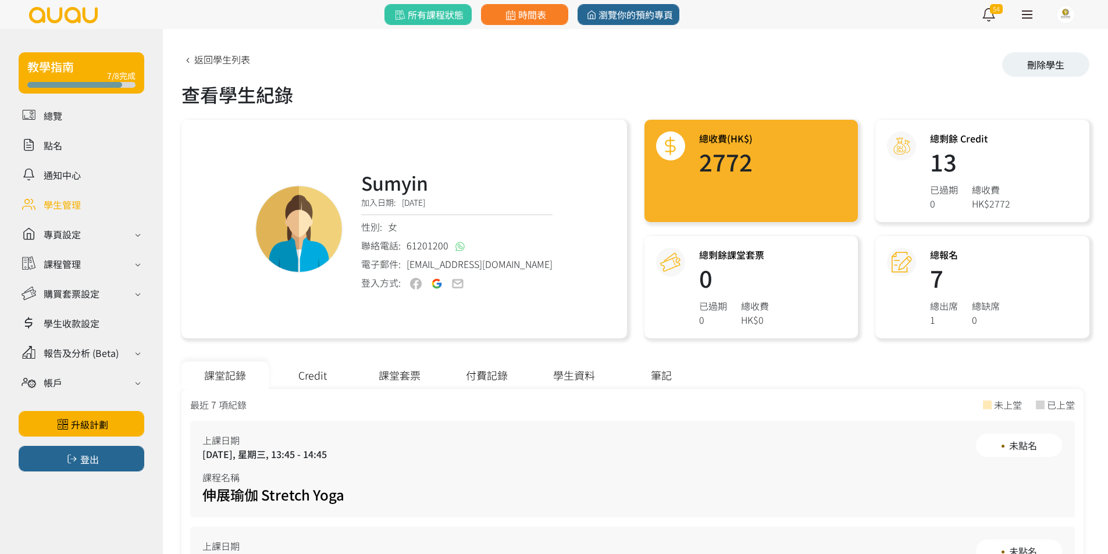
click at [351, 373] on div "Credit" at bounding box center [312, 375] width 87 height 27
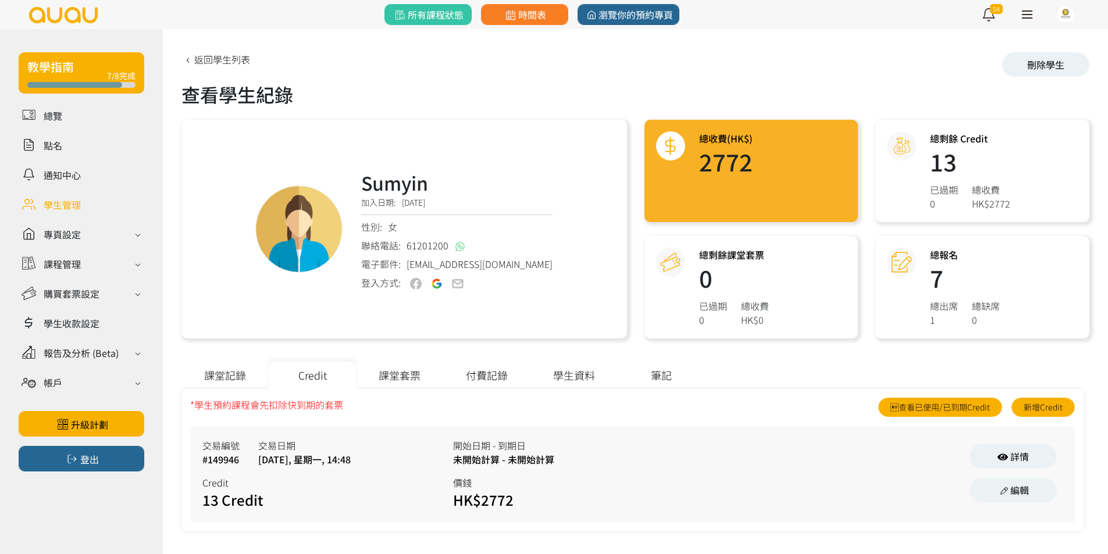
click at [351, 452] on div "交易日期" at bounding box center [304, 446] width 92 height 14
drag, startPoint x: 363, startPoint y: 452, endPoint x: 709, endPoint y: 347, distance: 361.5
click at [351, 452] on div "交易日期" at bounding box center [304, 446] width 92 height 14
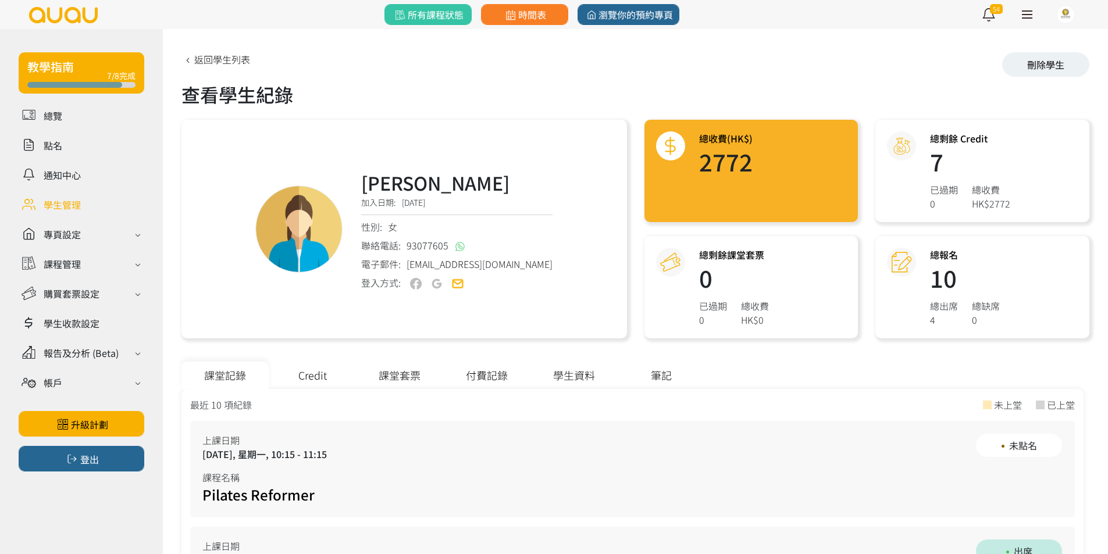
click at [315, 373] on div "Credit" at bounding box center [312, 375] width 87 height 27
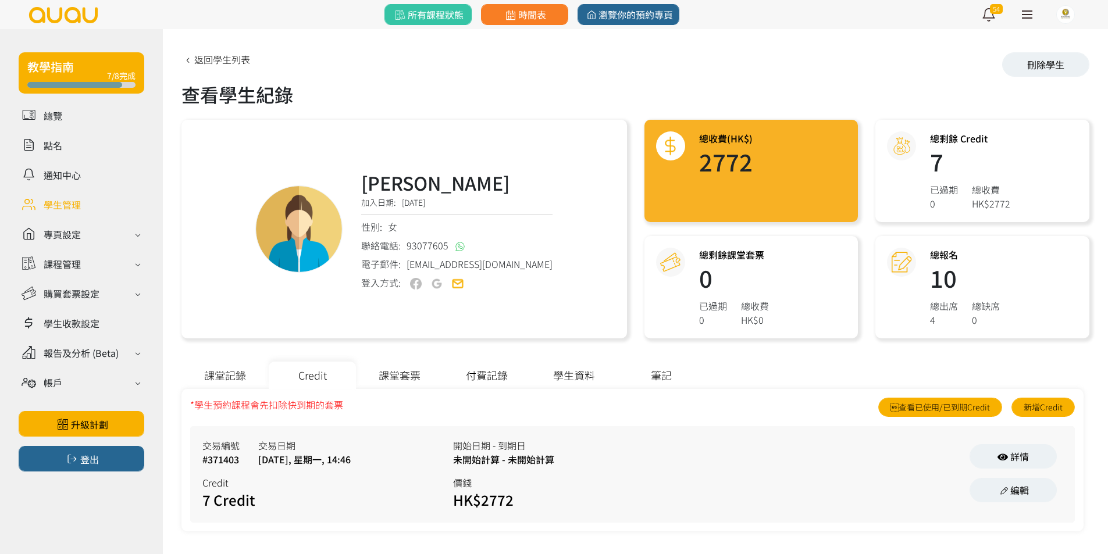
click at [398, 462] on div "交易編號 #371403 交易日期 [DATE], 星期一, 14:46" at bounding box center [327, 453] width 251 height 28
click at [398, 462] on div "交易編號 #371403 交易日期 2025/01/13, 星期一, 14:46" at bounding box center [327, 453] width 251 height 28
click at [575, 465] on div "未開始計算 - 未開始計算" at bounding box center [578, 459] width 251 height 14
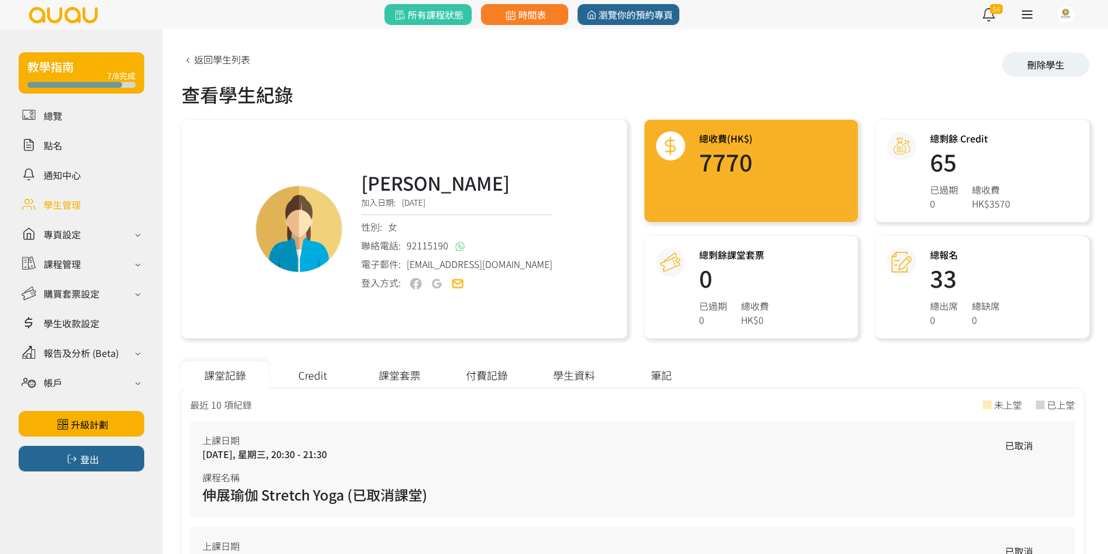
click at [310, 376] on div "Credit" at bounding box center [312, 375] width 87 height 27
click at [319, 381] on div "Credit" at bounding box center [312, 375] width 87 height 27
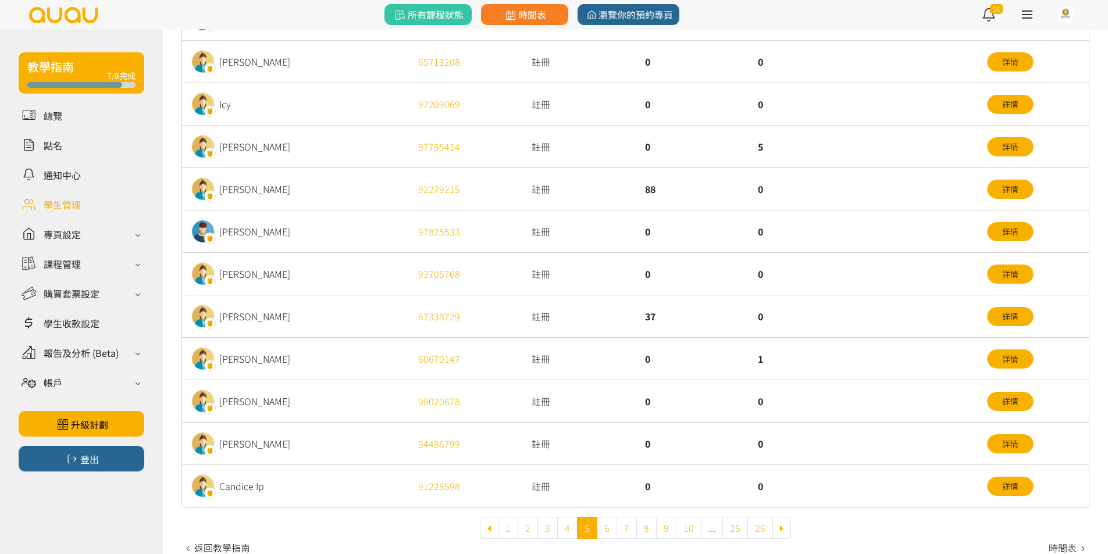
scroll to position [291, 0]
click at [354, 190] on div "[PERSON_NAME]" at bounding box center [295, 189] width 227 height 42
drag, startPoint x: 354, startPoint y: 190, endPoint x: 500, endPoint y: 202, distance: 147.1
click at [354, 190] on div "[PERSON_NAME]" at bounding box center [295, 189] width 227 height 42
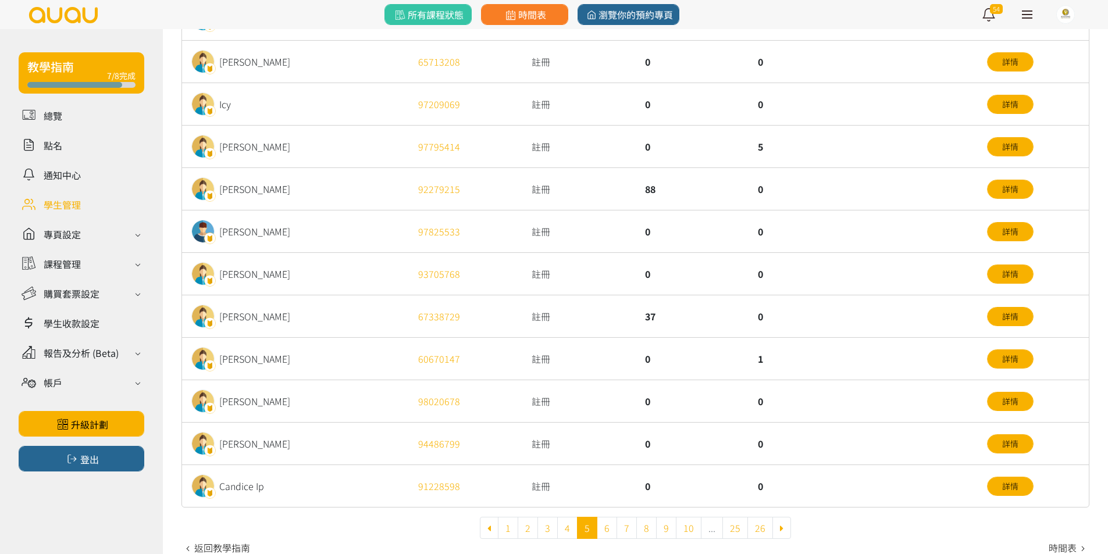
click at [718, 195] on div "88" at bounding box center [692, 189] width 113 height 42
click at [600, 530] on link "6" at bounding box center [607, 528] width 20 height 22
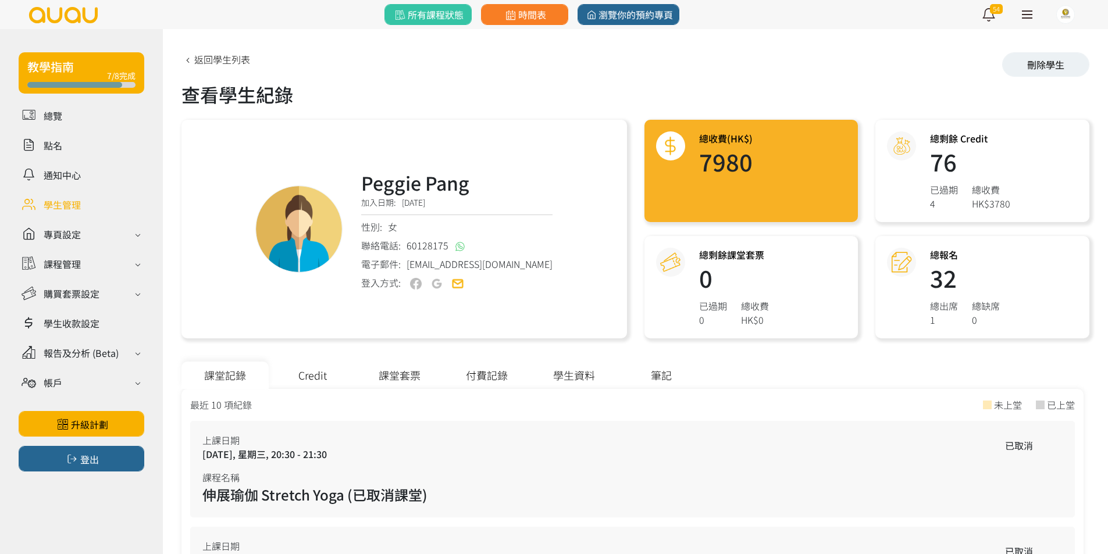
click at [427, 367] on div "課堂套票" at bounding box center [399, 375] width 87 height 27
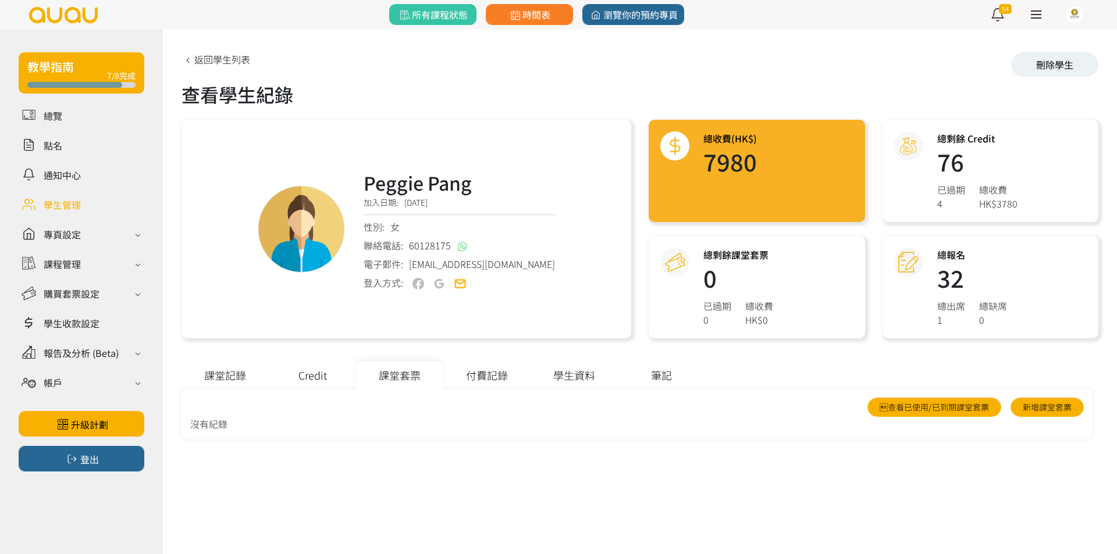
click at [251, 369] on div "課堂記錄" at bounding box center [224, 375] width 87 height 27
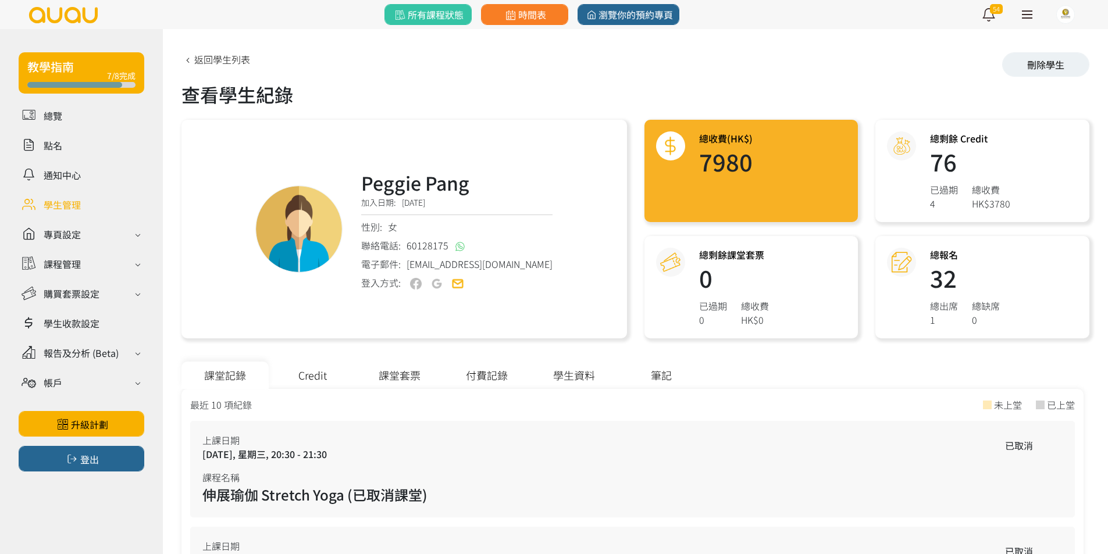
drag, startPoint x: 357, startPoint y: 372, endPoint x: 350, endPoint y: 373, distance: 7.1
click at [355, 372] on div "課堂記錄 Credit 課堂套票 付費記錄 學生資料 筆記" at bounding box center [632, 375] width 902 height 27
click at [342, 373] on div "Credit" at bounding box center [312, 375] width 87 height 27
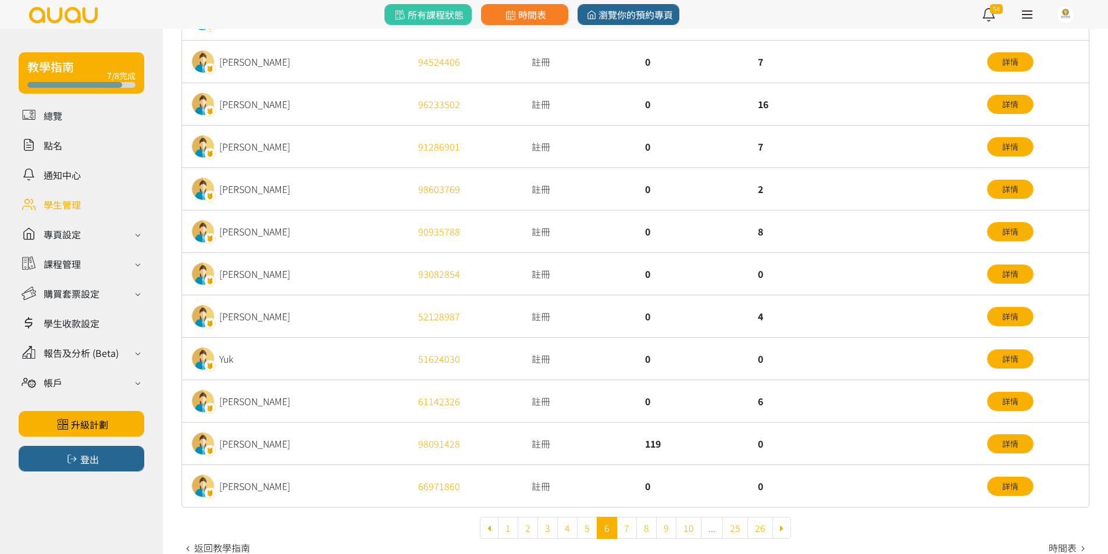
scroll to position [302, 0]
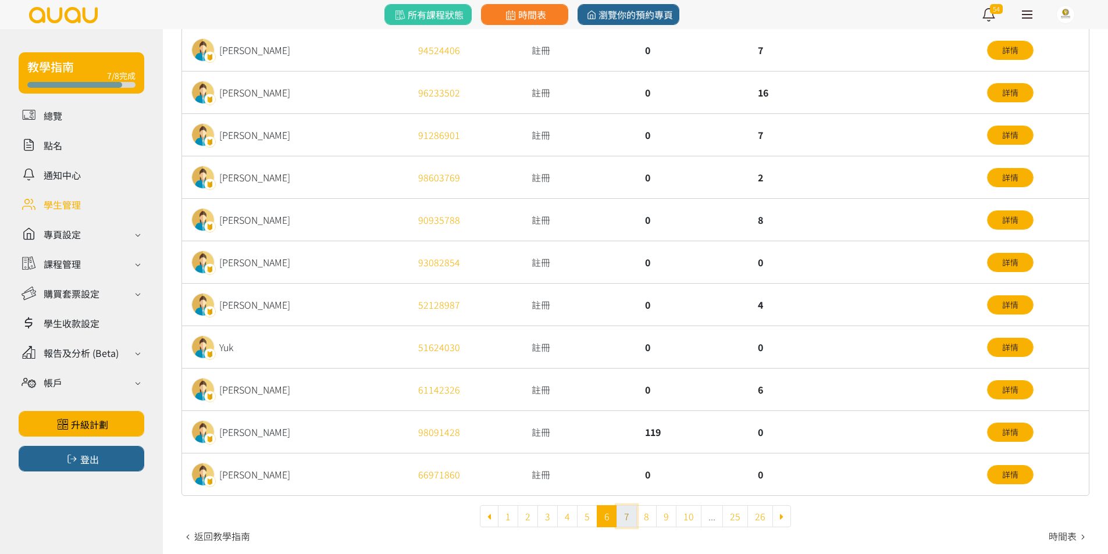
click at [628, 514] on link "7" at bounding box center [626, 516] width 20 height 22
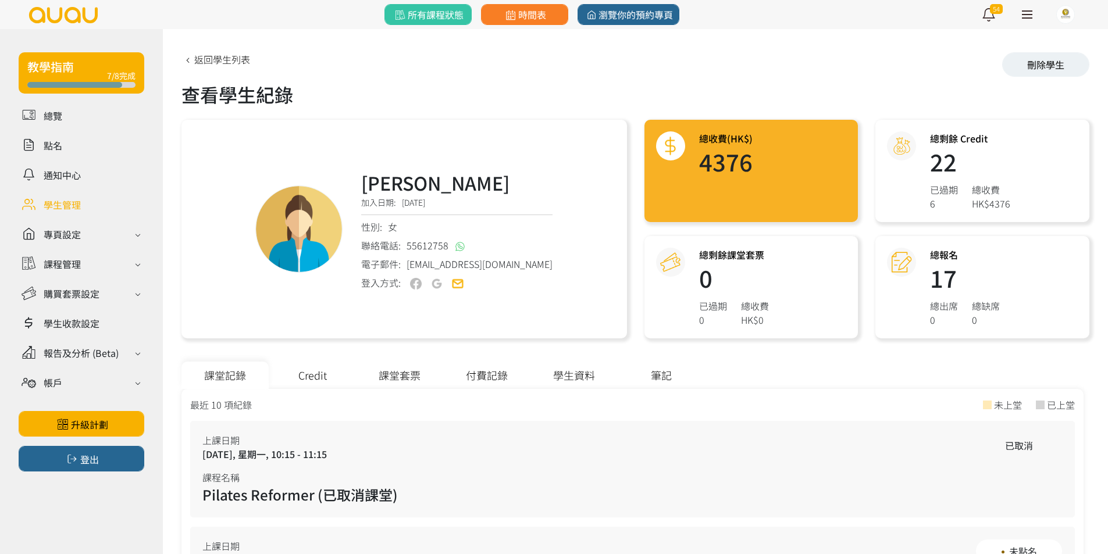
click at [374, 369] on div "課堂套票" at bounding box center [399, 375] width 87 height 27
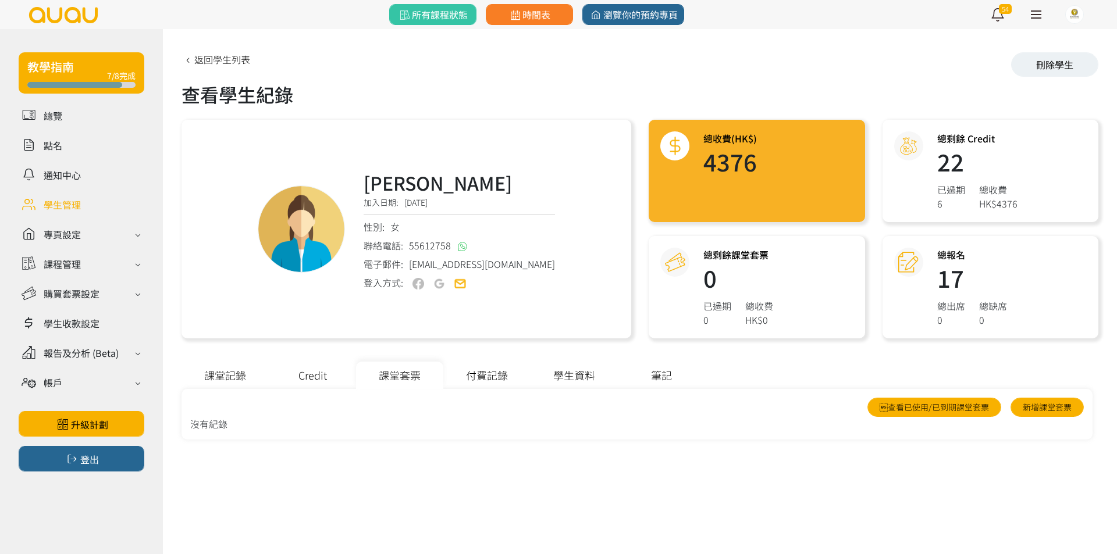
click at [326, 376] on div "Credit" at bounding box center [312, 375] width 87 height 27
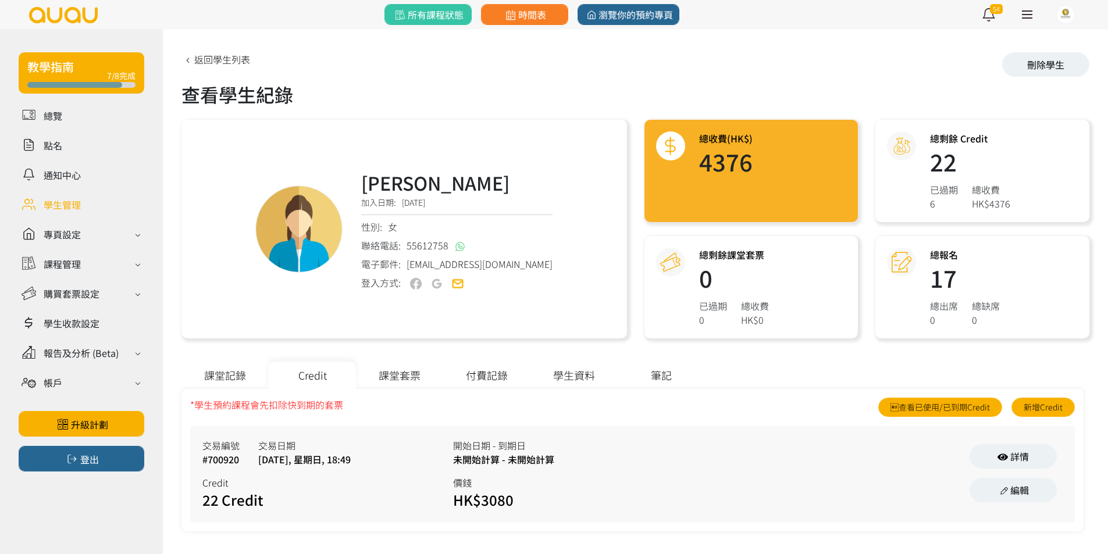
scroll to position [4, 0]
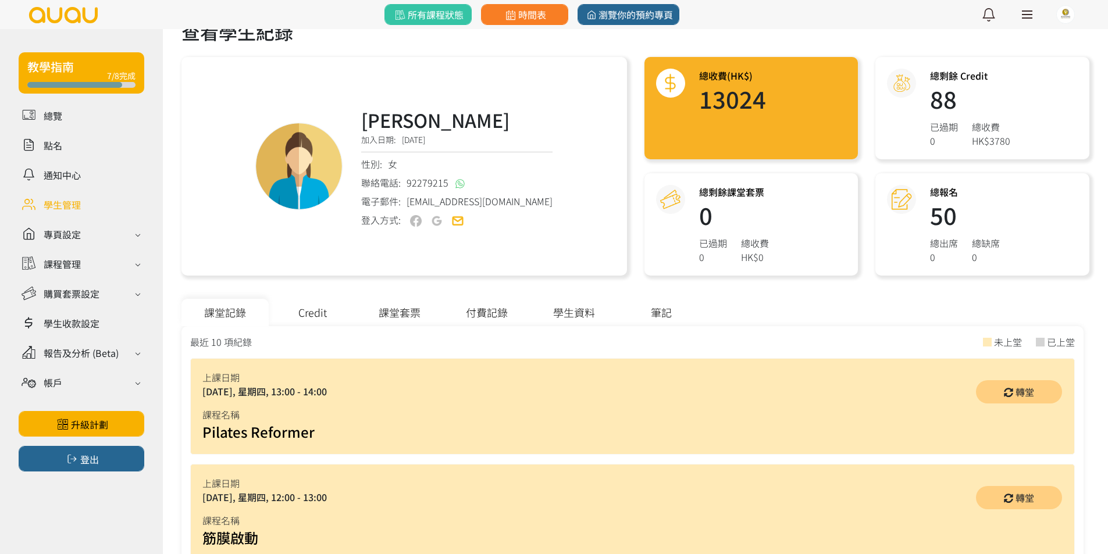
scroll to position [58, 0]
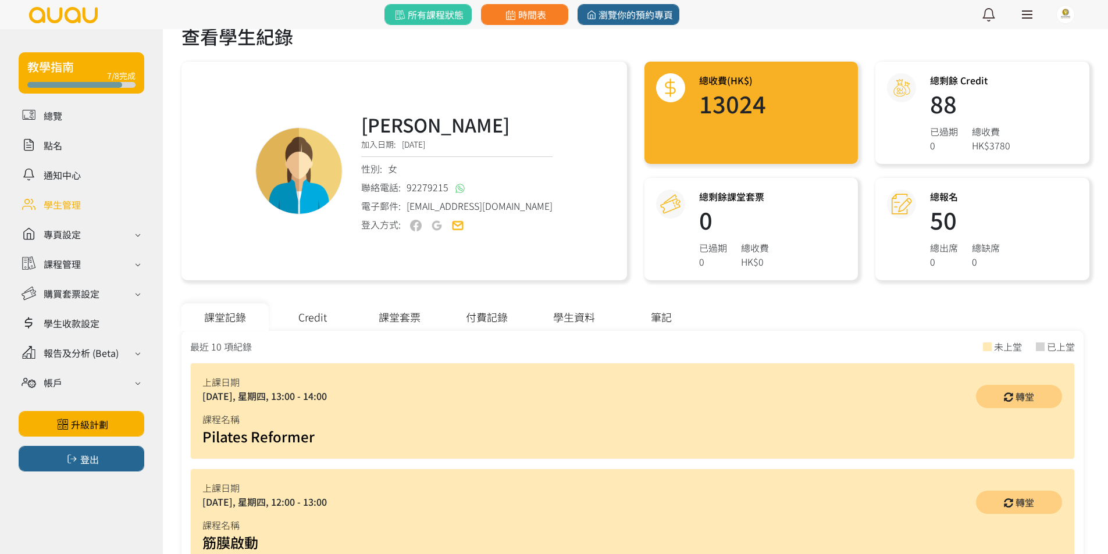
click at [397, 316] on div "課堂套票" at bounding box center [399, 317] width 87 height 27
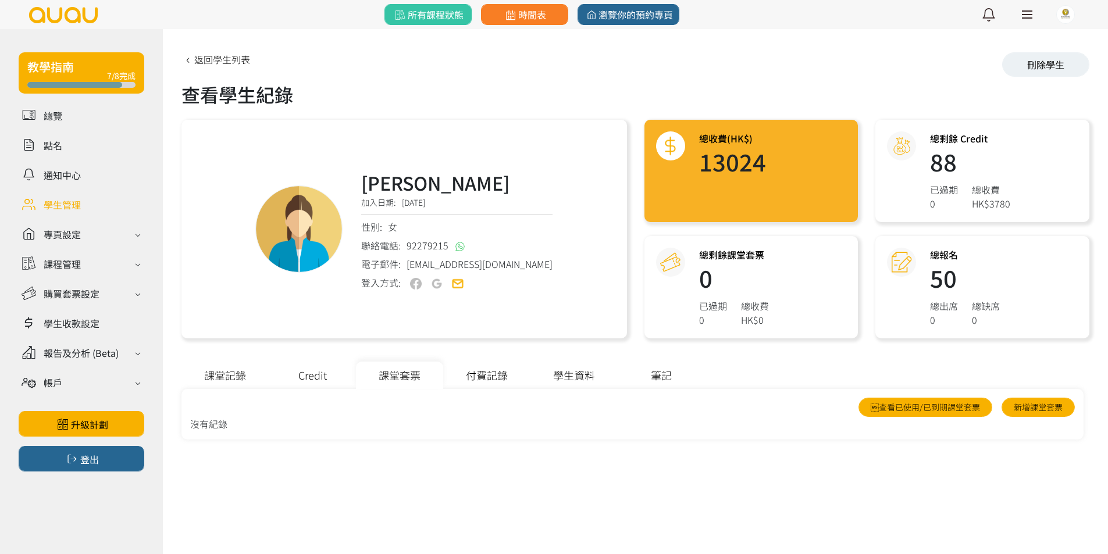
scroll to position [0, 0]
click at [292, 326] on div "Yvonne Yau 加入日期: 2024/08/28 性別: 女 聯絡電話: 92279215 電子郵件: uayennovy@gmail.com 登入方式:" at bounding box center [406, 229] width 450 height 219
click at [325, 377] on div "Credit" at bounding box center [312, 375] width 87 height 27
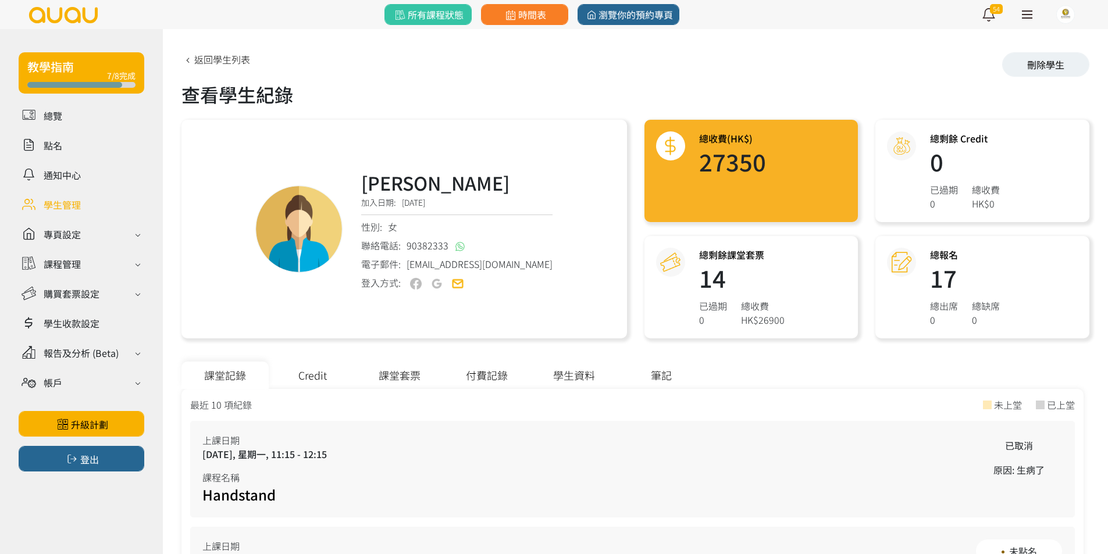
scroll to position [58, 0]
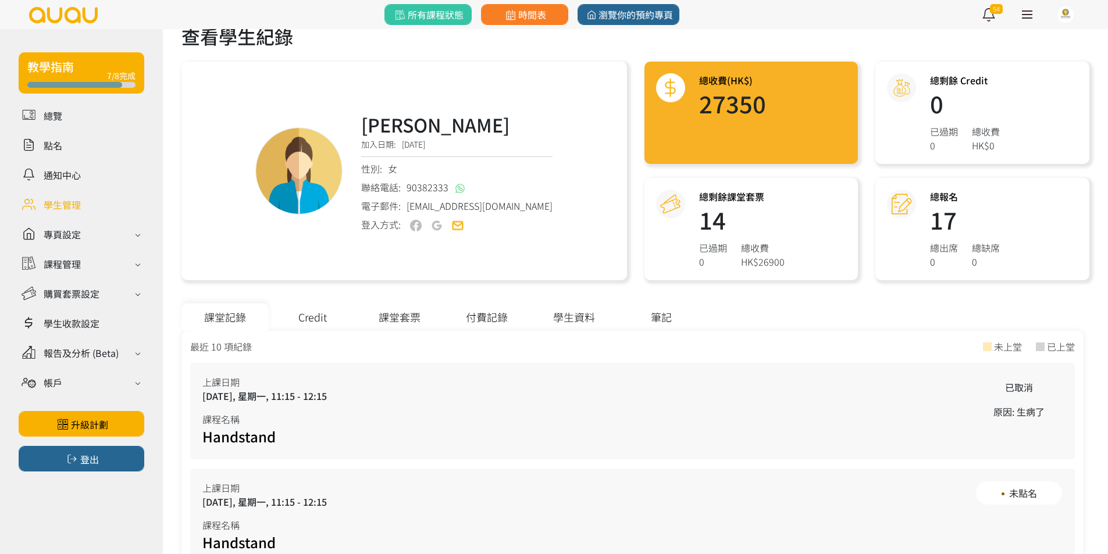
click at [322, 315] on div "Credit" at bounding box center [312, 317] width 87 height 27
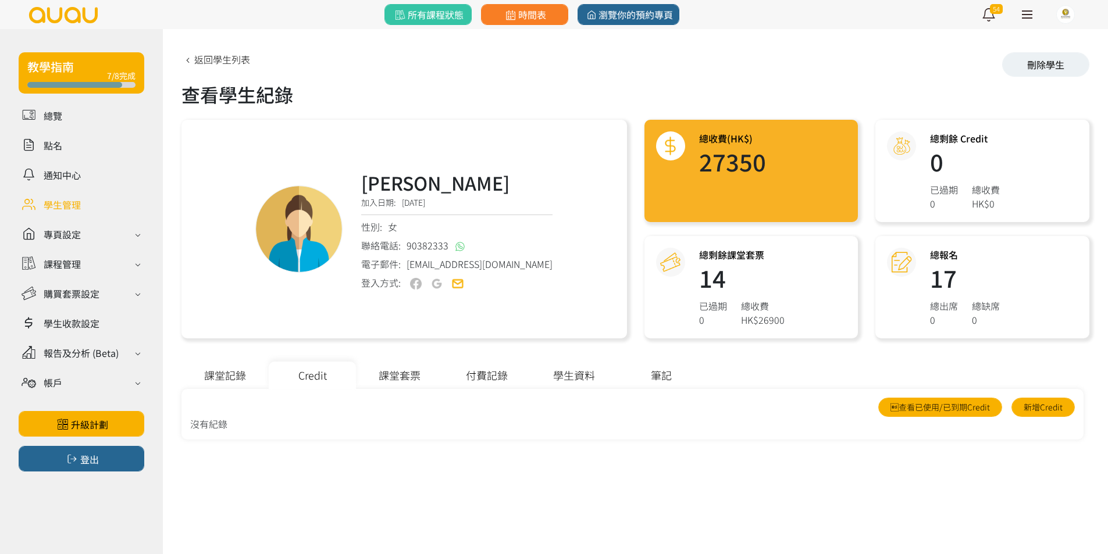
scroll to position [0, 0]
click at [390, 373] on div "課堂套票" at bounding box center [399, 375] width 87 height 27
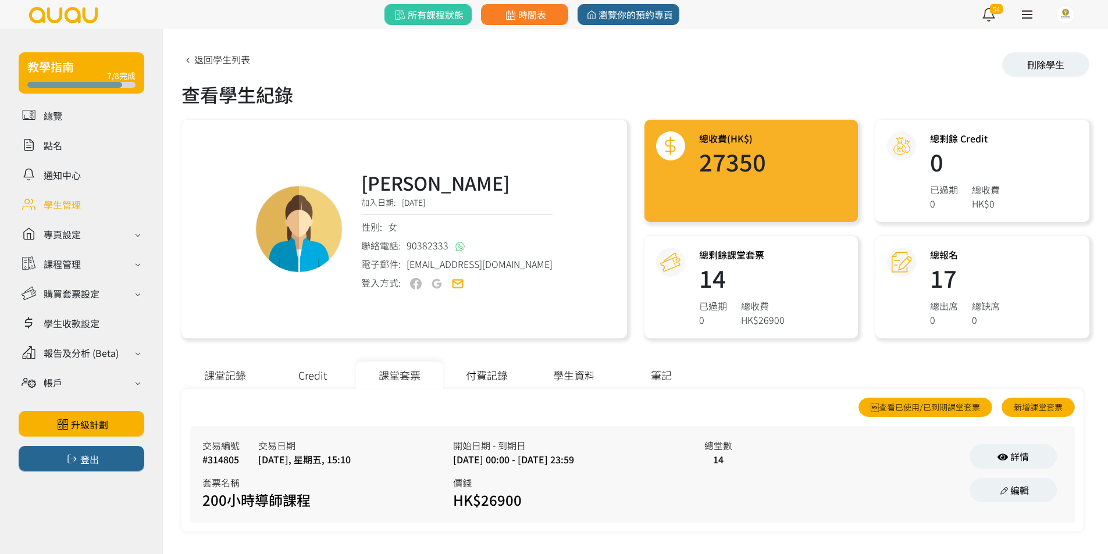
scroll to position [4, 0]
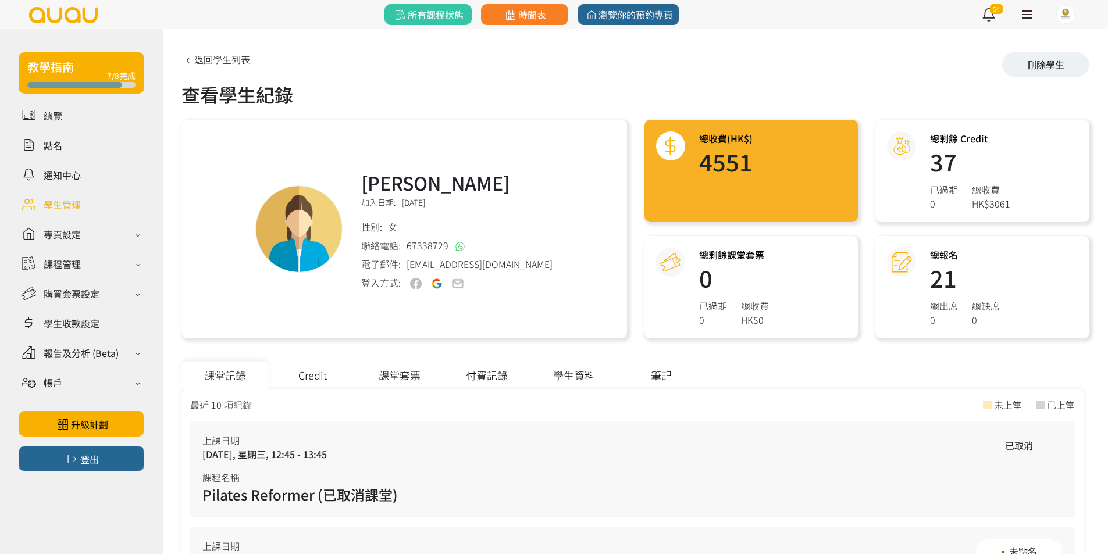
click at [326, 372] on div "Credit" at bounding box center [312, 375] width 87 height 27
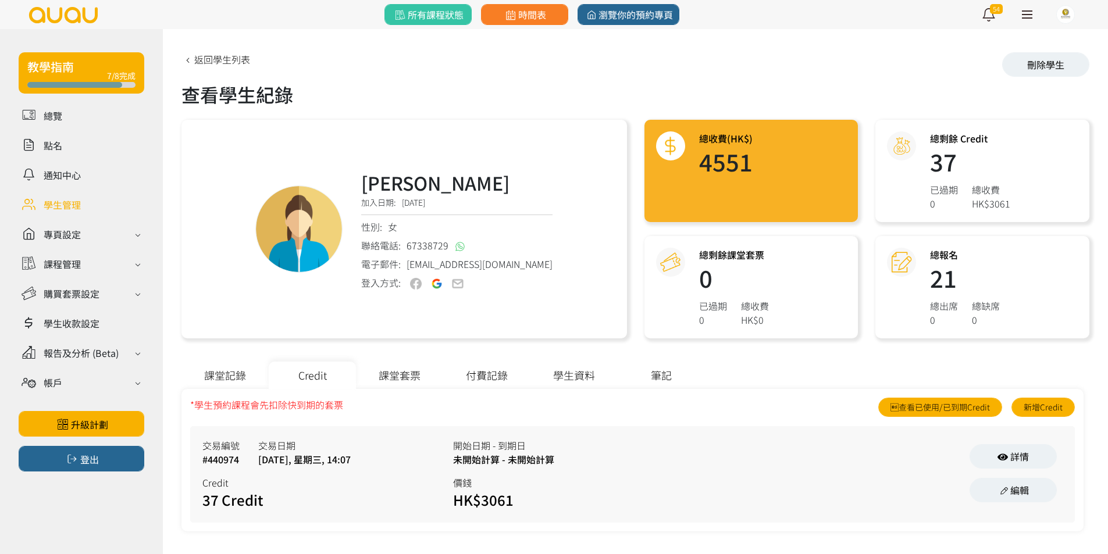
click at [351, 455] on div "2024/09/11, 星期三, 14:07" at bounding box center [304, 459] width 92 height 14
click at [434, 472] on div "交易編號 #440974 交易日期 2024/09/11, 星期三, 14:07 Credit 37 Credit" at bounding box center [327, 475] width 251 height 72
click at [425, 459] on div "交易編號 #440974 交易日期 2024/09/11, 星期三, 14:07" at bounding box center [327, 453] width 251 height 28
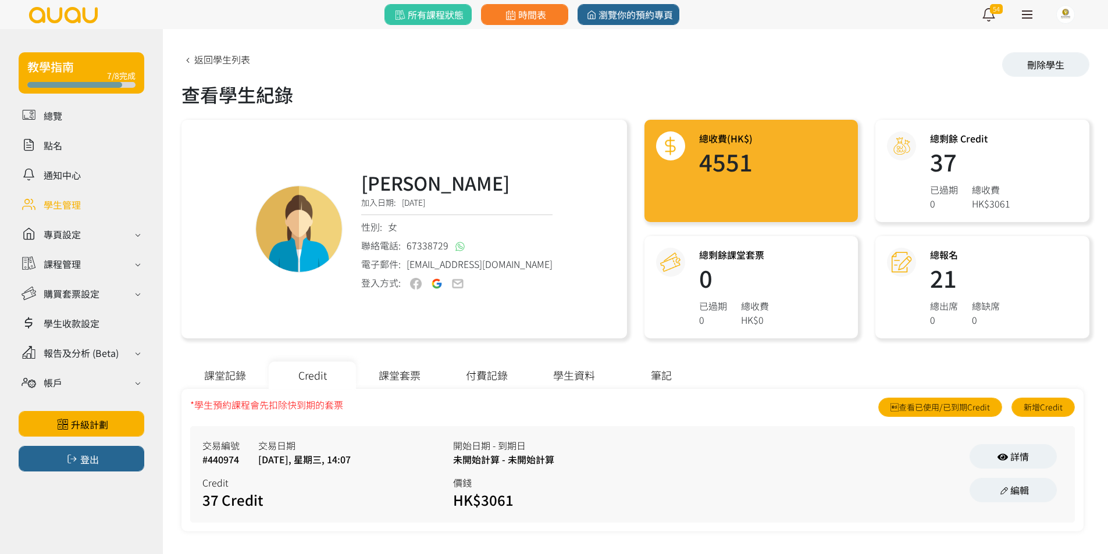
click at [425, 459] on div "交易編號 #440974 交易日期 2024/09/11, 星期三, 14:07" at bounding box center [327, 453] width 251 height 28
click at [420, 477] on div "Credit" at bounding box center [327, 483] width 251 height 14
click at [984, 484] on link "編輯" at bounding box center [1012, 490] width 87 height 24
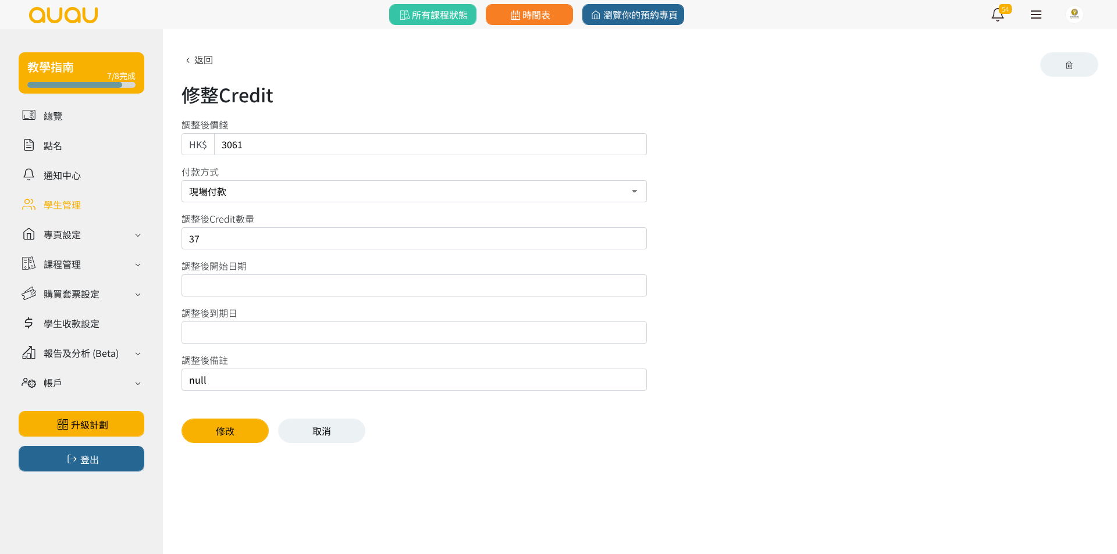
click at [309, 286] on input "text" at bounding box center [413, 286] width 465 height 22
click at [358, 322] on input "text" at bounding box center [413, 333] width 465 height 22
click at [368, 425] on div "修改 取消" at bounding box center [639, 431] width 917 height 24
click at [357, 427] on link "取消" at bounding box center [321, 431] width 87 height 24
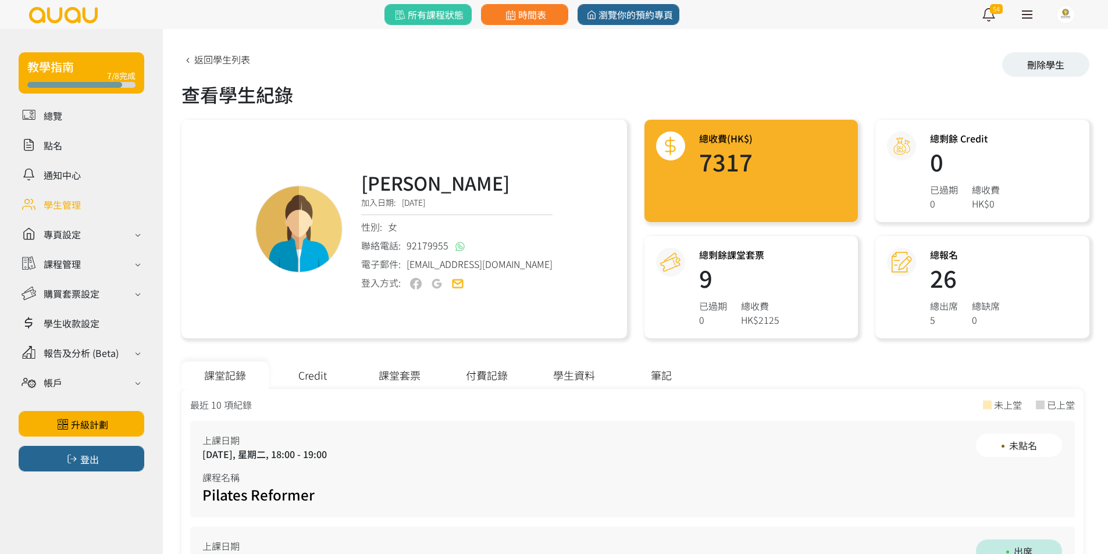
drag, startPoint x: 425, startPoint y: 383, endPoint x: 454, endPoint y: 359, distance: 37.5
click at [425, 384] on div "課堂套票" at bounding box center [399, 375] width 87 height 27
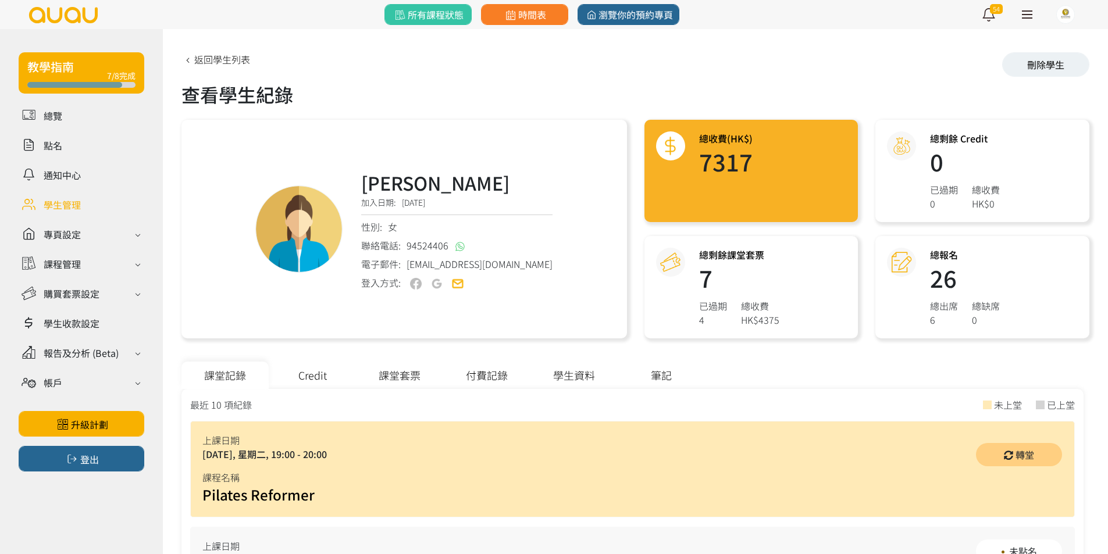
click at [390, 377] on div "課堂套票" at bounding box center [399, 375] width 87 height 27
click at [392, 367] on div "課堂套票" at bounding box center [399, 375] width 87 height 27
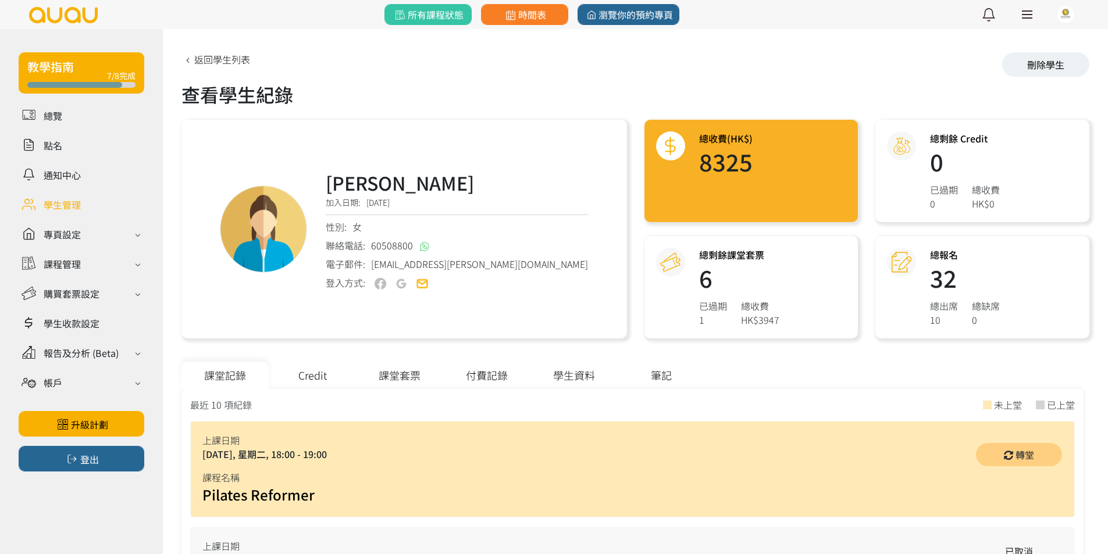
click at [397, 379] on div "課堂套票" at bounding box center [399, 375] width 87 height 27
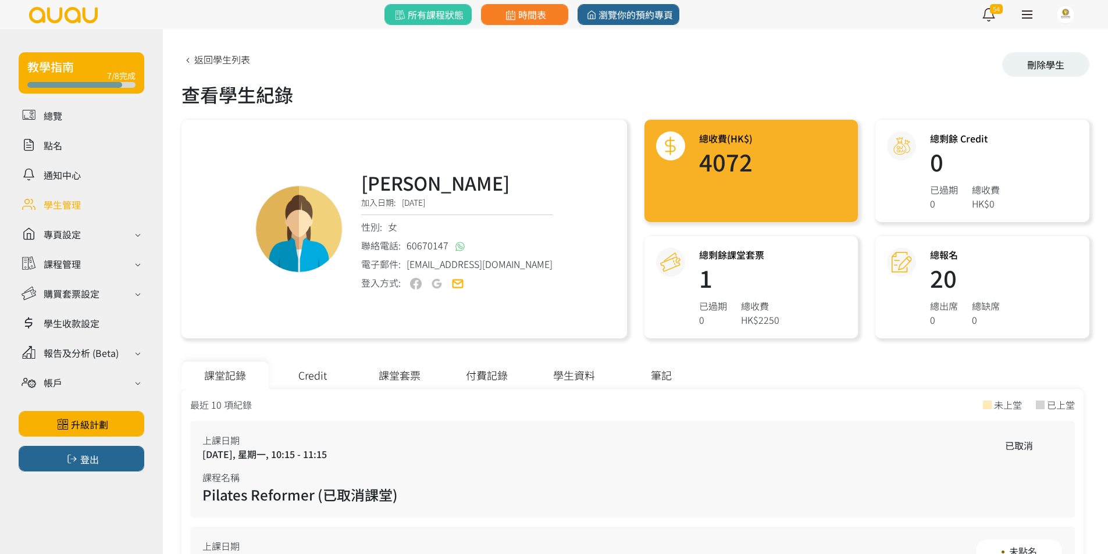
click at [411, 373] on div "課堂套票" at bounding box center [399, 375] width 87 height 27
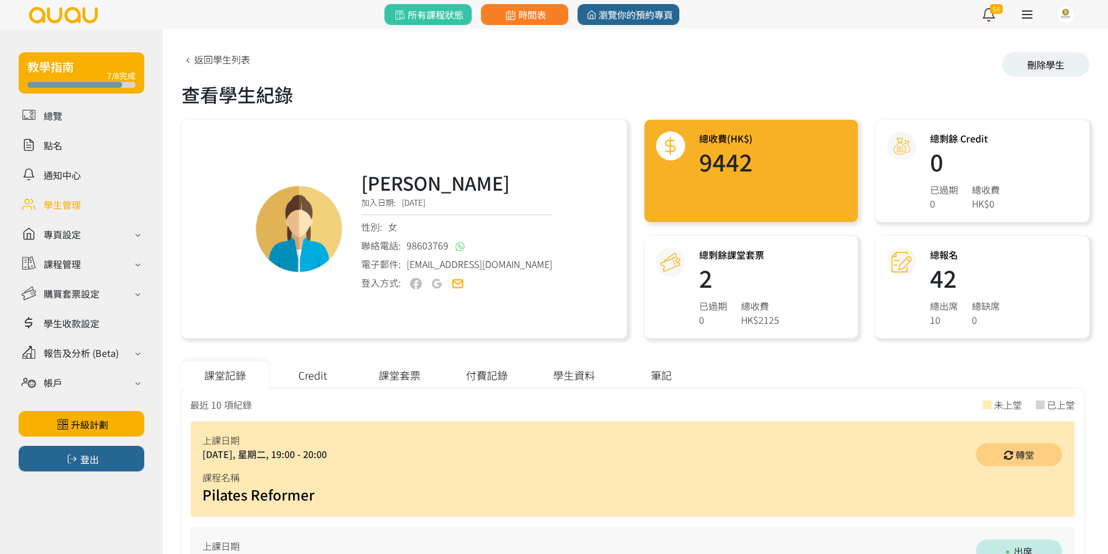
click at [390, 376] on div "課堂套票" at bounding box center [399, 375] width 87 height 27
click at [429, 373] on div "課堂套票" at bounding box center [399, 375] width 87 height 27
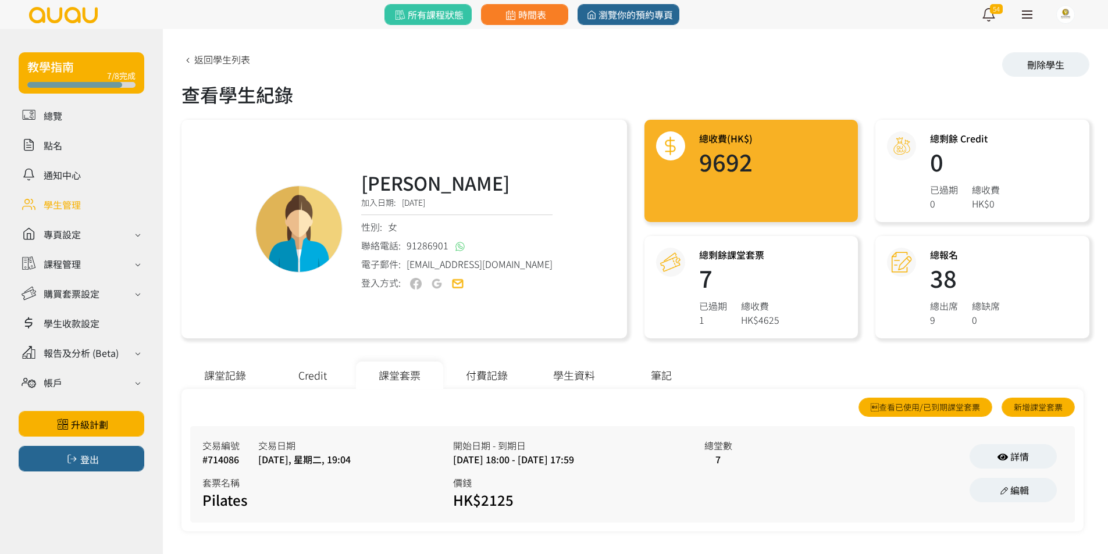
scroll to position [4, 0]
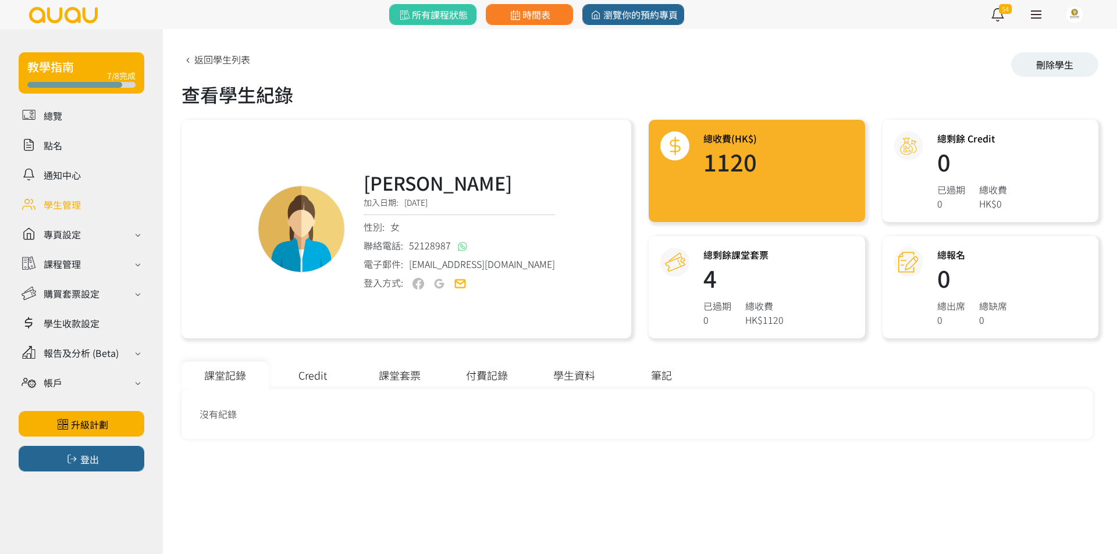
click at [372, 371] on div "課堂套票" at bounding box center [399, 375] width 87 height 27
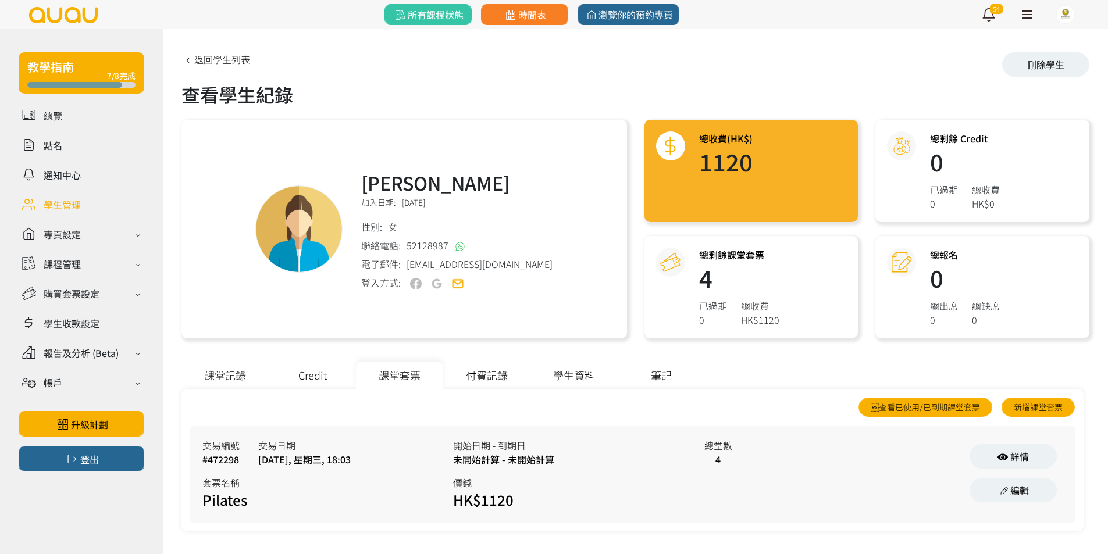
click at [345, 372] on div "Credit" at bounding box center [312, 375] width 87 height 27
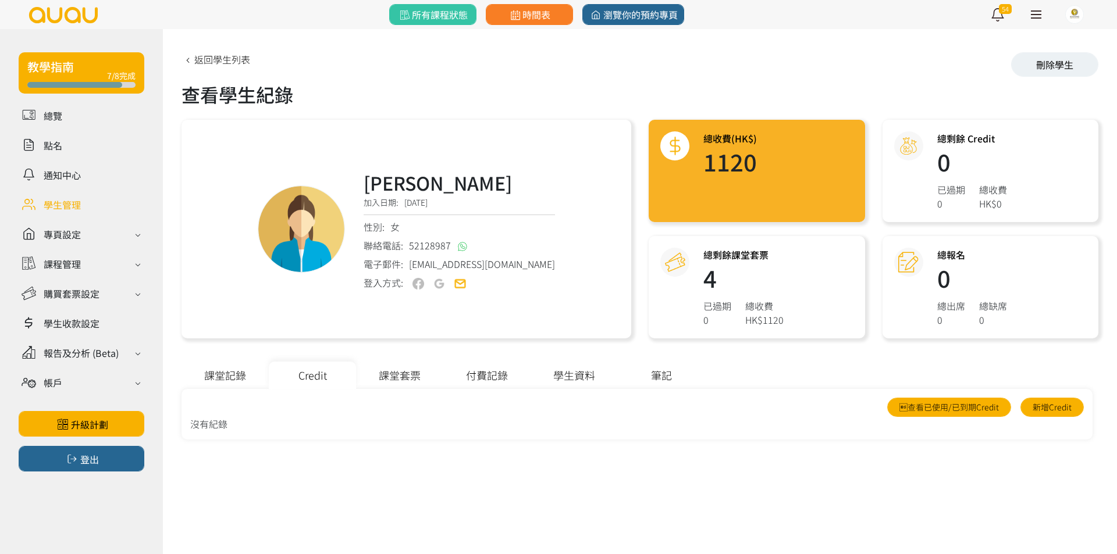
click at [380, 373] on div "課堂套票" at bounding box center [399, 375] width 87 height 27
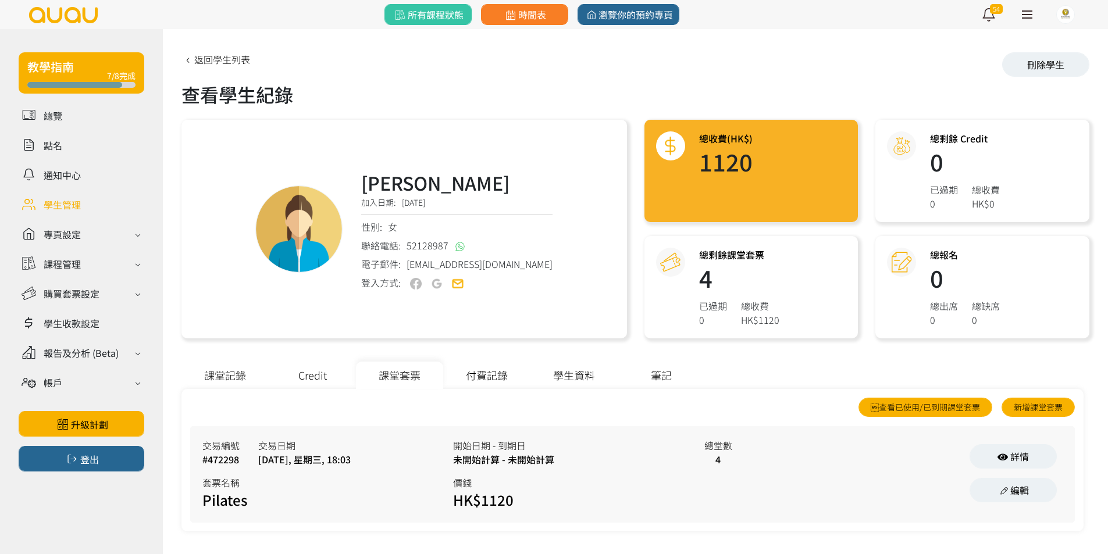
drag, startPoint x: 530, startPoint y: 279, endPoint x: 505, endPoint y: 169, distance: 112.0
click at [506, 170] on div "Olivia Cheung 加入日期: 2024/06/12 性別: 女 聯絡電話: 52128987 電子郵件: totocheung124@gmail.c…" at bounding box center [456, 230] width 191 height 122
click at [500, 179] on h3 "Olivia Cheung" at bounding box center [456, 183] width 191 height 28
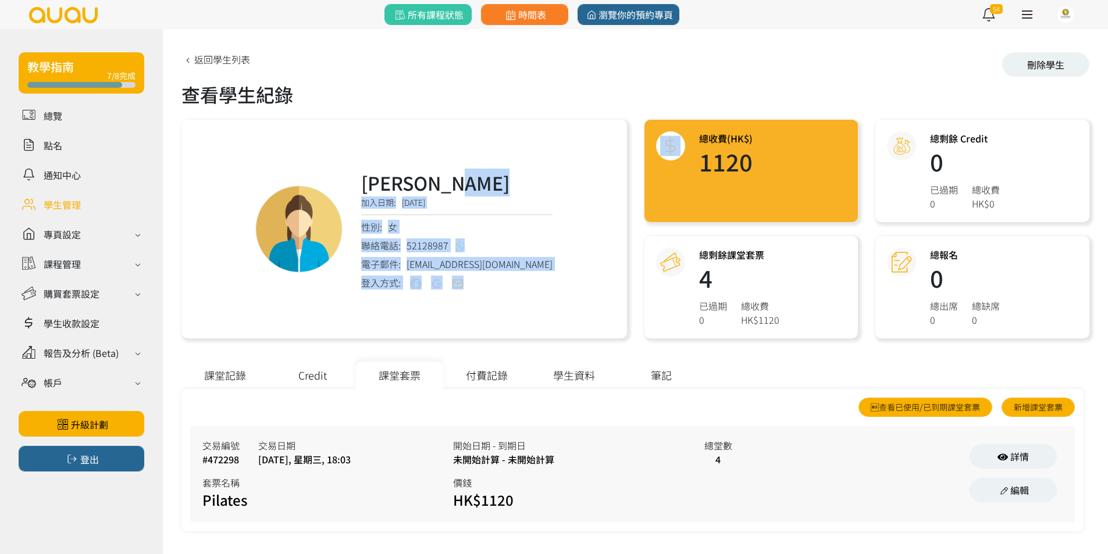
drag, startPoint x: 500, startPoint y: 179, endPoint x: 526, endPoint y: 293, distance: 117.0
click at [526, 293] on div "Olivia Cheung 加入日期: 2024/06/12 性別: 女 聯絡電話: 52128987 電子郵件: totocheung124@gmail.c…" at bounding box center [403, 229] width 445 height 219
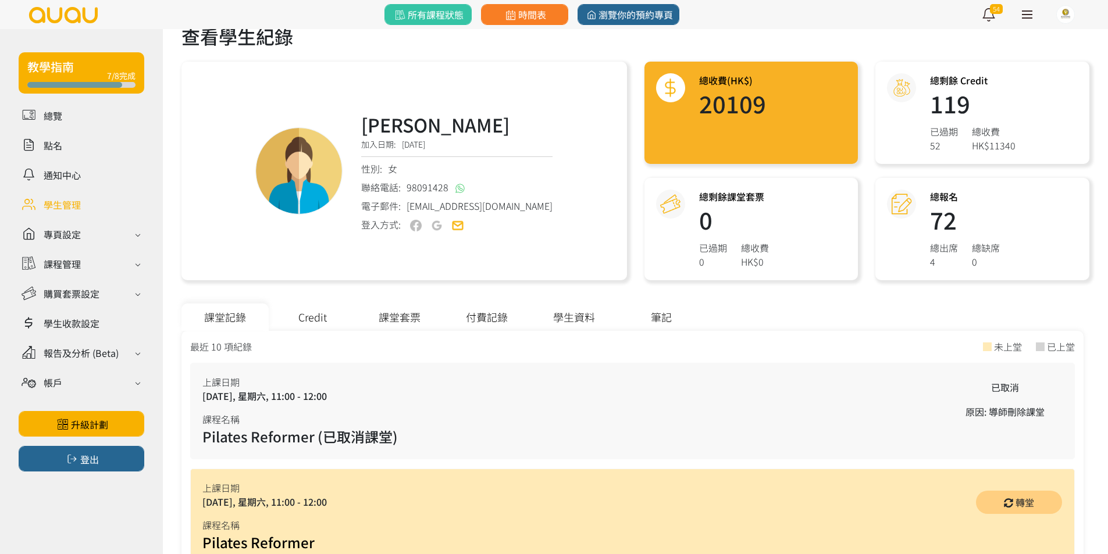
click at [338, 313] on div "Credit" at bounding box center [312, 317] width 87 height 27
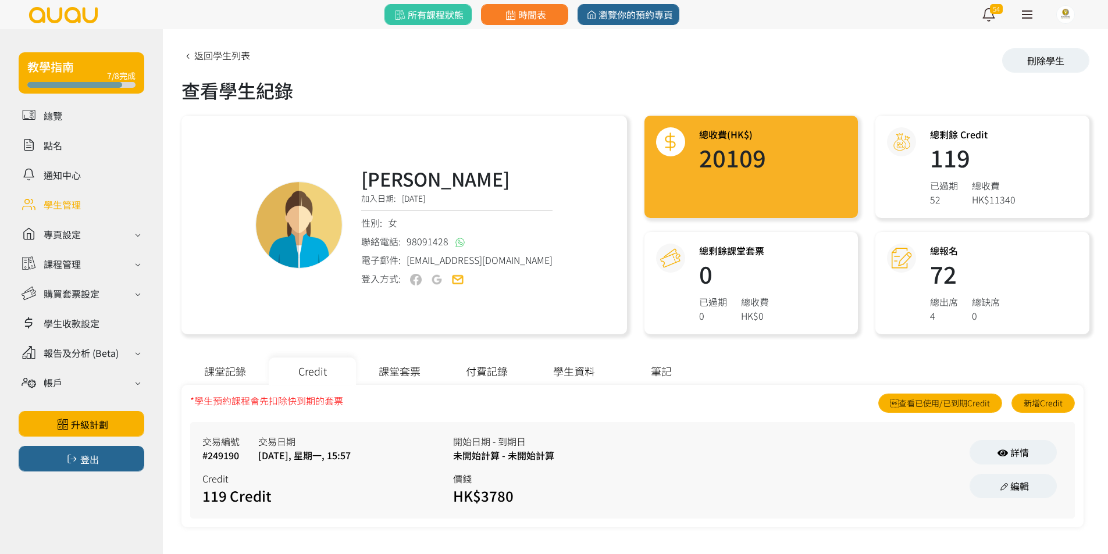
scroll to position [4, 0]
click at [378, 368] on div "課堂套票" at bounding box center [399, 371] width 87 height 27
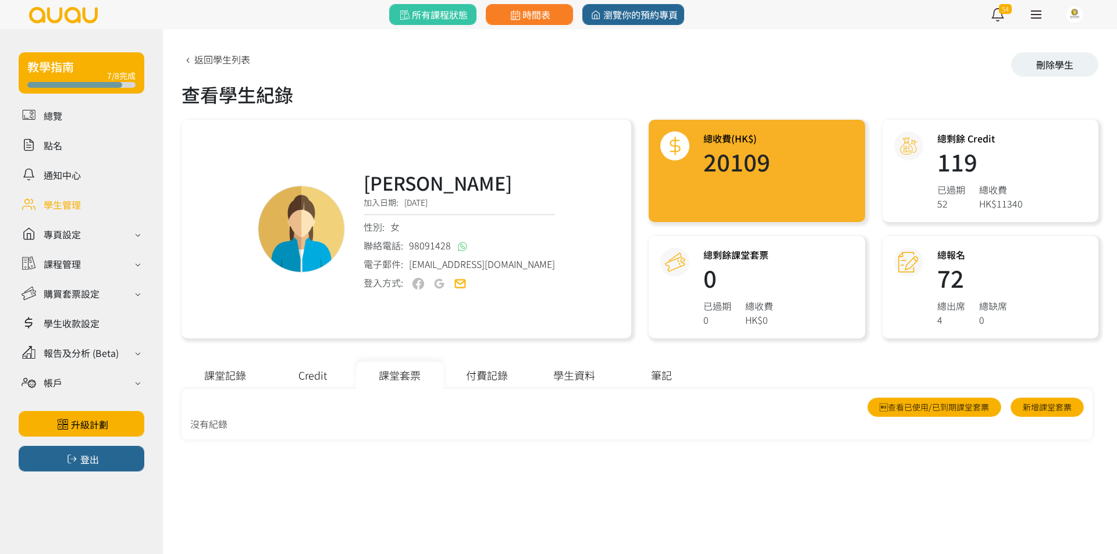
click at [337, 367] on div "Credit" at bounding box center [312, 375] width 87 height 27
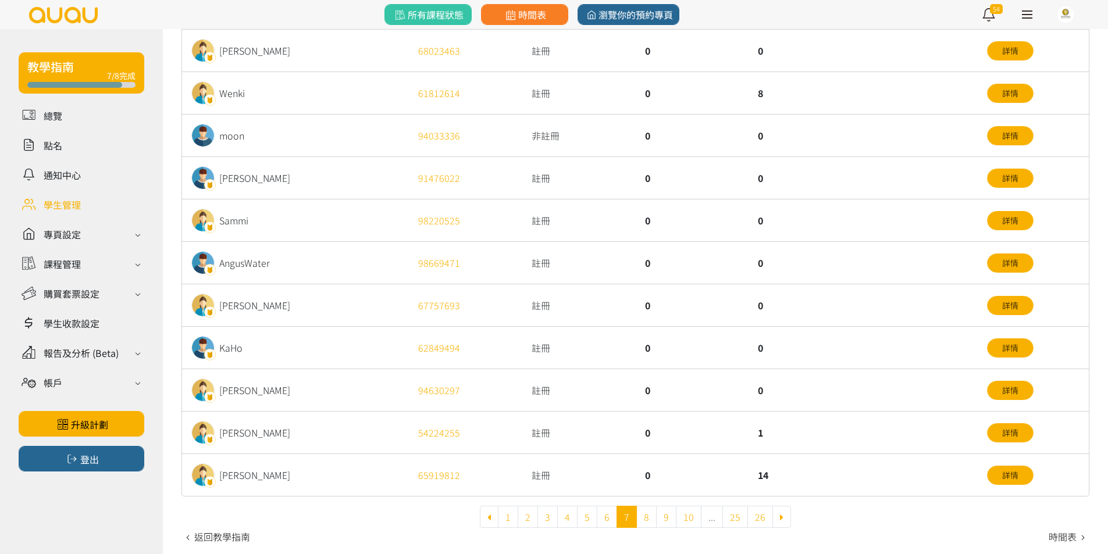
scroll to position [302, 0]
click at [643, 511] on link "8" at bounding box center [646, 516] width 20 height 22
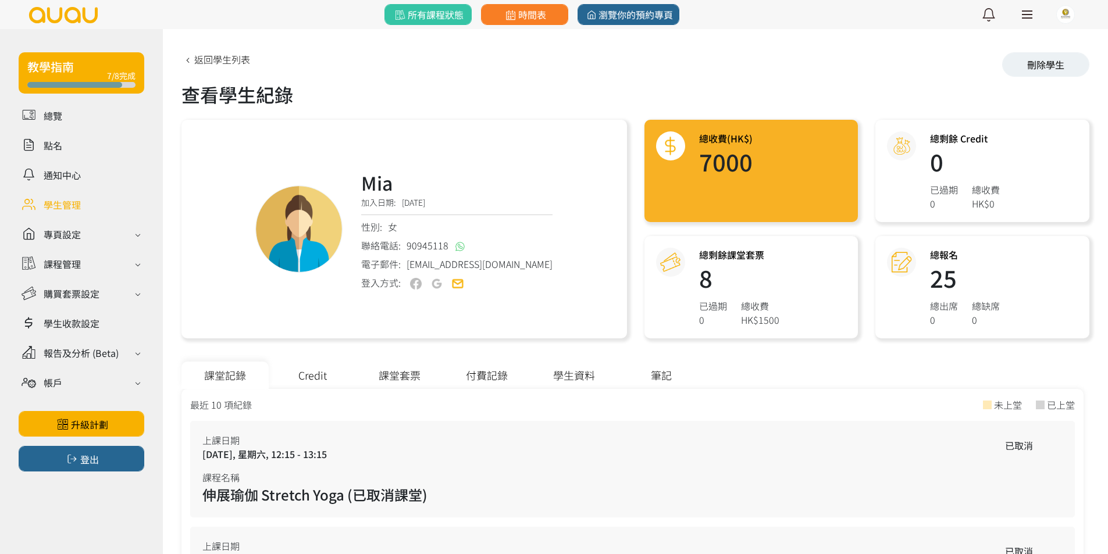
click at [333, 379] on div "Credit" at bounding box center [312, 375] width 87 height 27
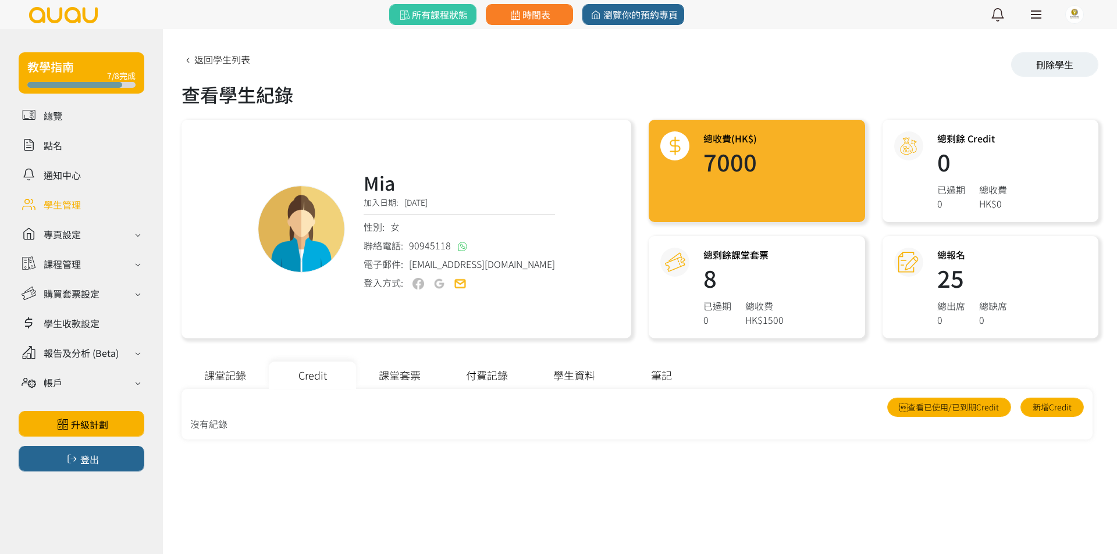
click at [370, 376] on div "課堂套票" at bounding box center [399, 375] width 87 height 27
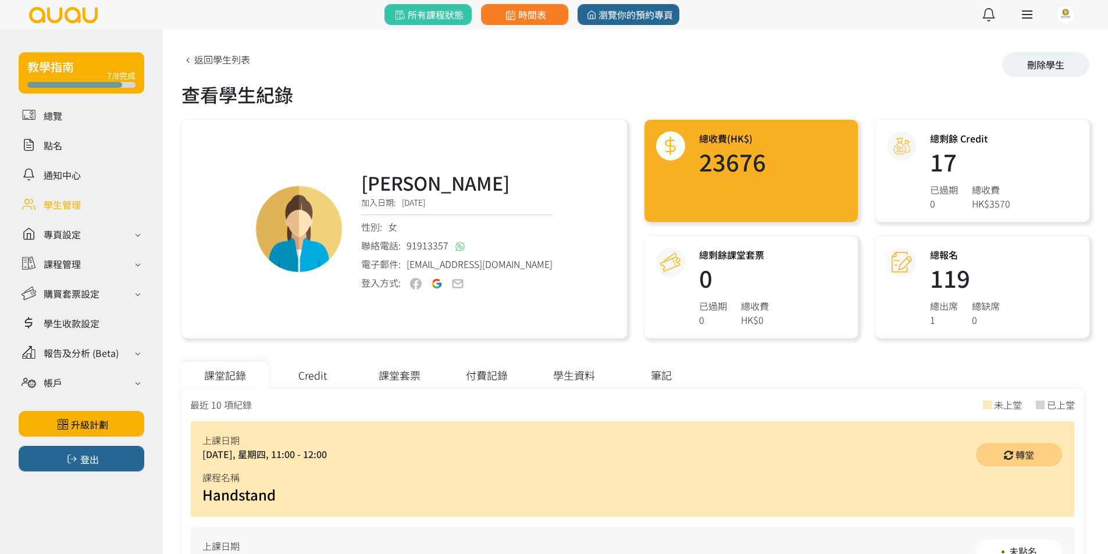
click at [315, 371] on div "Credit" at bounding box center [312, 375] width 87 height 27
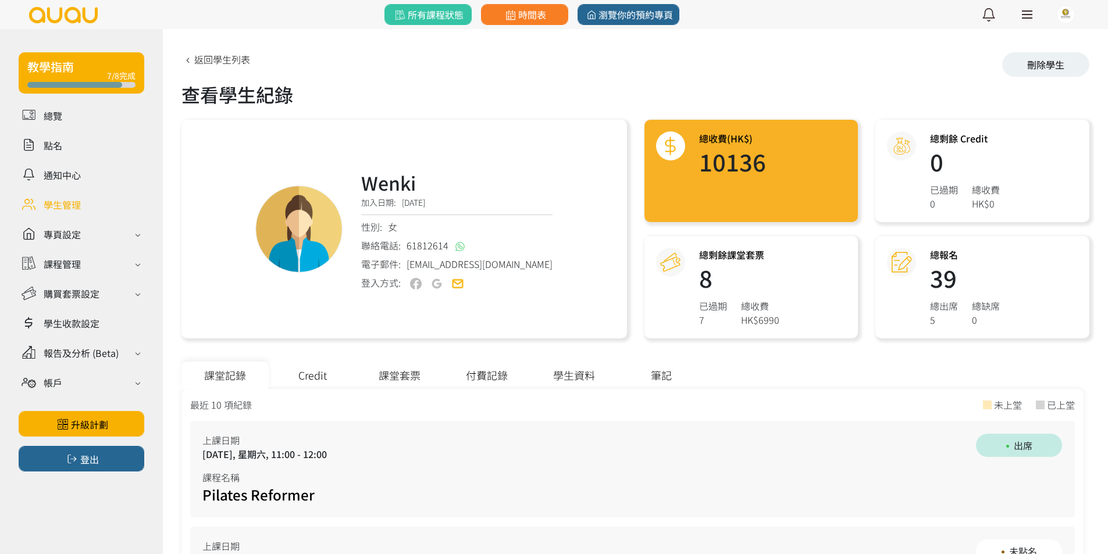
click at [323, 376] on div "Credit" at bounding box center [312, 375] width 87 height 27
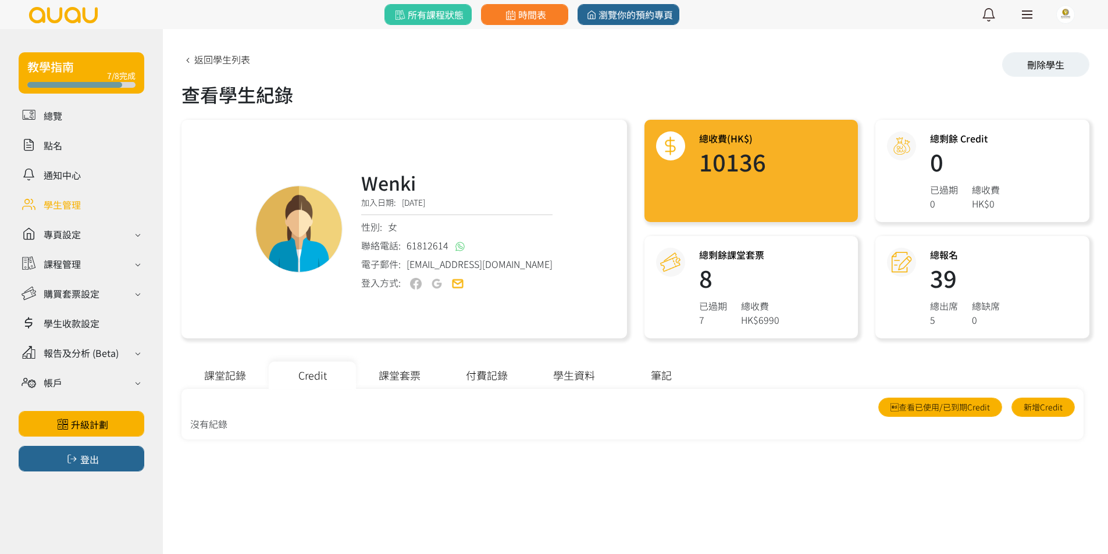
click at [404, 372] on div "課堂套票" at bounding box center [399, 375] width 87 height 27
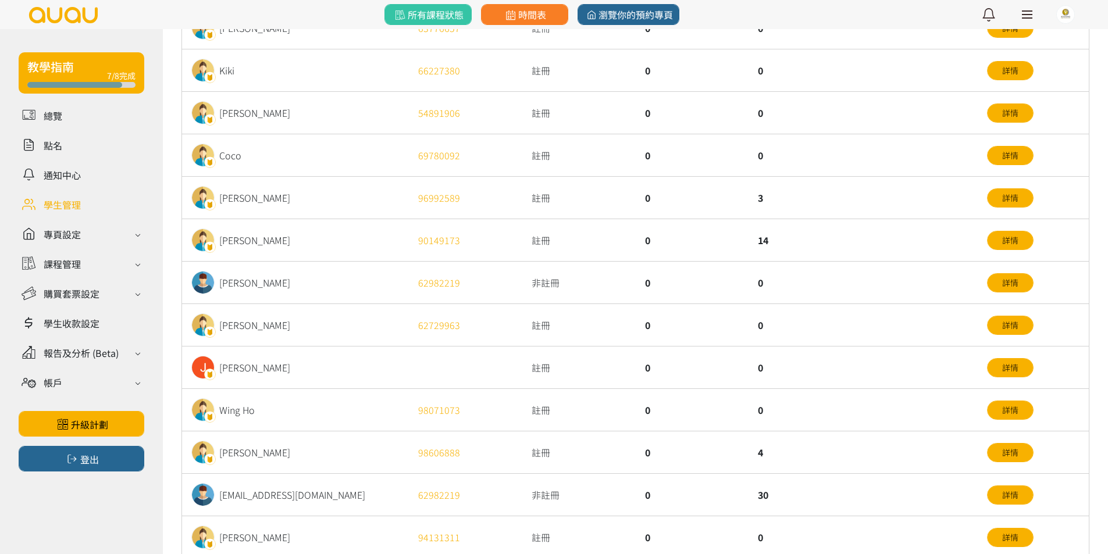
scroll to position [233, 0]
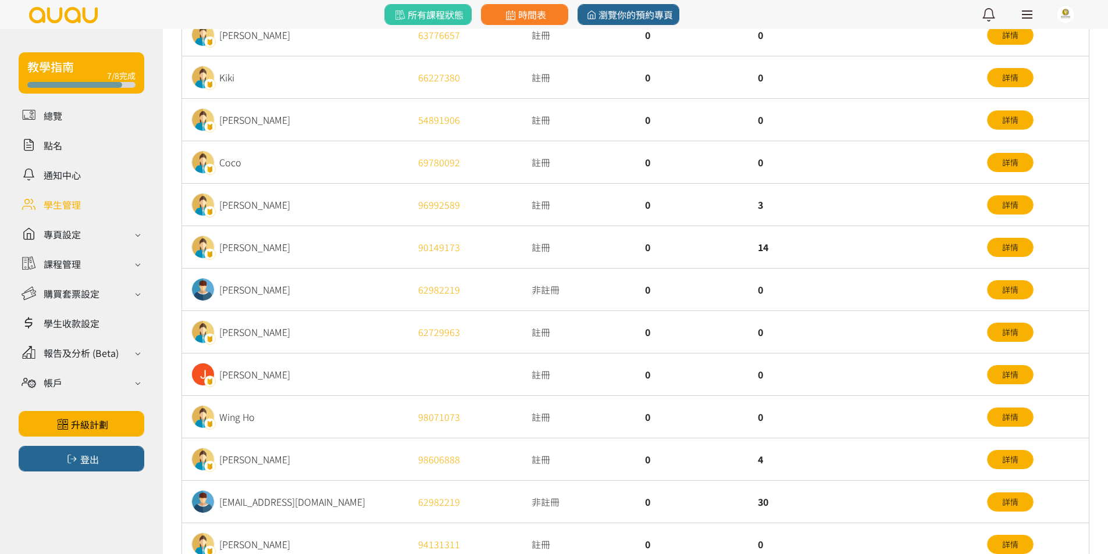
click at [703, 248] on div "0" at bounding box center [692, 247] width 113 height 42
click at [711, 272] on div "0" at bounding box center [692, 290] width 113 height 42
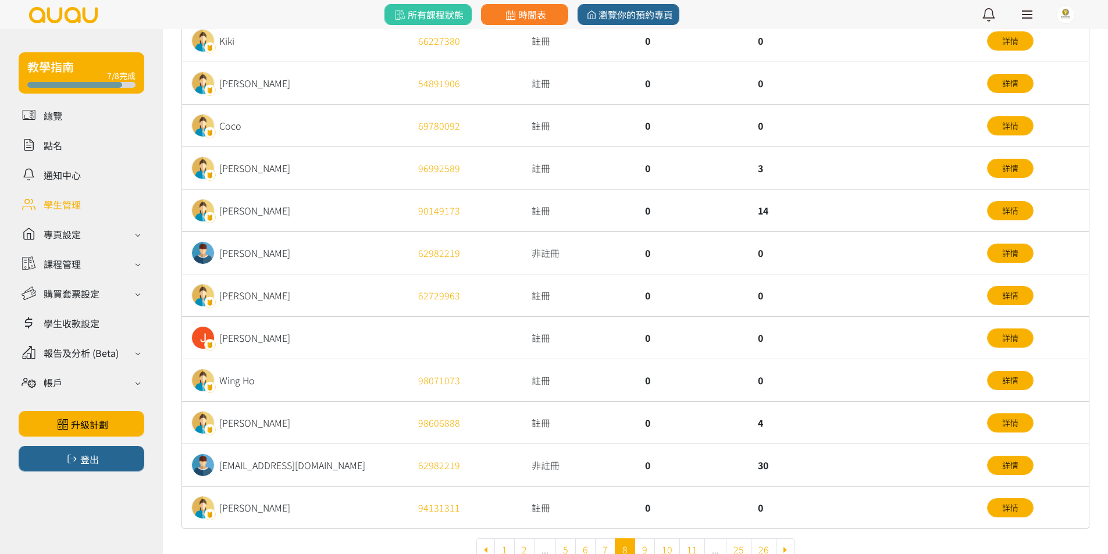
scroll to position [302, 0]
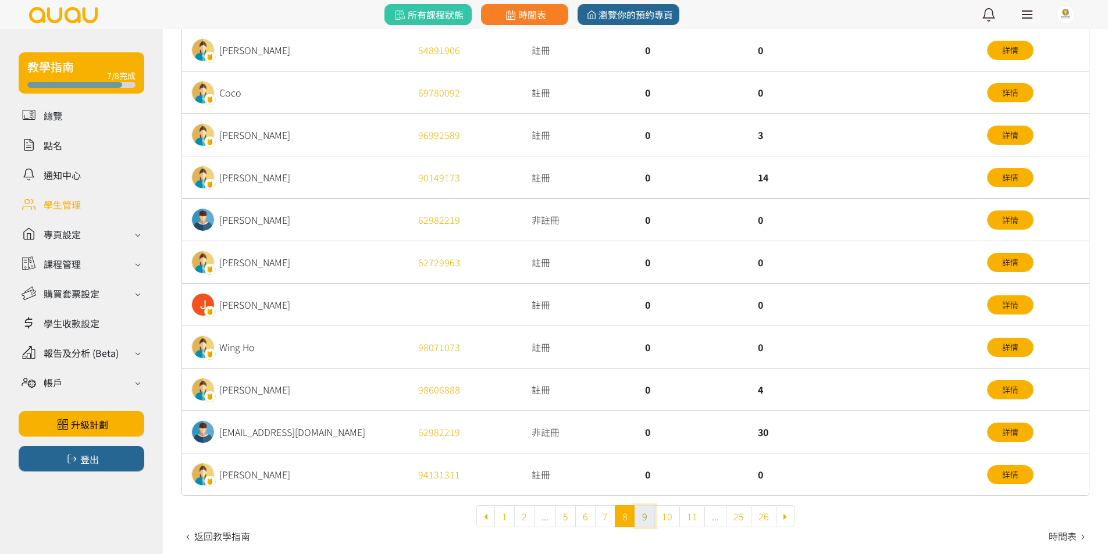
click at [640, 515] on link "9" at bounding box center [645, 516] width 20 height 22
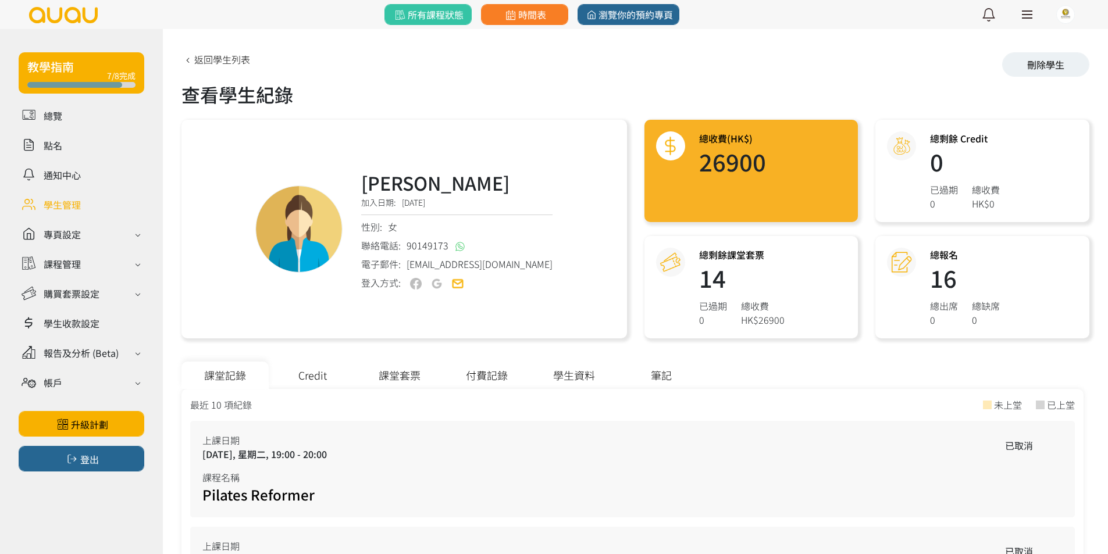
click at [388, 377] on div "課堂套票" at bounding box center [399, 375] width 87 height 27
click at [386, 366] on div "課堂套票" at bounding box center [399, 375] width 87 height 27
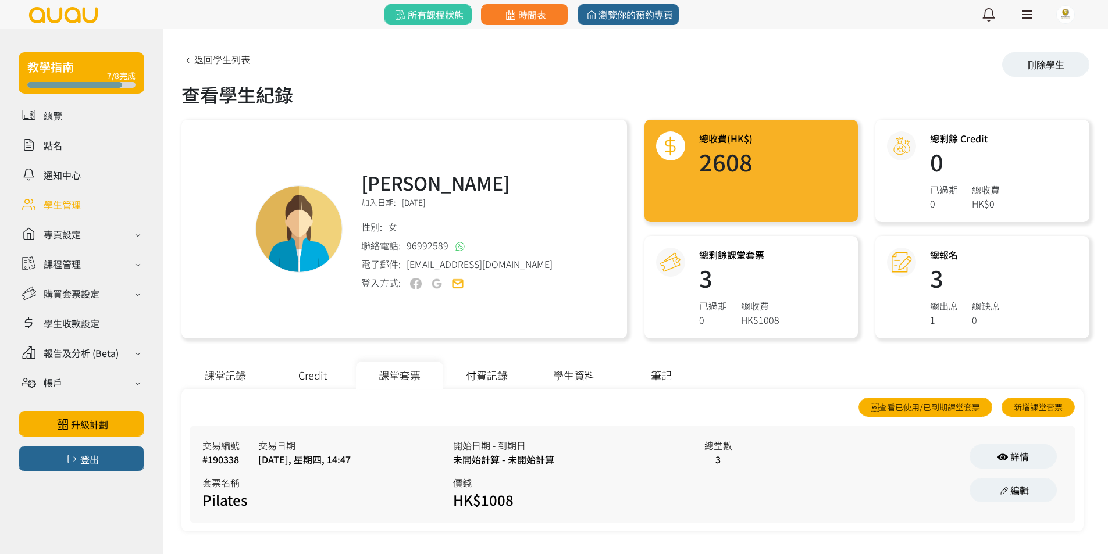
click at [391, 386] on div "課堂套票" at bounding box center [399, 375] width 87 height 27
drag, startPoint x: 420, startPoint y: 264, endPoint x: 509, endPoint y: 261, distance: 88.4
click at [494, 261] on div "電子郵件: babycao338@yahoo.com.hk" at bounding box center [456, 264] width 191 height 14
click at [509, 261] on span "babycao338@yahoo.com.hk" at bounding box center [480, 264] width 146 height 14
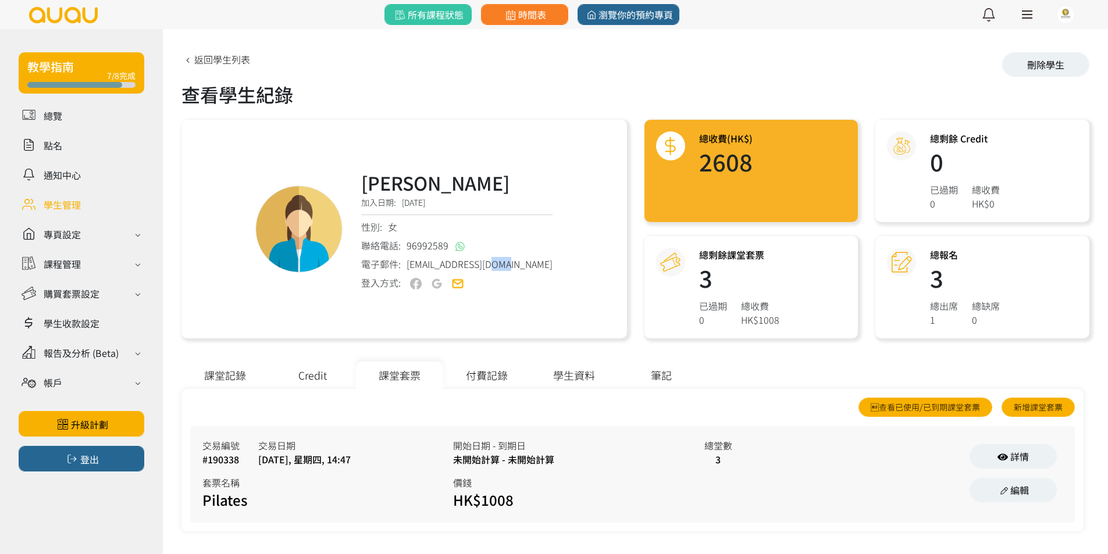
click at [509, 261] on span "babycao338@yahoo.com.hk" at bounding box center [480, 264] width 146 height 14
click at [535, 288] on div "登入方式:" at bounding box center [456, 283] width 191 height 15
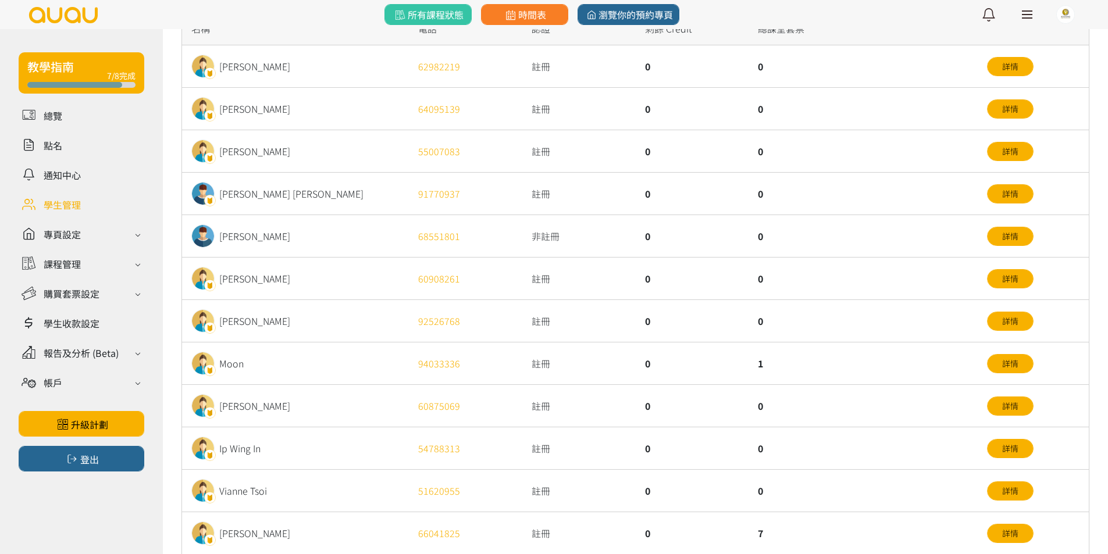
scroll to position [116, 0]
click at [690, 363] on div "0" at bounding box center [692, 364] width 113 height 42
click at [698, 382] on div "0" at bounding box center [692, 364] width 113 height 42
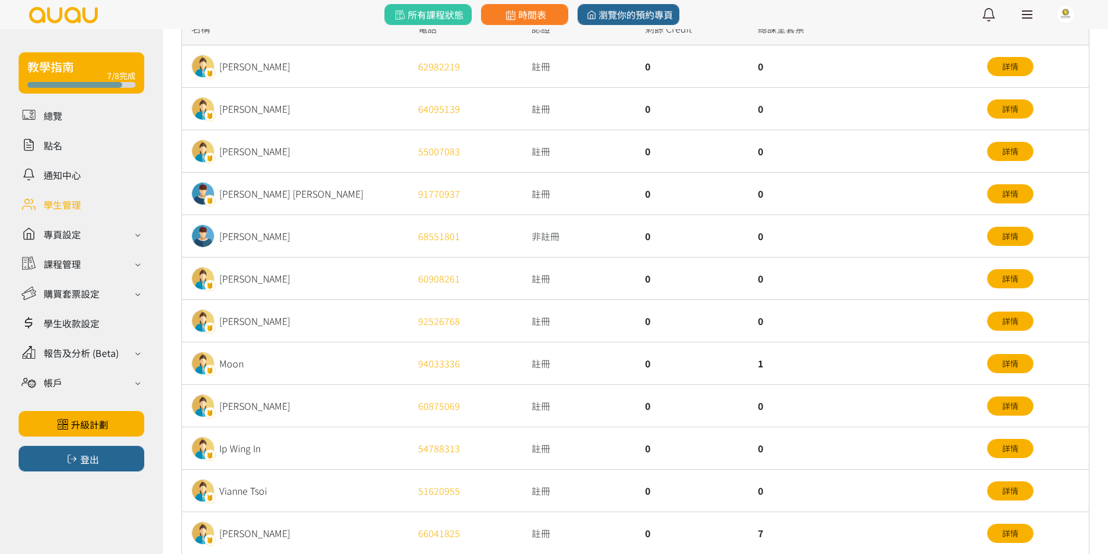
scroll to position [291, 0]
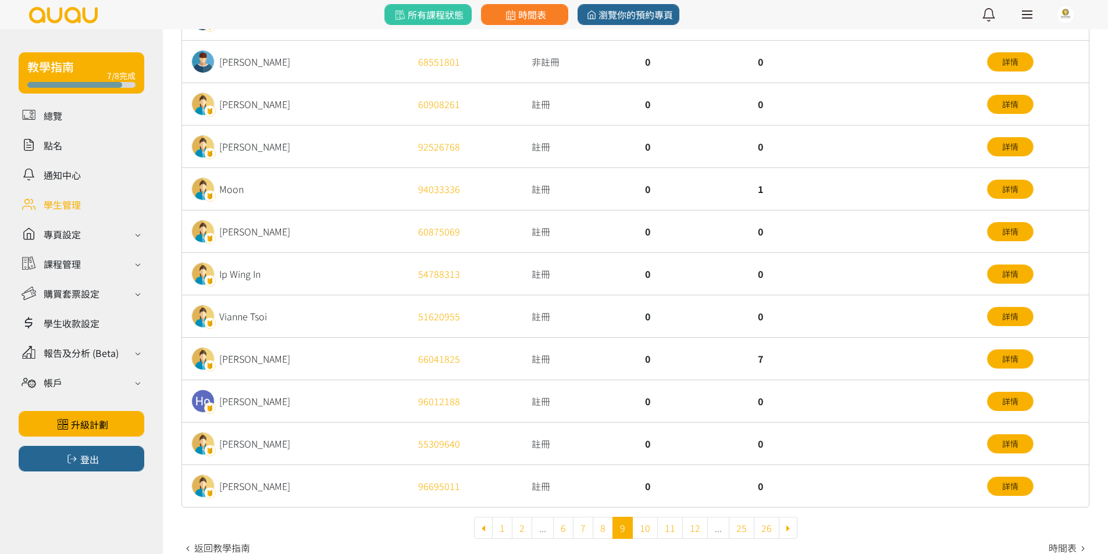
click at [705, 368] on div "0" at bounding box center [692, 359] width 113 height 42
click at [698, 390] on div "0" at bounding box center [692, 401] width 113 height 42
click at [643, 525] on link "10" at bounding box center [645, 528] width 26 height 22
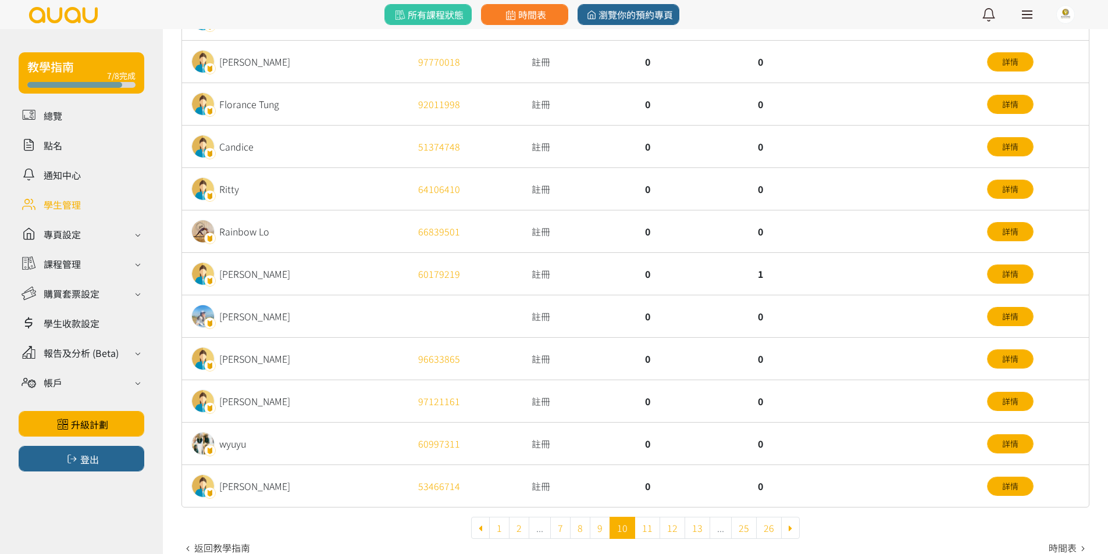
scroll to position [302, 0]
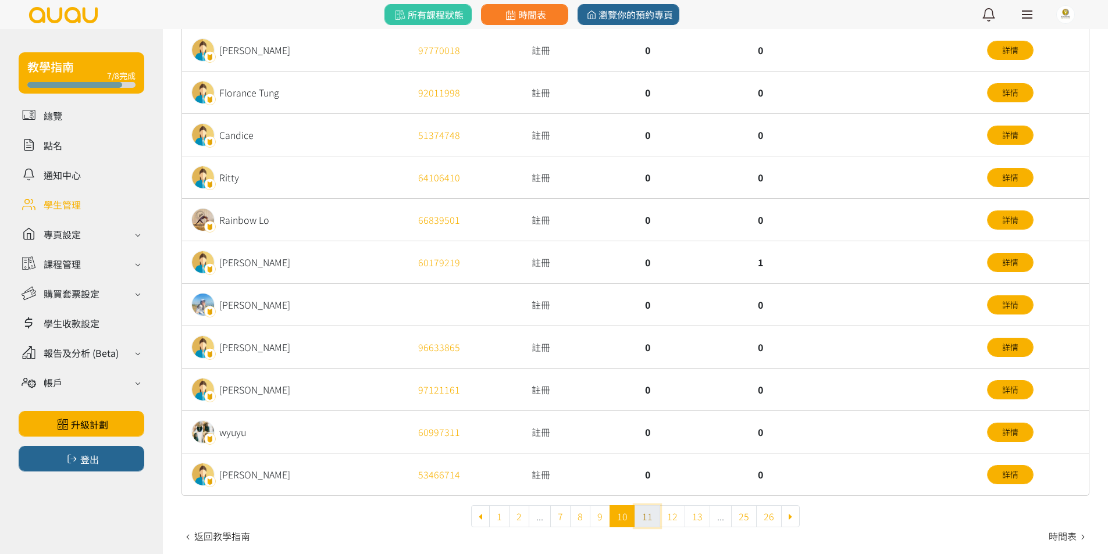
click at [639, 521] on link "11" at bounding box center [648, 516] width 26 height 22
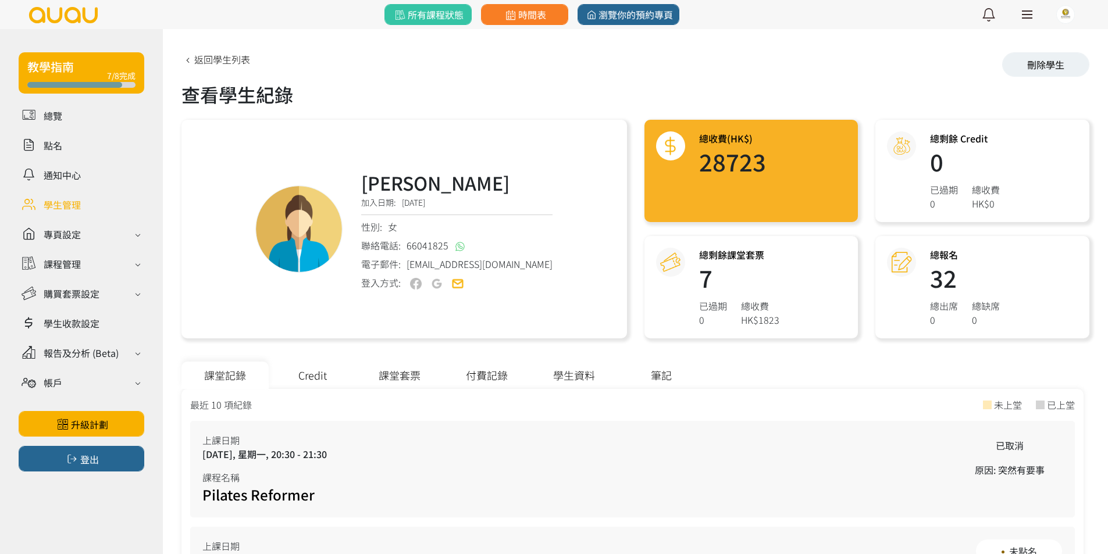
click at [388, 363] on div "課堂套票" at bounding box center [399, 375] width 87 height 27
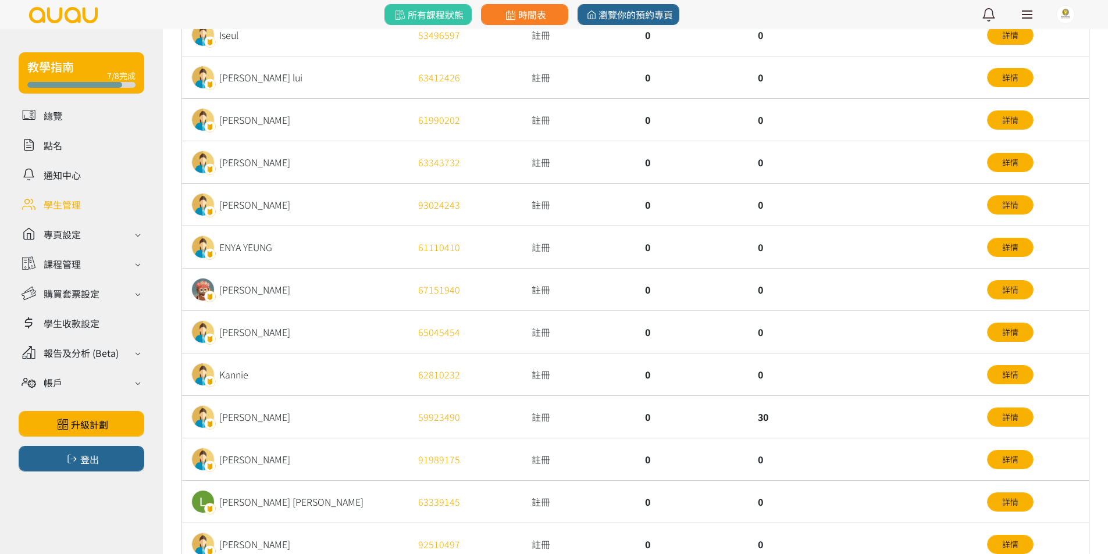
scroll to position [291, 0]
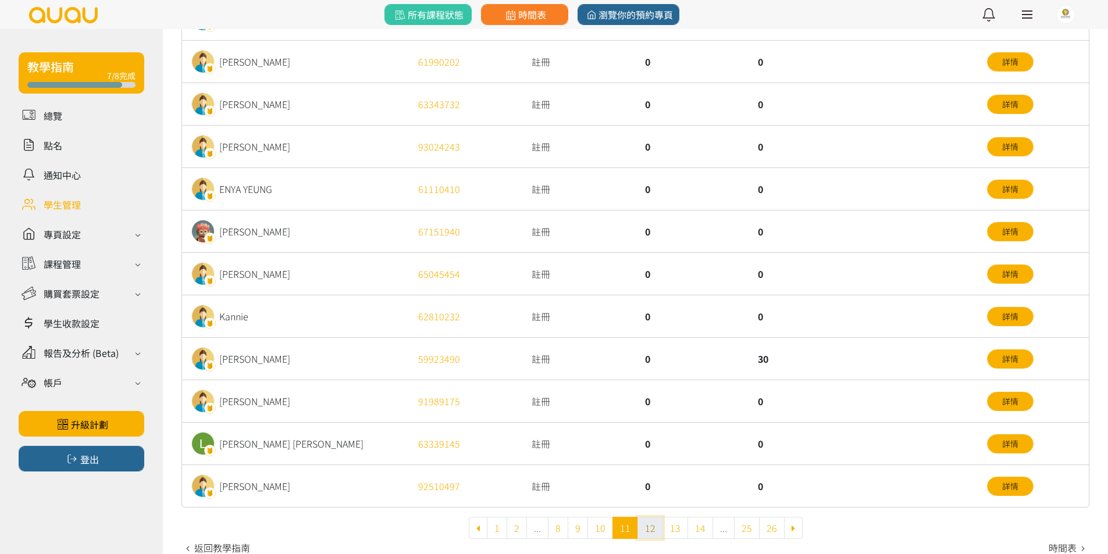
click at [641, 526] on link "12" at bounding box center [650, 528] width 26 height 22
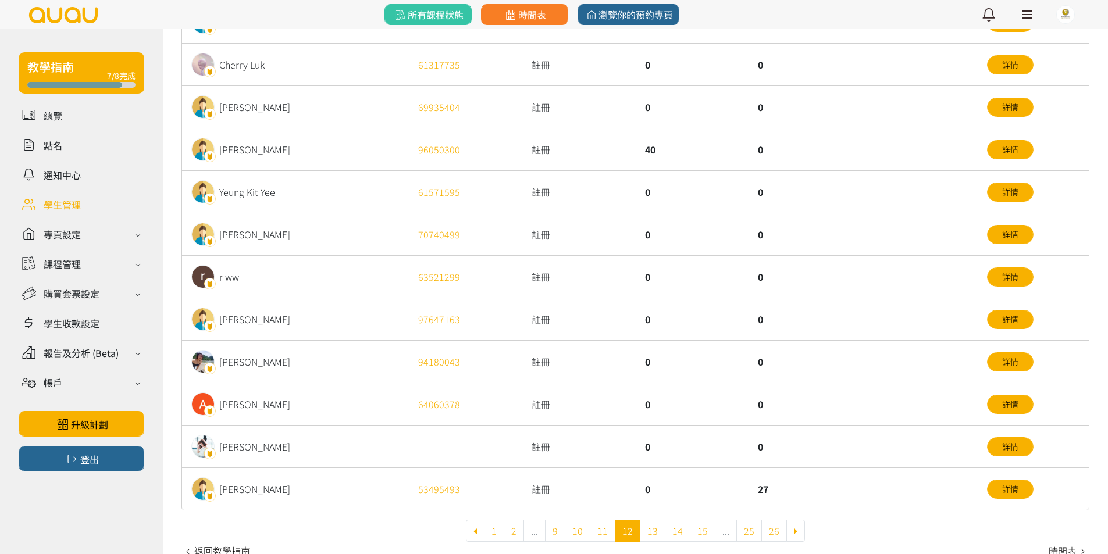
scroll to position [291, 0]
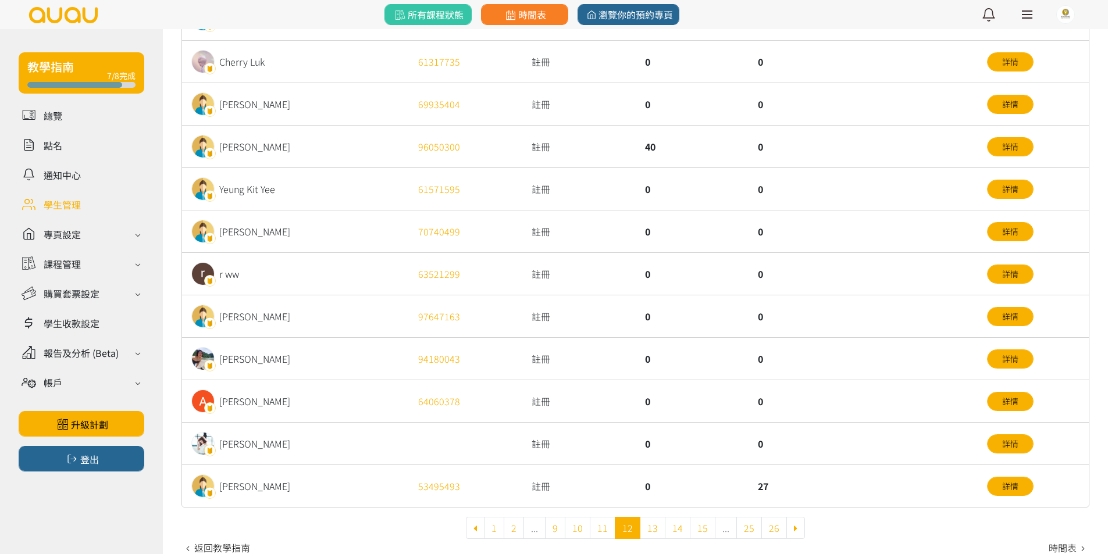
click at [653, 151] on div "40" at bounding box center [692, 147] width 113 height 42
drag, startPoint x: 653, startPoint y: 151, endPoint x: 673, endPoint y: 155, distance: 21.3
click at [654, 151] on div "40" at bounding box center [692, 147] width 113 height 42
click at [673, 155] on div "40" at bounding box center [692, 147] width 113 height 42
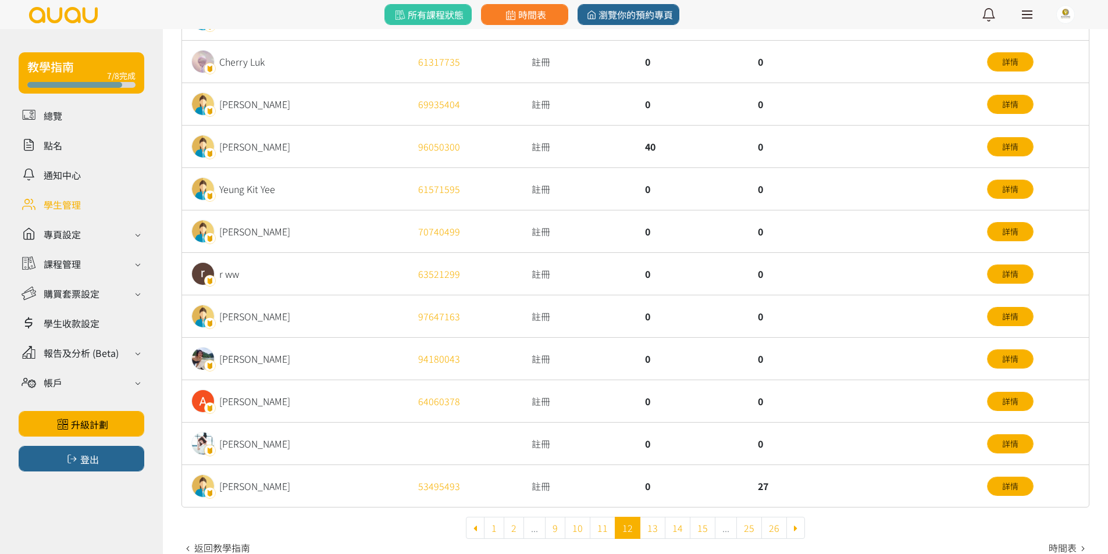
click at [919, 147] on div "0" at bounding box center [861, 147] width 227 height 42
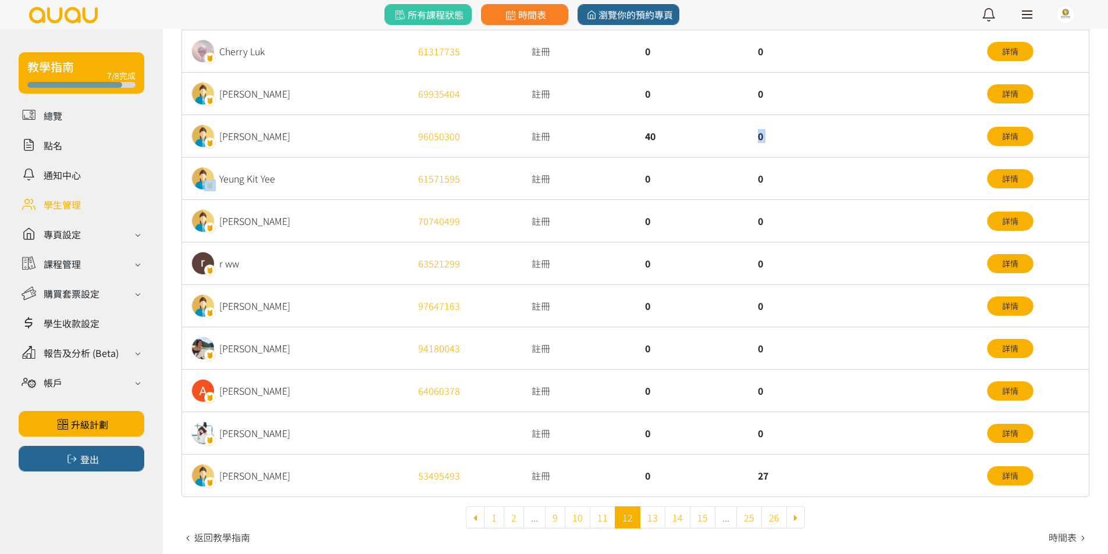
scroll to position [302, 0]
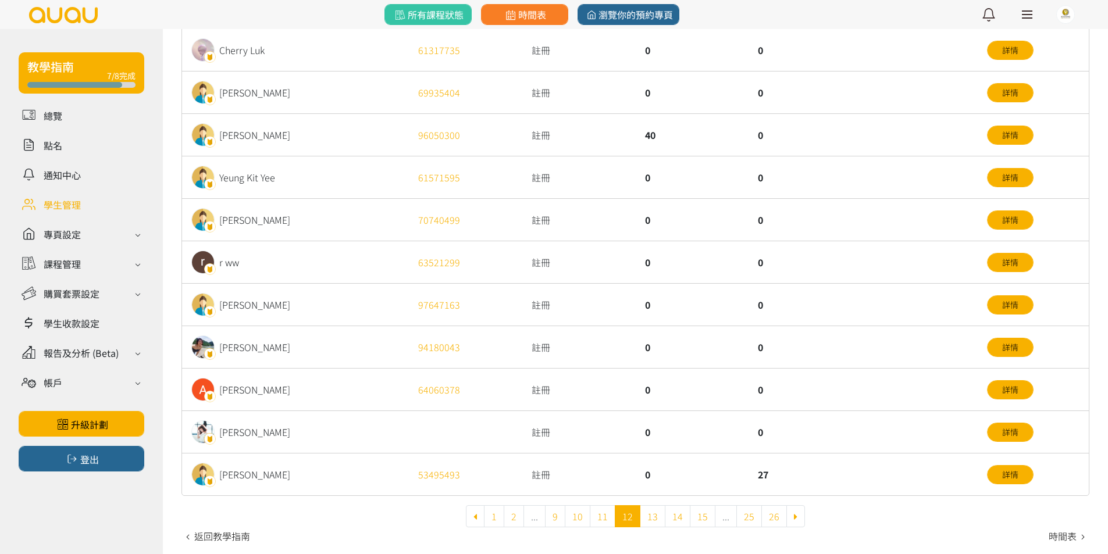
click at [763, 472] on div "27" at bounding box center [861, 475] width 227 height 42
click at [825, 468] on div "27" at bounding box center [861, 475] width 227 height 42
click at [651, 516] on link "13" at bounding box center [653, 516] width 26 height 22
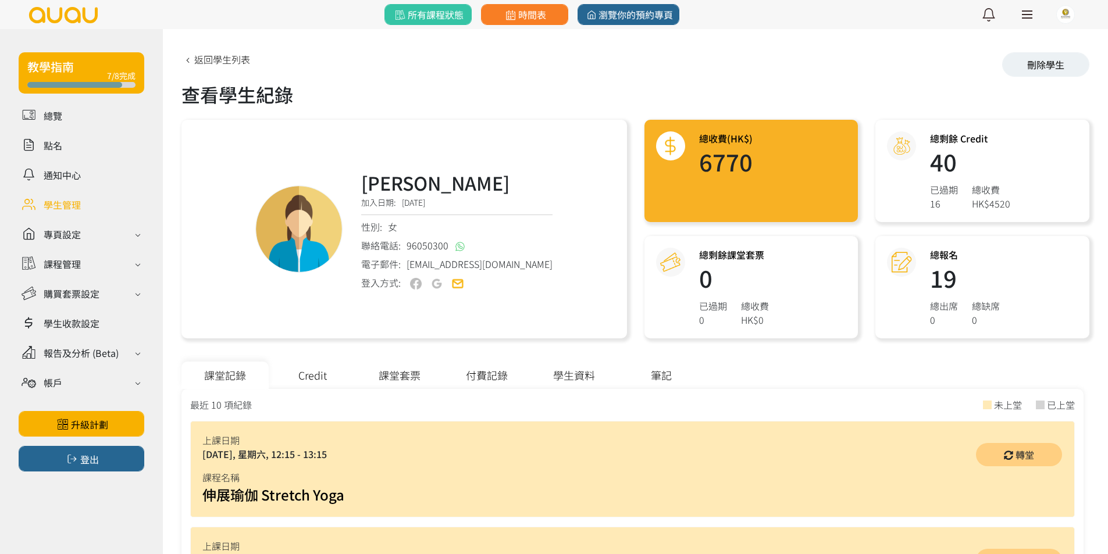
click at [364, 368] on div "課堂套票" at bounding box center [399, 375] width 87 height 27
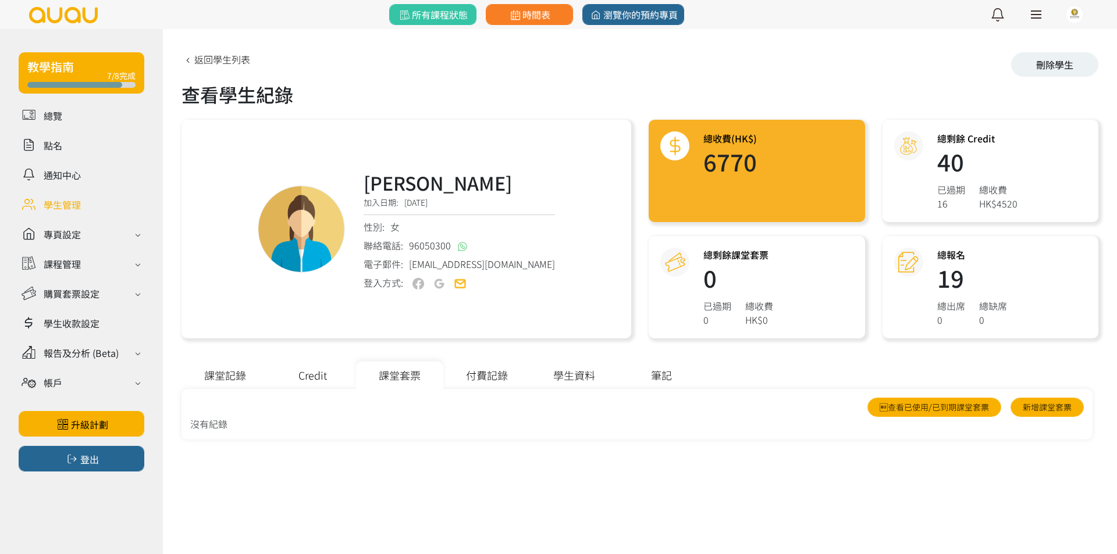
click at [317, 375] on div "Credit" at bounding box center [312, 375] width 87 height 27
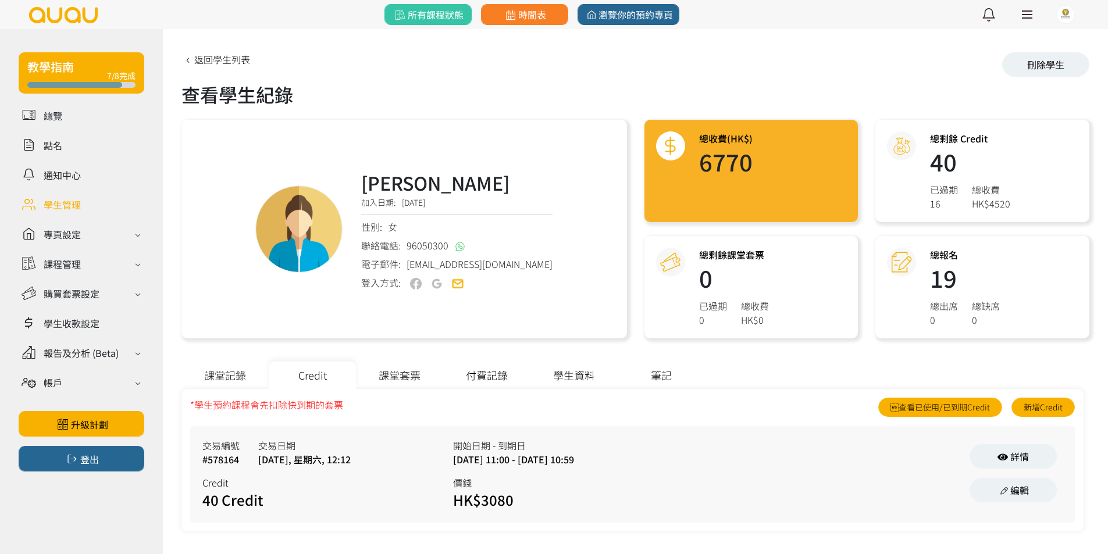
scroll to position [4, 0]
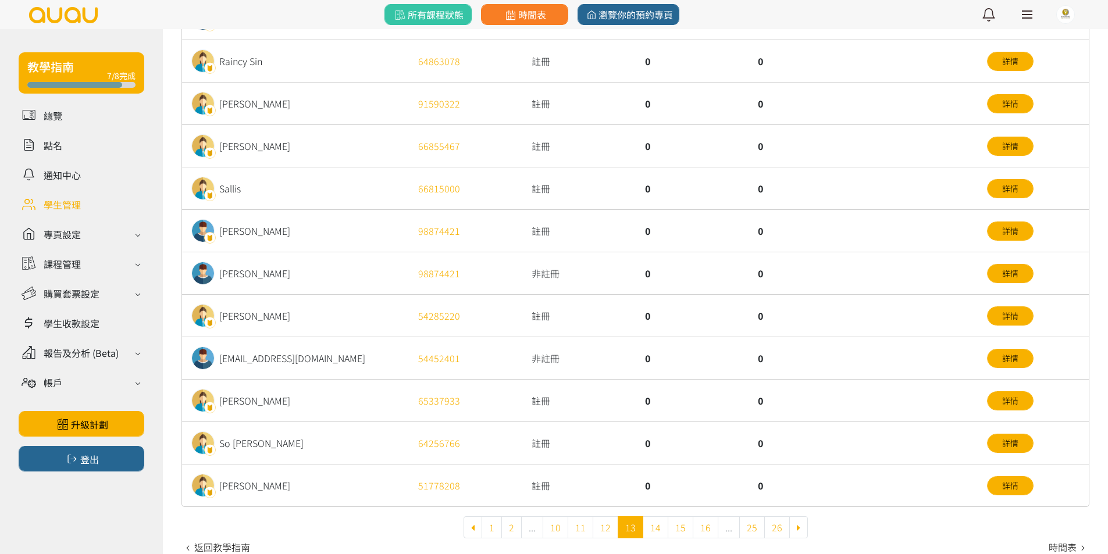
scroll to position [302, 0]
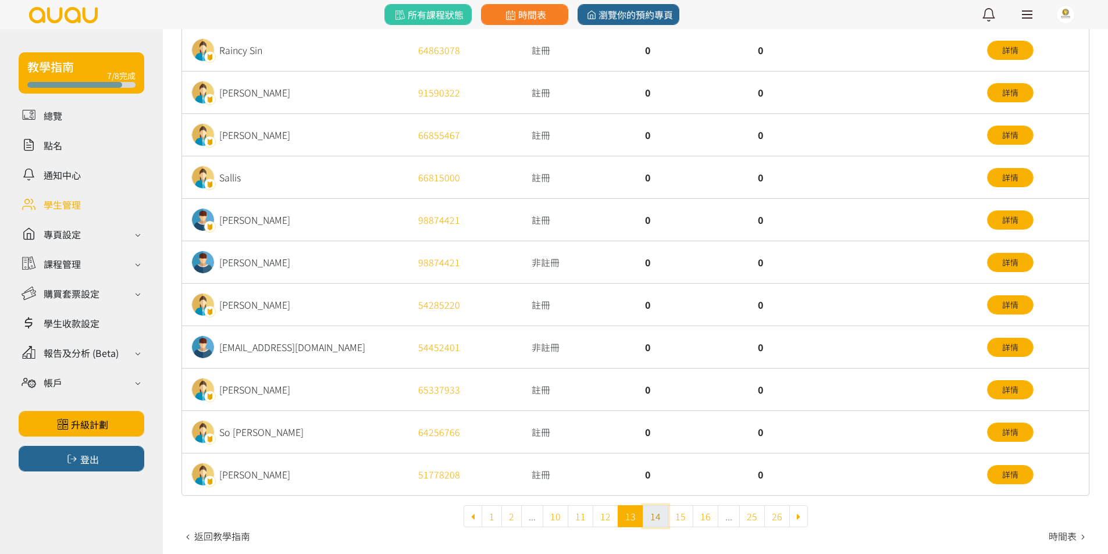
click at [657, 515] on link "14" at bounding box center [656, 516] width 26 height 22
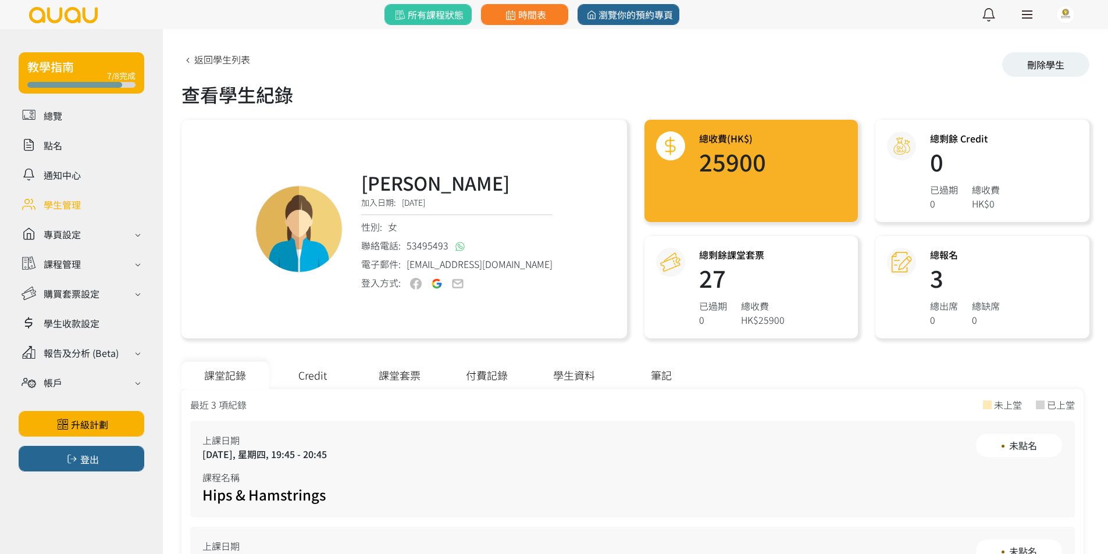
click at [394, 373] on div "課堂套票" at bounding box center [399, 375] width 87 height 27
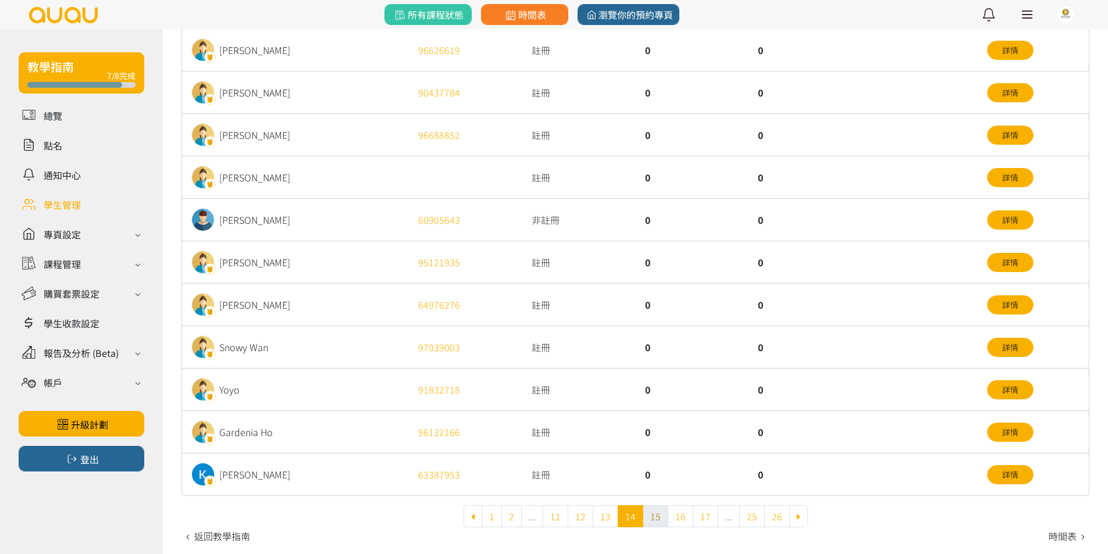
scroll to position [302, 0]
click at [660, 516] on link "15" at bounding box center [656, 516] width 26 height 22
click at [650, 514] on link "16" at bounding box center [656, 516] width 26 height 22
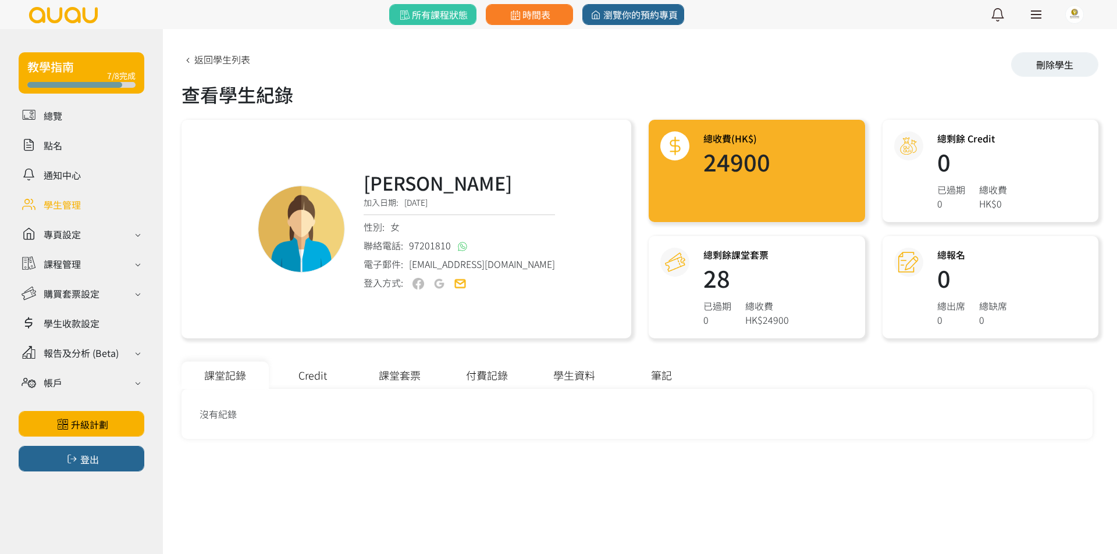
click at [388, 376] on div "課堂套票" at bounding box center [399, 375] width 87 height 27
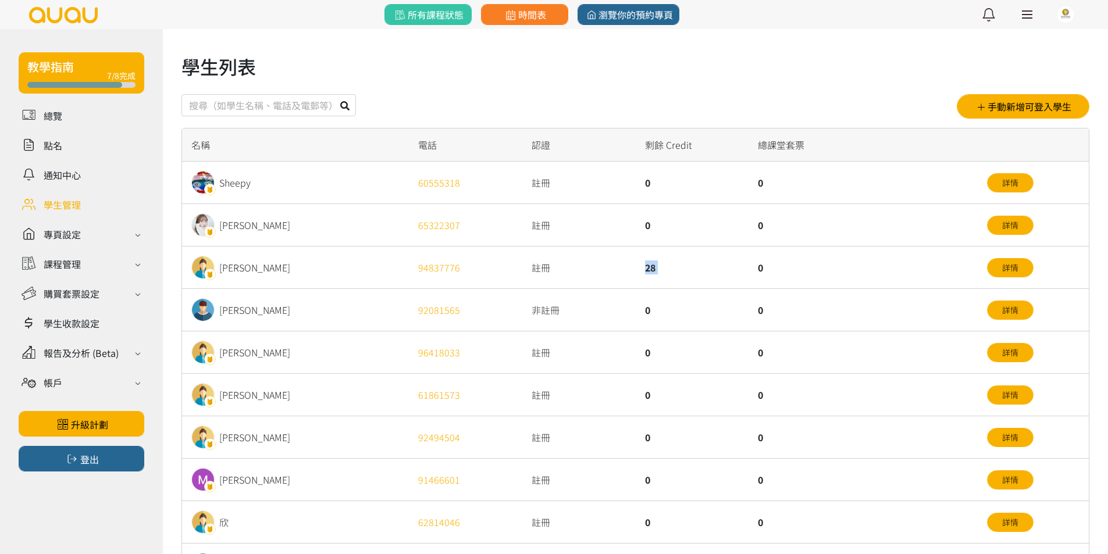
click at [674, 280] on div "28" at bounding box center [692, 268] width 113 height 42
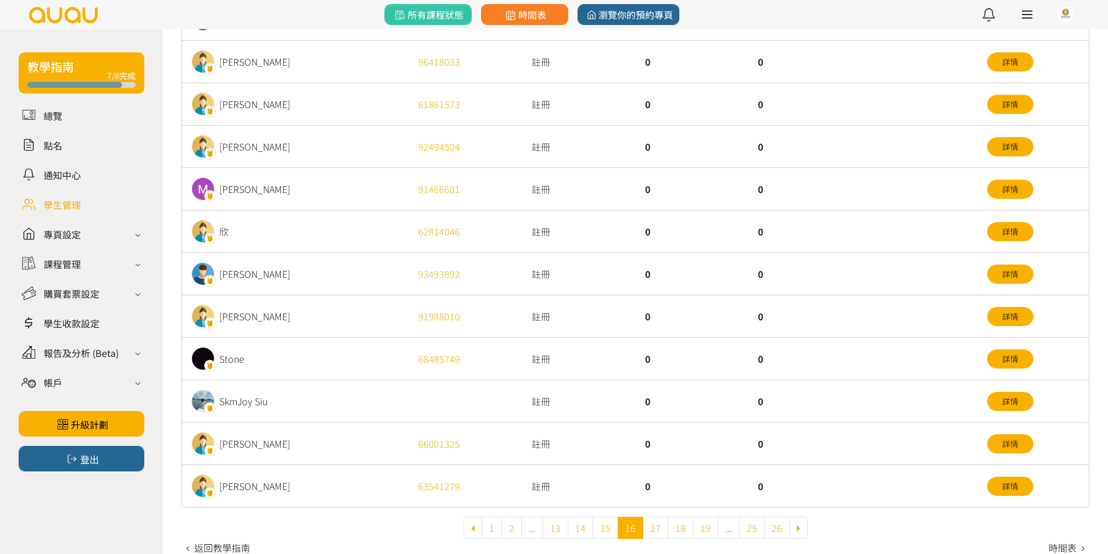
scroll to position [302, 0]
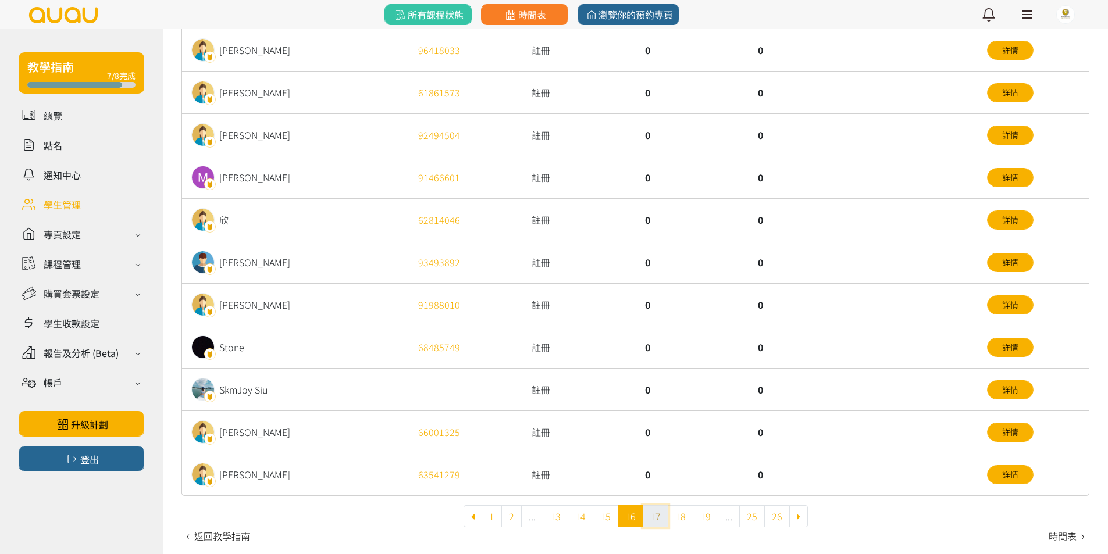
click at [651, 516] on link "17" at bounding box center [656, 516] width 26 height 22
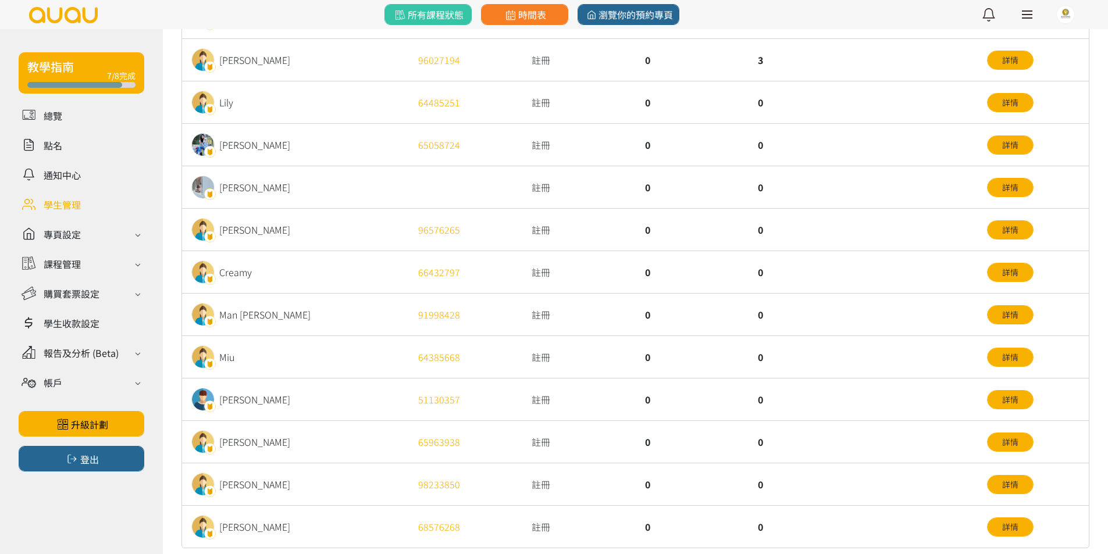
scroll to position [302, 0]
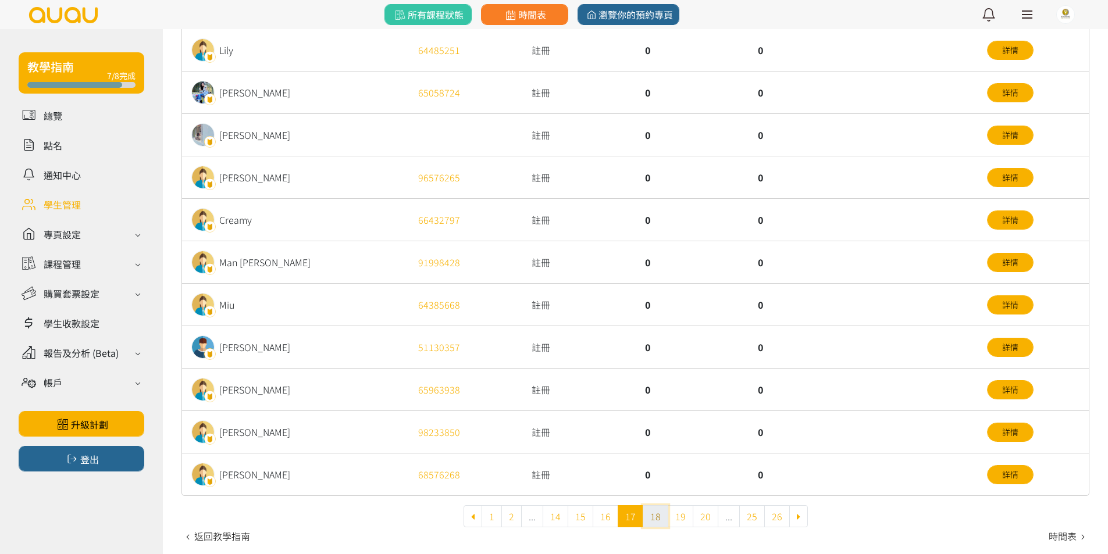
click at [656, 515] on link "18" at bounding box center [656, 516] width 26 height 22
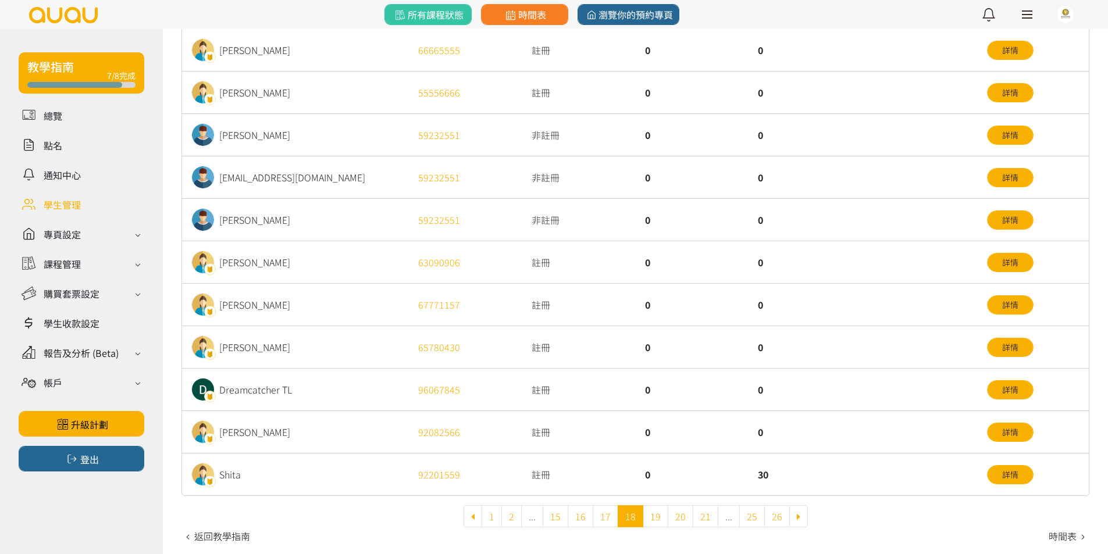
scroll to position [302, 0]
click at [660, 512] on link "19" at bounding box center [656, 516] width 26 height 22
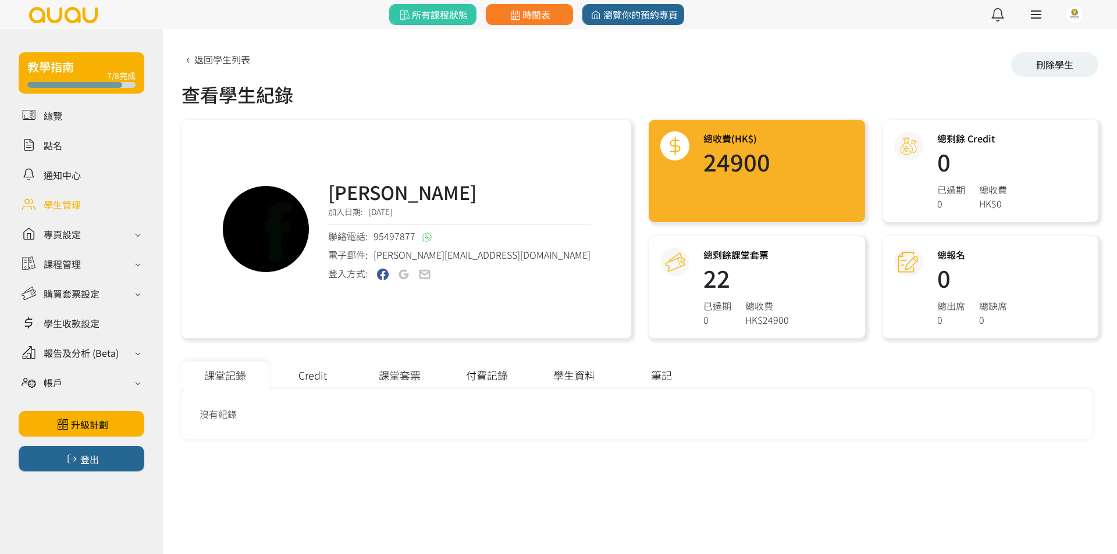
click at [401, 379] on div "課堂套票" at bounding box center [399, 375] width 87 height 27
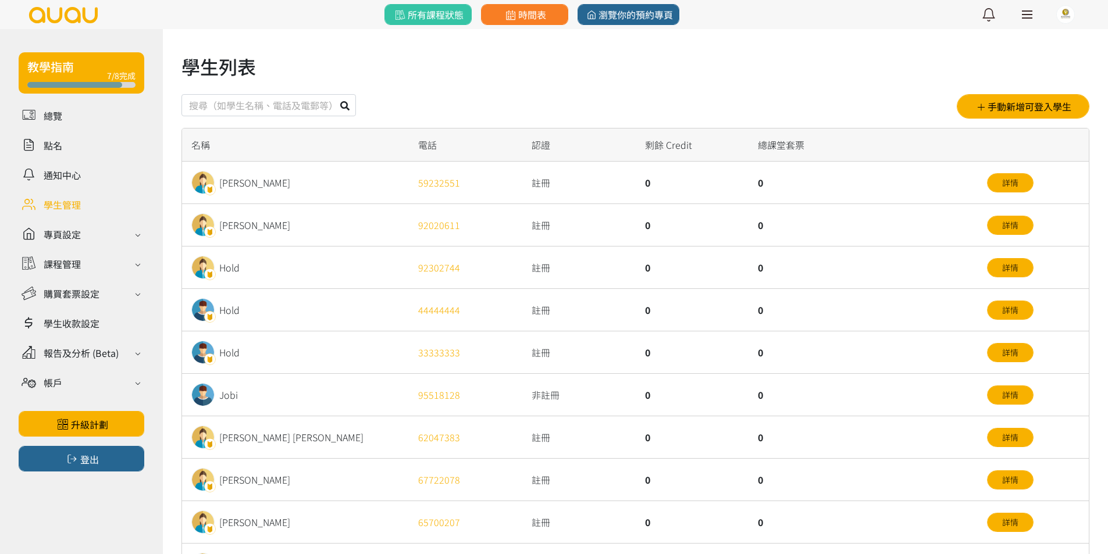
scroll to position [302, 0]
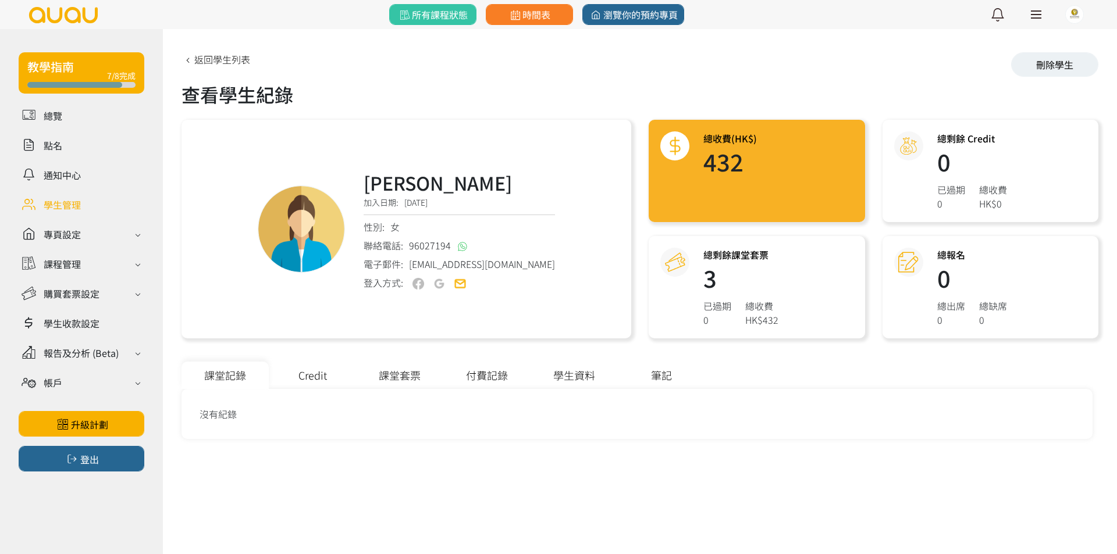
click at [394, 371] on div "課堂套票" at bounding box center [399, 375] width 87 height 27
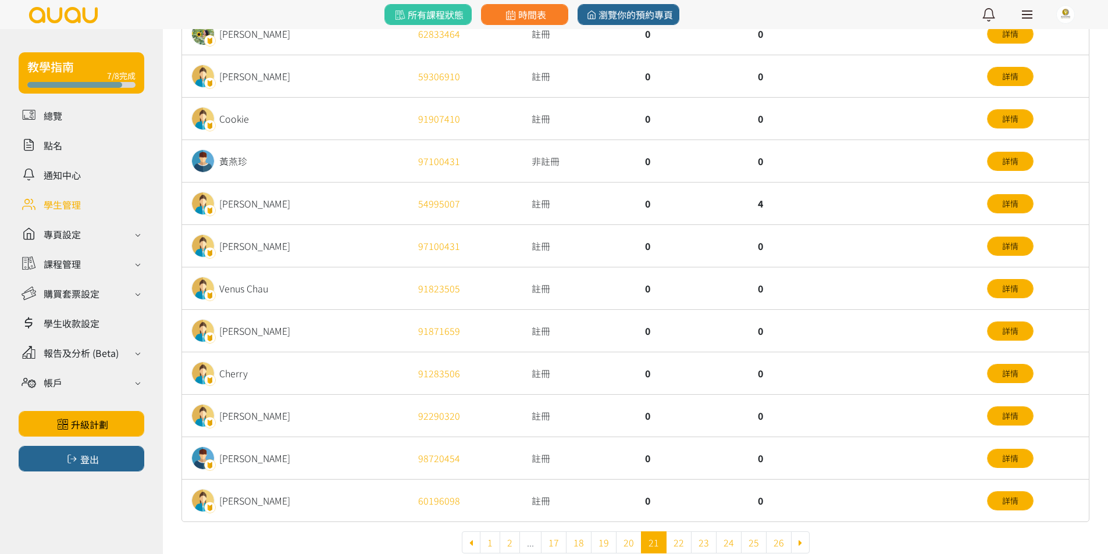
scroll to position [302, 0]
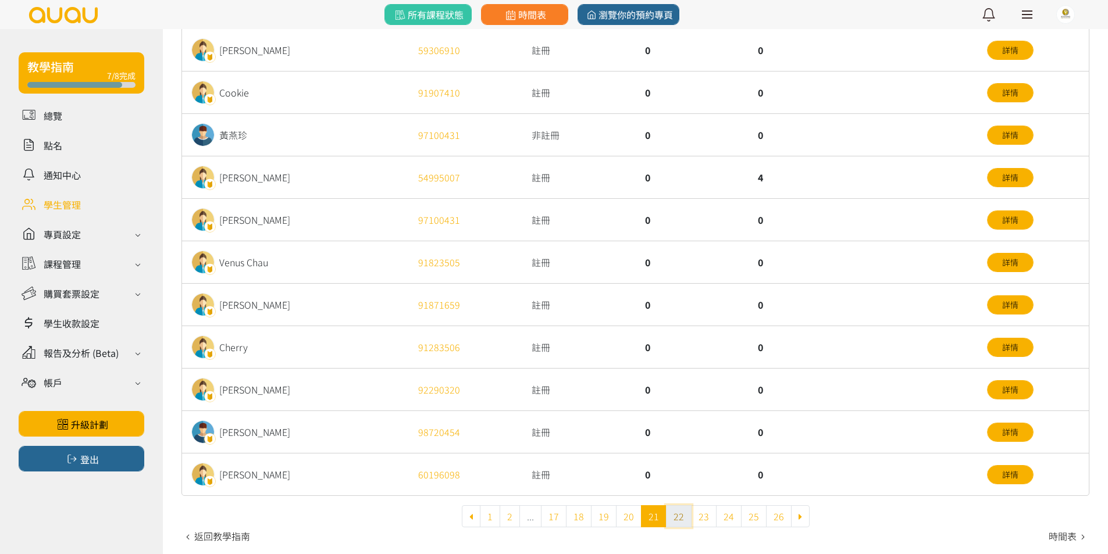
click at [672, 519] on link "22" at bounding box center [679, 516] width 26 height 22
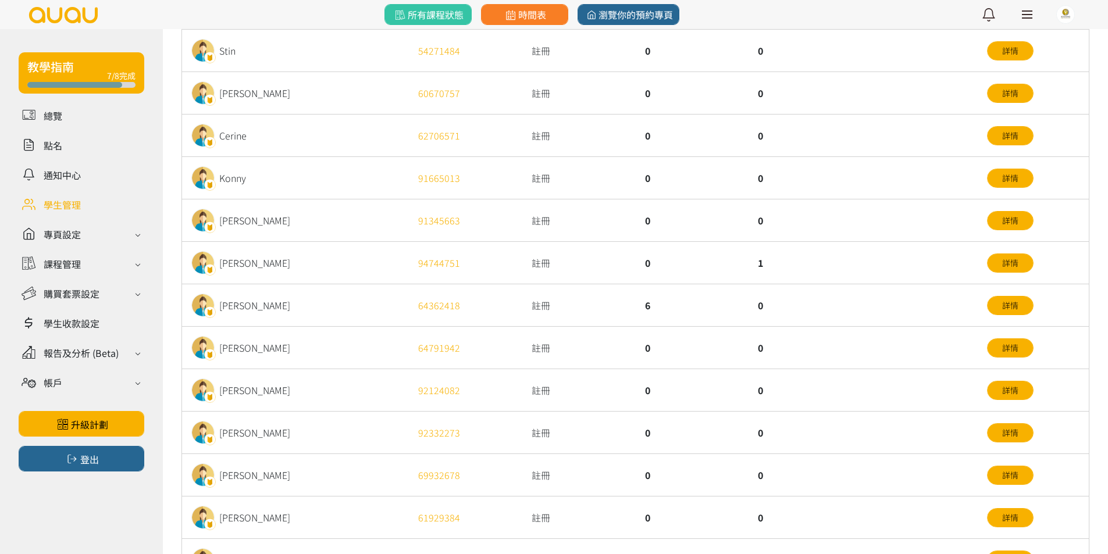
scroll to position [174, 0]
click at [664, 255] on div "0" at bounding box center [692, 263] width 113 height 42
click at [679, 290] on div "6" at bounding box center [692, 305] width 113 height 42
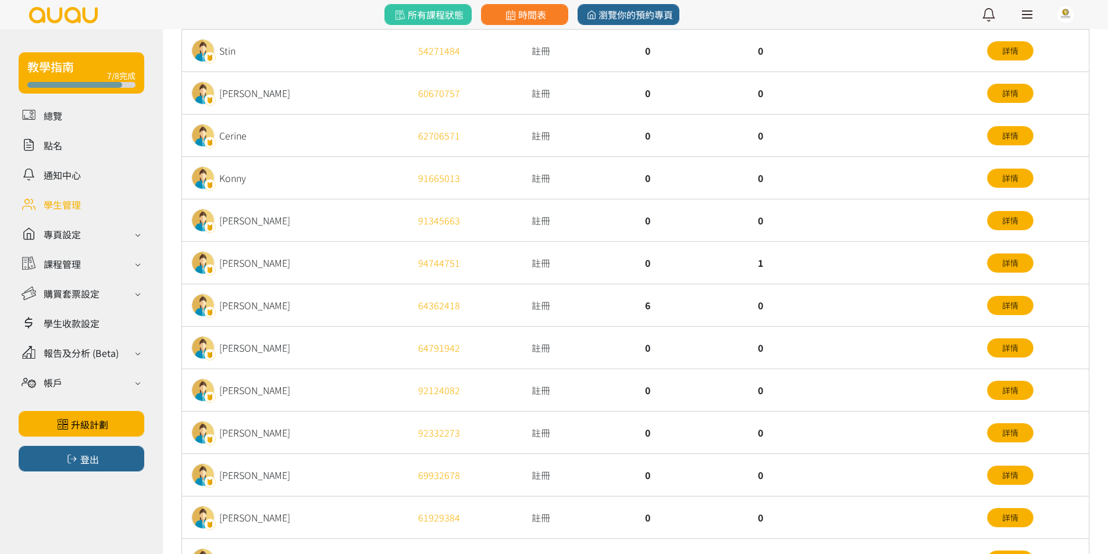
click at [678, 299] on div "6" at bounding box center [692, 305] width 113 height 42
click at [812, 295] on div "0" at bounding box center [861, 305] width 227 height 42
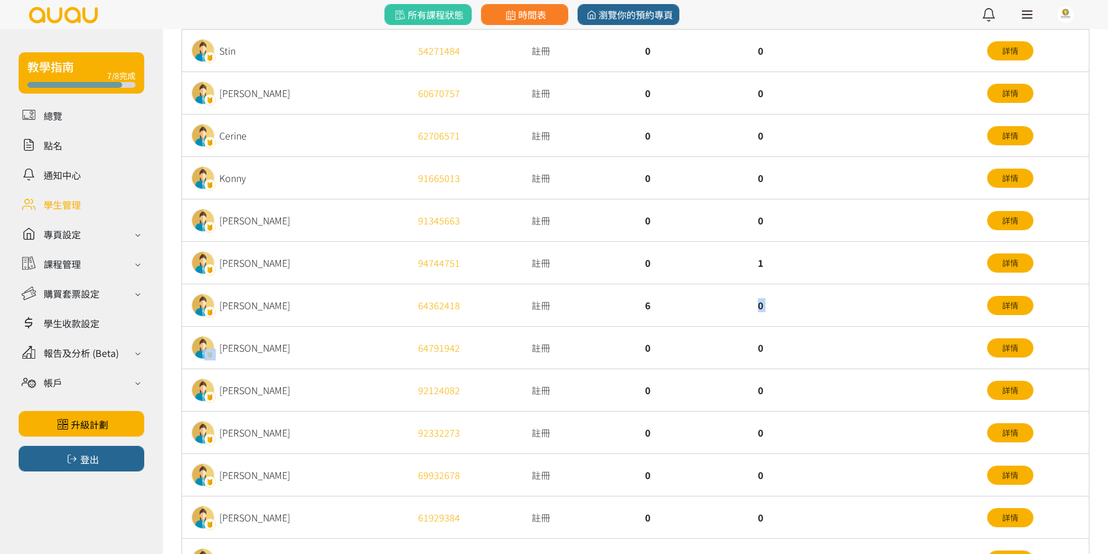
click at [812, 295] on div "0" at bounding box center [861, 305] width 227 height 42
click at [810, 312] on div "0" at bounding box center [861, 305] width 227 height 42
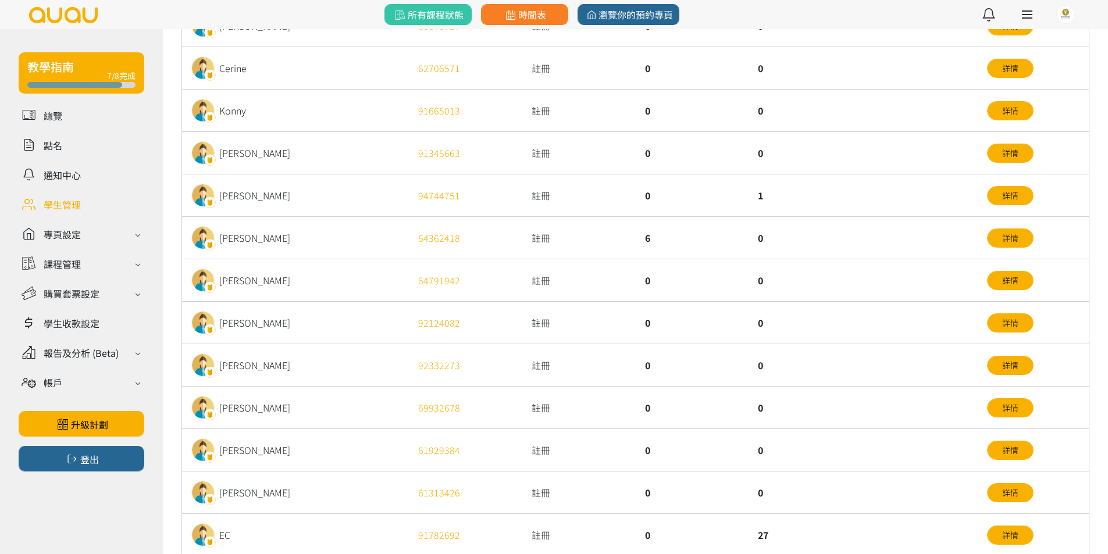
scroll to position [302, 0]
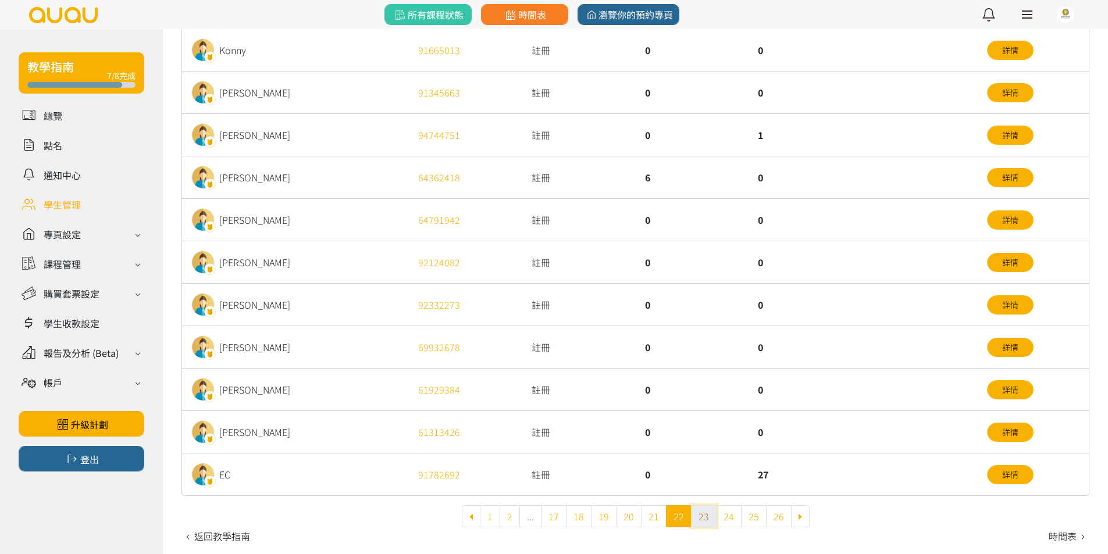
click at [700, 515] on link "23" at bounding box center [704, 516] width 26 height 22
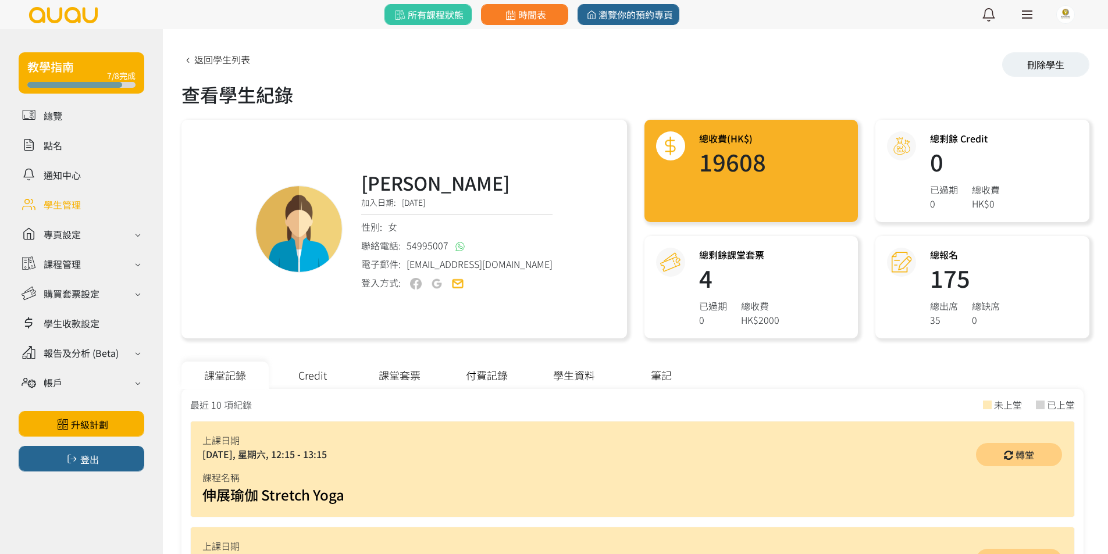
click at [409, 369] on div "課堂套票" at bounding box center [399, 375] width 87 height 27
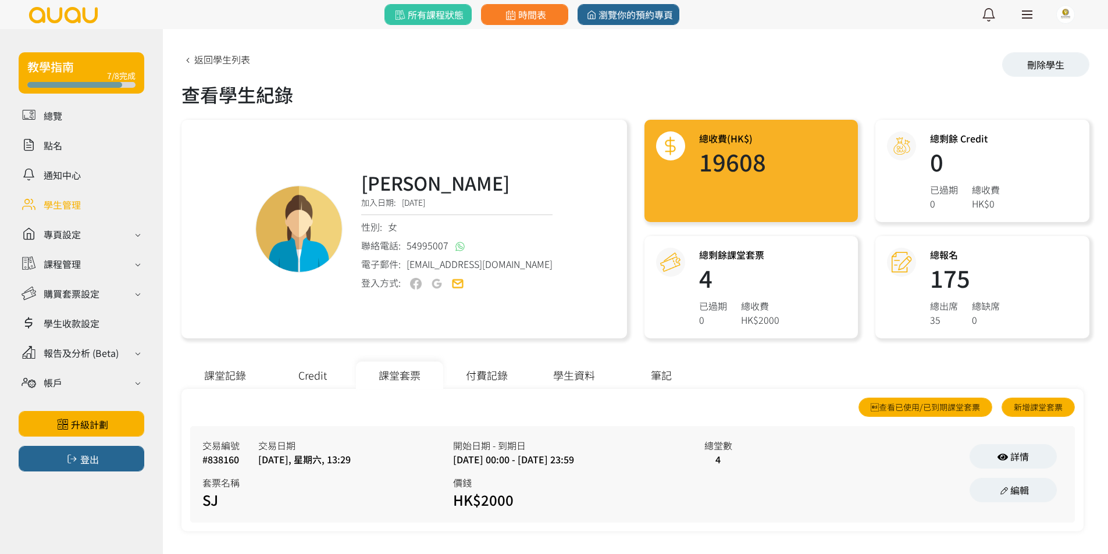
scroll to position [4, 0]
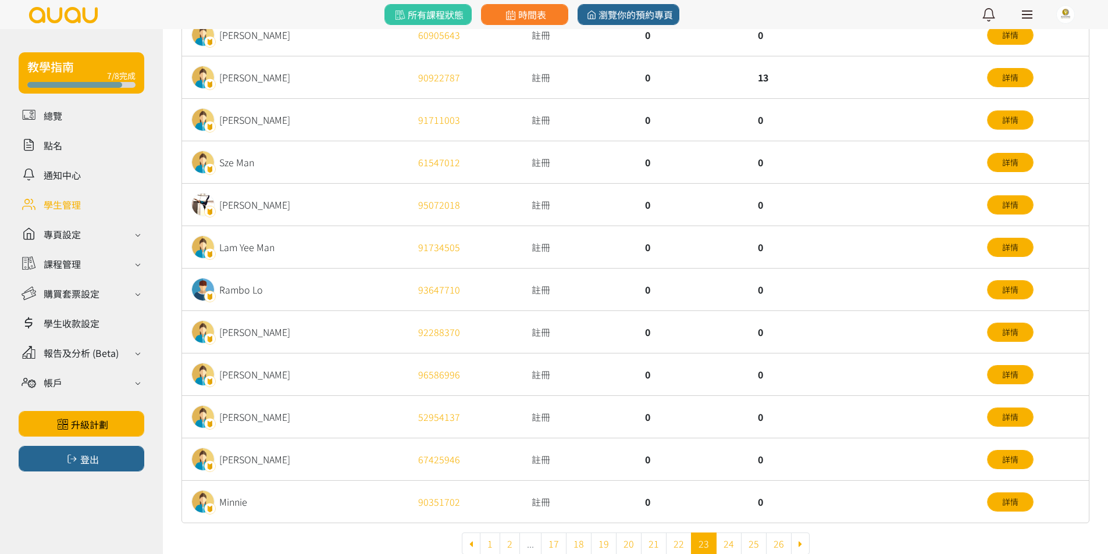
scroll to position [302, 0]
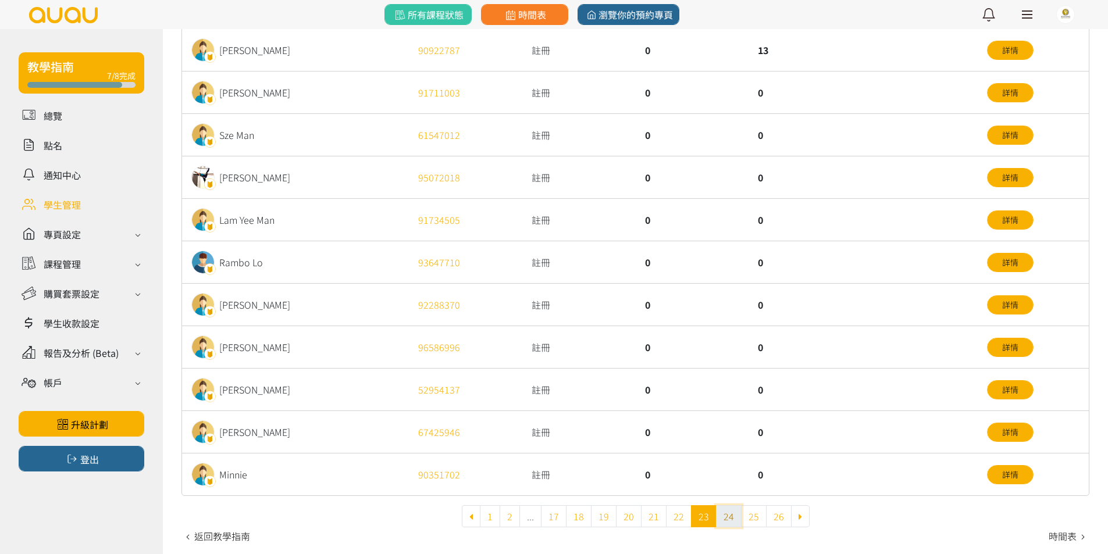
click at [726, 514] on link "24" at bounding box center [729, 516] width 26 height 22
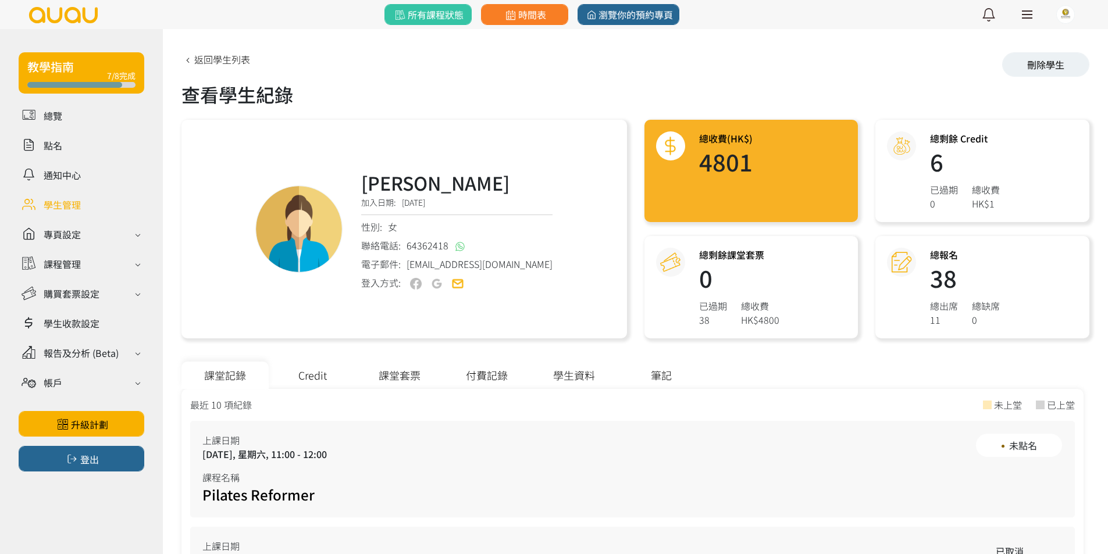
click at [407, 364] on div "課堂套票" at bounding box center [399, 375] width 87 height 27
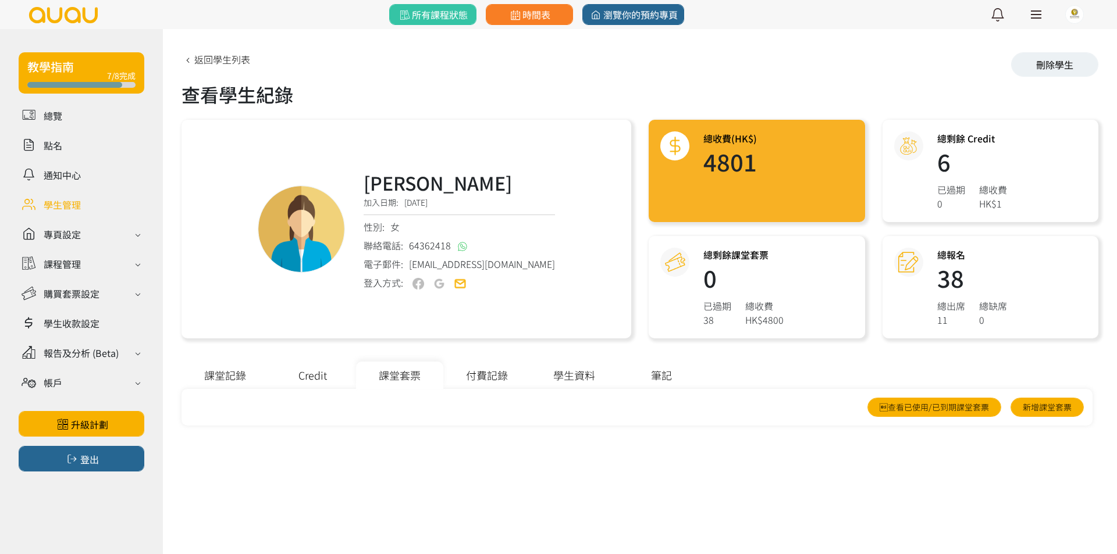
click at [325, 362] on div "Credit" at bounding box center [312, 375] width 87 height 27
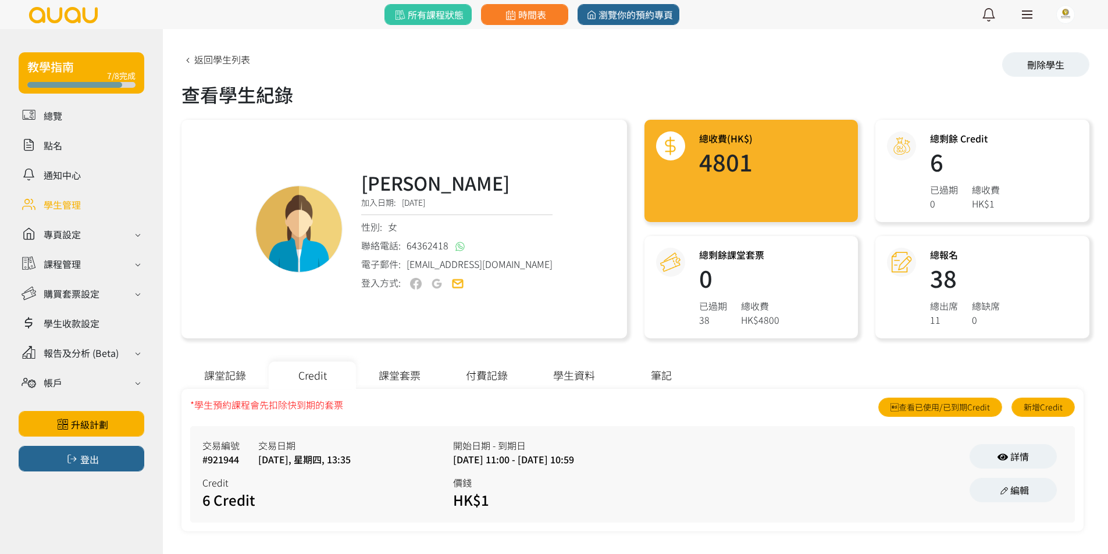
drag, startPoint x: 590, startPoint y: 455, endPoint x: 467, endPoint y: 443, distance: 123.4
click at [469, 443] on div "開始日期 - 到期日 2025/07/05, 11:00 - 2025/11/05, 10:59" at bounding box center [578, 453] width 251 height 28
click at [507, 433] on div "交易編號 #921944 交易日期 2025/05/22, 星期四, 13:35 Credit 6 Credit 開始日期 - 到期日 2025/07/05,…" at bounding box center [632, 474] width 883 height 95
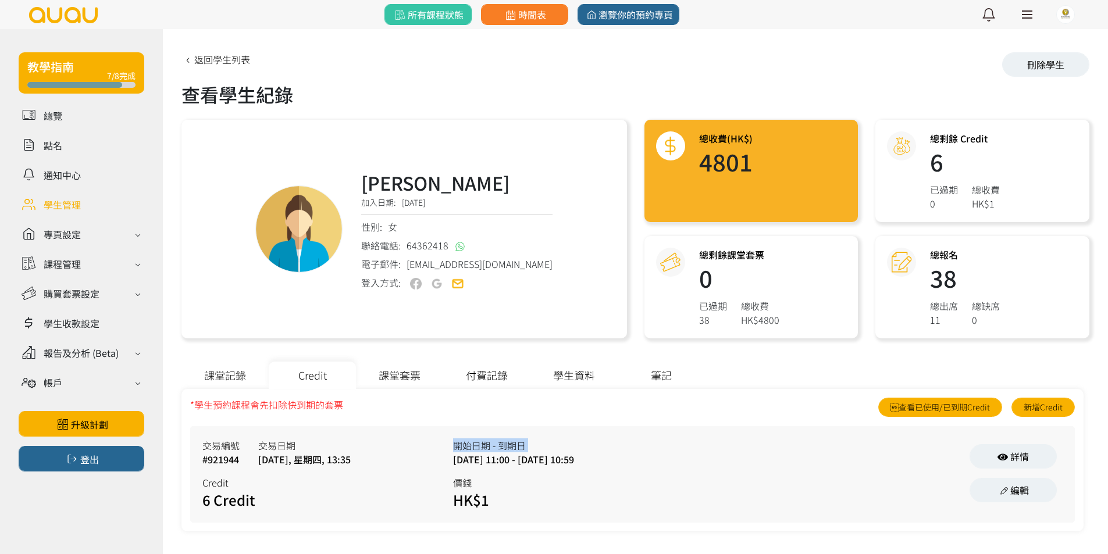
click at [554, 449] on div "開始日期 - 到期日" at bounding box center [578, 446] width 251 height 14
click at [556, 449] on div "開始日期 - 到期日" at bounding box center [578, 446] width 251 height 14
click at [559, 446] on div "開始日期 - 到期日" at bounding box center [578, 446] width 251 height 14
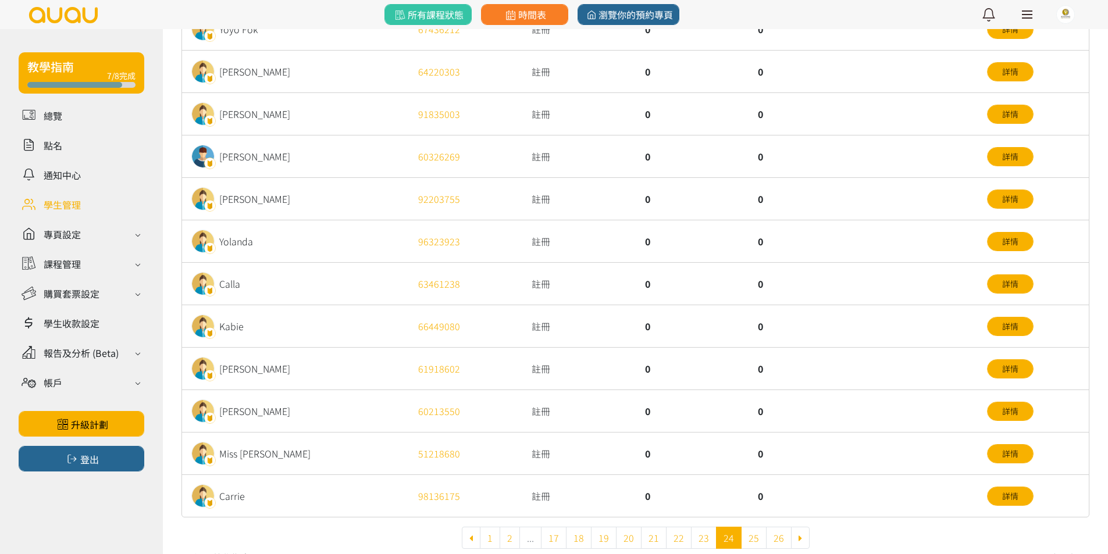
scroll to position [302, 0]
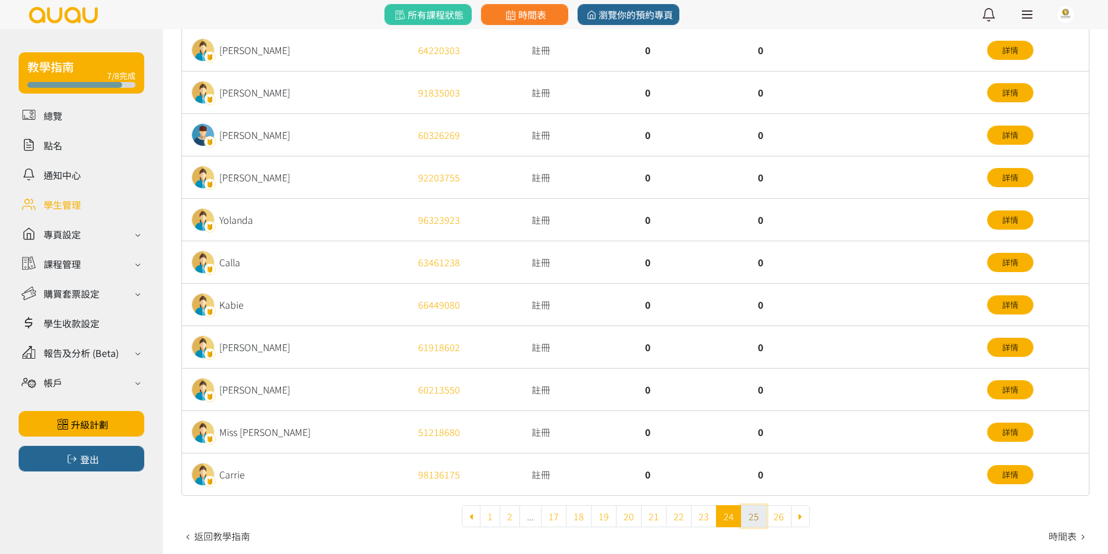
click at [741, 514] on link "25" at bounding box center [754, 516] width 26 height 22
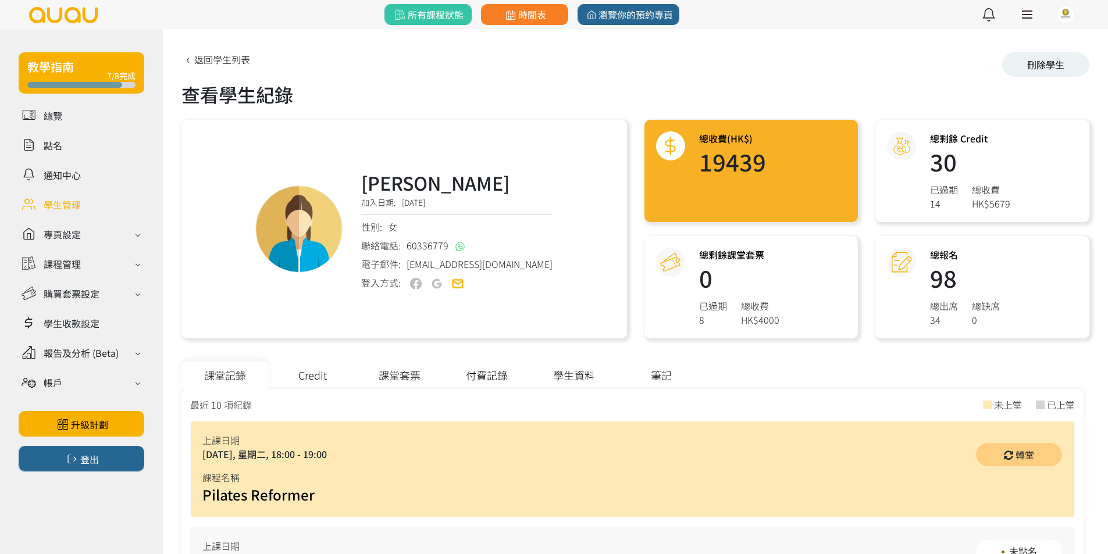
click at [393, 376] on div "課堂套票" at bounding box center [399, 375] width 87 height 27
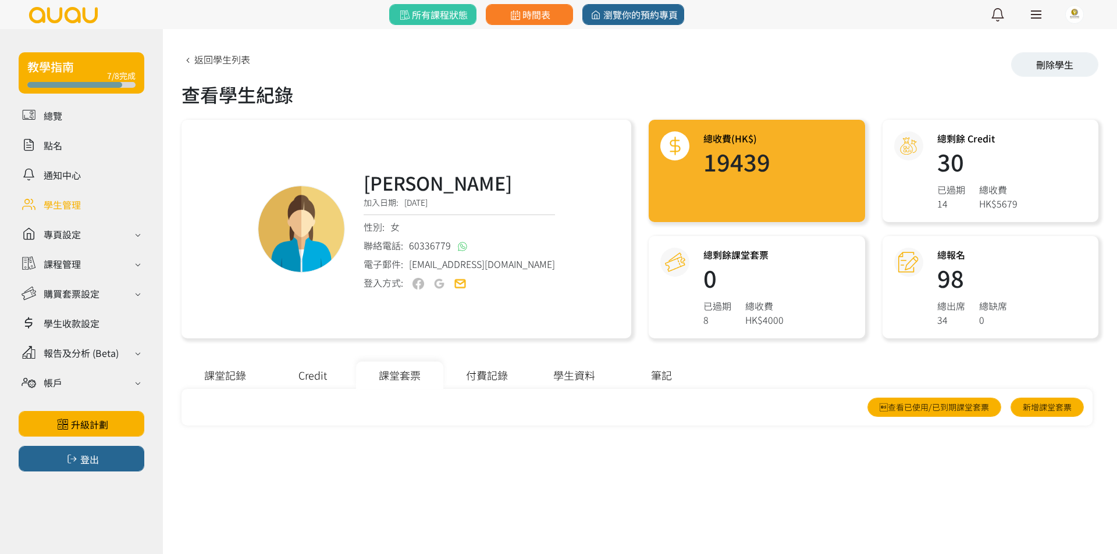
click at [321, 380] on div "Credit" at bounding box center [312, 375] width 87 height 27
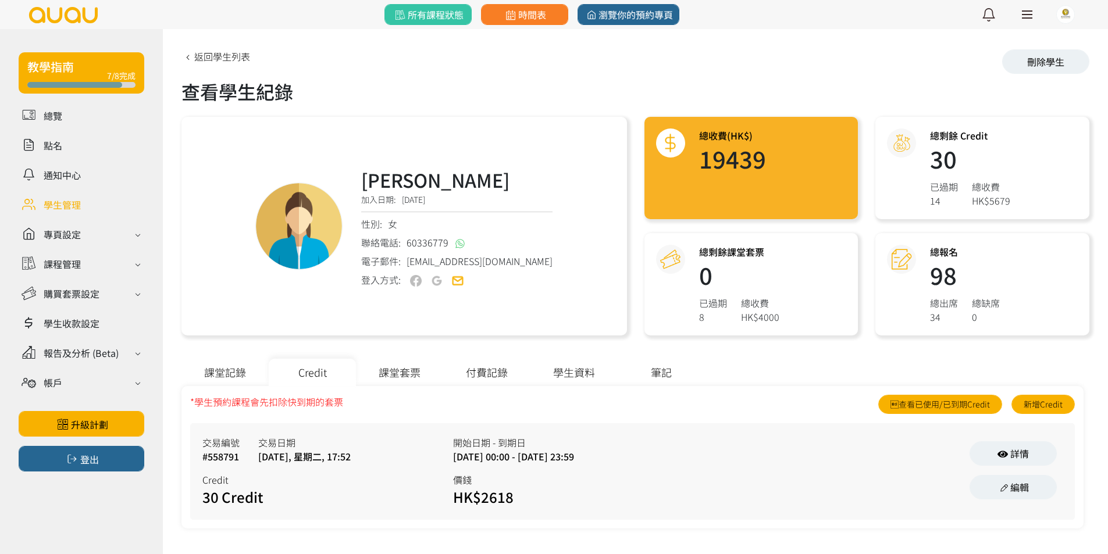
scroll to position [4, 0]
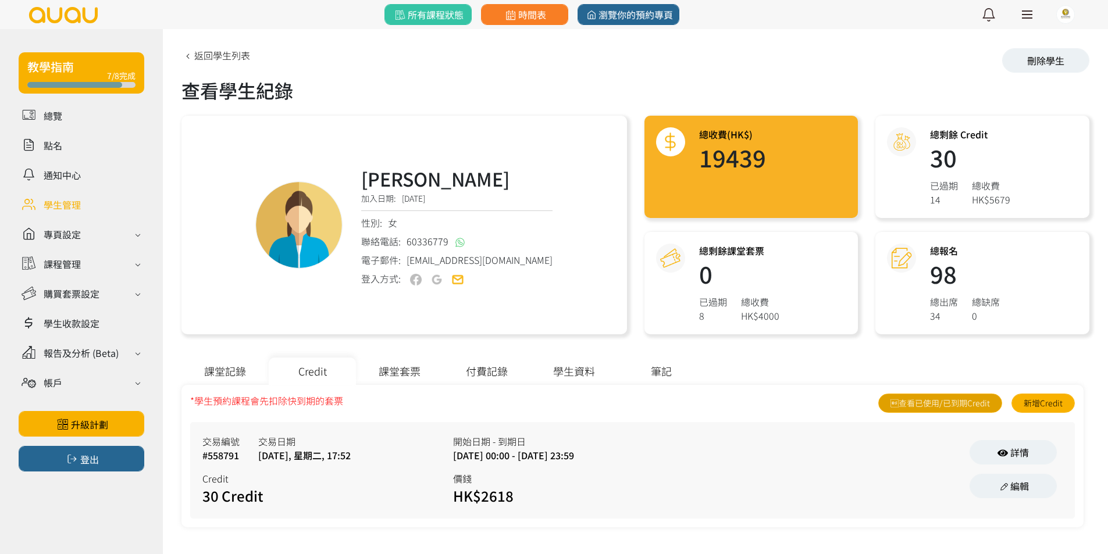
click at [985, 398] on link "查看已使用/已到期Credit" at bounding box center [940, 403] width 124 height 19
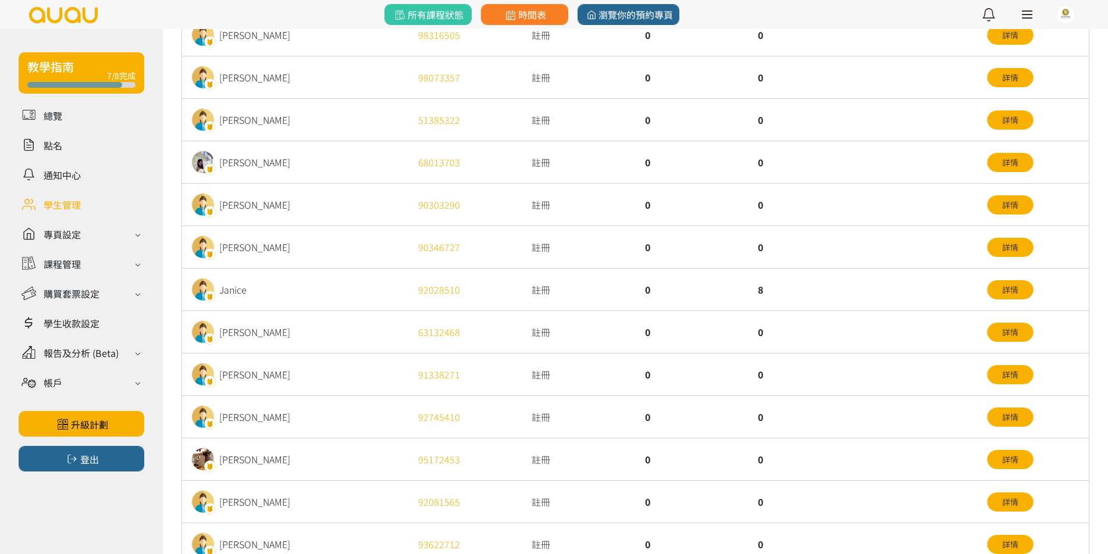
scroll to position [302, 0]
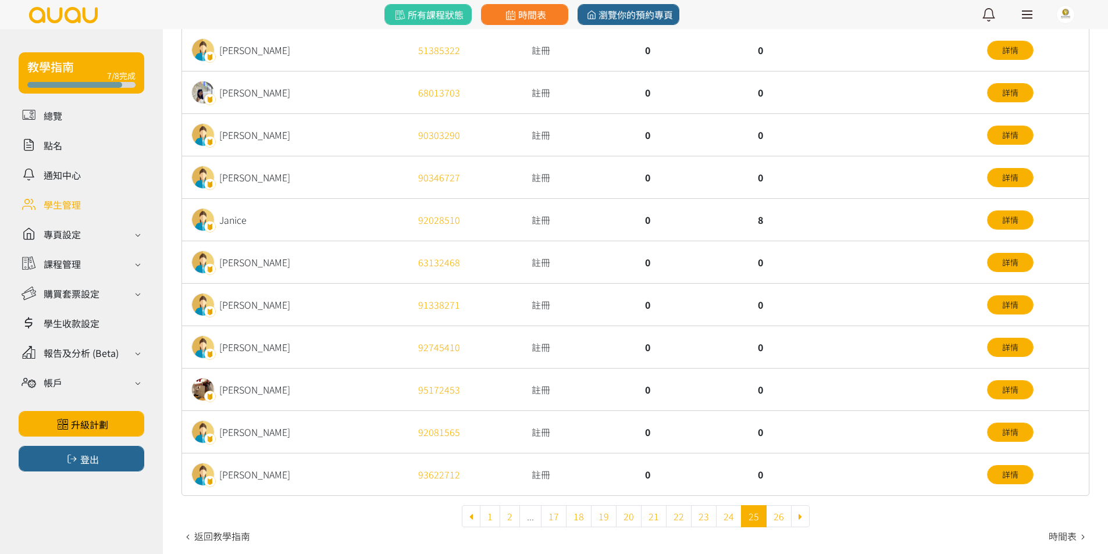
click at [676, 221] on div "0" at bounding box center [692, 220] width 113 height 42
click at [679, 221] on div "0" at bounding box center [692, 220] width 113 height 42
click at [814, 216] on div "8" at bounding box center [861, 220] width 227 height 42
click at [771, 513] on link "26" at bounding box center [779, 516] width 26 height 22
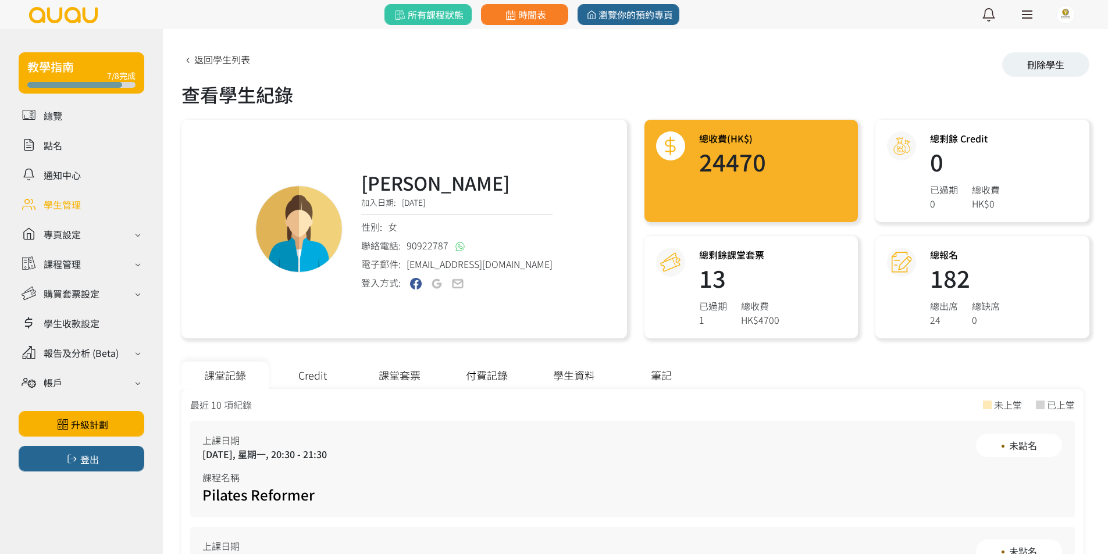
click at [387, 377] on div "課堂套票" at bounding box center [399, 375] width 87 height 27
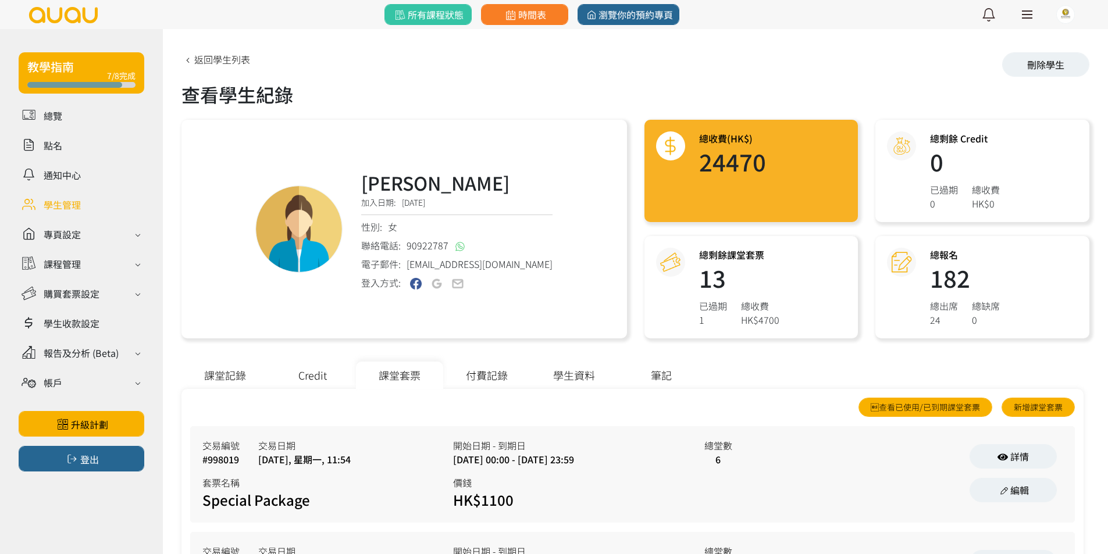
click at [310, 380] on div "Credit" at bounding box center [312, 375] width 87 height 27
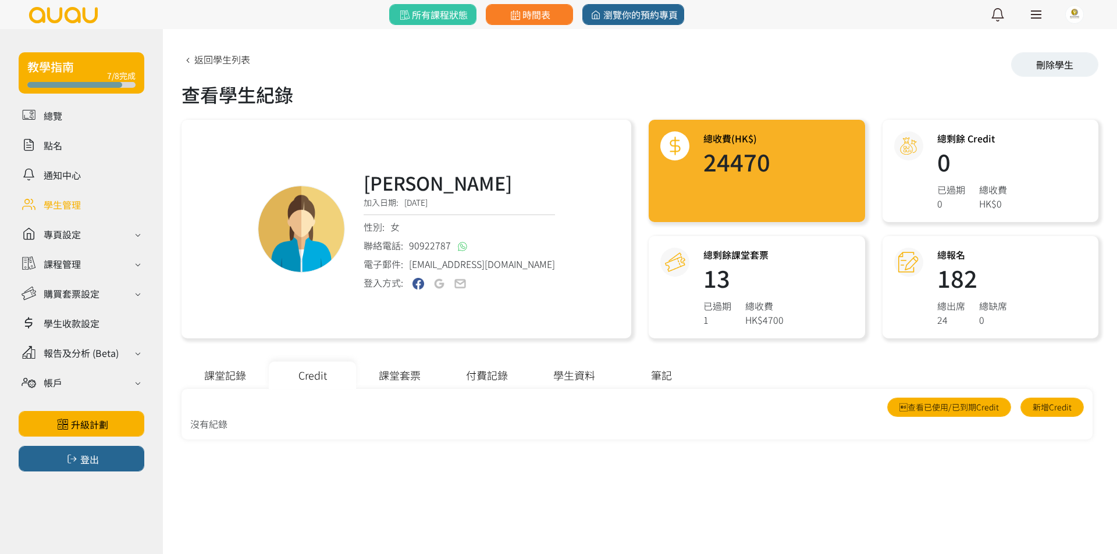
click at [387, 376] on div "課堂套票" at bounding box center [399, 375] width 87 height 27
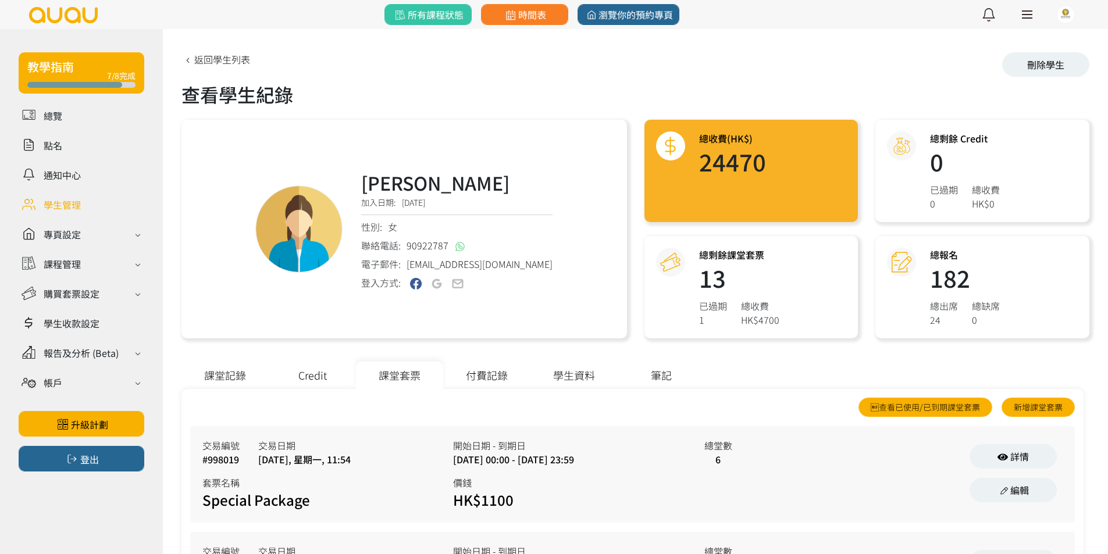
scroll to position [110, 0]
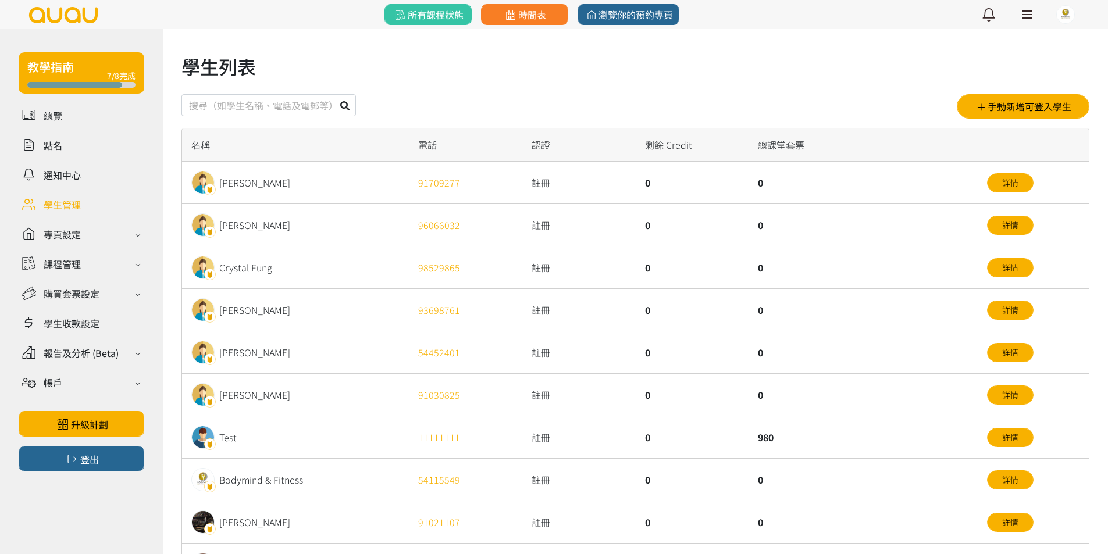
click at [808, 416] on div "980" at bounding box center [861, 437] width 227 height 42
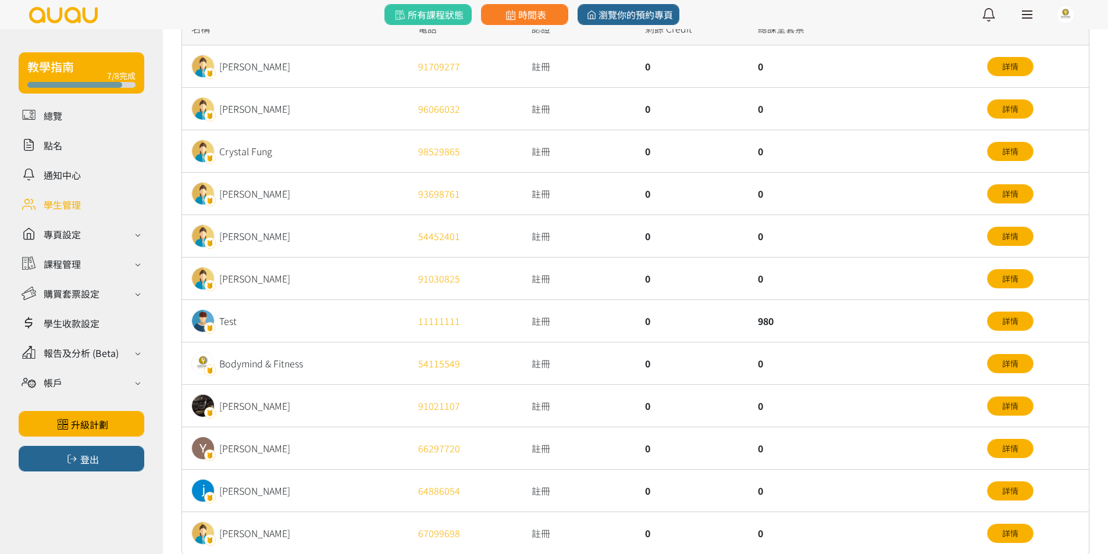
scroll to position [175, 0]
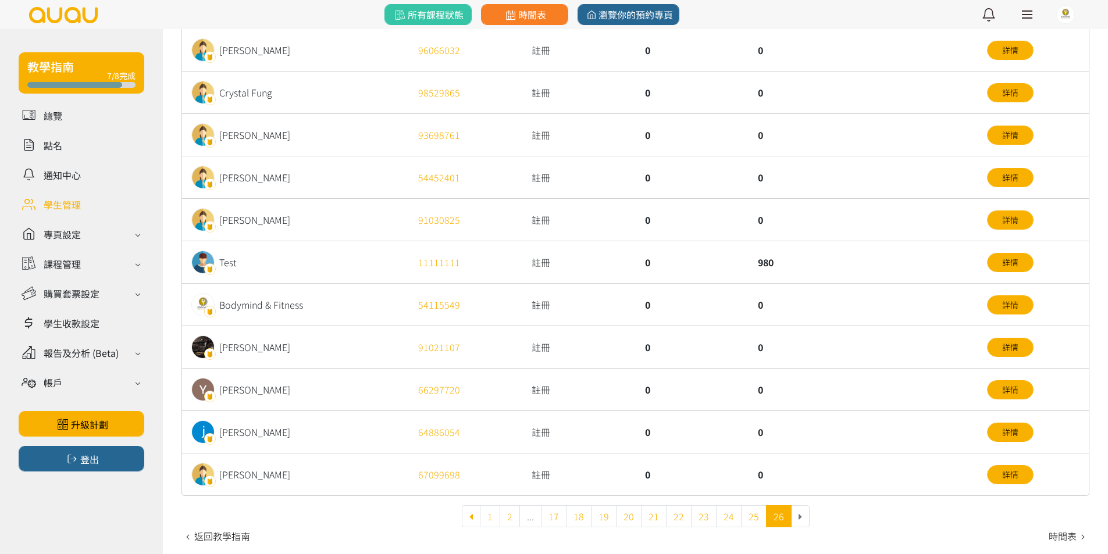
click at [798, 468] on div "0" at bounding box center [861, 475] width 227 height 42
click at [493, 512] on link "1" at bounding box center [490, 516] width 20 height 22
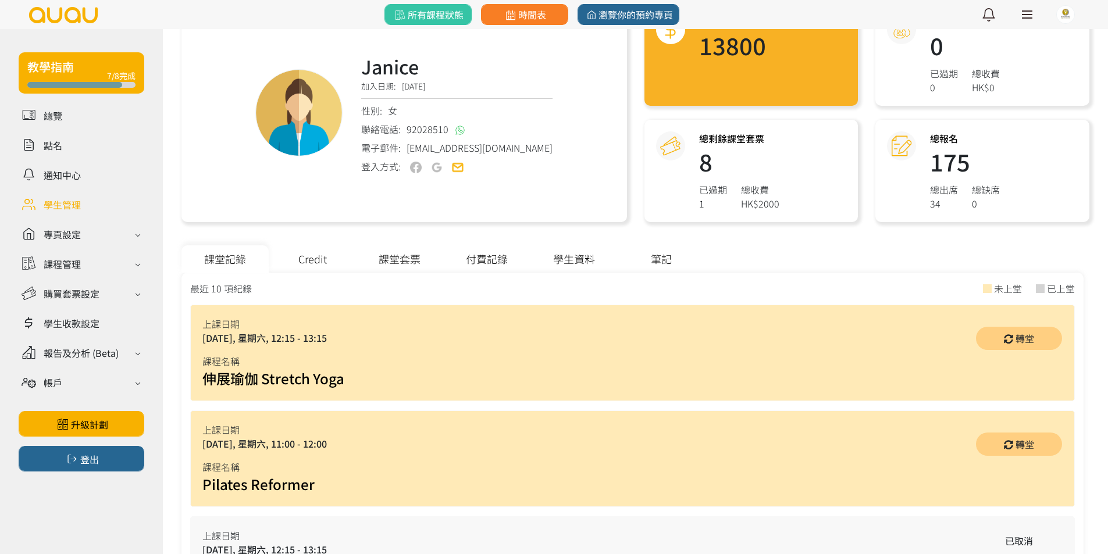
click at [416, 259] on div "課堂套票" at bounding box center [399, 258] width 87 height 27
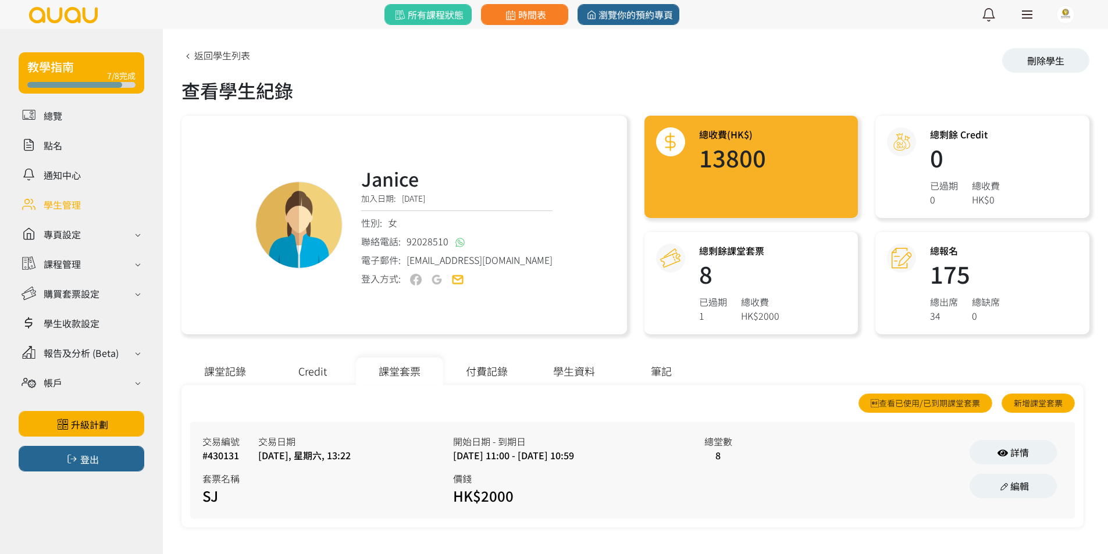
scroll to position [4, 0]
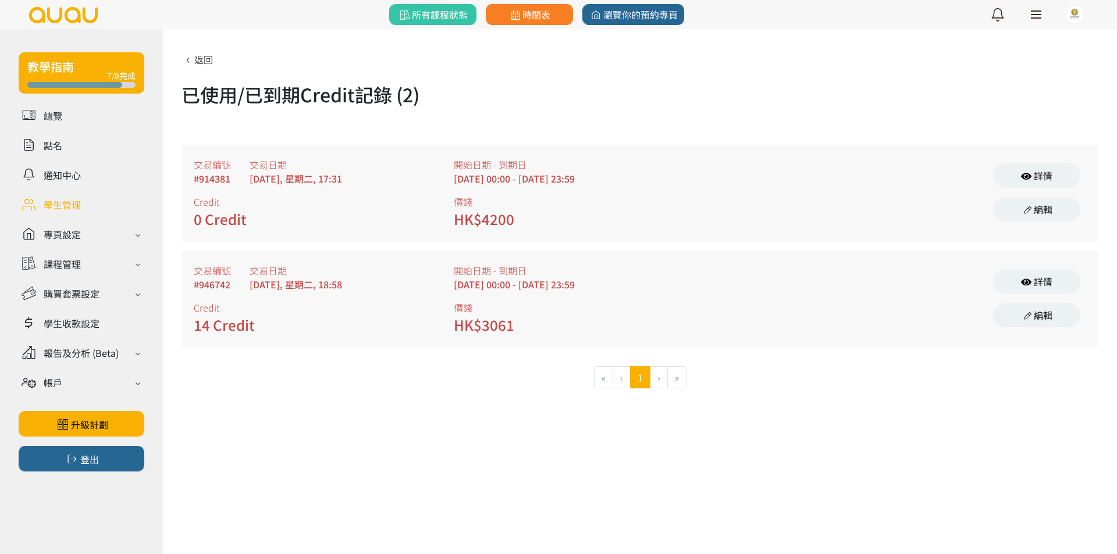
click at [561, 330] on div "HK$3061" at bounding box center [535, 325] width 163 height 21
click at [589, 283] on div "2024/10/15, 00:00 - 2025/06/14, 23:59" at bounding box center [584, 284] width 260 height 14
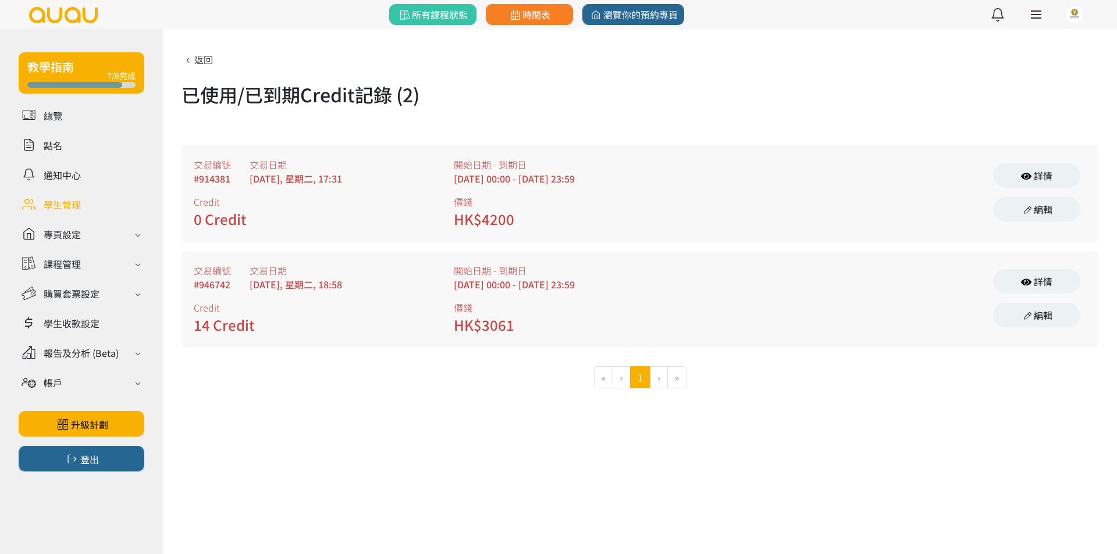
click at [589, 283] on div "2024/10/15, 00:00 - 2025/06/14, 23:59" at bounding box center [584, 284] width 260 height 14
drag, startPoint x: 599, startPoint y: 332, endPoint x: 557, endPoint y: 229, distance: 111.9
click at [598, 325] on div "HK$3061" at bounding box center [535, 325] width 163 height 21
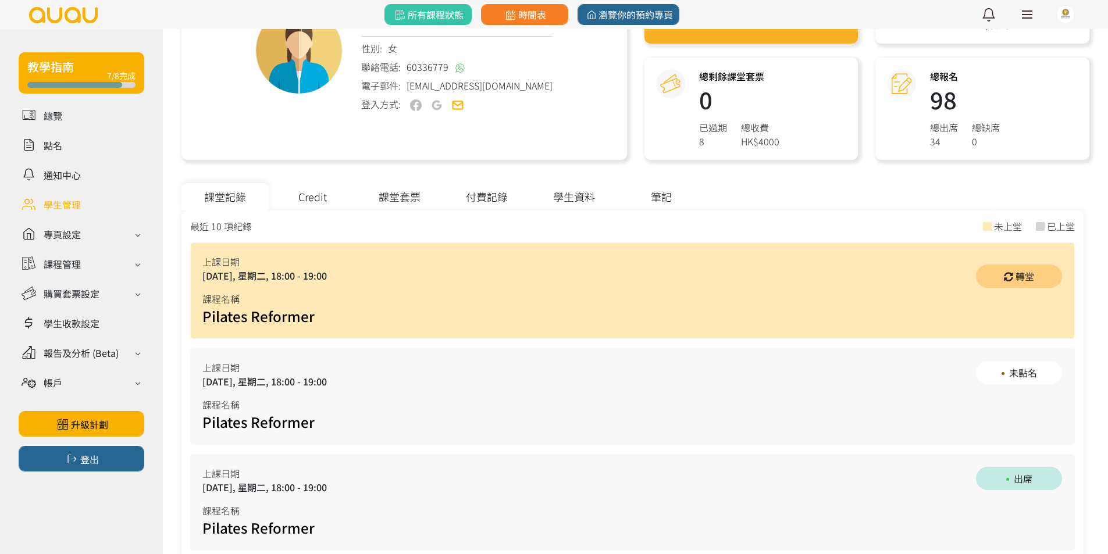
drag, startPoint x: 320, startPoint y: 245, endPoint x: 325, endPoint y: 201, distance: 45.0
click at [325, 201] on div "Credit" at bounding box center [312, 196] width 87 height 27
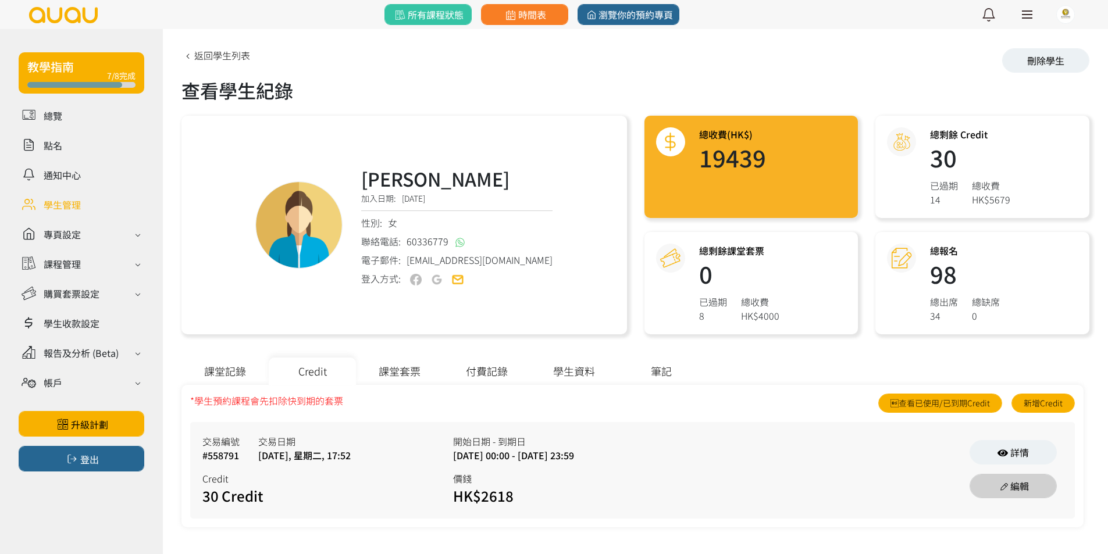
click at [988, 487] on link "編輯" at bounding box center [1012, 486] width 87 height 24
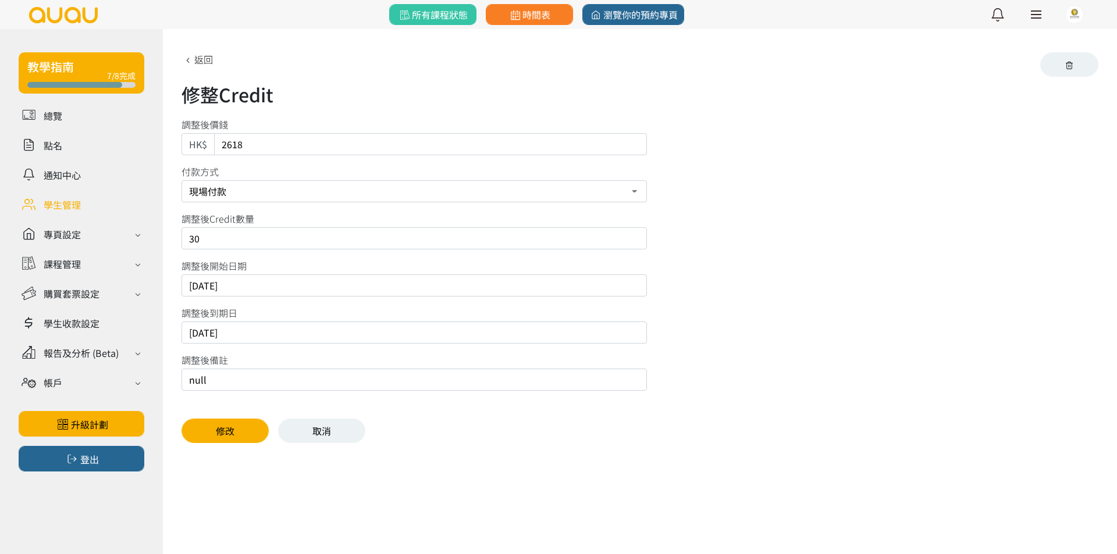
drag, startPoint x: 306, startPoint y: 243, endPoint x: 35, endPoint y: 218, distance: 272.1
click at [35, 218] on div "教學指南 7/8完成 總覽 點名 通知中心 學生管理 專頁設定 外觀與主題 基本資料 資格和認證 課程管理 課程 課程設定 課程組合 (Beta) 私人預約 …" at bounding box center [558, 245] width 1117 height 432
type input "44"
click at [221, 333] on input "2025/09/24" at bounding box center [413, 333] width 465 height 22
click at [243, 439] on button "修改" at bounding box center [224, 431] width 87 height 24
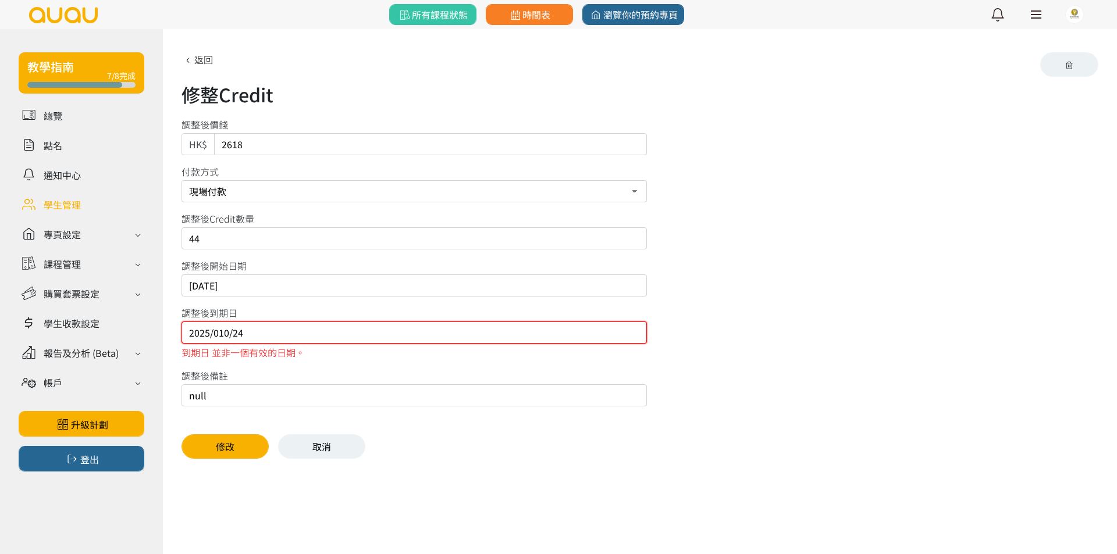
click at [217, 333] on input "2025/010/24" at bounding box center [413, 333] width 465 height 22
type input "2025/10/24"
click at [227, 452] on button "修改" at bounding box center [224, 446] width 87 height 24
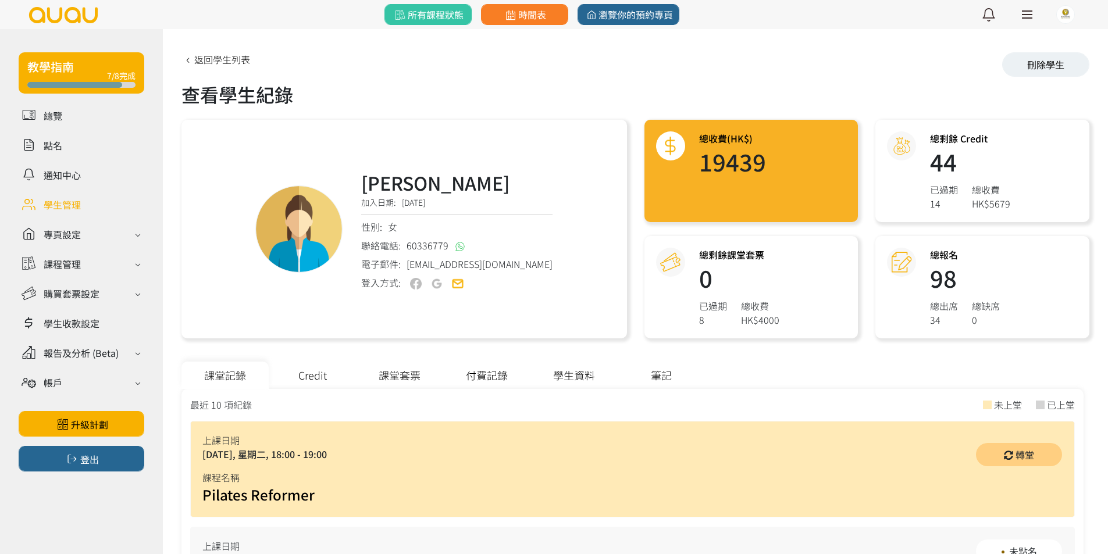
click at [325, 379] on div "Credit" at bounding box center [312, 375] width 87 height 27
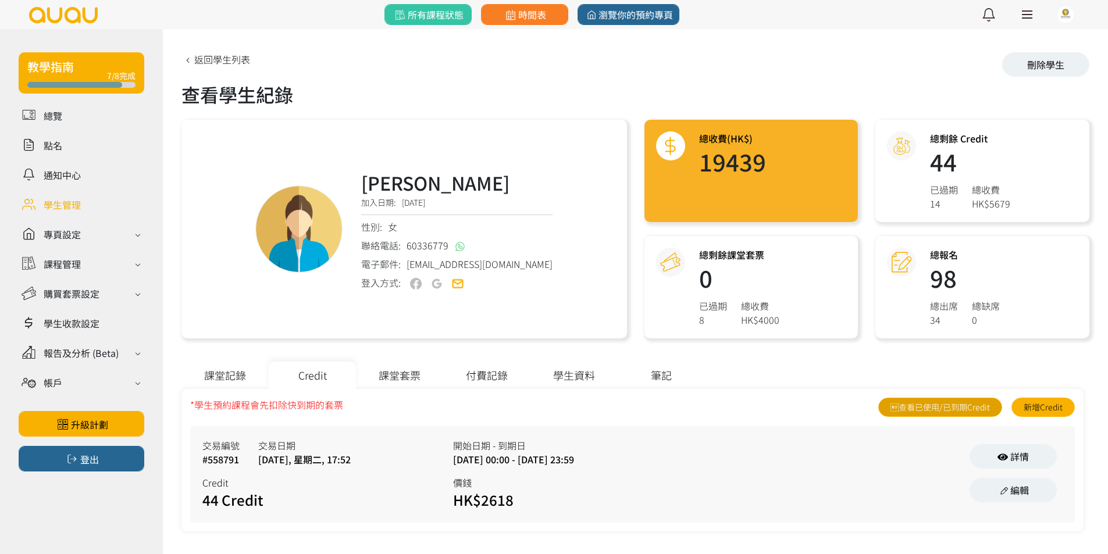
click at [997, 408] on link "查看已使用/已到期Credit" at bounding box center [940, 407] width 124 height 19
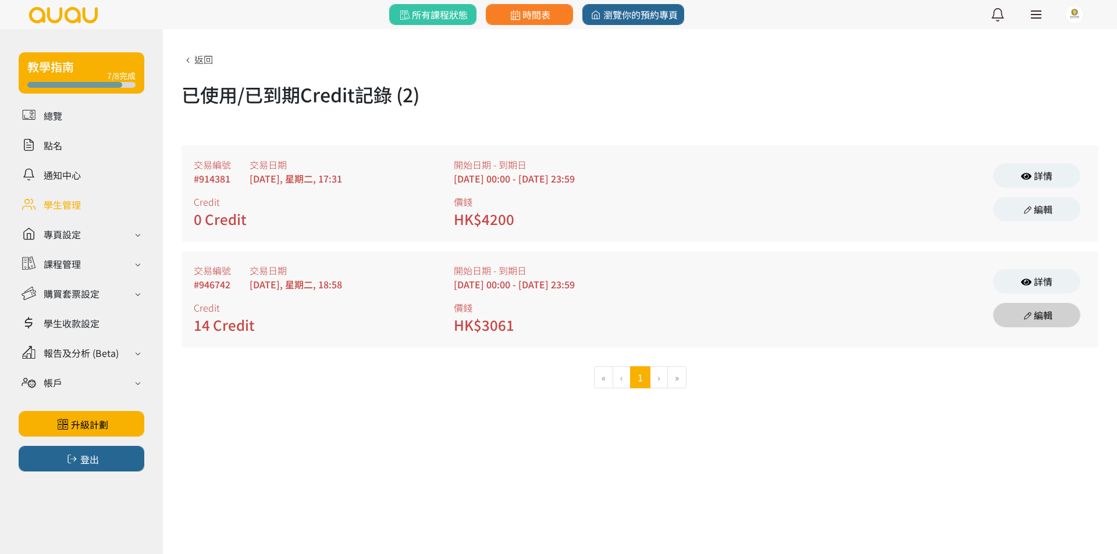
click at [1059, 315] on link "編輯" at bounding box center [1036, 315] width 87 height 24
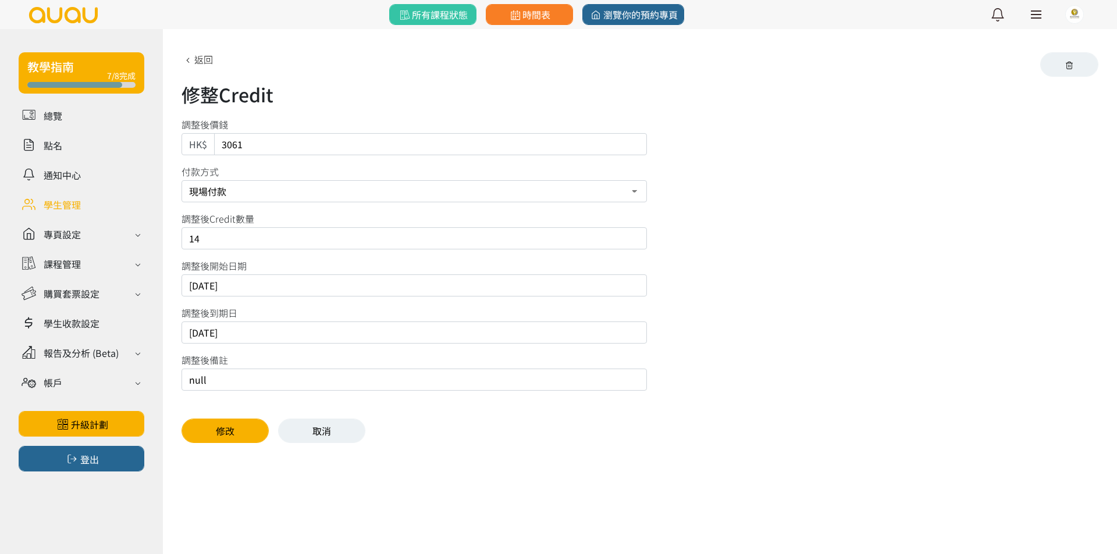
drag, startPoint x: 269, startPoint y: 241, endPoint x: 0, endPoint y: 219, distance: 269.5
click at [0, 223] on div "教學指南 7/8完成 總覽 點名 通知中心 學生管理 專頁設定 外觀與主題 基本資料 資格和認證 課程管理 課程 課程設定 課程組合 (Beta) 私人預約 …" at bounding box center [558, 245] width 1117 height 432
type input "0"
click at [1076, 65] on button "button" at bounding box center [1069, 64] width 58 height 24
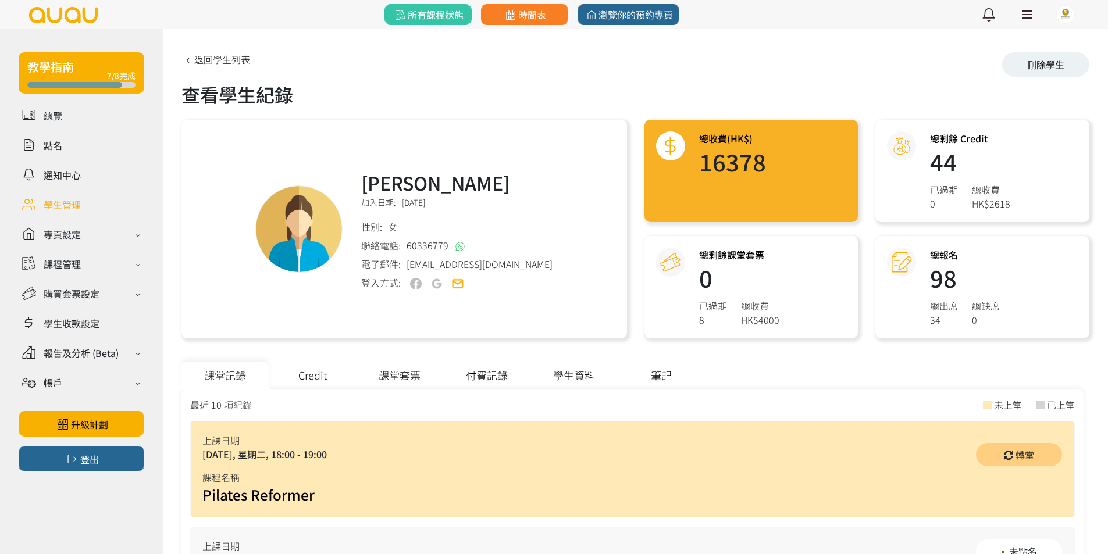
click at [340, 363] on div "Credit" at bounding box center [312, 375] width 87 height 27
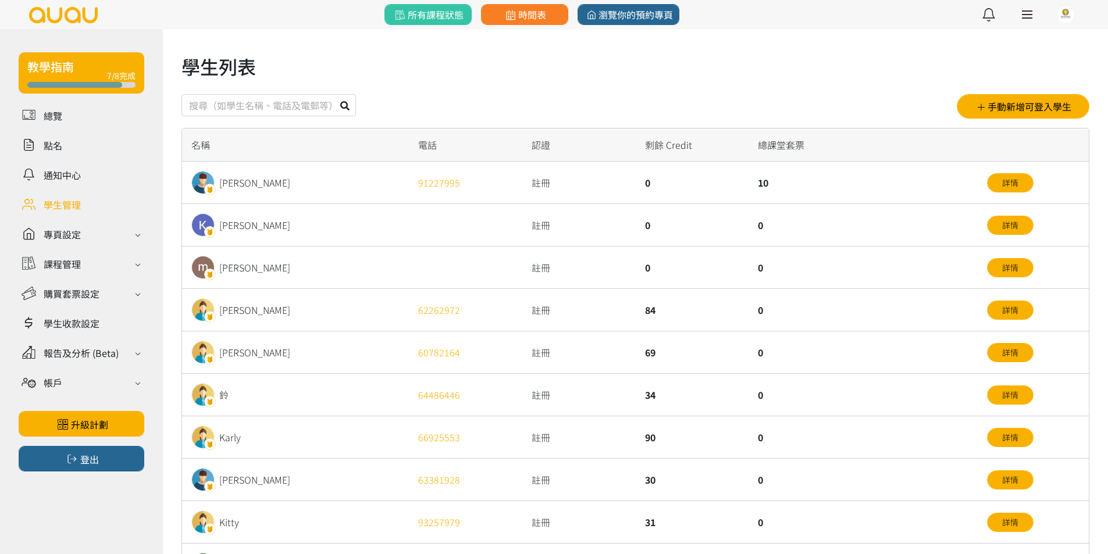
click at [808, 402] on div "0" at bounding box center [861, 395] width 227 height 42
click at [358, 284] on div "[PERSON_NAME]" at bounding box center [295, 268] width 227 height 42
click at [394, 196] on div "[PERSON_NAME]" at bounding box center [295, 183] width 227 height 42
click at [393, 195] on div "[PERSON_NAME]" at bounding box center [295, 183] width 227 height 42
click at [392, 194] on div "Herman Wong" at bounding box center [295, 183] width 227 height 42
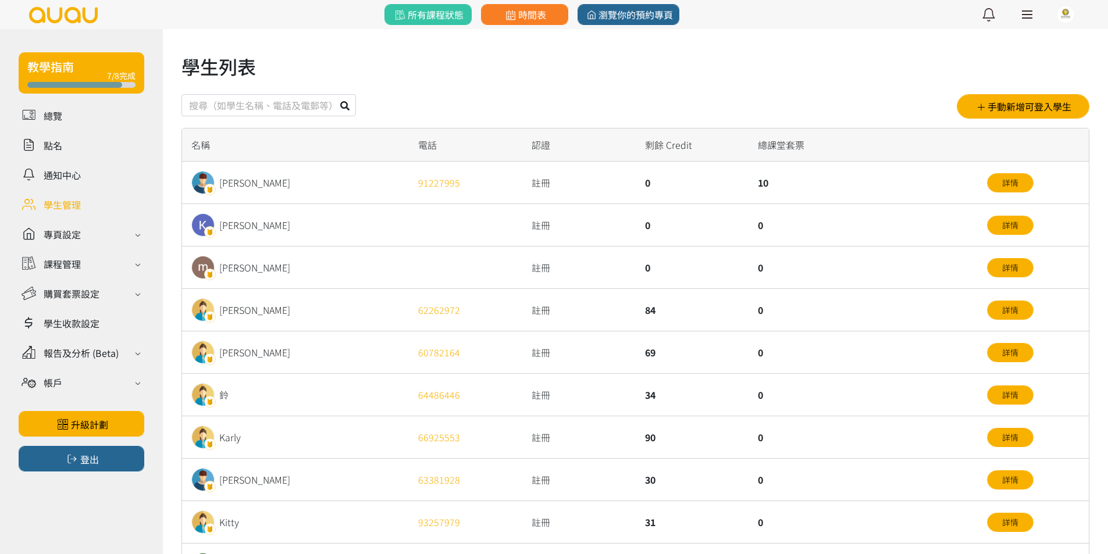
click at [390, 211] on div "Kana Ching" at bounding box center [295, 225] width 227 height 42
drag, startPoint x: 390, startPoint y: 211, endPoint x: 388, endPoint y: 190, distance: 21.5
click at [390, 211] on div "Kana Ching" at bounding box center [295, 225] width 227 height 42
click at [388, 188] on div "Herman Wong" at bounding box center [295, 183] width 227 height 42
drag, startPoint x: 388, startPoint y: 187, endPoint x: 388, endPoint y: 174, distance: 12.8
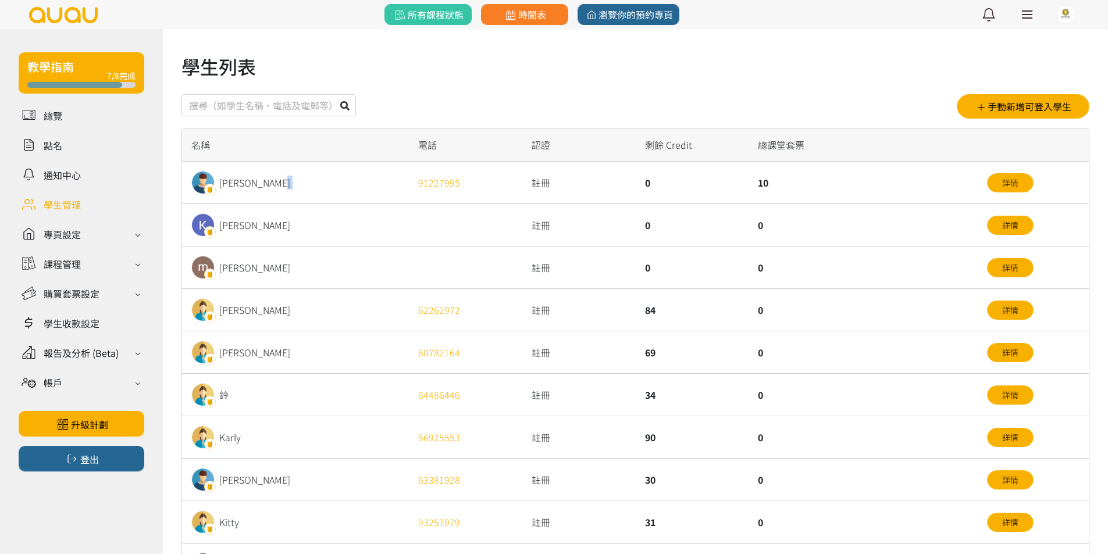
click at [388, 183] on div "Herman Wong" at bounding box center [295, 183] width 227 height 42
drag, startPoint x: 405, startPoint y: 147, endPoint x: 732, endPoint y: 143, distance: 326.3
click at [0, 0] on div "名稱 電話 認證 剩餘 Credit 總課堂套票" at bounding box center [0, 0] width 0 height 0
click at [733, 143] on div "剩餘 Credit" at bounding box center [692, 145] width 113 height 33
click at [331, 259] on div "mandy Ho" at bounding box center [295, 268] width 227 height 42
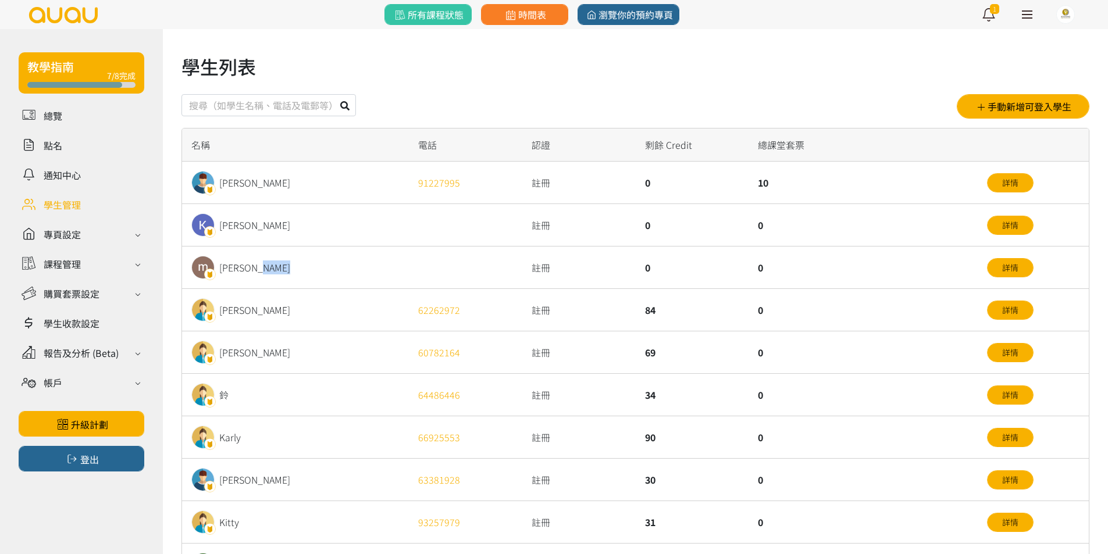
click at [331, 259] on div "mandy Ho" at bounding box center [295, 268] width 227 height 42
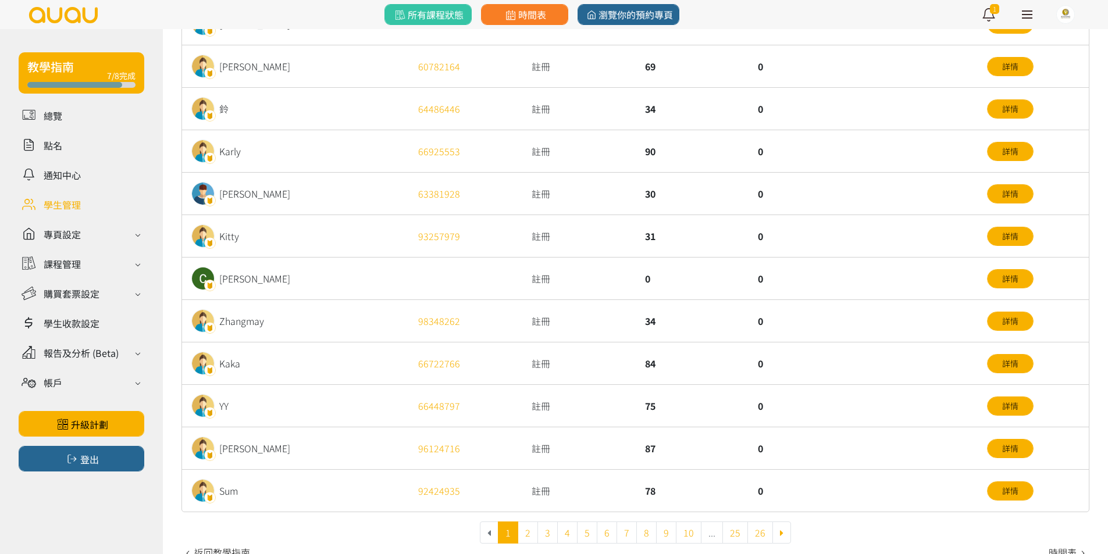
scroll to position [291, 0]
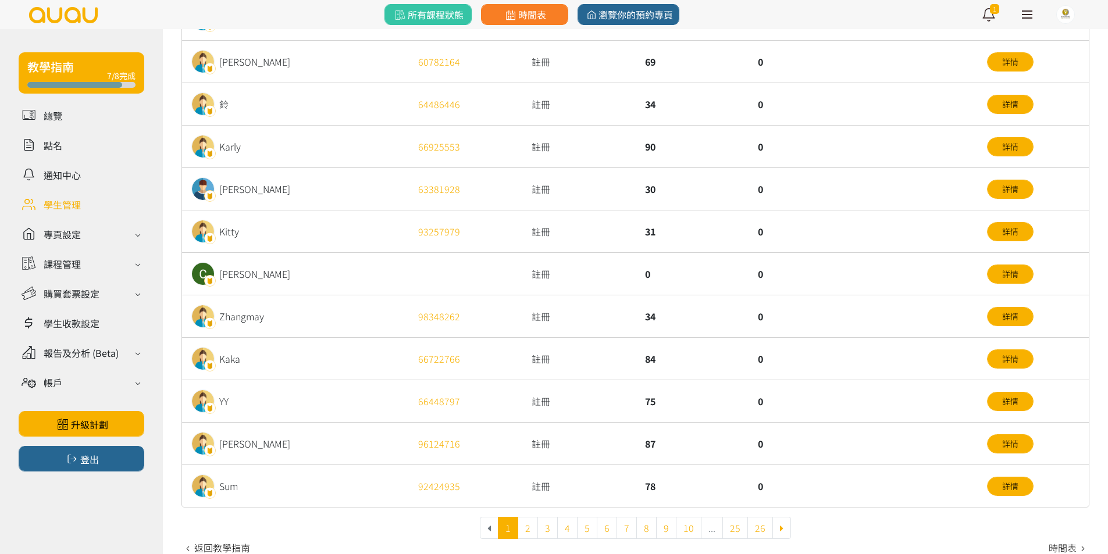
click at [363, 323] on div "Zhangmay" at bounding box center [295, 316] width 227 height 42
click at [345, 255] on div "Chammy Li" at bounding box center [295, 274] width 227 height 42
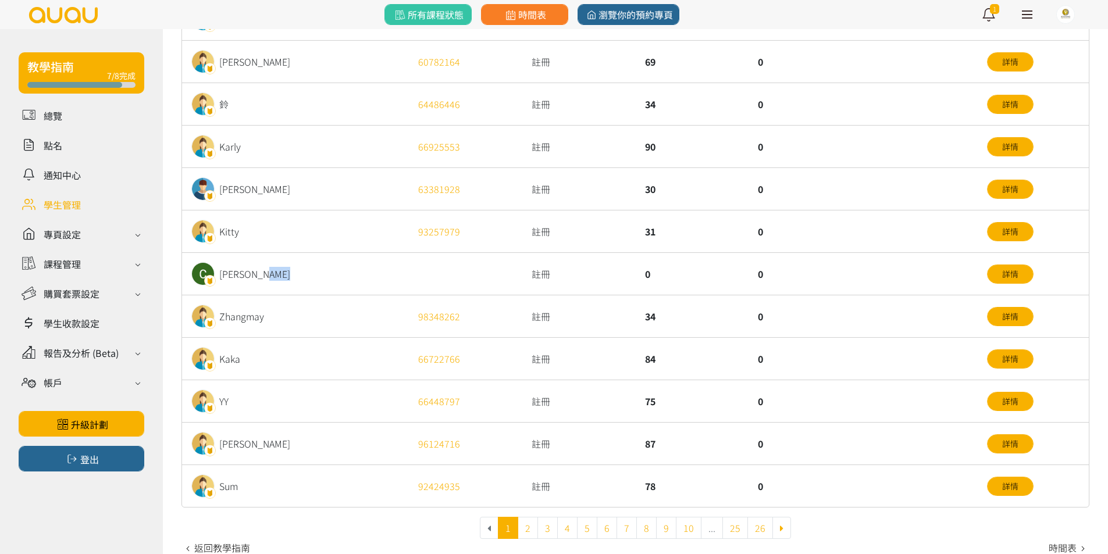
click at [345, 255] on div "Chammy Li" at bounding box center [295, 274] width 227 height 42
click at [345, 245] on div "Kitty" at bounding box center [295, 232] width 227 height 42
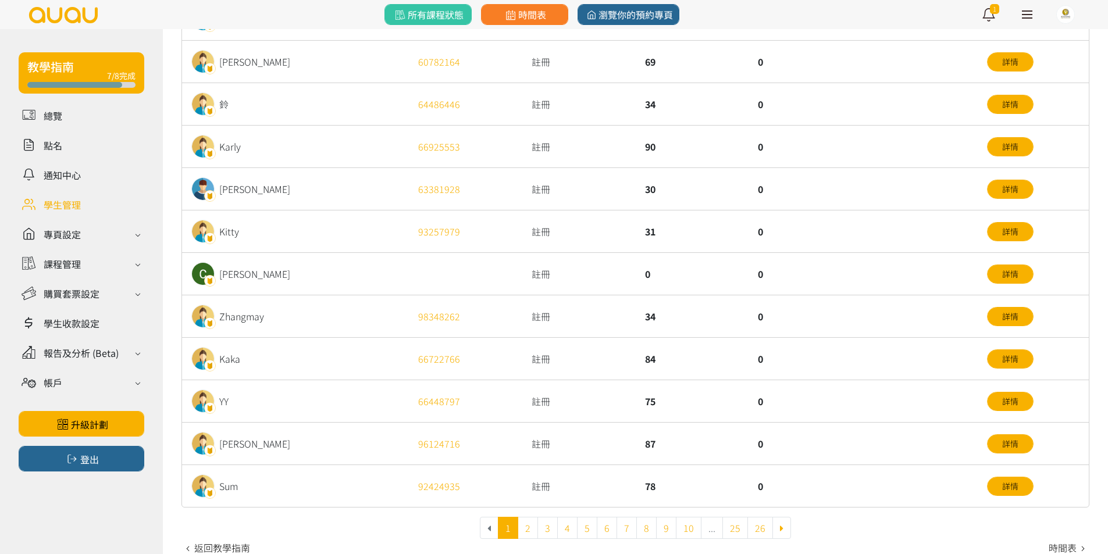
click at [340, 199] on div "Kenneth" at bounding box center [295, 189] width 227 height 42
click at [340, 202] on div "Kenneth" at bounding box center [295, 189] width 227 height 42
click at [363, 215] on div "Kitty" at bounding box center [295, 232] width 227 height 42
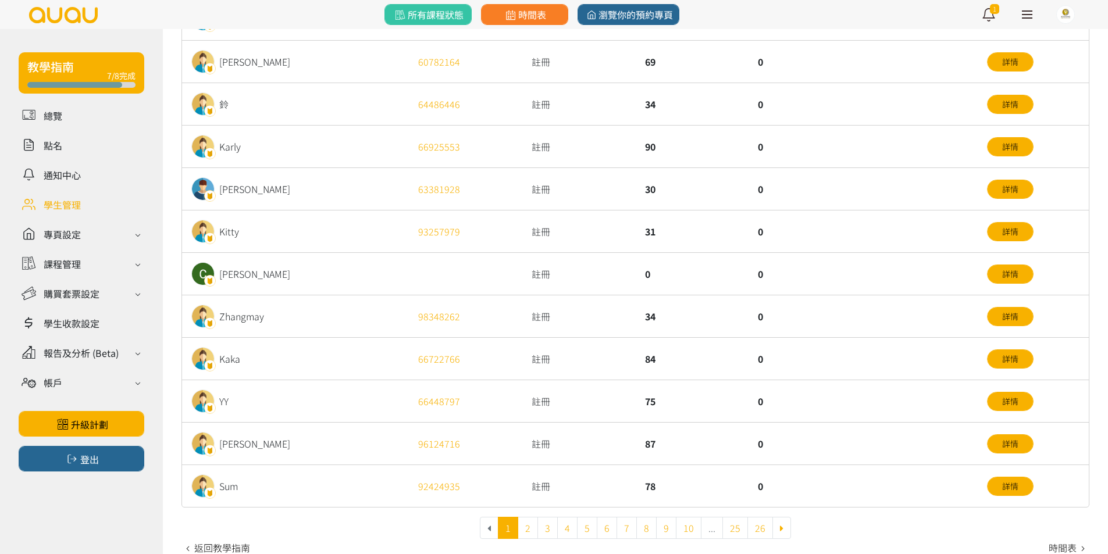
click at [363, 215] on div "Kitty" at bounding box center [295, 232] width 227 height 42
drag, startPoint x: 363, startPoint y: 215, endPoint x: 361, endPoint y: 193, distance: 21.6
click at [362, 212] on div "Kitty" at bounding box center [295, 232] width 227 height 42
click at [361, 193] on div "Kenneth" at bounding box center [295, 189] width 227 height 42
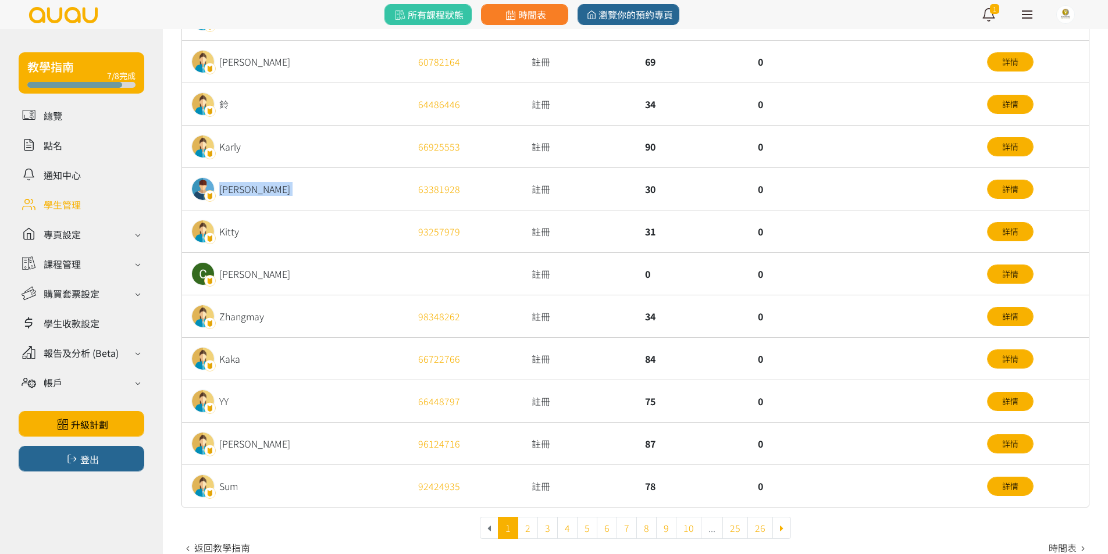
click at [361, 193] on div "Kenneth" at bounding box center [295, 189] width 227 height 42
click at [344, 151] on div "Karly" at bounding box center [295, 147] width 227 height 42
click at [340, 111] on div "鈴" at bounding box center [295, 104] width 227 height 42
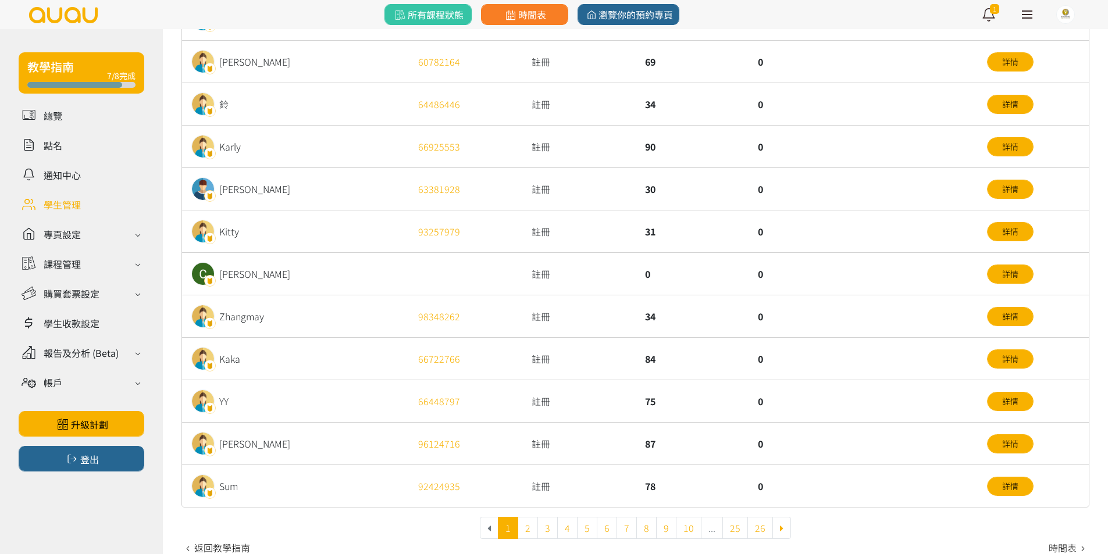
click at [340, 111] on div "鈴" at bounding box center [295, 104] width 227 height 42
click at [337, 129] on div "Karly" at bounding box center [295, 147] width 227 height 42
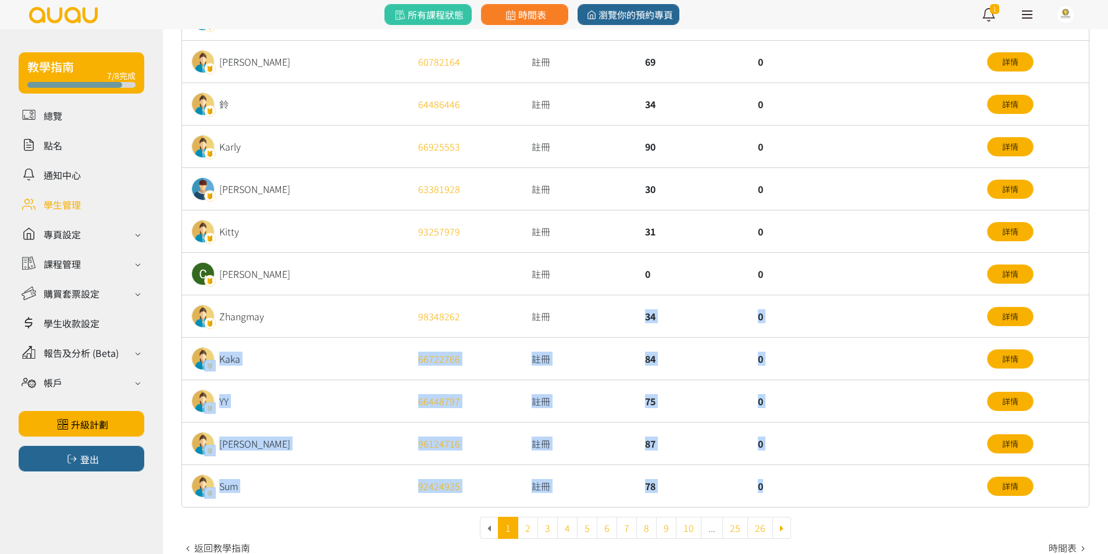
drag, startPoint x: 832, startPoint y: 498, endPoint x: 562, endPoint y: 272, distance: 352.6
click at [576, 280] on div "名稱 電話 認證 剩餘 Credit 總課堂套票 Herman Wong 91227995 註冊 0 10 詳情 Kana Ching 註冊 0 0 詳情 m…" at bounding box center [635, 172] width 908 height 671
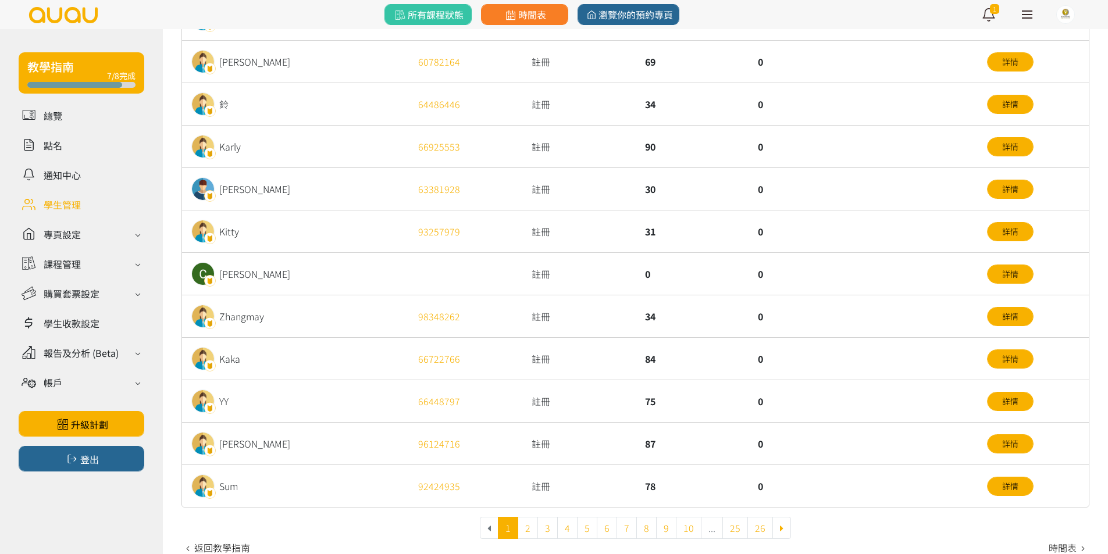
drag, startPoint x: 496, startPoint y: 203, endPoint x: 425, endPoint y: 181, distance: 74.1
click at [494, 202] on div "63381928" at bounding box center [465, 189] width 113 height 42
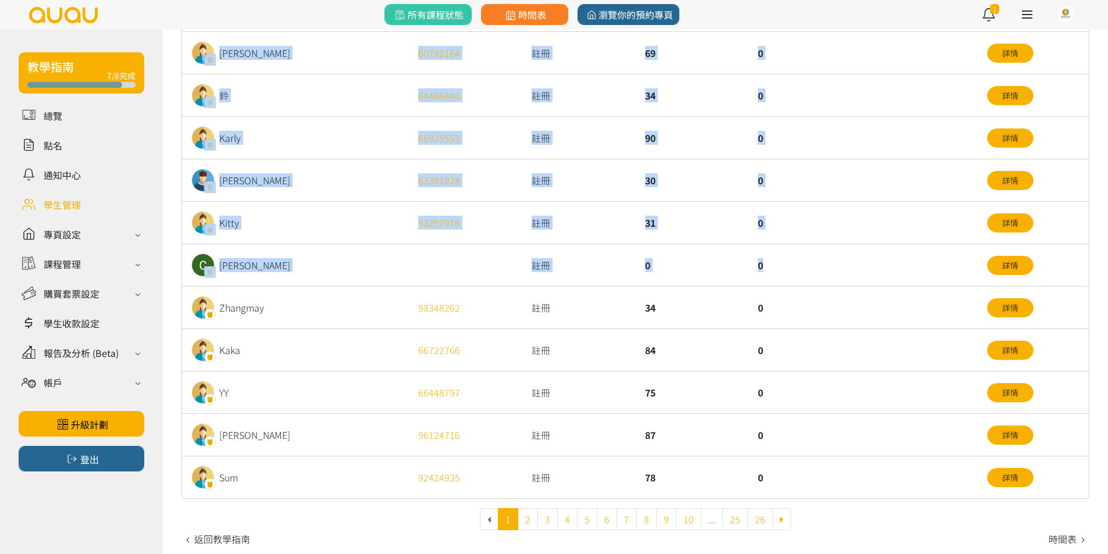
scroll to position [302, 0]
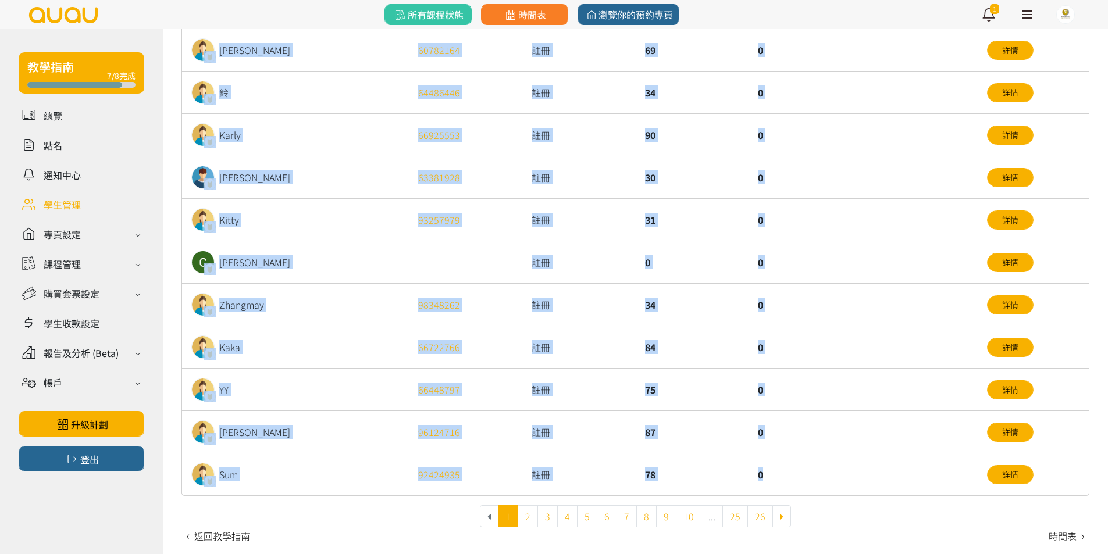
drag, startPoint x: 190, startPoint y: 87, endPoint x: 862, endPoint y: 464, distance: 770.9
click at [862, 464] on div "名稱 電話 認證 剩餘 Credit 總課堂套票 Herman Wong 91227995 註冊 0 10 詳情 Kana Ching 註冊 0 0 詳情 m…" at bounding box center [635, 161] width 908 height 671
click at [862, 467] on div "0" at bounding box center [861, 475] width 227 height 42
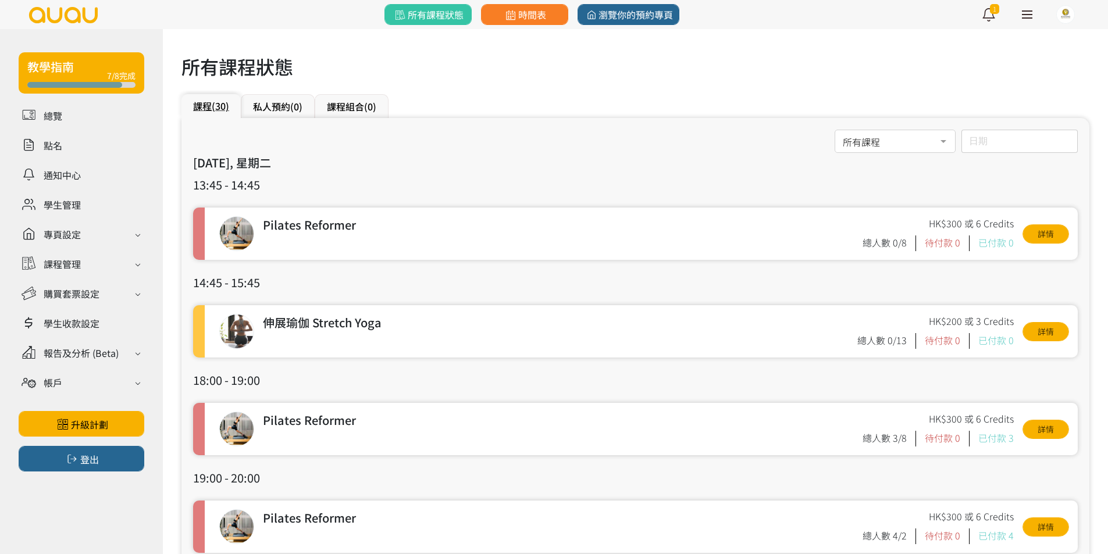
click at [408, 151] on div "所有課程 所有課程 伸展瑜伽 Stretch Yoga 哈達瑜伽 Hatha Yoga Arm Balance & Inversion 初級瑜伽 Beginn…" at bounding box center [635, 142] width 885 height 24
click at [407, 151] on div "所有課程 所有課程 伸展瑜伽 Stretch Yoga 哈達瑜伽 Hatha Yoga Arm Balance & Inversion 初級瑜伽 Beginn…" at bounding box center [635, 142] width 885 height 24
drag, startPoint x: 407, startPoint y: 151, endPoint x: 404, endPoint y: 188, distance: 37.3
click at [404, 188] on h3 "13:45 - 14:45" at bounding box center [635, 184] width 885 height 17
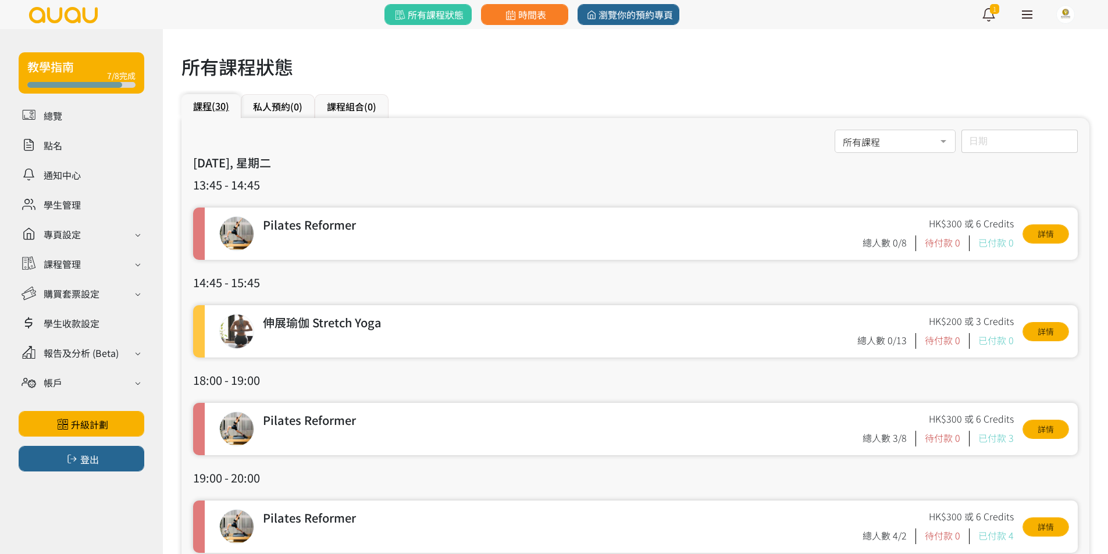
click at [404, 188] on h3 "13:45 - 14:45" at bounding box center [635, 184] width 885 height 17
drag, startPoint x: 192, startPoint y: 158, endPoint x: 291, endPoint y: 181, distance: 101.4
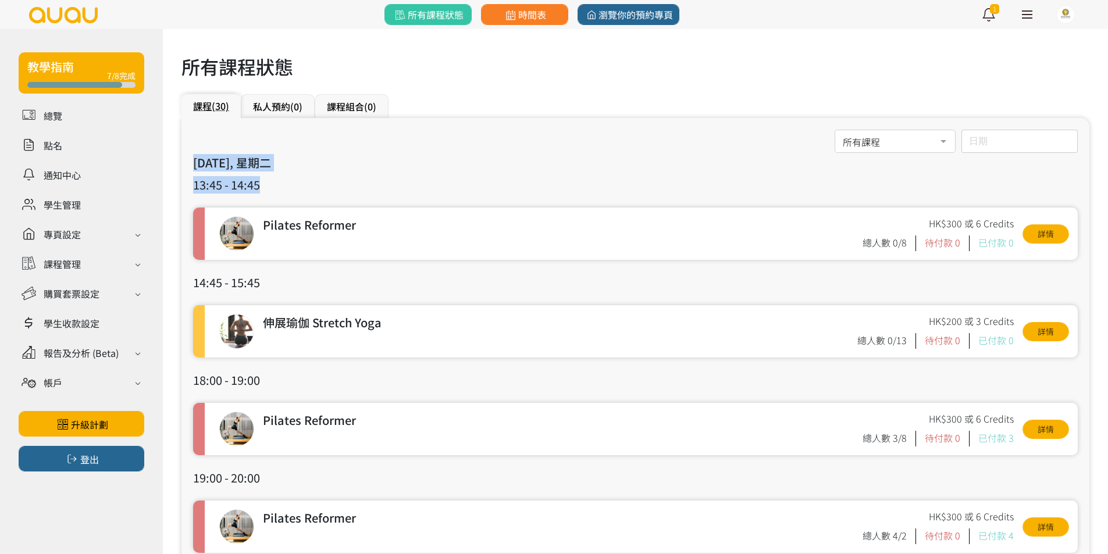
click at [291, 181] on h3 "13:45 - 14:45" at bounding box center [635, 184] width 885 height 17
drag, startPoint x: 291, startPoint y: 181, endPoint x: 259, endPoint y: 155, distance: 41.0
click at [239, 163] on h3 "[DATE], 星期二" at bounding box center [635, 162] width 885 height 17
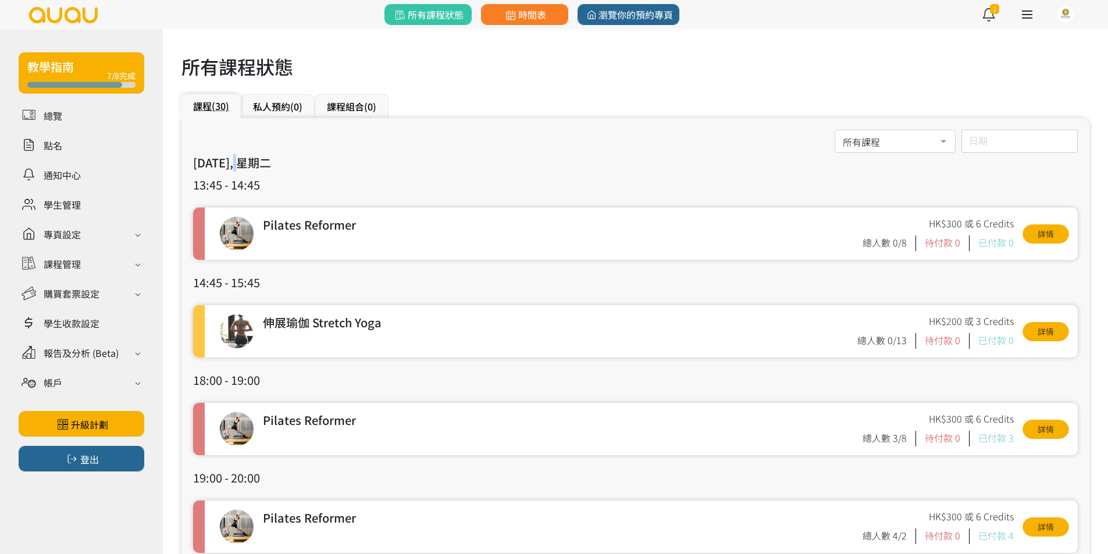
click at [239, 163] on h3 "[DATE], 星期二" at bounding box center [635, 162] width 885 height 17
drag, startPoint x: 239, startPoint y: 163, endPoint x: 248, endPoint y: 180, distance: 19.3
click at [249, 179] on h3 "13:45 - 14:45" at bounding box center [635, 184] width 885 height 17
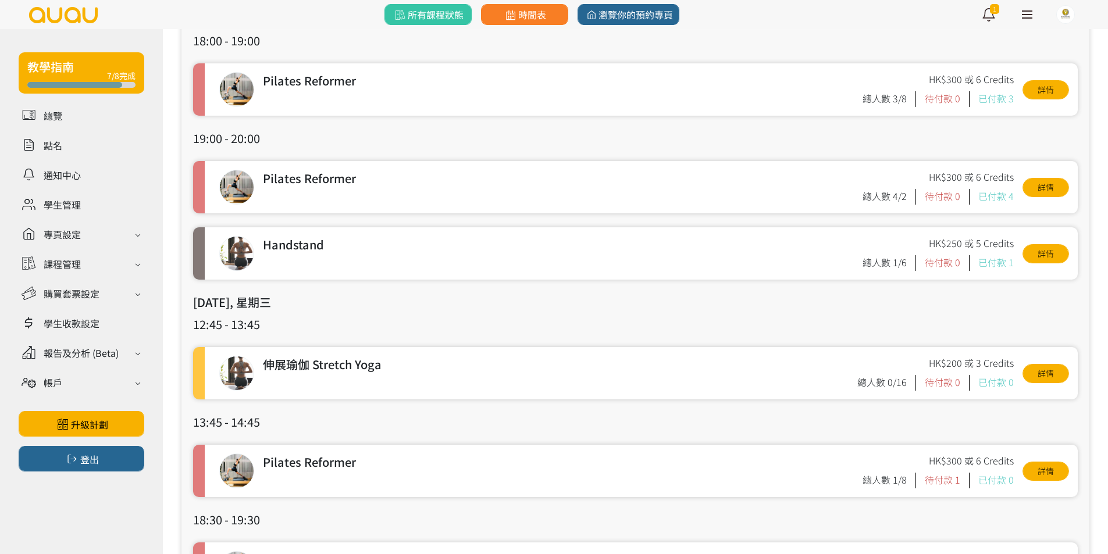
scroll to position [407, 0]
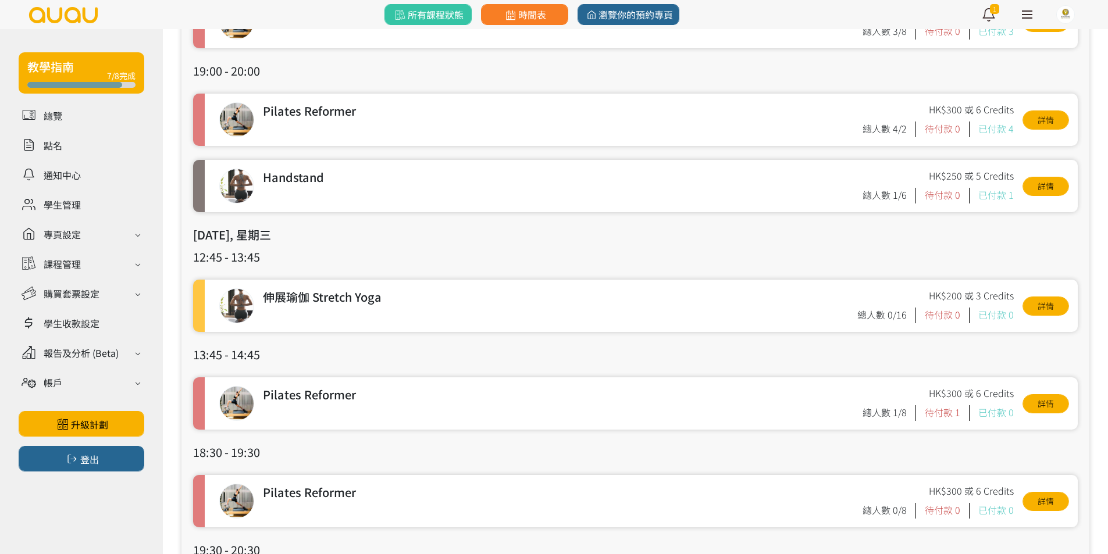
click at [412, 256] on h3 "12:45 - 13:45" at bounding box center [635, 256] width 885 height 17
drag, startPoint x: 412, startPoint y: 256, endPoint x: 414, endPoint y: 222, distance: 33.8
click at [396, 241] on h3 "[DATE], 星期三" at bounding box center [635, 234] width 885 height 17
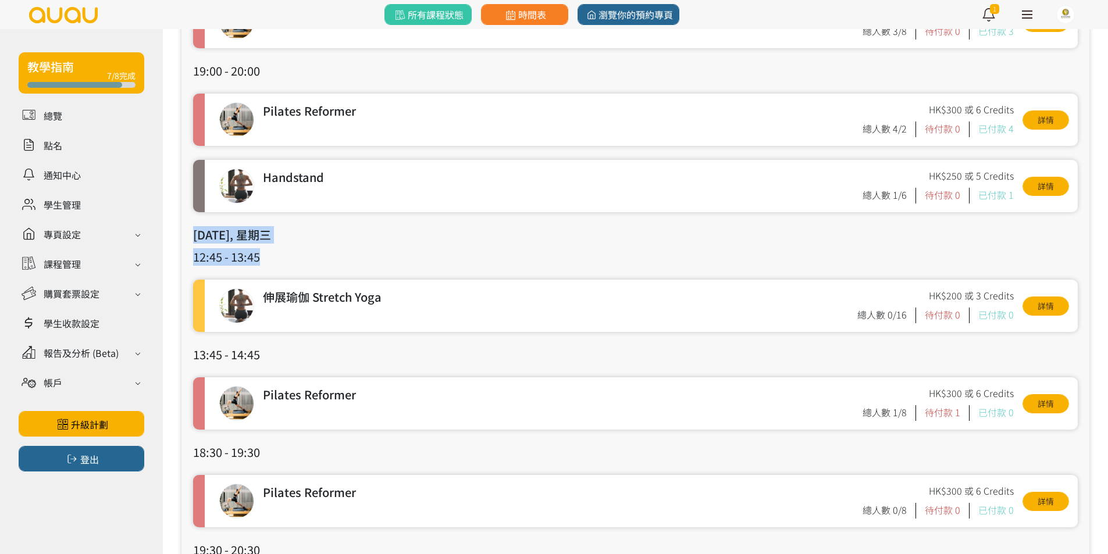
drag, startPoint x: 396, startPoint y: 241, endPoint x: 395, endPoint y: 262, distance: 21.0
click at [395, 263] on h3 "12:45 - 13:45" at bounding box center [635, 256] width 885 height 17
drag, startPoint x: 395, startPoint y: 263, endPoint x: 398, endPoint y: 238, distance: 25.3
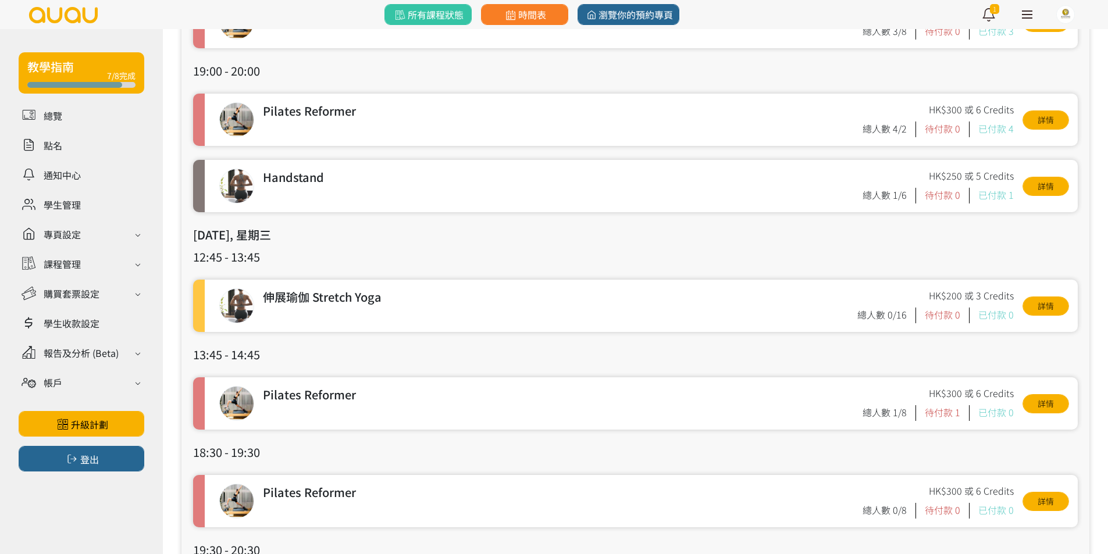
click at [398, 238] on h3 "[DATE], 星期三" at bounding box center [635, 234] width 885 height 17
drag, startPoint x: 398, startPoint y: 238, endPoint x: 399, endPoint y: 268, distance: 29.7
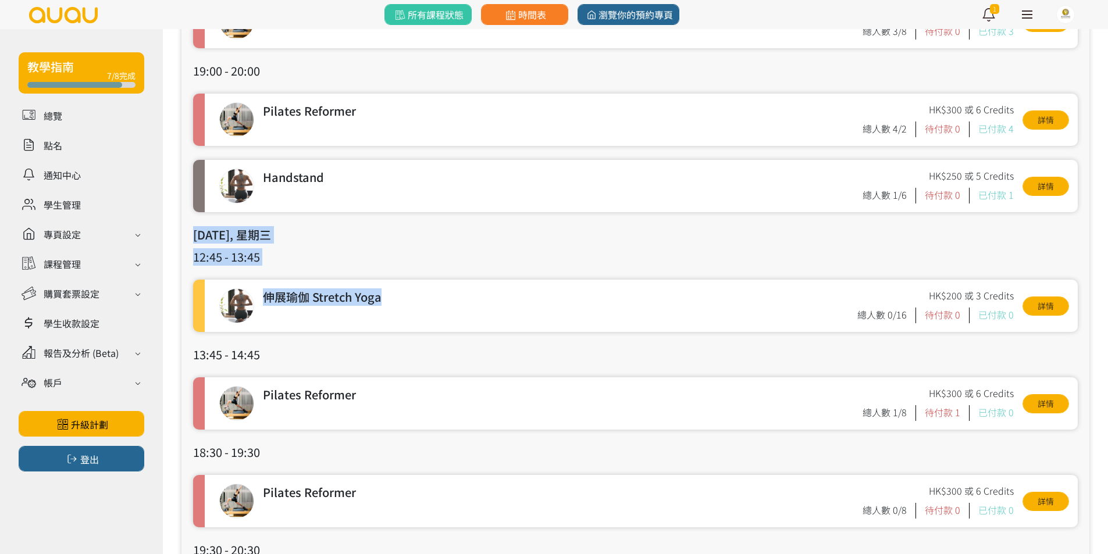
click at [402, 256] on h3 "12:45 - 13:45" at bounding box center [635, 256] width 885 height 17
drag, startPoint x: 402, startPoint y: 256, endPoint x: 407, endPoint y: 232, distance: 24.3
click at [407, 232] on h3 "[DATE], 星期三" at bounding box center [635, 234] width 885 height 17
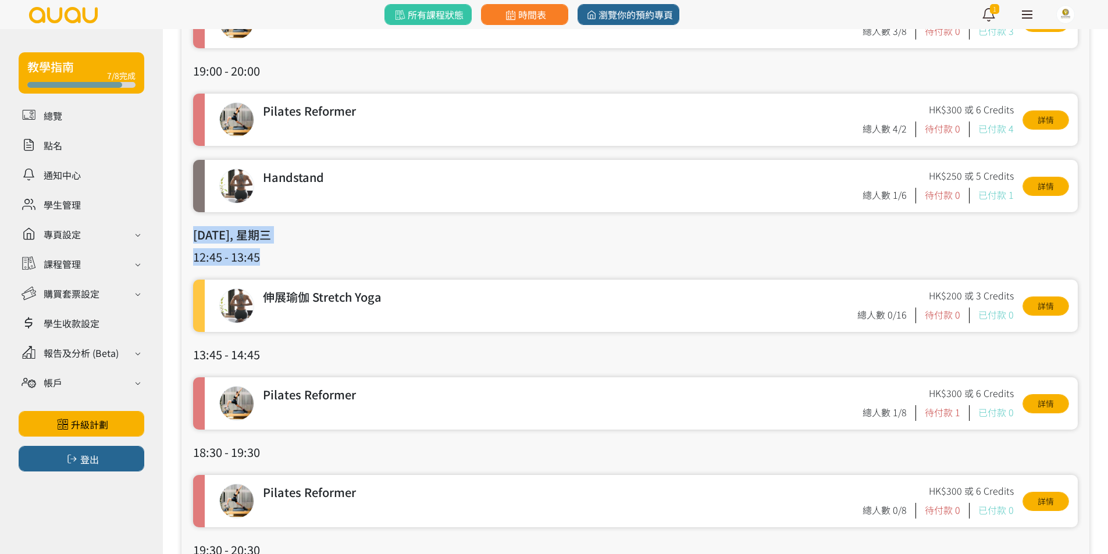
click at [407, 232] on h3 "[DATE], 星期三" at bounding box center [635, 234] width 885 height 17
drag, startPoint x: 407, startPoint y: 232, endPoint x: 404, endPoint y: 265, distance: 32.7
click at [404, 265] on h3 "12:45 - 13:45" at bounding box center [635, 256] width 885 height 17
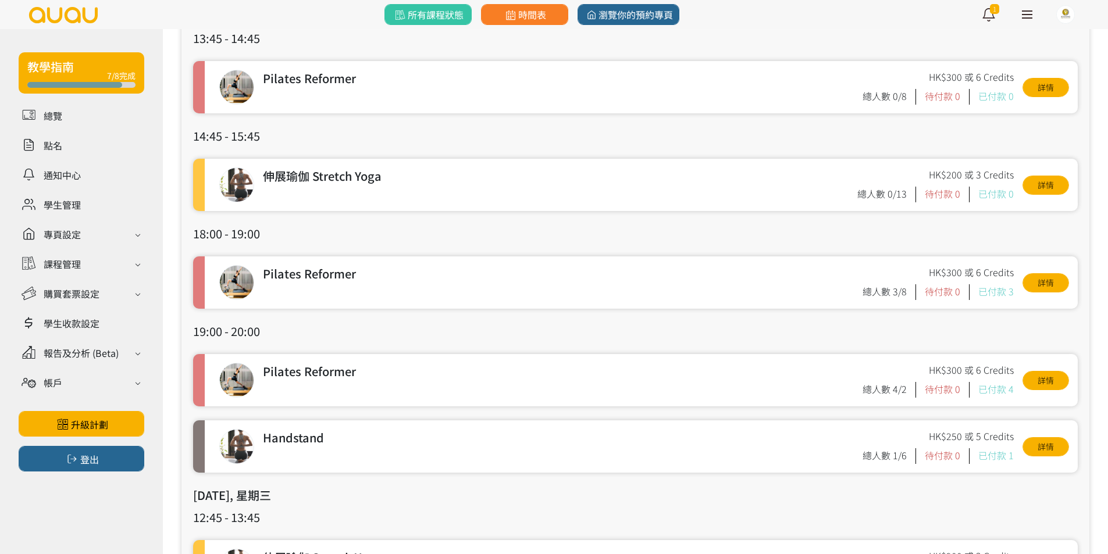
scroll to position [174, 0]
